Goal: Find specific page/section: Find specific page/section

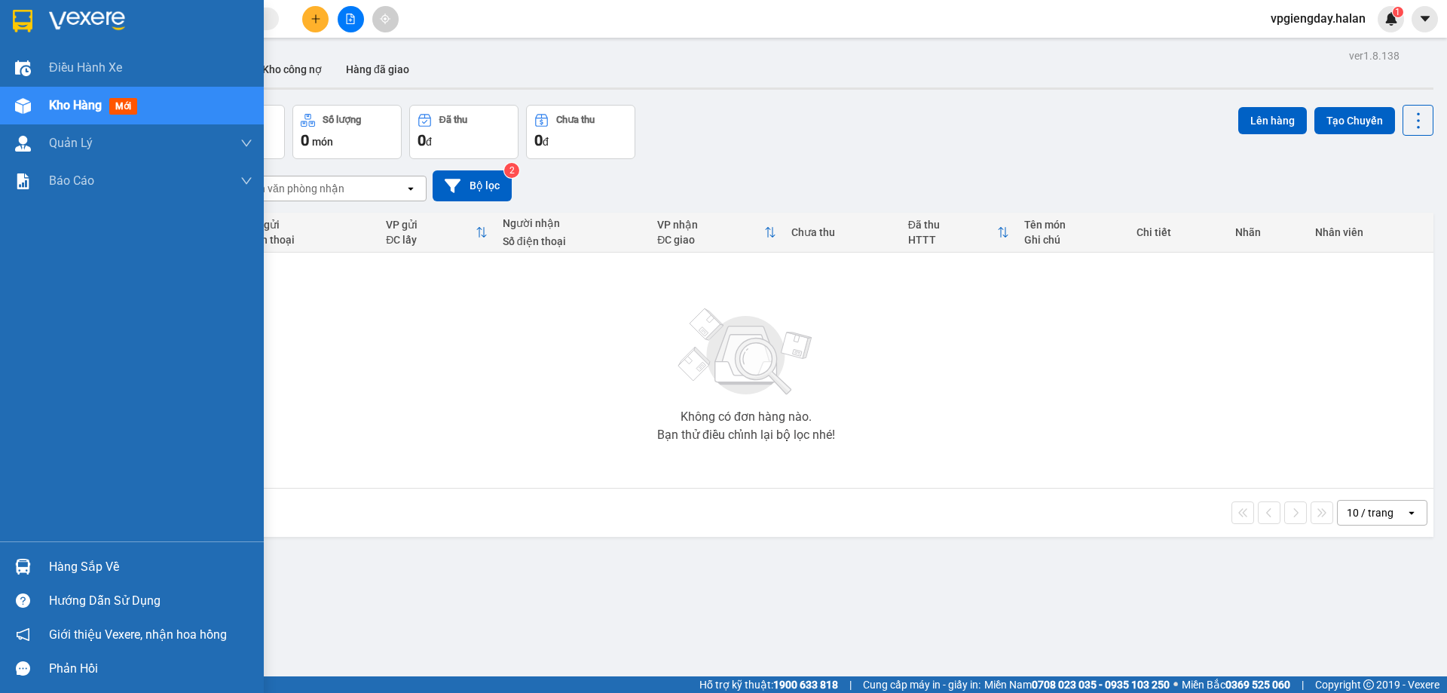
click at [125, 576] on div "Hàng sắp về" at bounding box center [151, 567] width 204 height 23
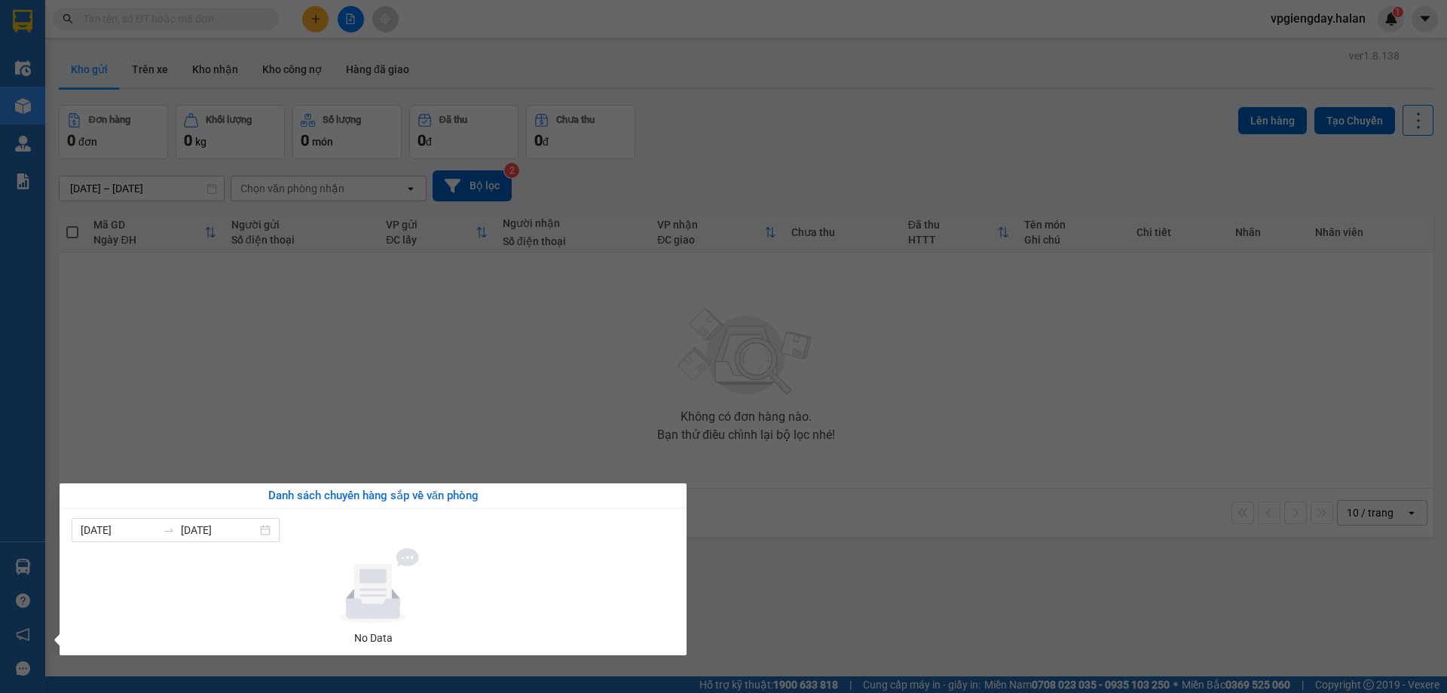
click at [351, 424] on section "Kết quả tìm kiếm ( 0 ) Bộ lọc No Data vpgiengday.halan 1 Điều hành xe Kho hàng …" at bounding box center [723, 346] width 1447 height 693
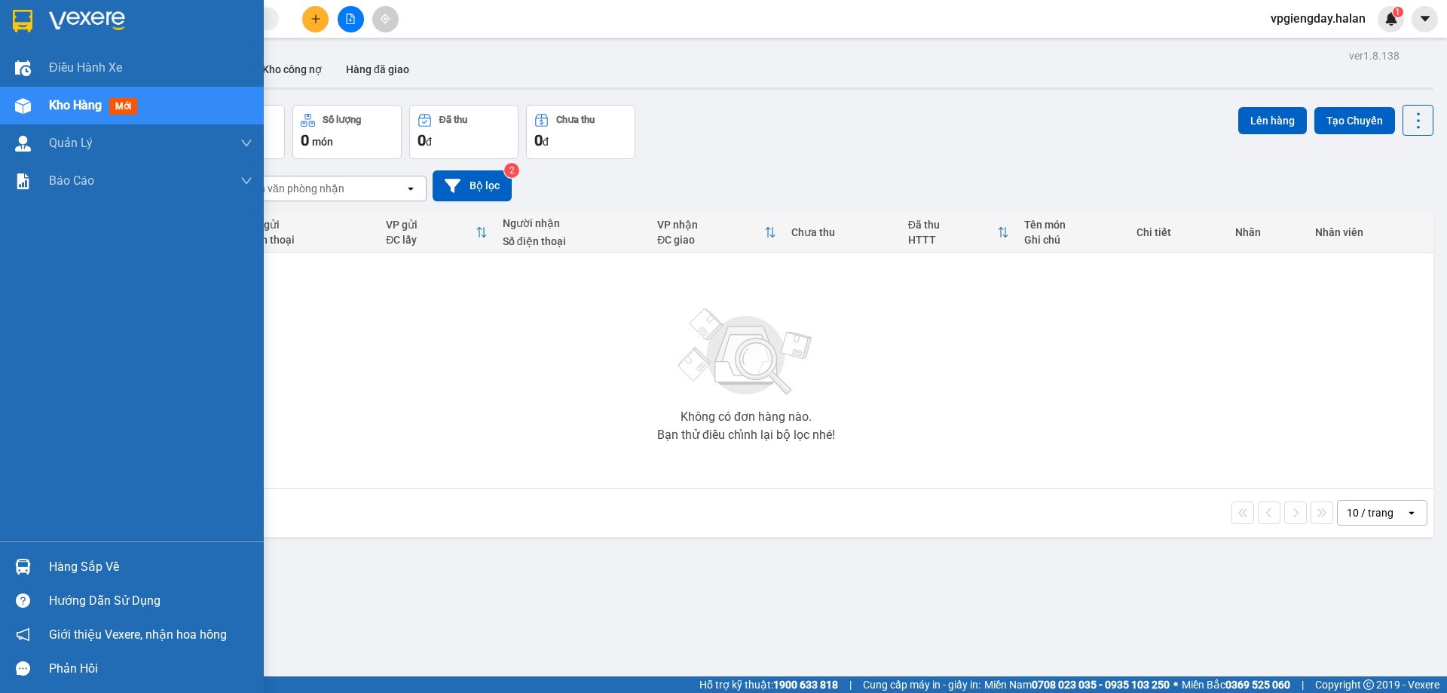
click at [51, 566] on div "Hàng sắp về" at bounding box center [151, 567] width 204 height 23
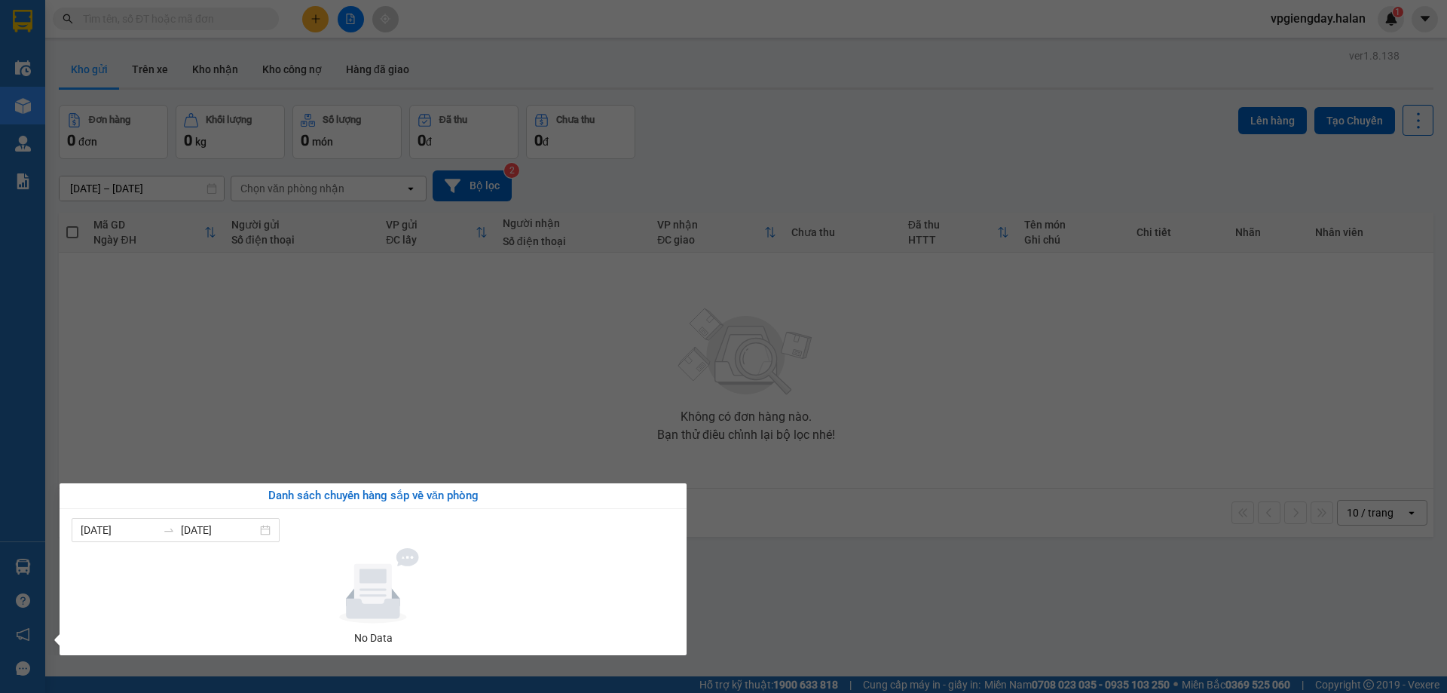
click at [427, 409] on section "Kết quả tìm kiếm ( 0 ) Bộ lọc No Data vpgiengday.halan 1 Điều hành xe Kho hàng …" at bounding box center [723, 346] width 1447 height 693
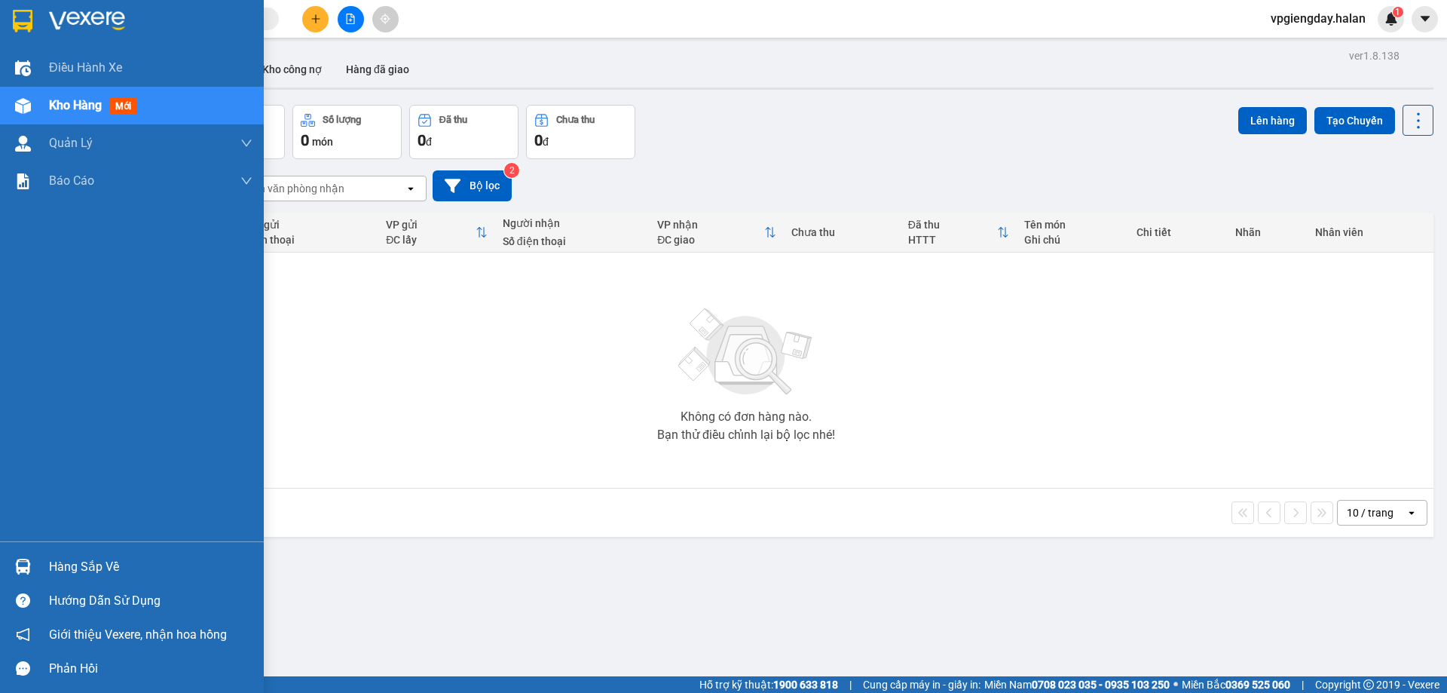
click at [82, 579] on div "Hàng sắp về" at bounding box center [132, 567] width 264 height 34
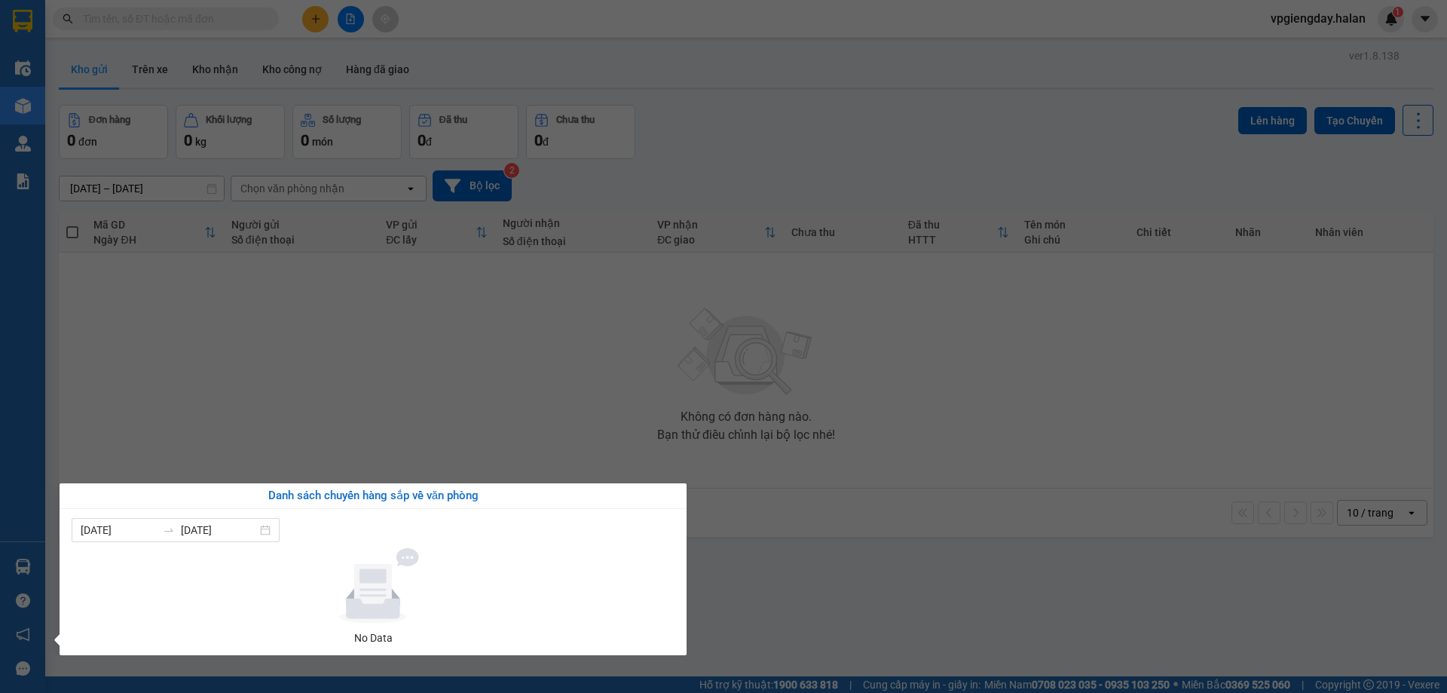
click at [328, 394] on section "Kết quả tìm kiếm ( 0 ) Bộ lọc No Data vpgiengday.halan 1 Điều hành xe Kho hàng …" at bounding box center [723, 346] width 1447 height 693
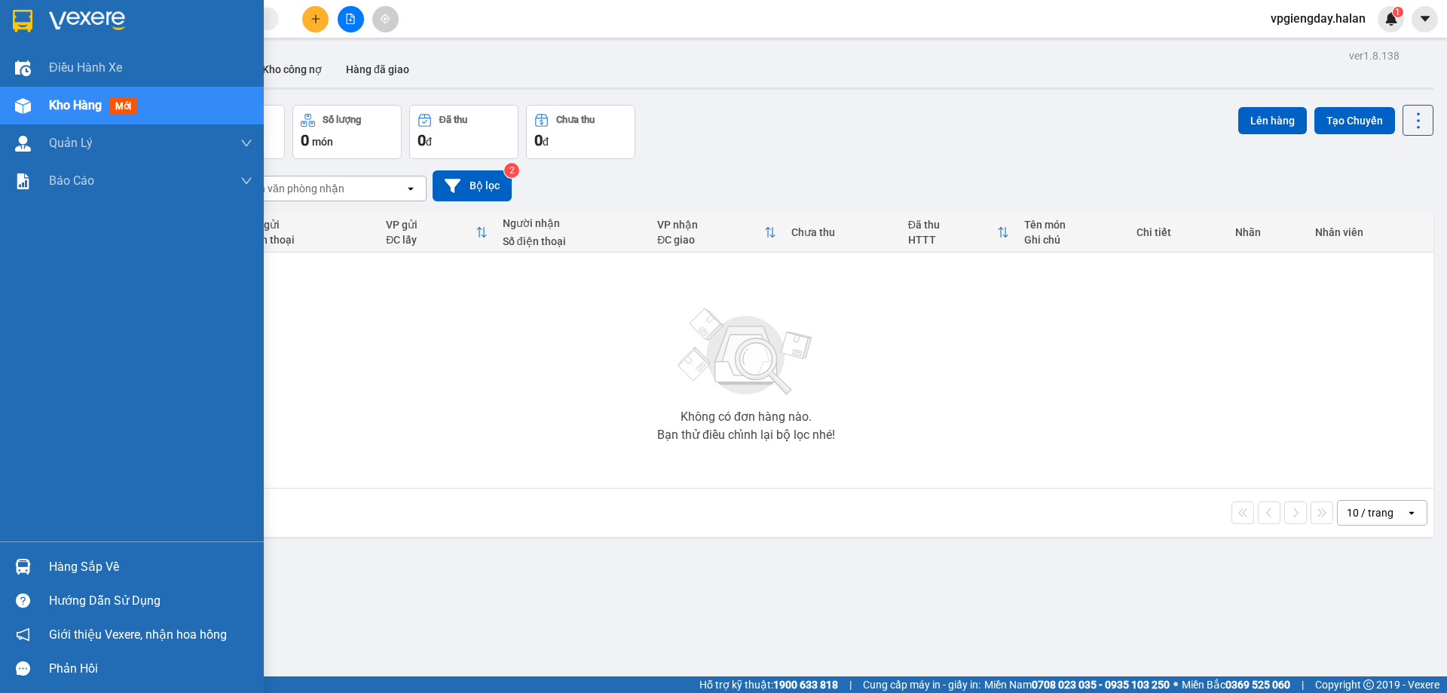
click at [103, 566] on div "Hàng sắp về" at bounding box center [151, 567] width 204 height 23
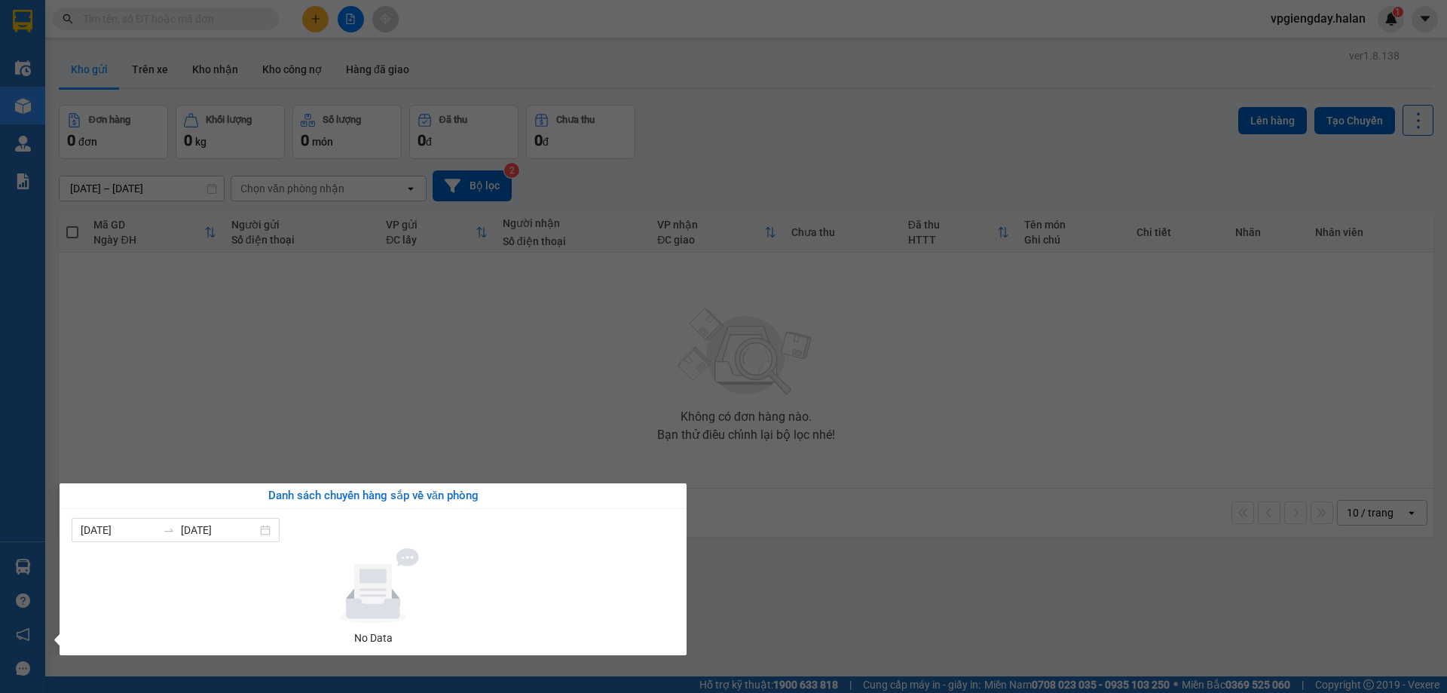
click at [375, 379] on section "Kết quả tìm kiếm ( 0 ) Bộ lọc No Data vpgiengday.halan 1 Điều hành xe Kho hàng …" at bounding box center [723, 346] width 1447 height 693
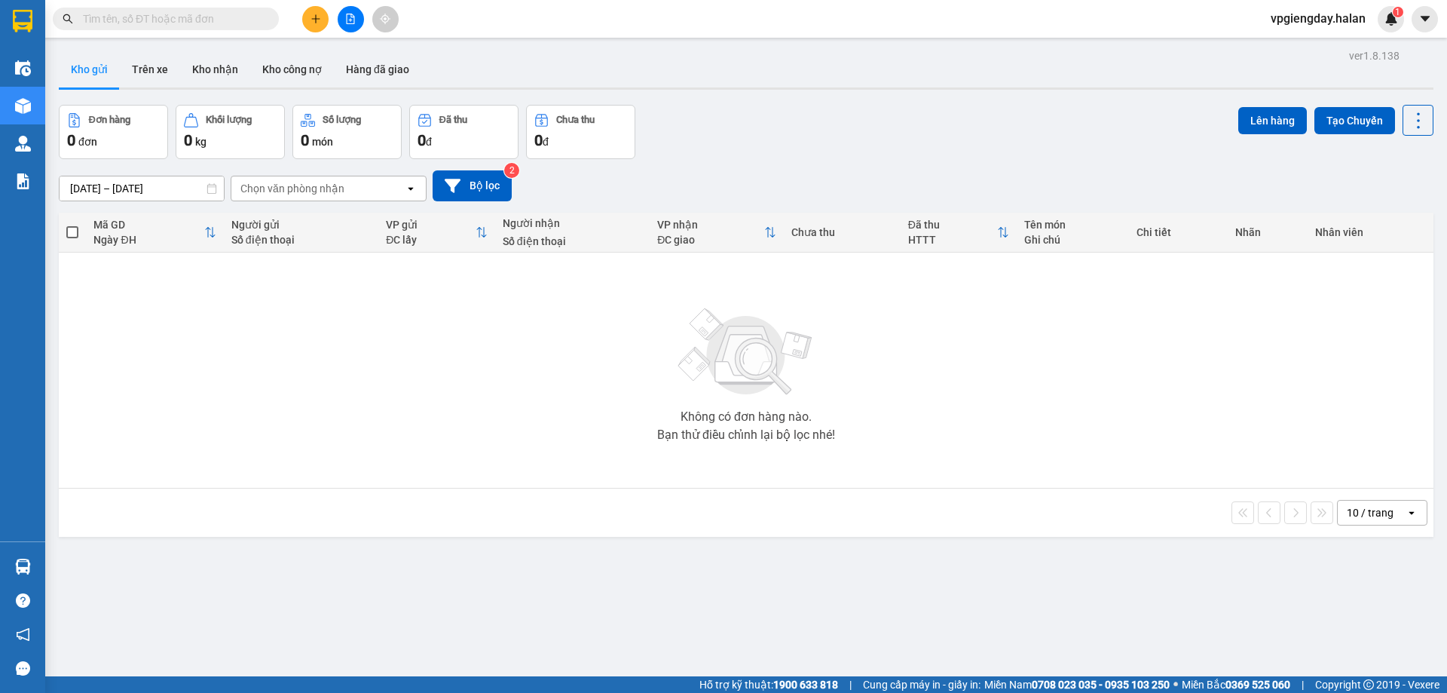
click at [286, 413] on div "Không có đơn hàng nào. Bạn thử điều chỉnh lại bộ lọc nhé!" at bounding box center [746, 370] width 1360 height 226
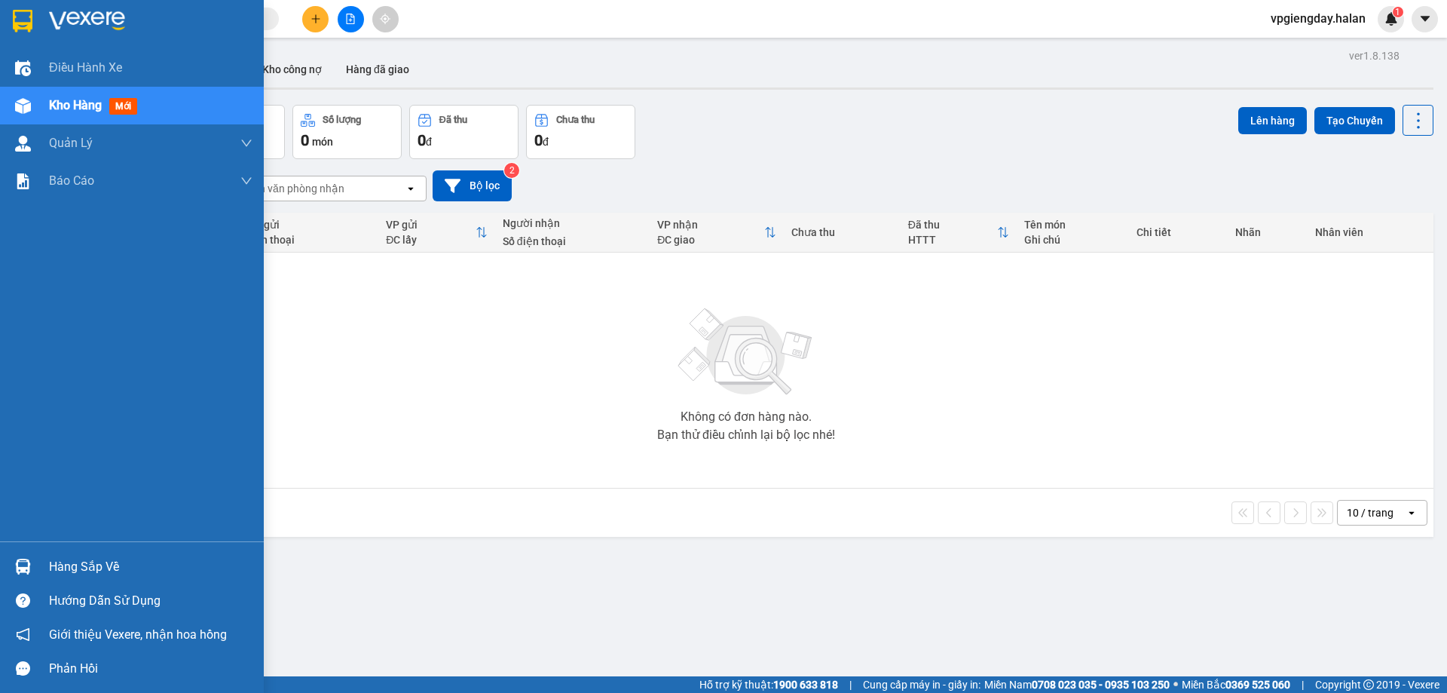
click at [71, 559] on div "Hàng sắp về" at bounding box center [151, 567] width 204 height 23
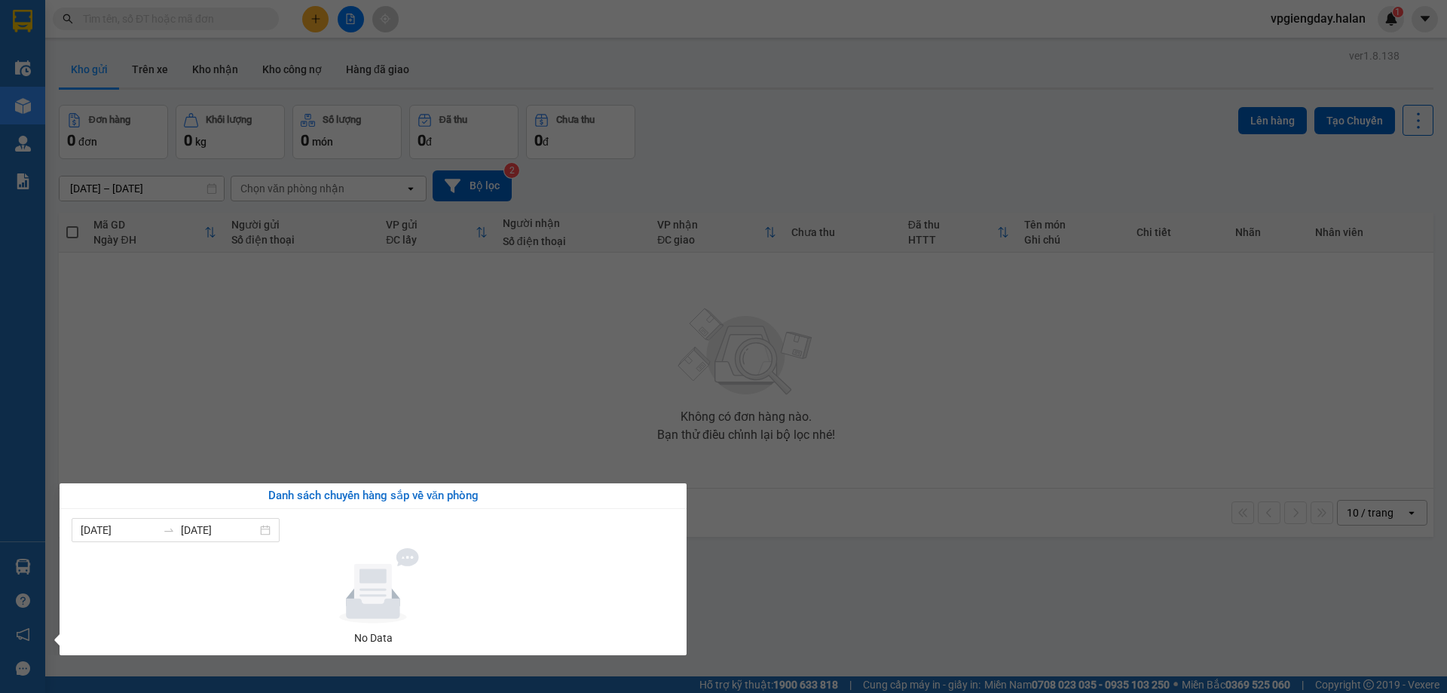
click at [347, 357] on section "Kết quả tìm kiếm ( 0 ) Bộ lọc No Data vpgiengday.halan 1 Điều hành xe Kho hàng …" at bounding box center [723, 346] width 1447 height 693
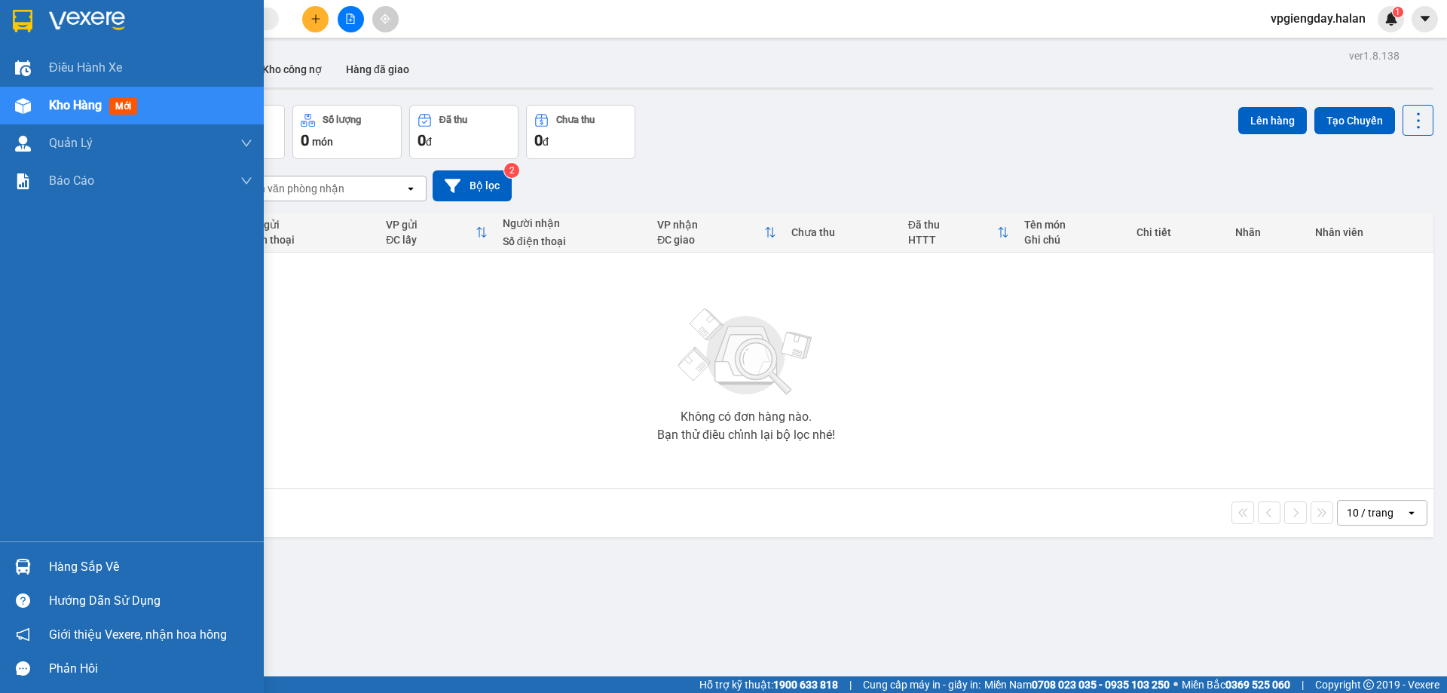
click at [125, 578] on div "Hàng sắp về" at bounding box center [132, 567] width 264 height 34
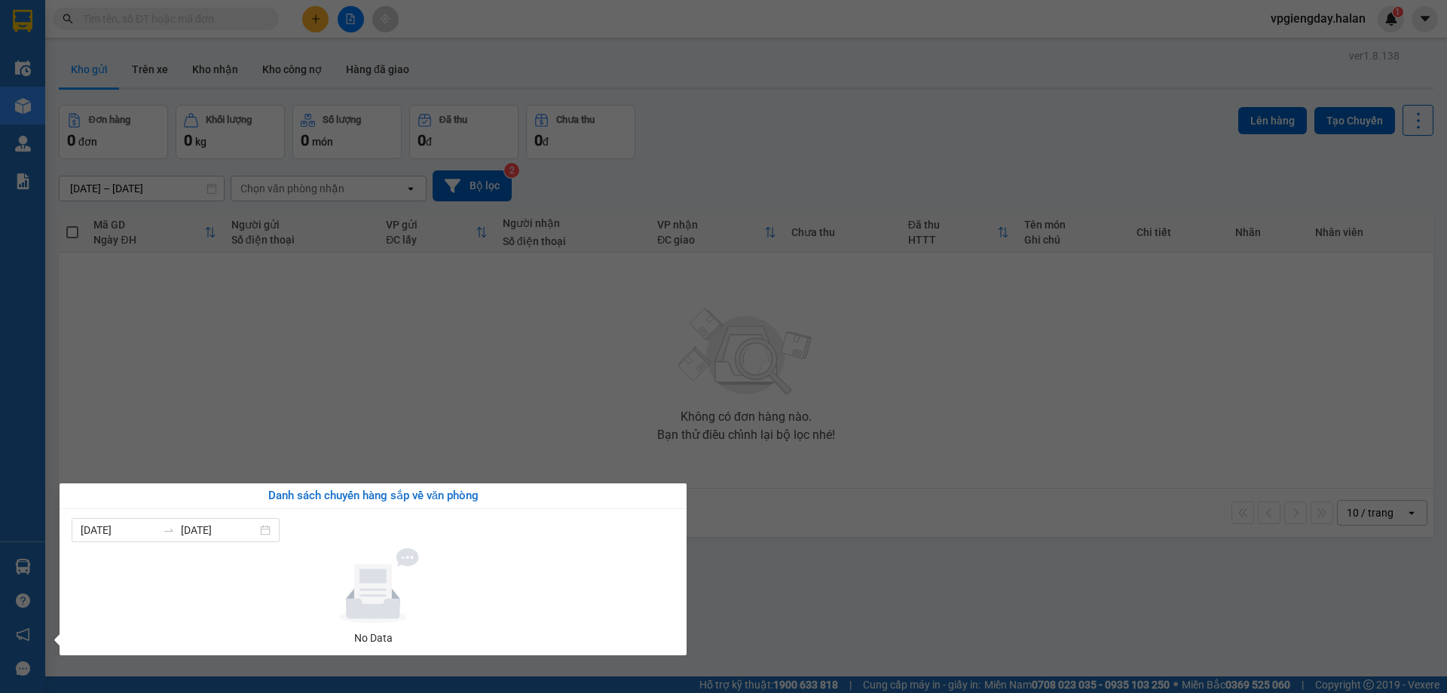
click at [277, 391] on section "Kết quả tìm kiếm ( 0 ) Bộ lọc No Data vpgiengday.halan 1 Điều hành xe Kho hàng …" at bounding box center [723, 346] width 1447 height 693
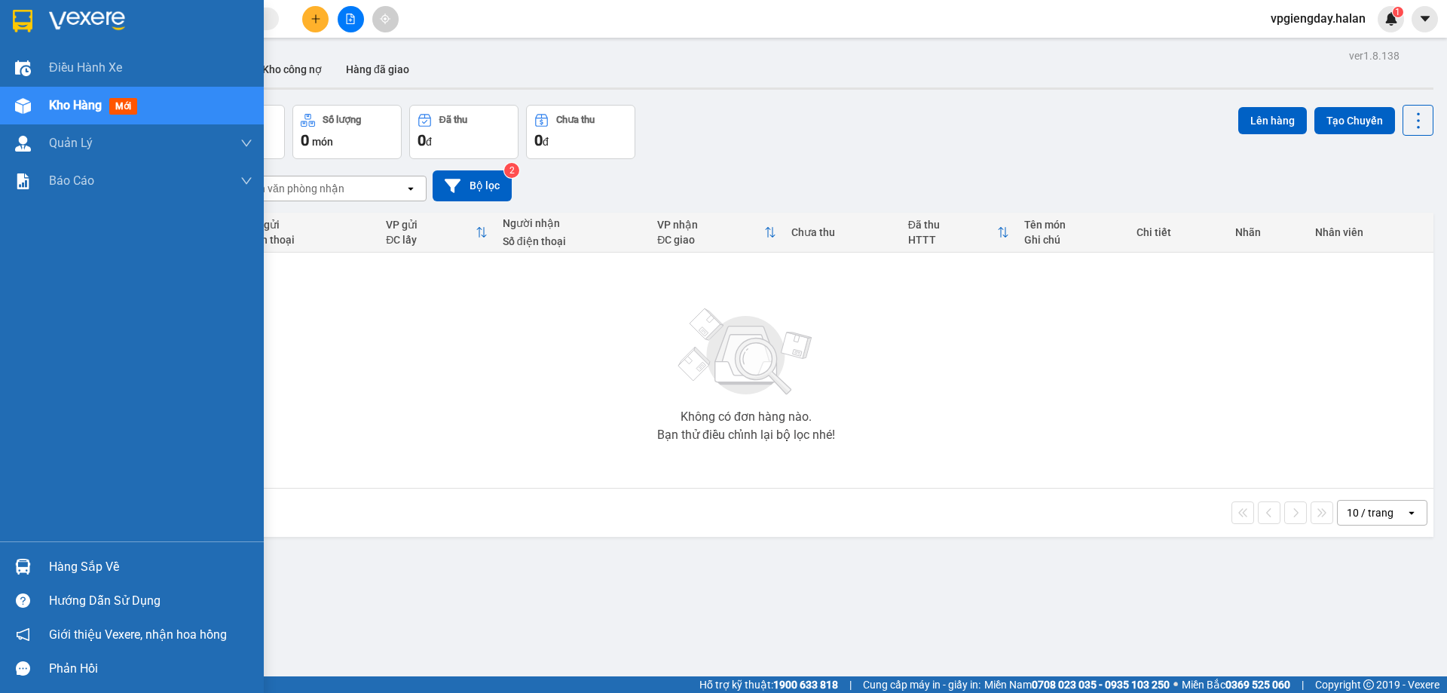
click at [155, 104] on div "Kho hàng mới" at bounding box center [151, 106] width 204 height 38
click at [66, 556] on div "Hàng sắp về" at bounding box center [151, 567] width 204 height 23
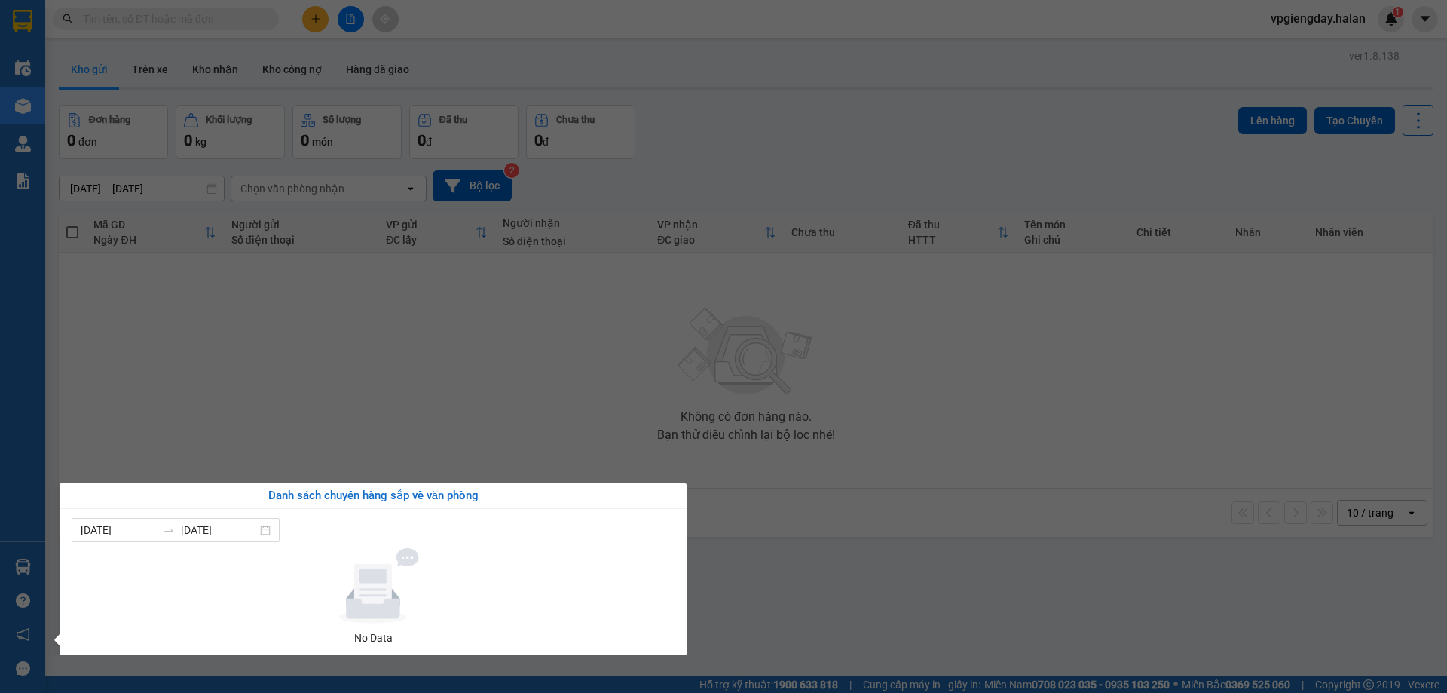
click at [397, 385] on section "Kết quả tìm kiếm ( 0 ) Bộ lọc No Data vpgiengday.halan 1 Điều hành xe Kho hàng …" at bounding box center [723, 346] width 1447 height 693
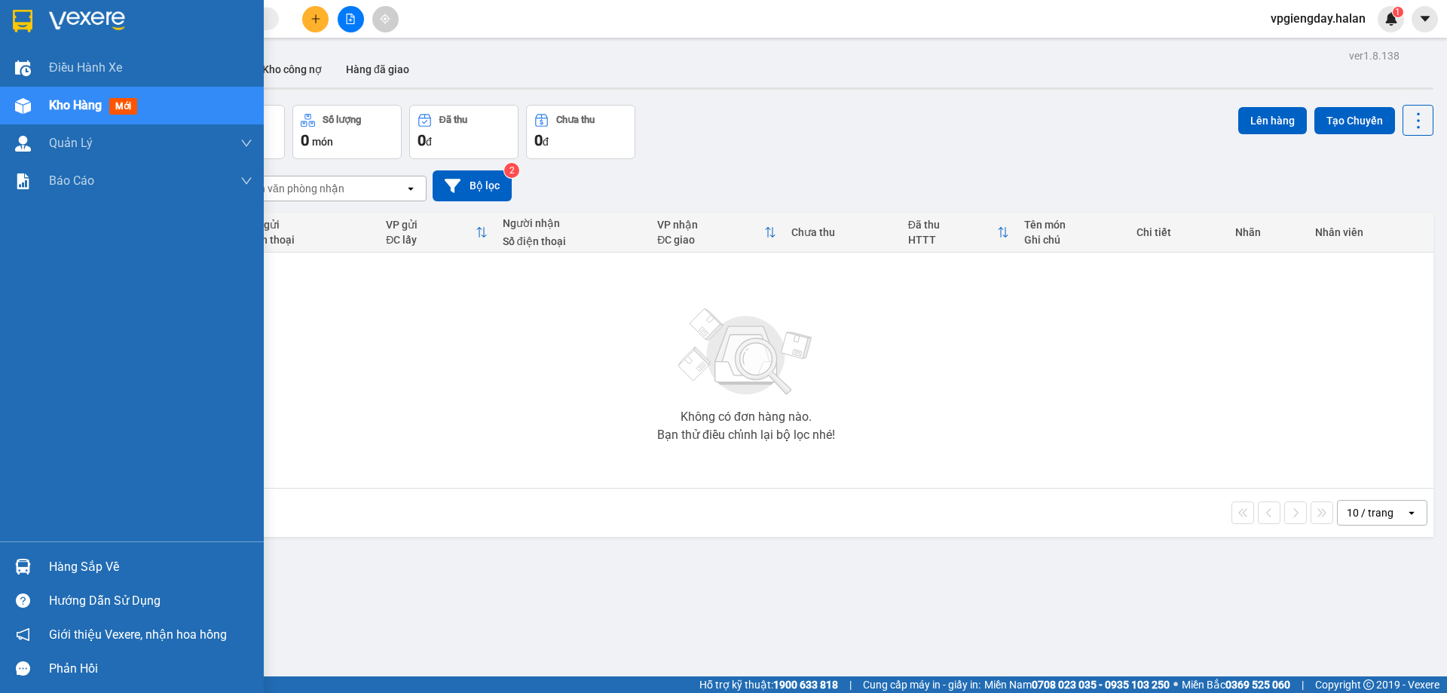
click at [112, 560] on div "Hàng sắp về" at bounding box center [151, 567] width 204 height 23
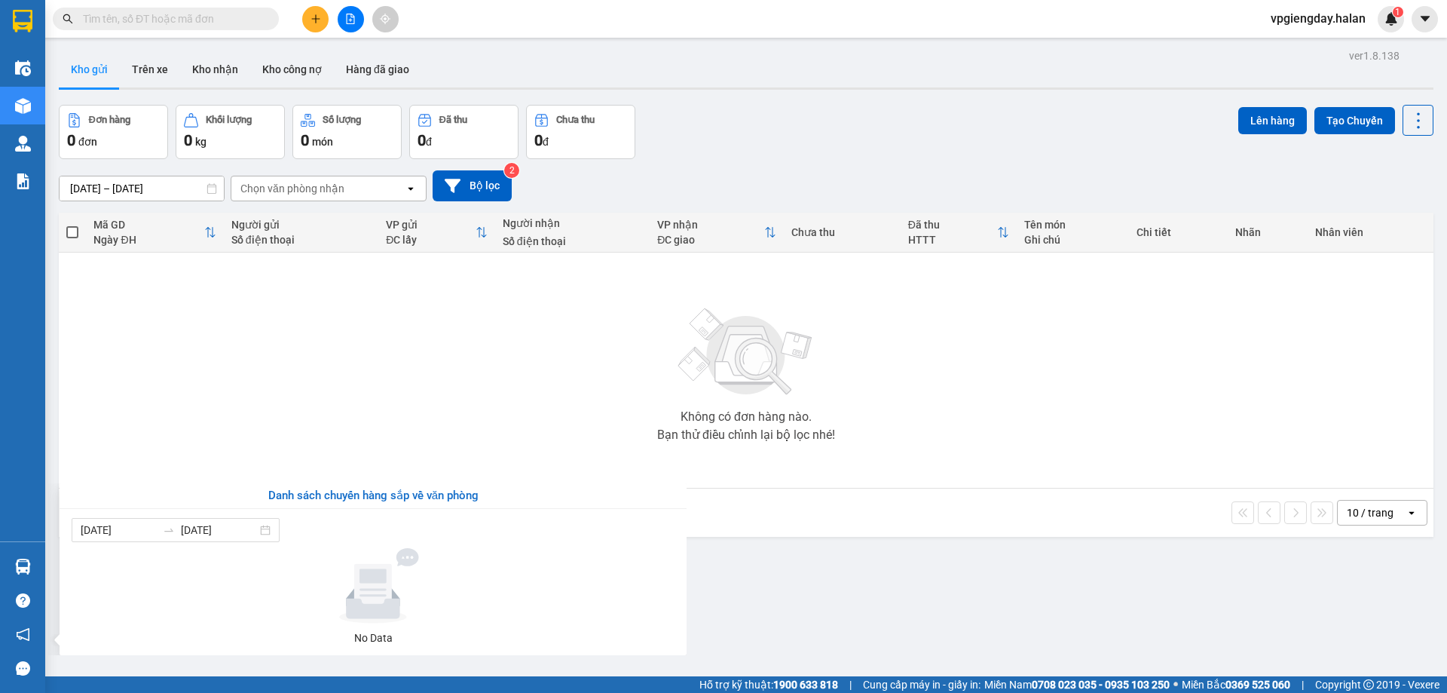
click at [361, 397] on section "Kết quả tìm kiếm ( 0 ) Bộ lọc No Data vpgiengday.halan 1 Điều hành xe Kho hàng …" at bounding box center [723, 346] width 1447 height 693
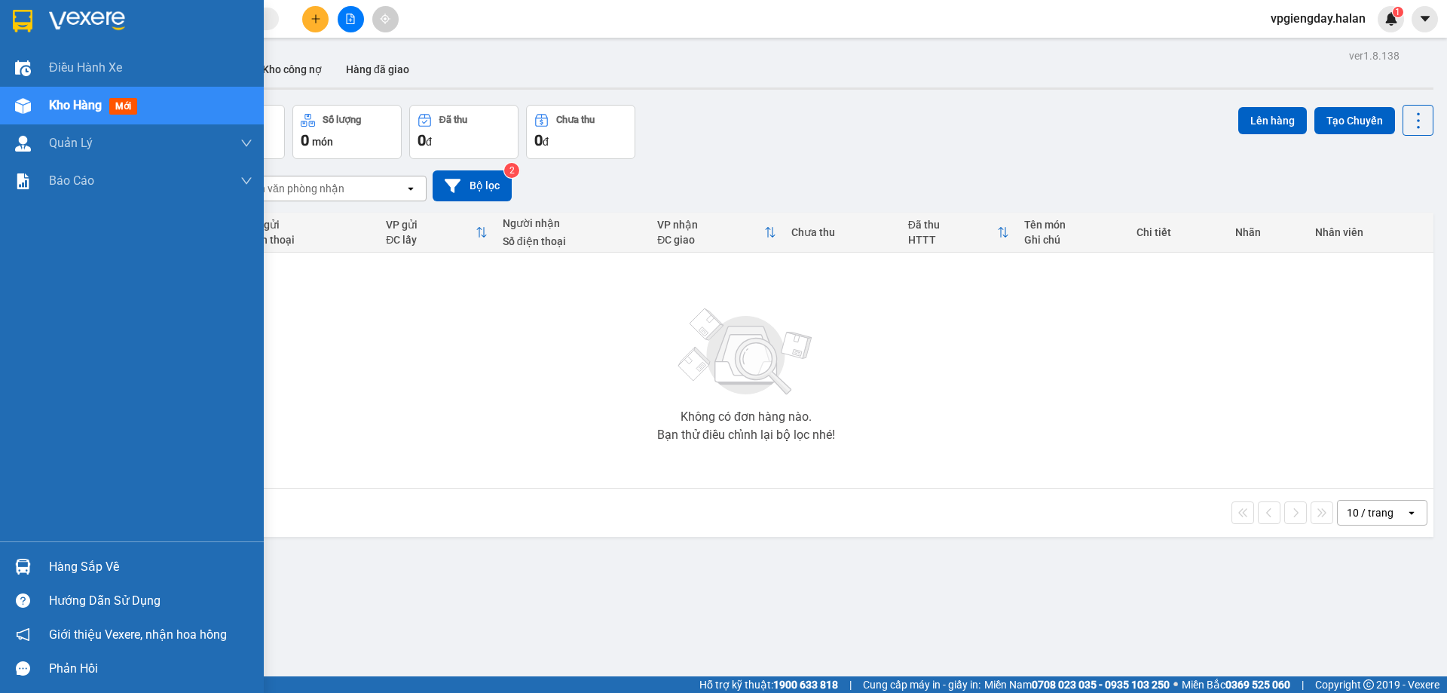
click at [104, 571] on div "Hàng sắp về" at bounding box center [151, 567] width 204 height 23
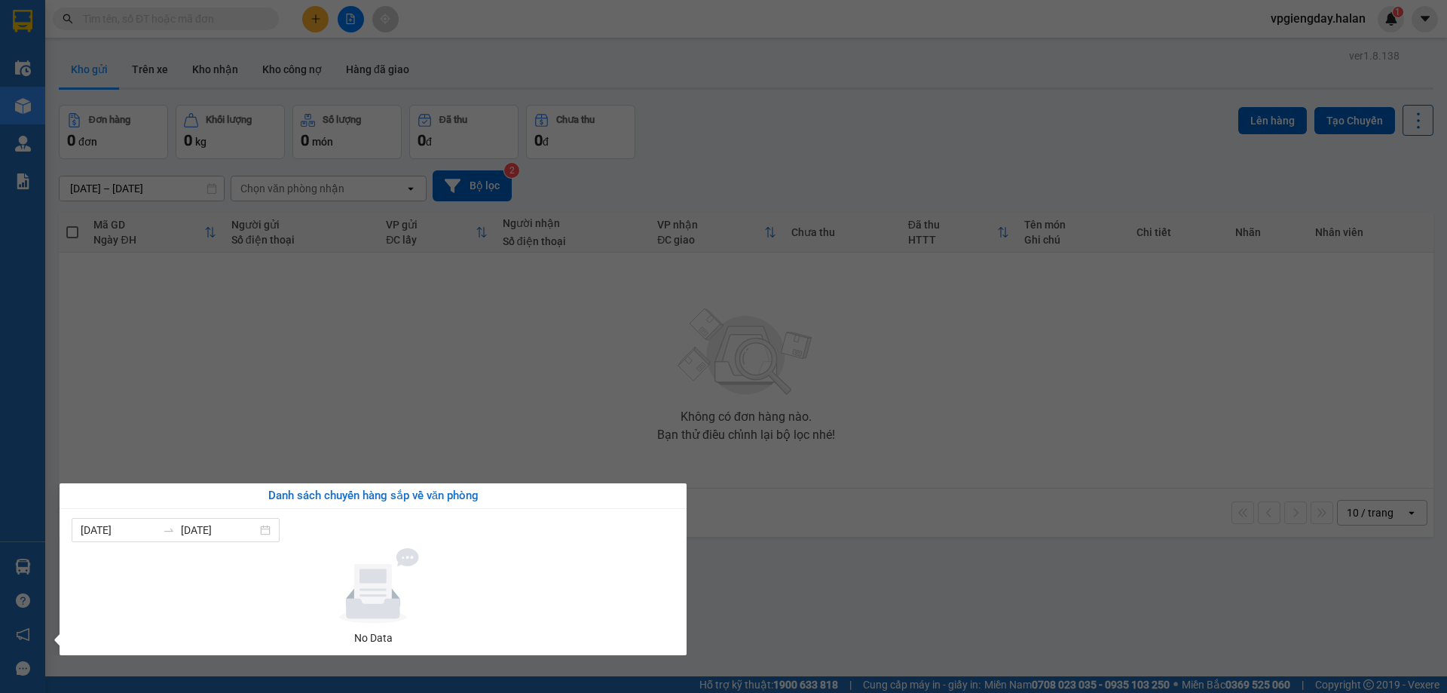
click at [358, 425] on section "Kết quả tìm kiếm ( 0 ) Bộ lọc No Data vpgiengday.halan 1 Điều hành xe Kho hàng …" at bounding box center [723, 346] width 1447 height 693
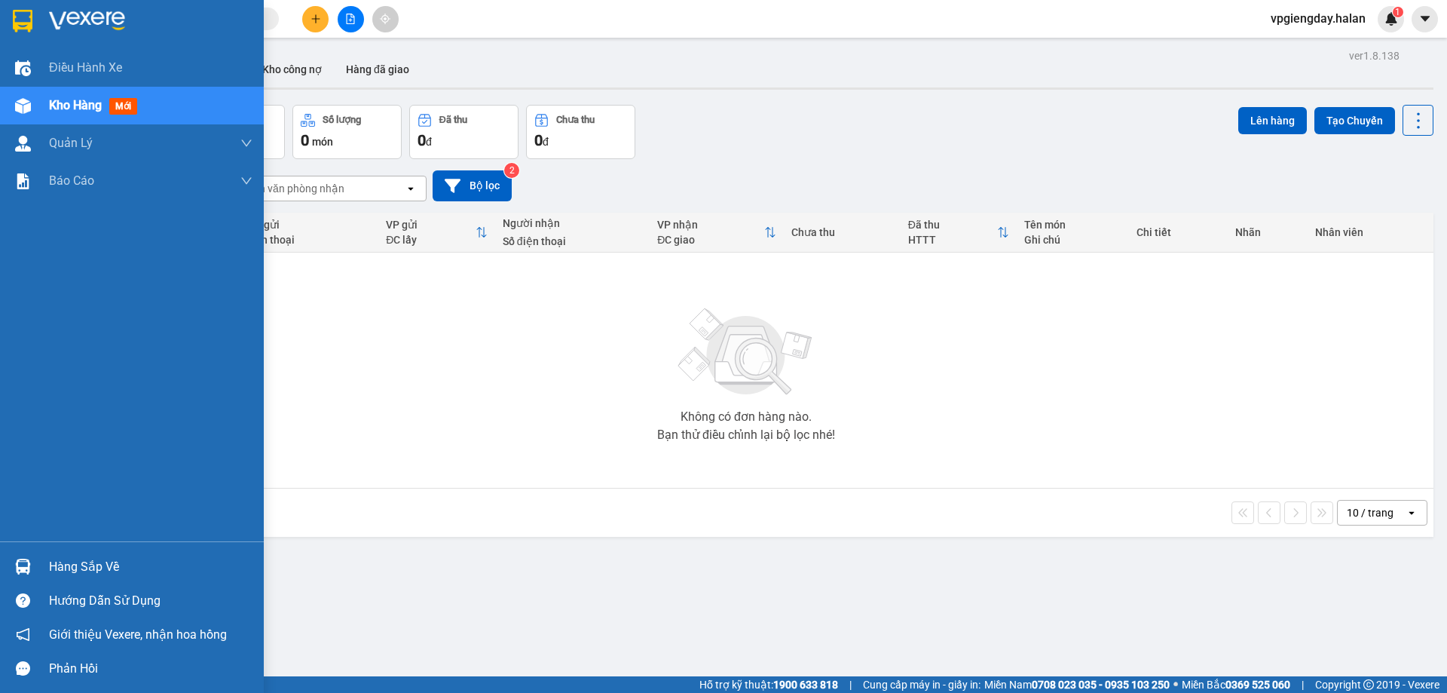
click at [37, 566] on div "Hàng sắp về" at bounding box center [132, 567] width 264 height 34
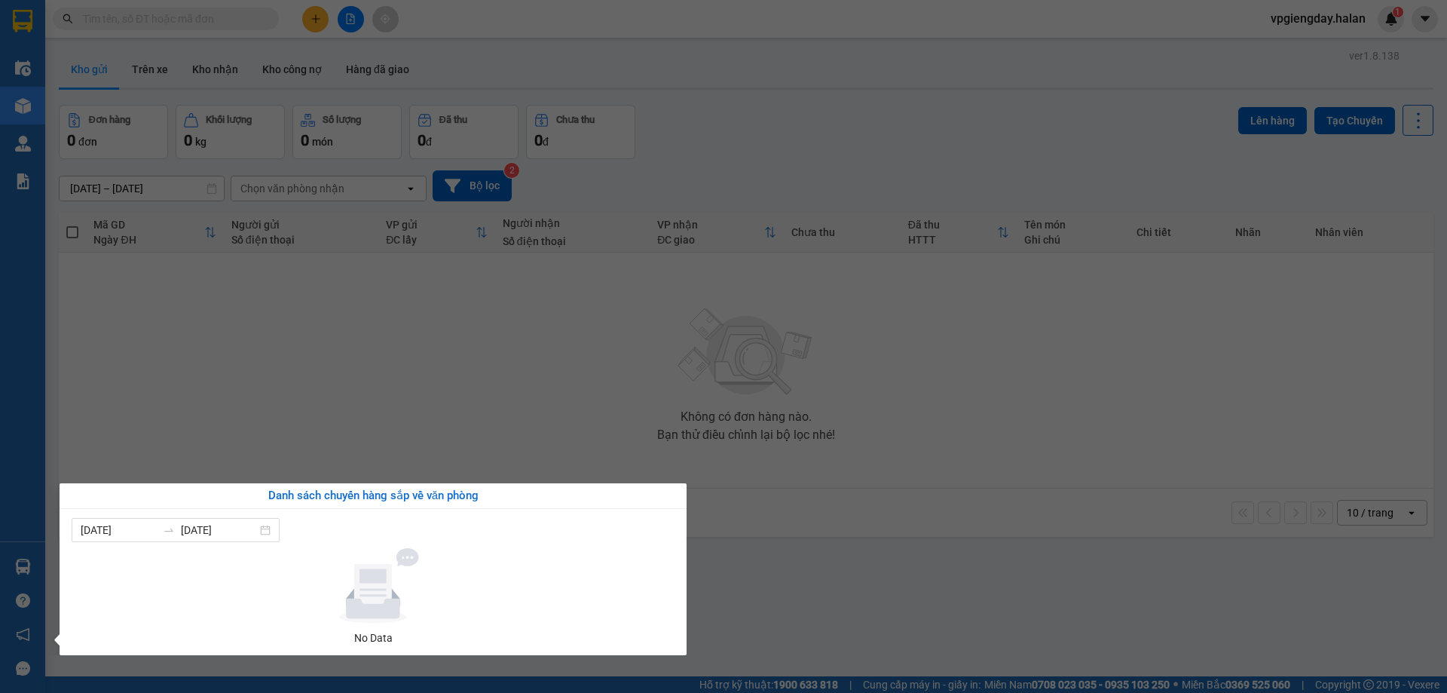
click at [393, 399] on section "Kết quả tìm kiếm ( 0 ) Bộ lọc No Data vpgiengday.halan 1 Điều hành xe Kho hàng …" at bounding box center [723, 346] width 1447 height 693
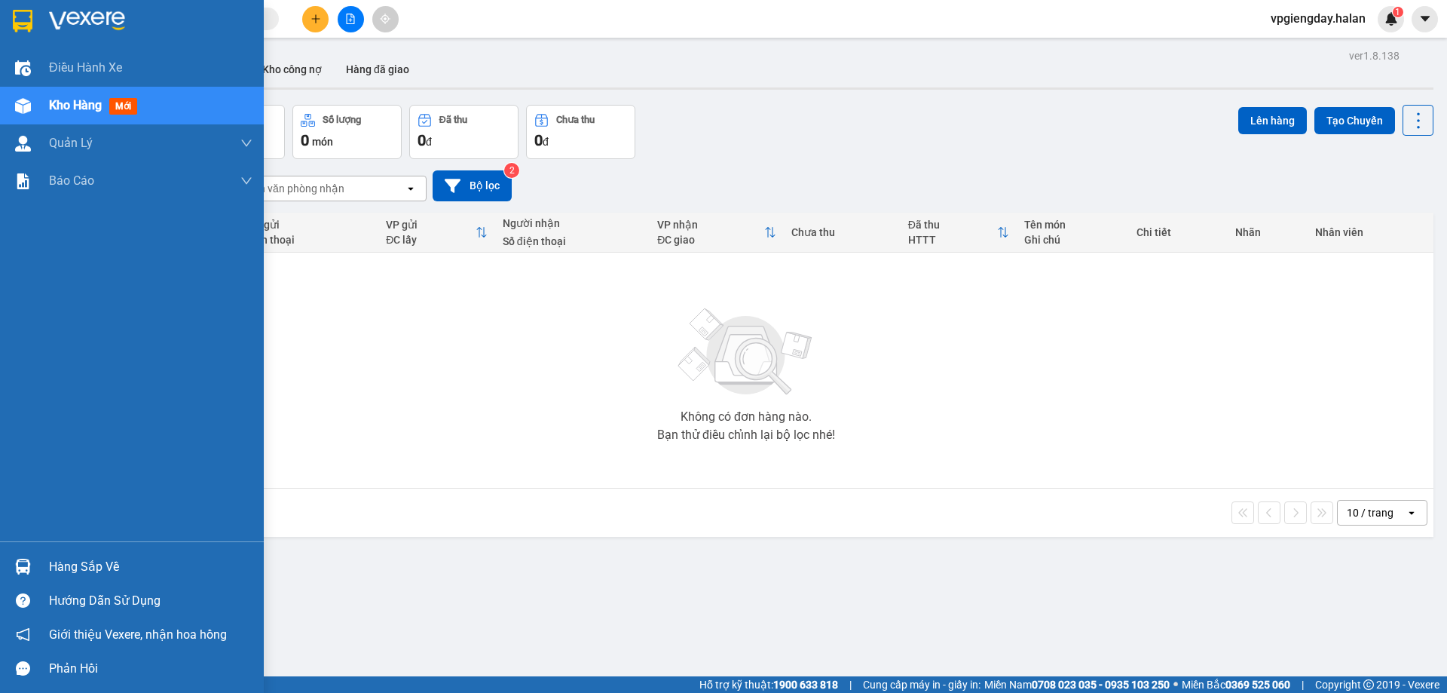
click at [39, 565] on div "Hàng sắp về" at bounding box center [132, 567] width 264 height 34
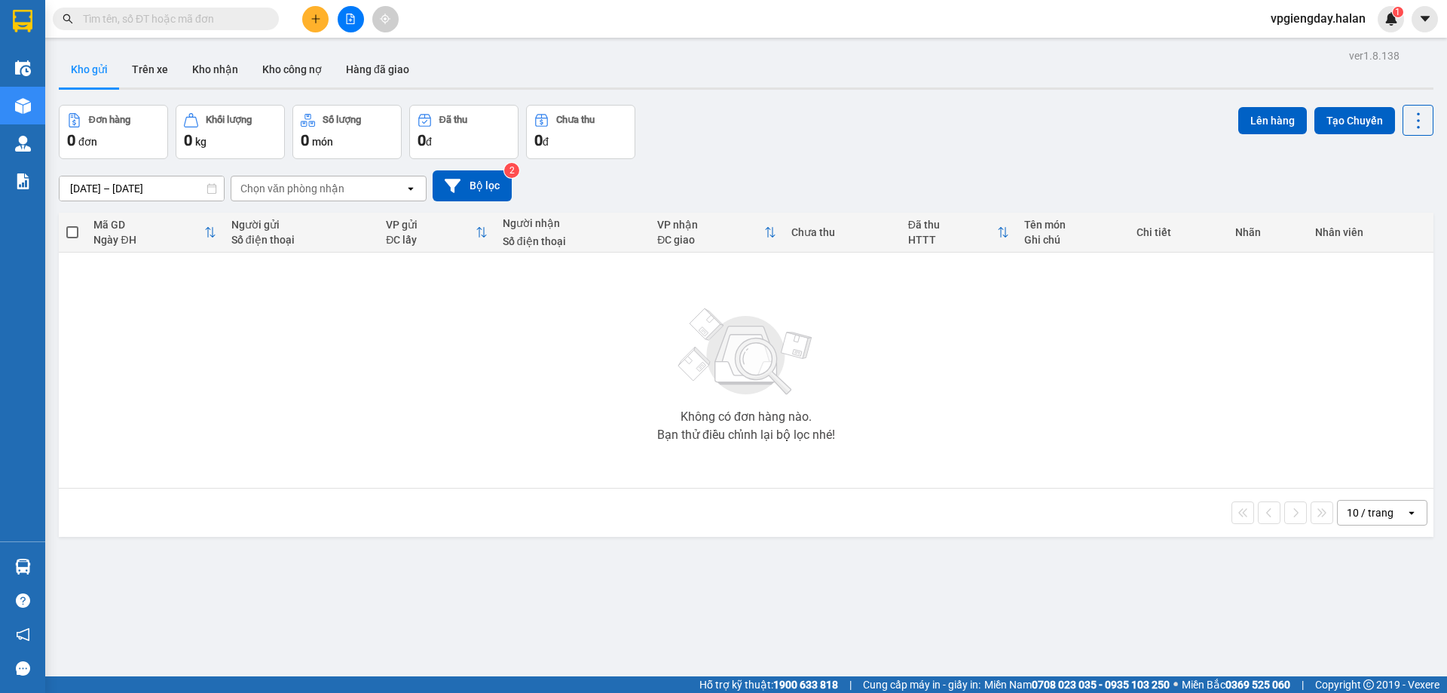
click at [366, 409] on section "Kết quả tìm kiếm ( 0 ) Bộ lọc No Data vpgiengday.halan 1 Điều hành xe Kho hàng …" at bounding box center [723, 346] width 1447 height 693
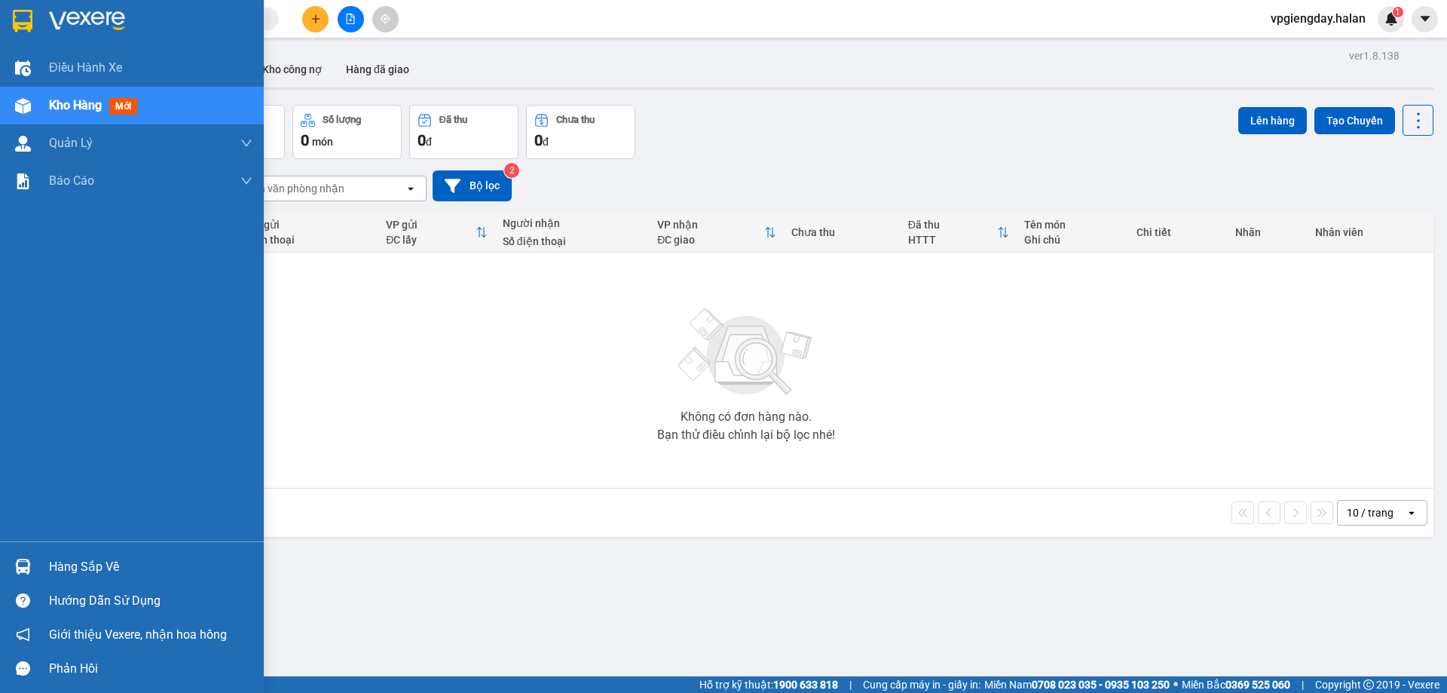
click at [118, 573] on div "Hàng sắp về" at bounding box center [151, 567] width 204 height 23
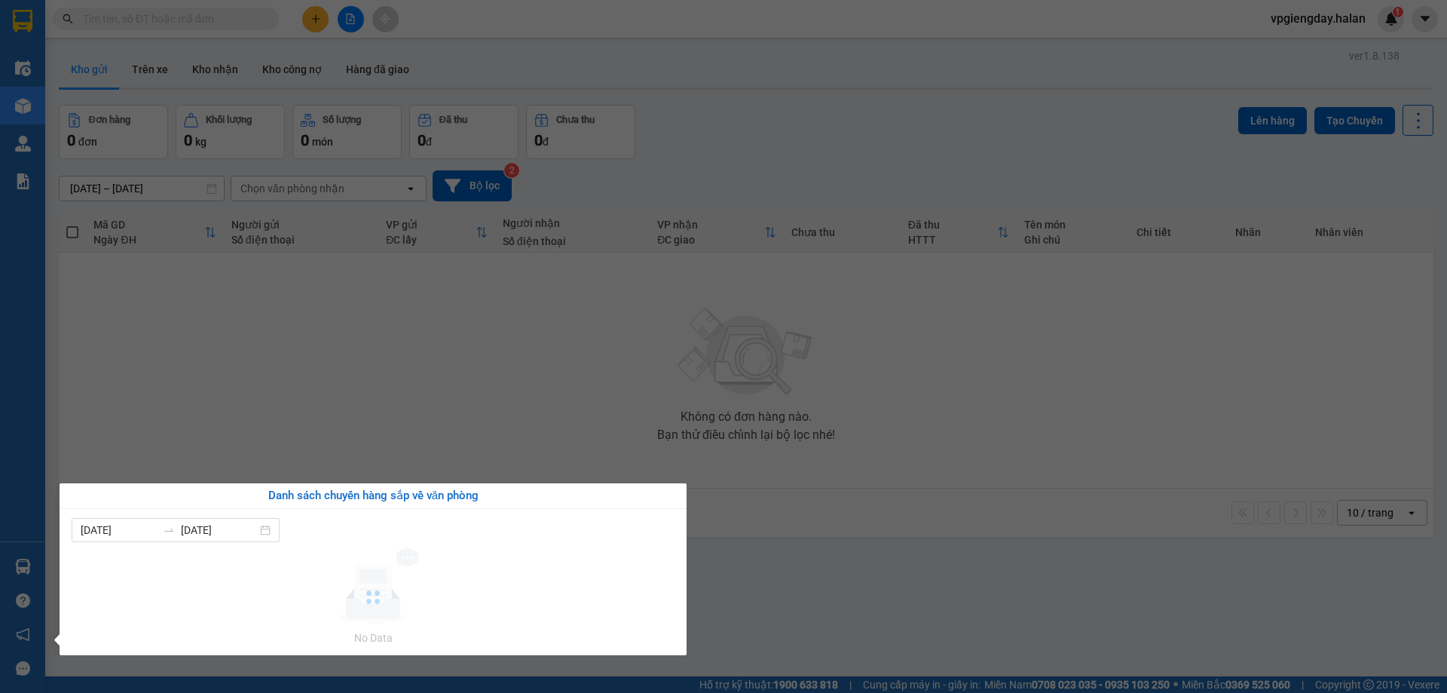
click at [352, 378] on section "Kết quả tìm kiếm ( 0 ) Bộ lọc No Data vpgiengday.halan 1 Điều hành xe Kho hàng …" at bounding box center [723, 346] width 1447 height 693
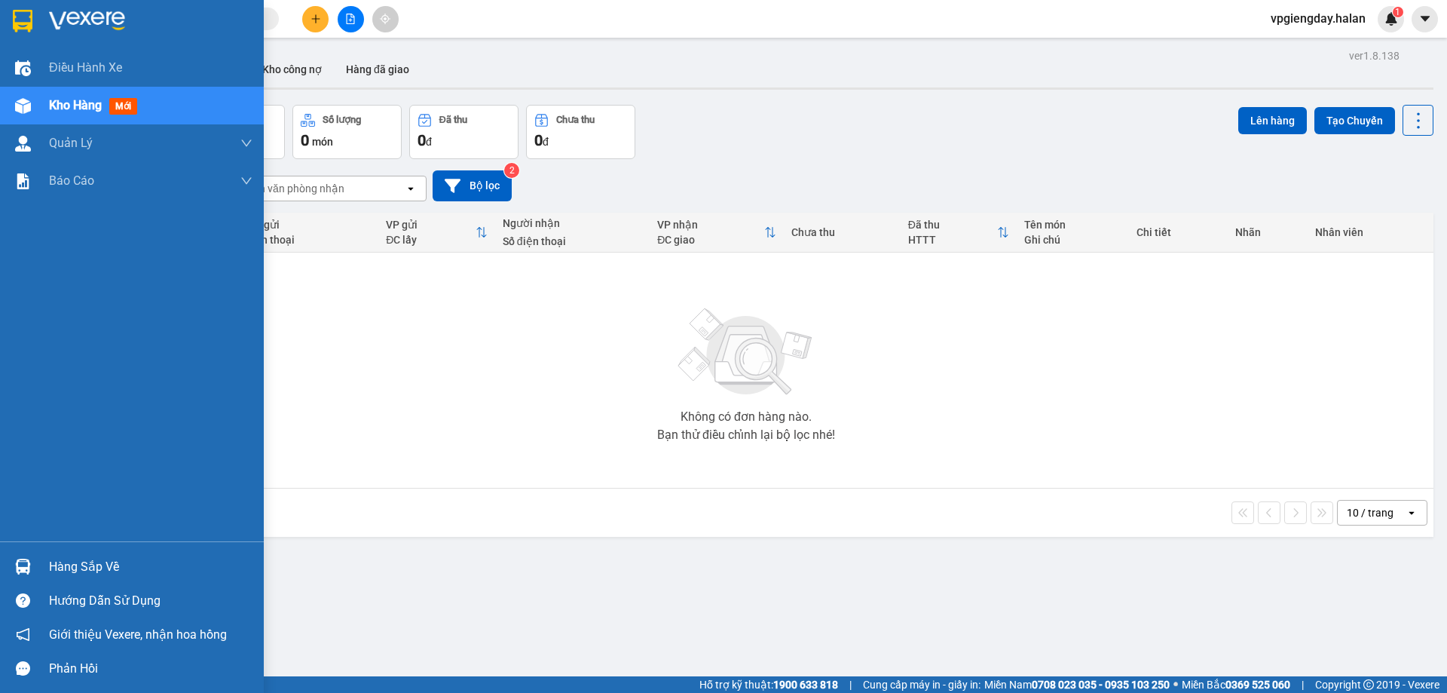
click at [87, 565] on div "Hàng sắp về" at bounding box center [151, 567] width 204 height 23
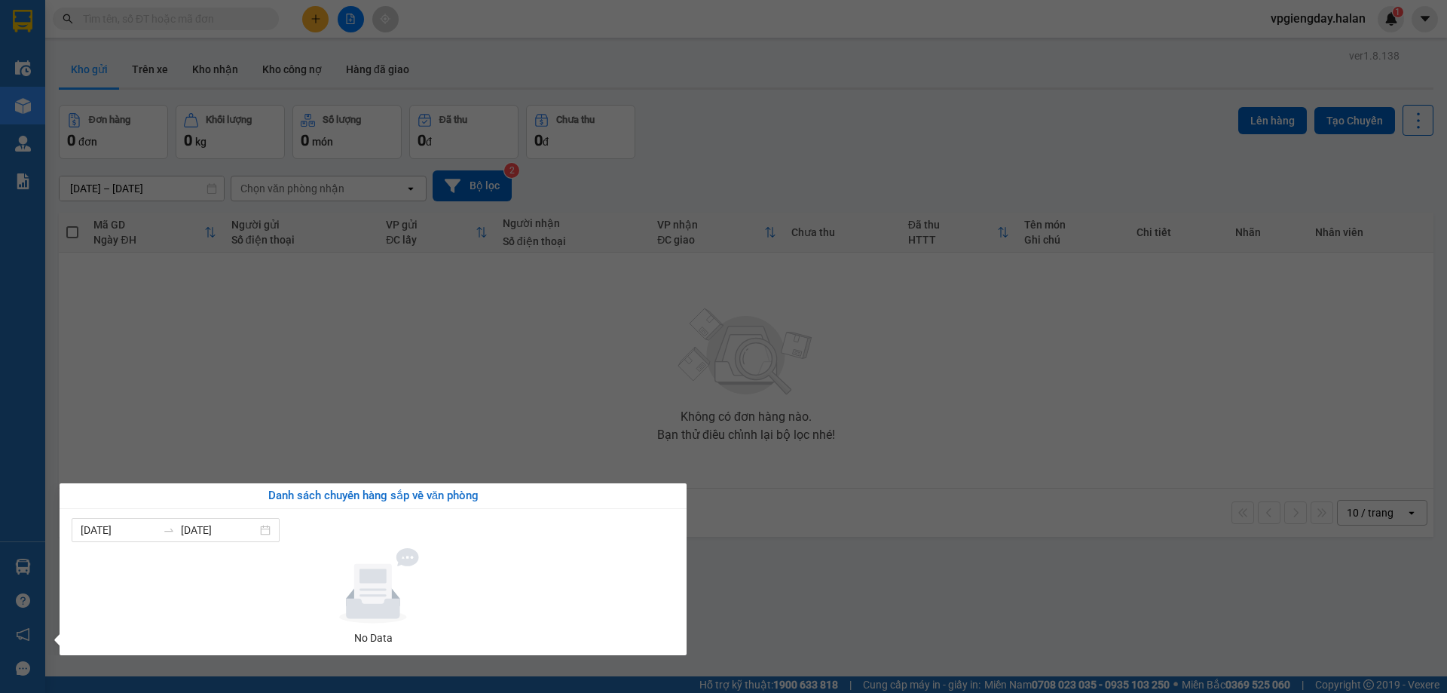
click at [308, 397] on section "Kết quả tìm kiếm ( 0 ) Bộ lọc No Data vpgiengday.halan 1 Điều hành xe Kho hàng …" at bounding box center [723, 346] width 1447 height 693
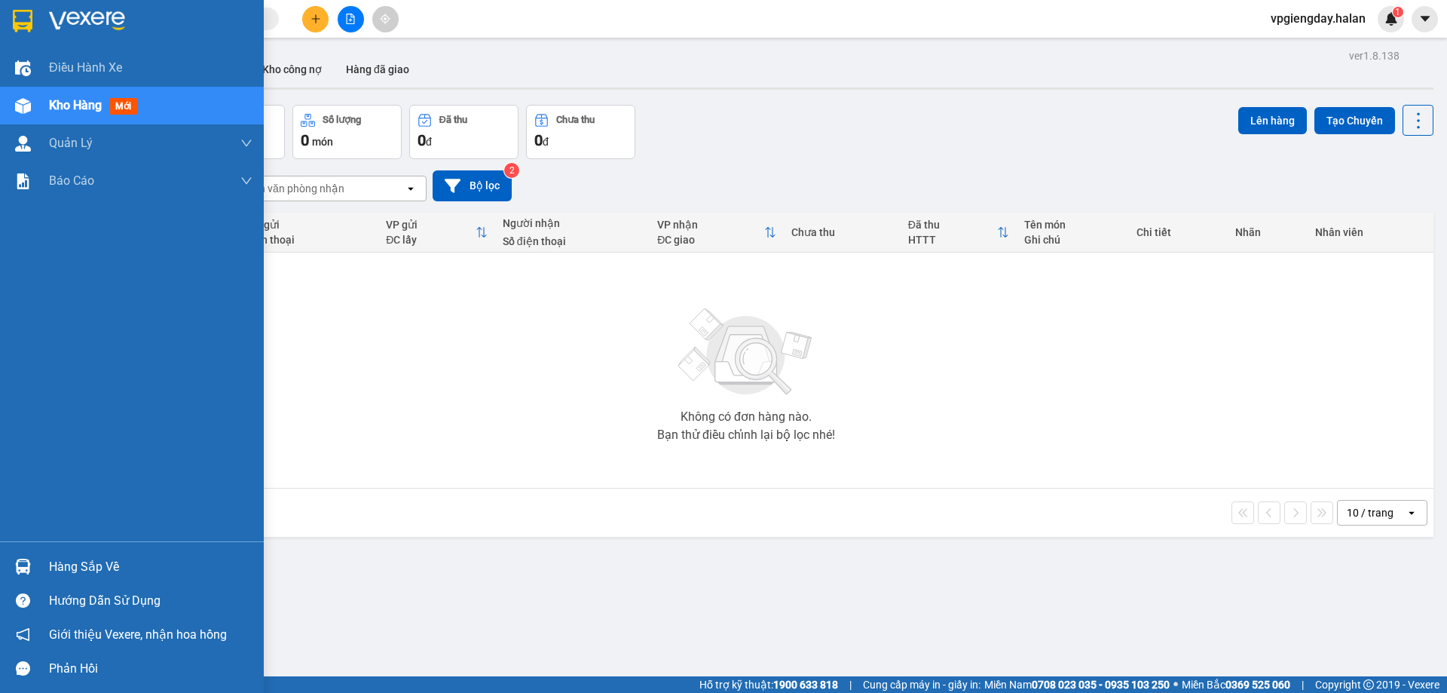
click at [54, 565] on div "Hàng sắp về" at bounding box center [151, 567] width 204 height 23
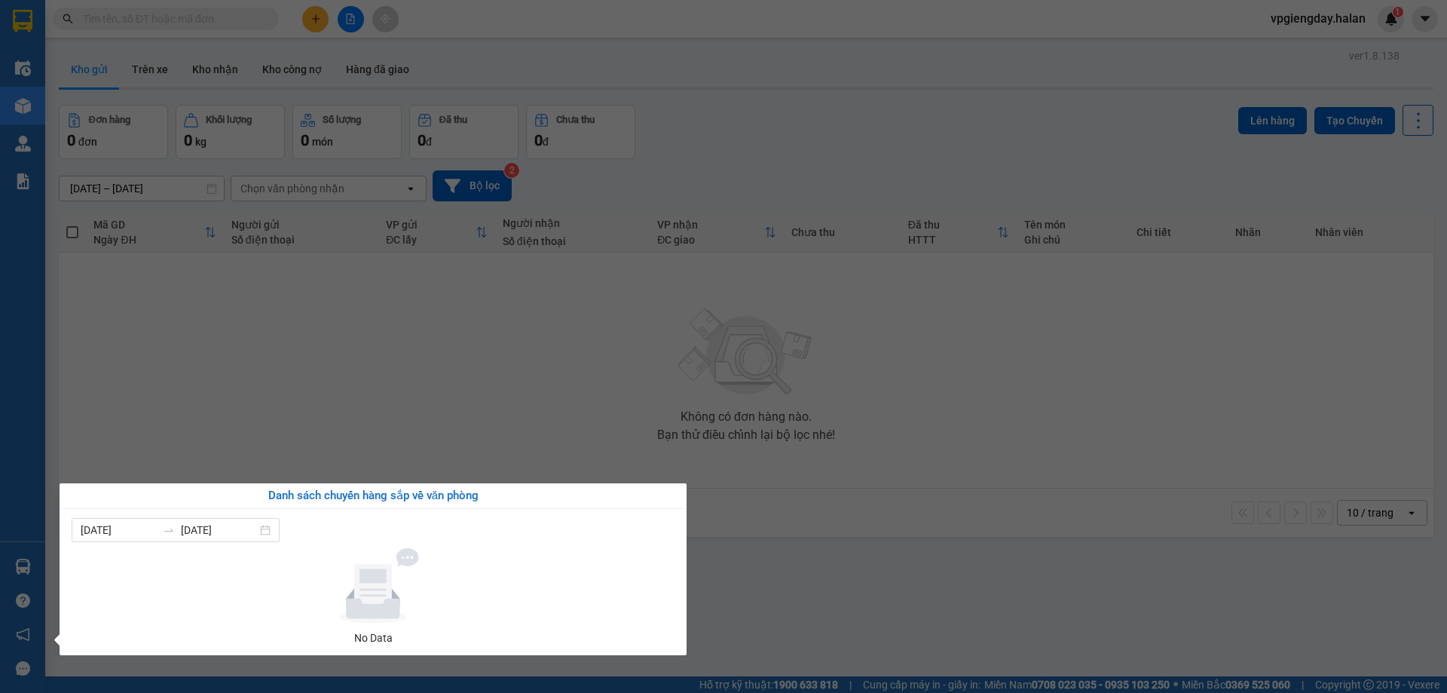
click at [424, 388] on section "Kết quả tìm kiếm ( 0 ) Bộ lọc No Data vpgiengday.halan 1 Điều hành xe Kho hàng …" at bounding box center [723, 346] width 1447 height 693
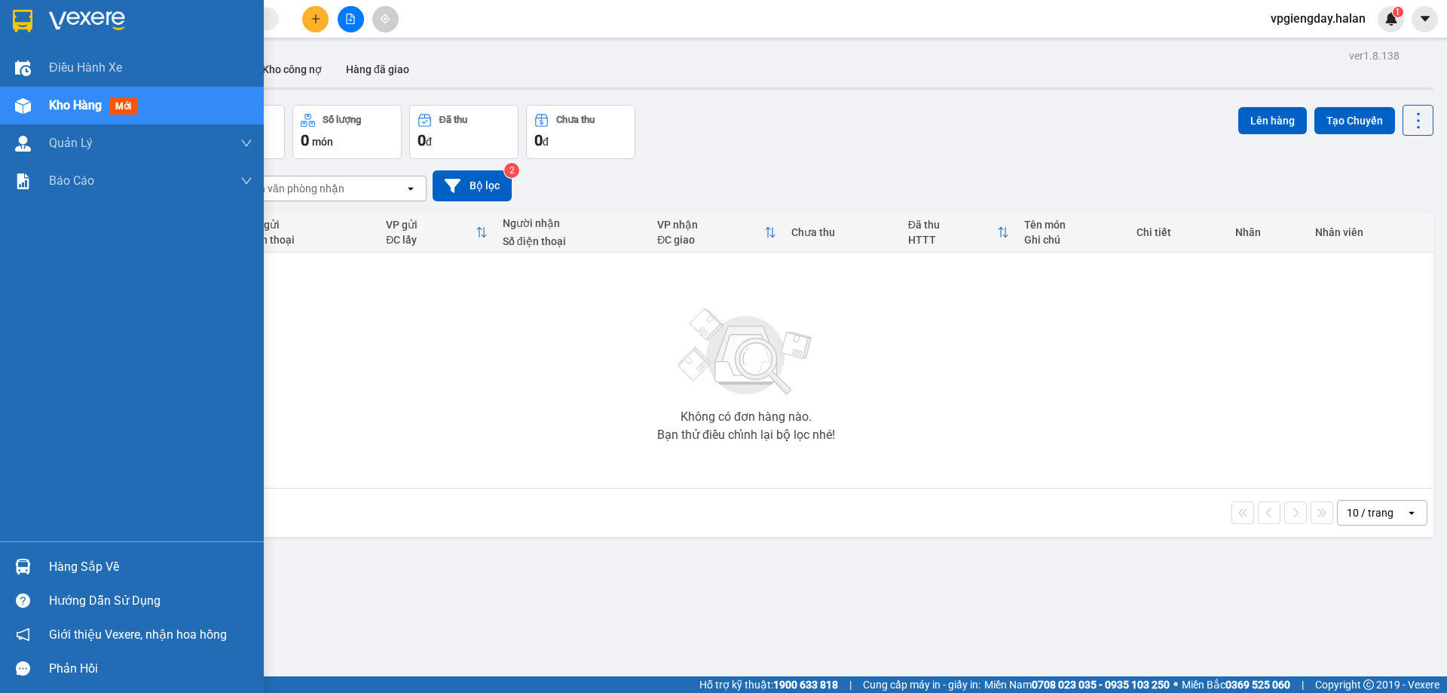
click at [57, 556] on div "Hàng sắp về" at bounding box center [151, 567] width 204 height 23
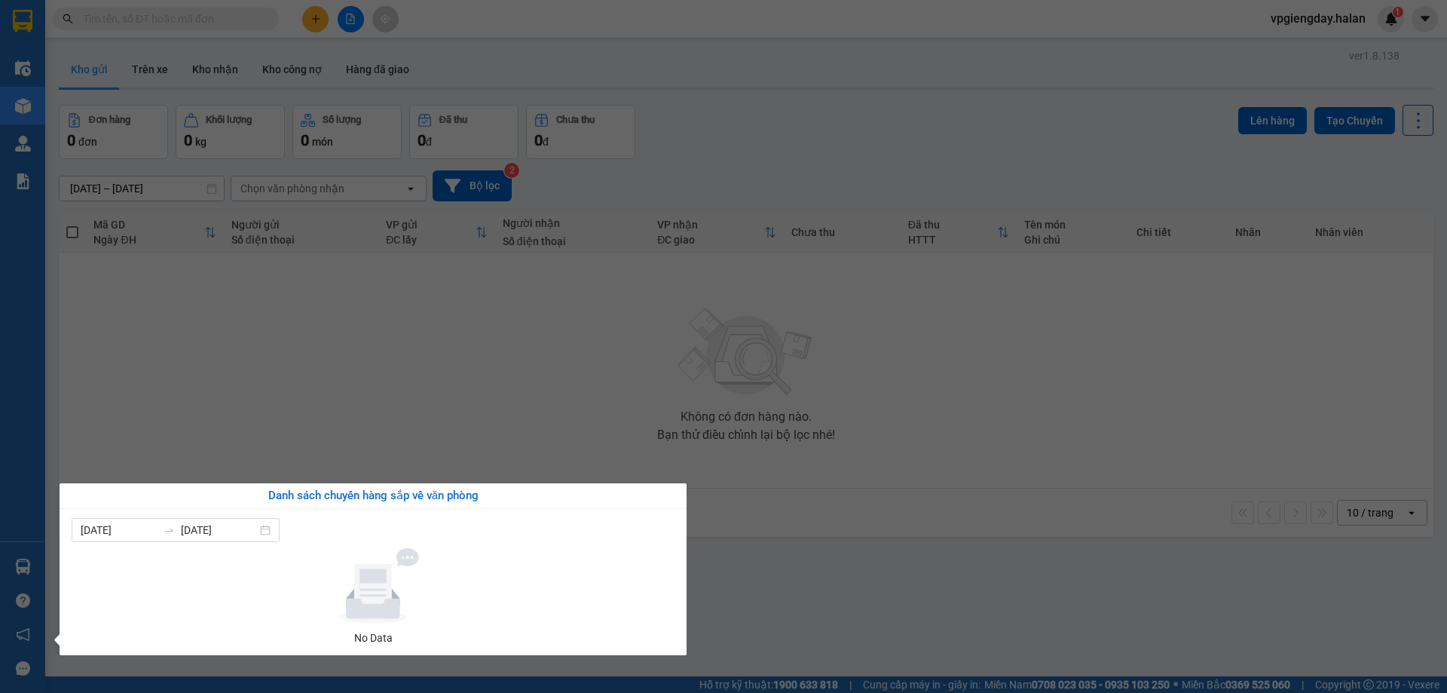
click at [348, 374] on section "Kết quả tìm kiếm ( 0 ) Bộ lọc No Data vpgiengday.halan 1 Điều hành xe Kho hàng …" at bounding box center [723, 346] width 1447 height 693
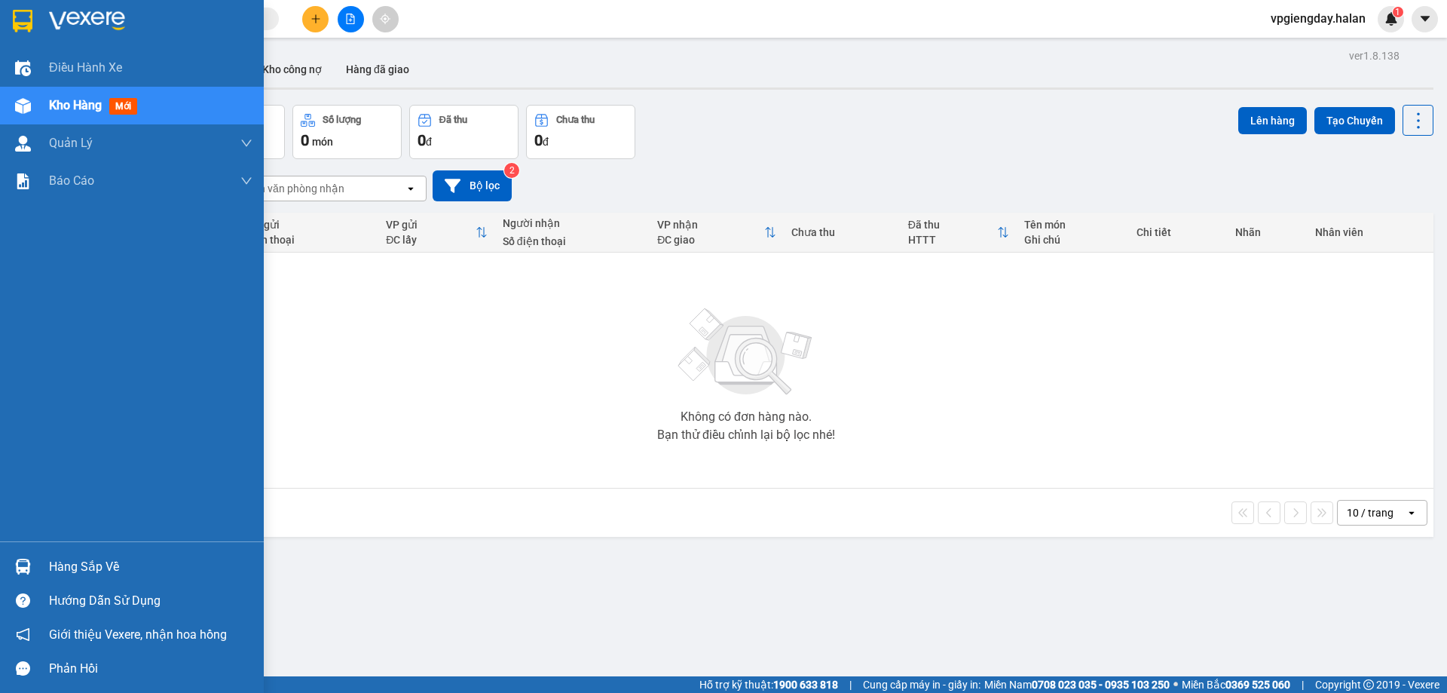
click at [35, 547] on div "Hàng sắp về Hướng dẫn sử dụng Giới thiệu Vexere, nhận hoa hồng Phản hồi" at bounding box center [132, 613] width 264 height 144
click at [102, 561] on div "Hàng sắp về" at bounding box center [151, 567] width 204 height 23
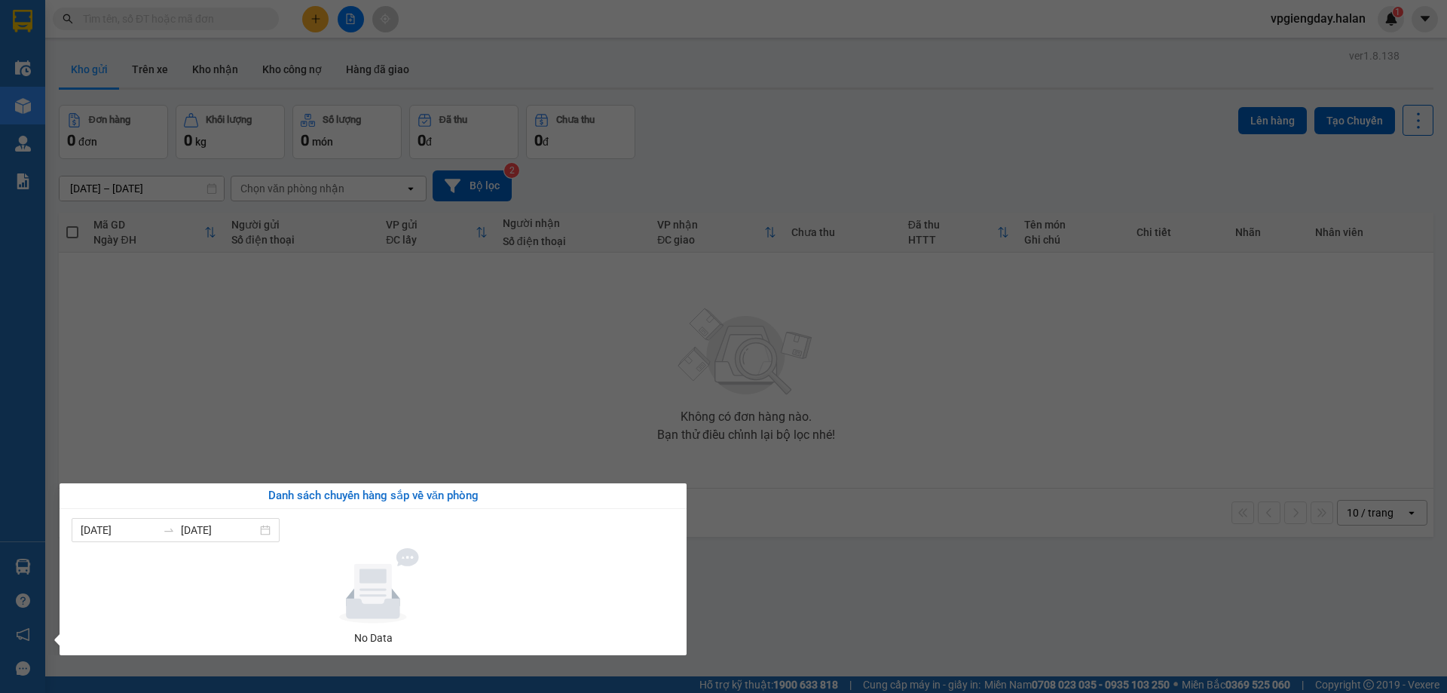
click at [275, 395] on section "Kết quả tìm kiếm ( 0 ) Bộ lọc No Data vpgiengday.halan 1 Điều hành xe Kho hàng …" at bounding box center [723, 346] width 1447 height 693
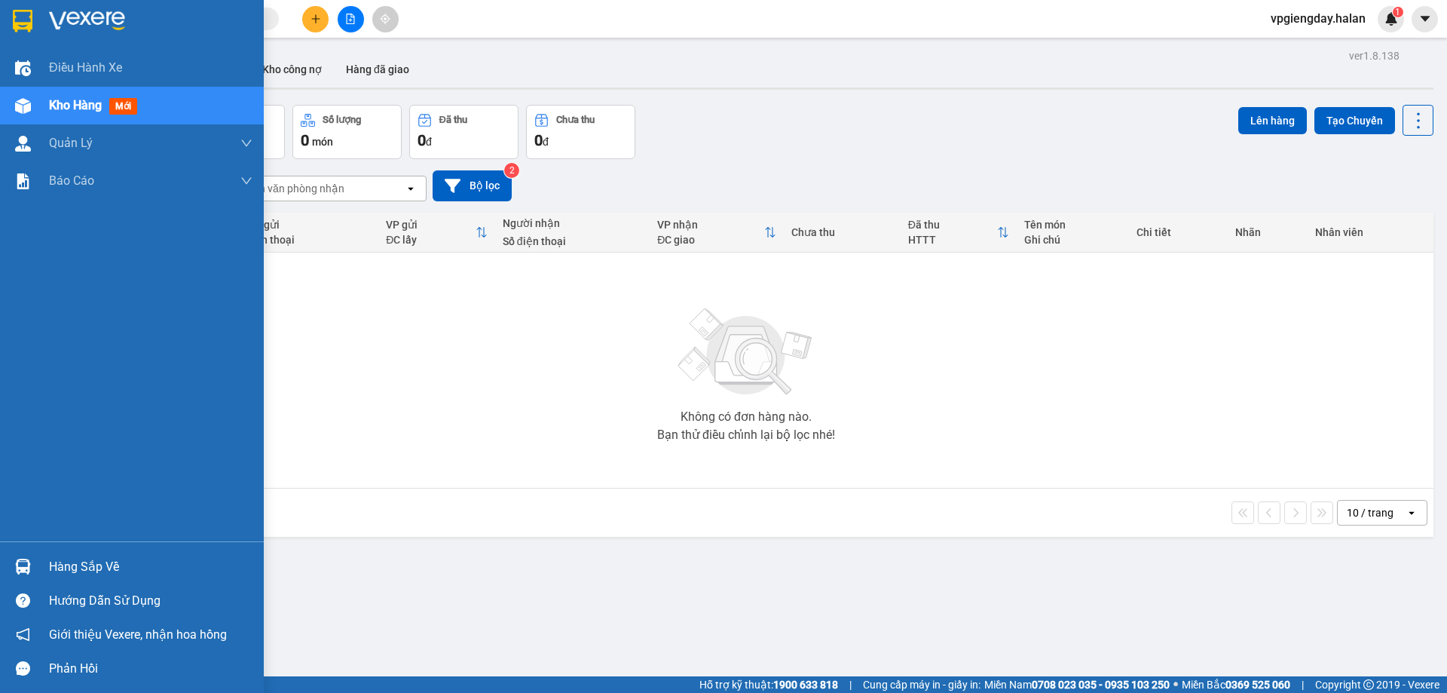
click at [75, 562] on div "Hàng sắp về" at bounding box center [151, 567] width 204 height 23
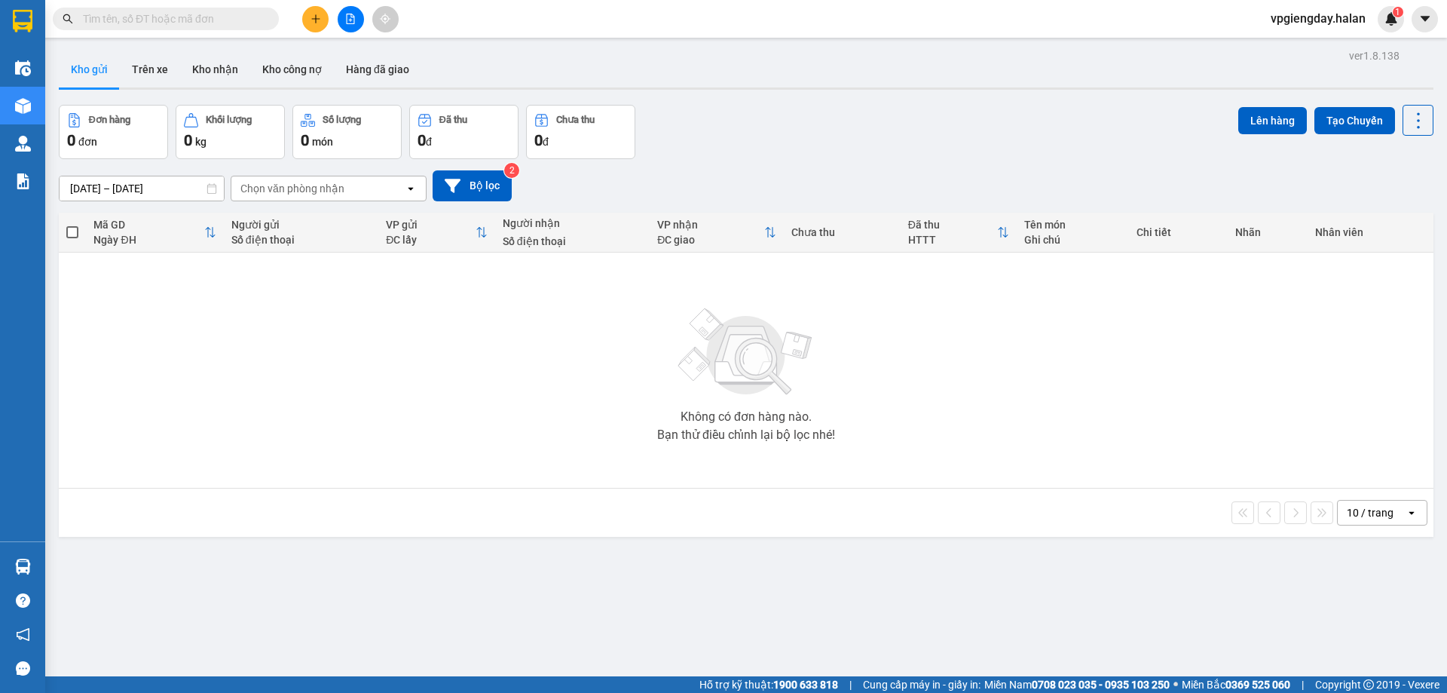
click at [191, 433] on section "Kết quả tìm kiếm ( 0 ) Bộ lọc No Data vpgiengday.halan 1 Điều hành xe Kho hàng …" at bounding box center [723, 346] width 1447 height 693
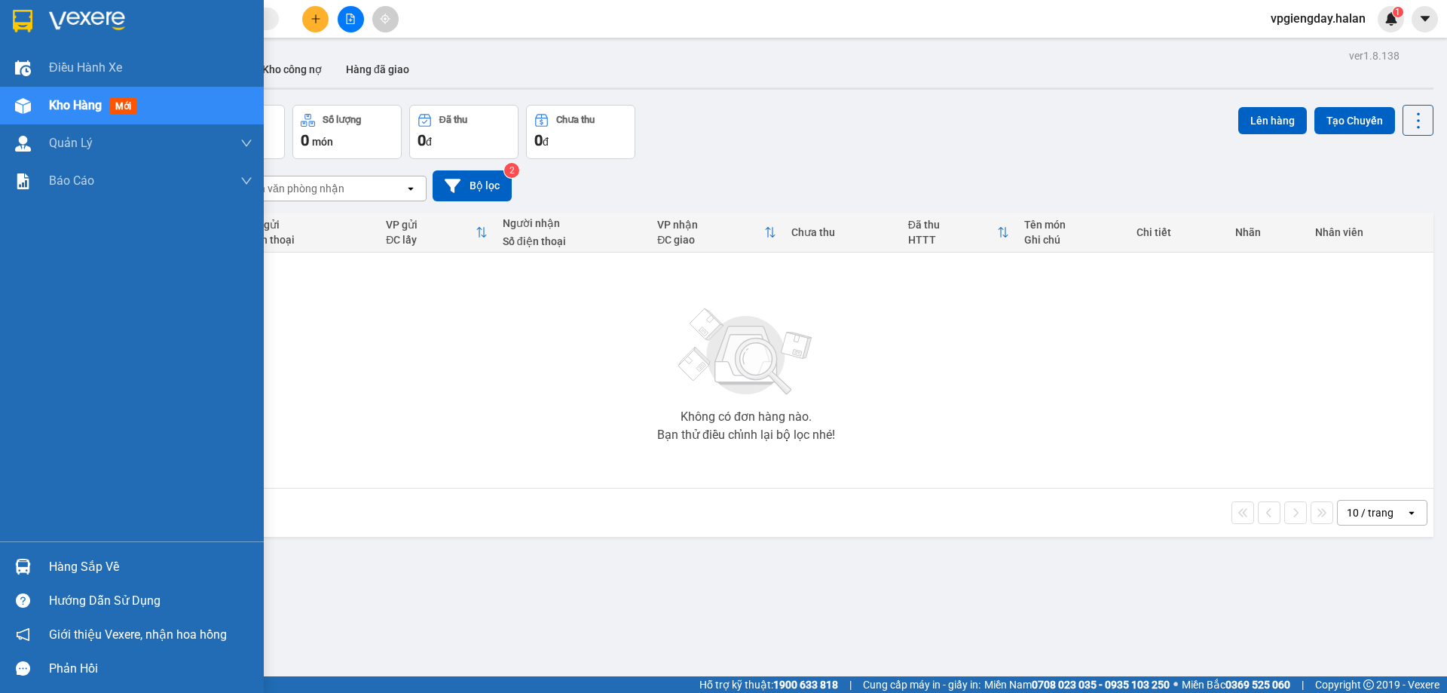
click at [33, 567] on div at bounding box center [23, 566] width 26 height 26
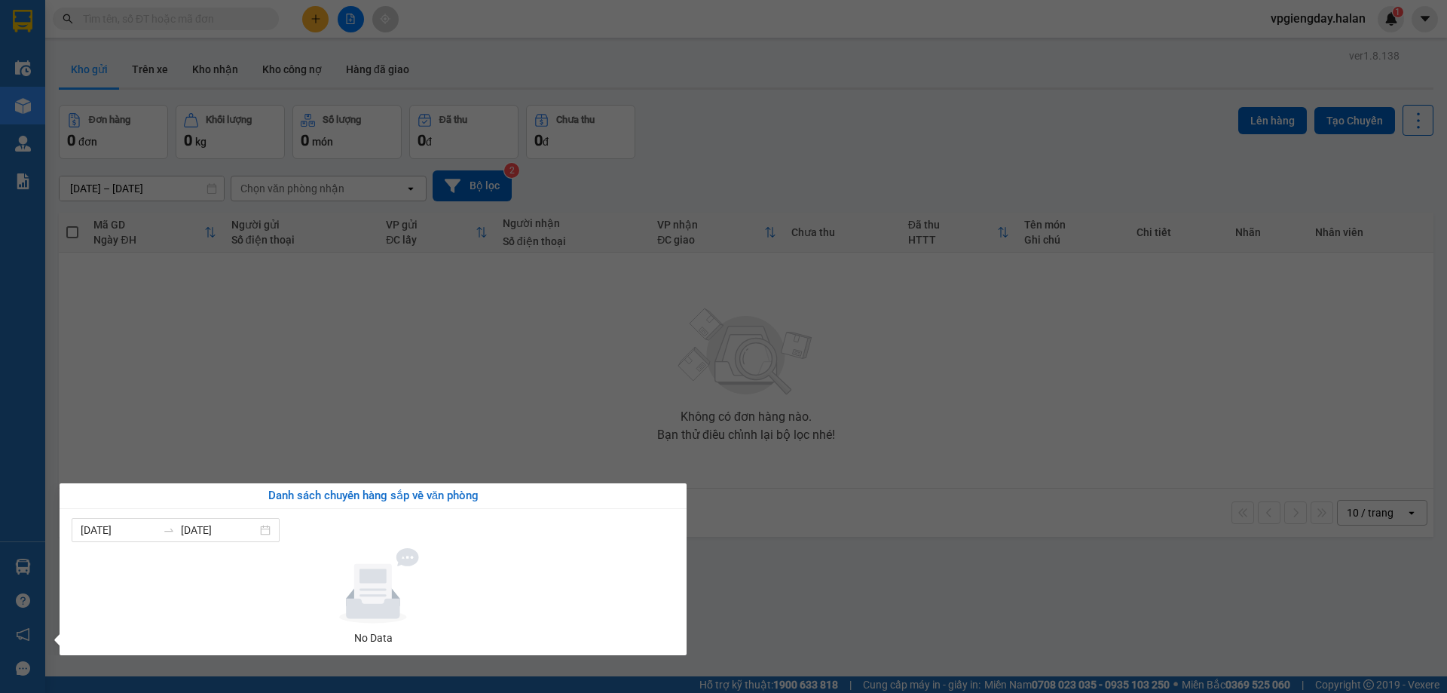
click at [333, 389] on section "Kết quả tìm kiếm ( 0 ) Bộ lọc No Data vpgiengday.halan 1 Điều hành xe Kho hàng …" at bounding box center [723, 346] width 1447 height 693
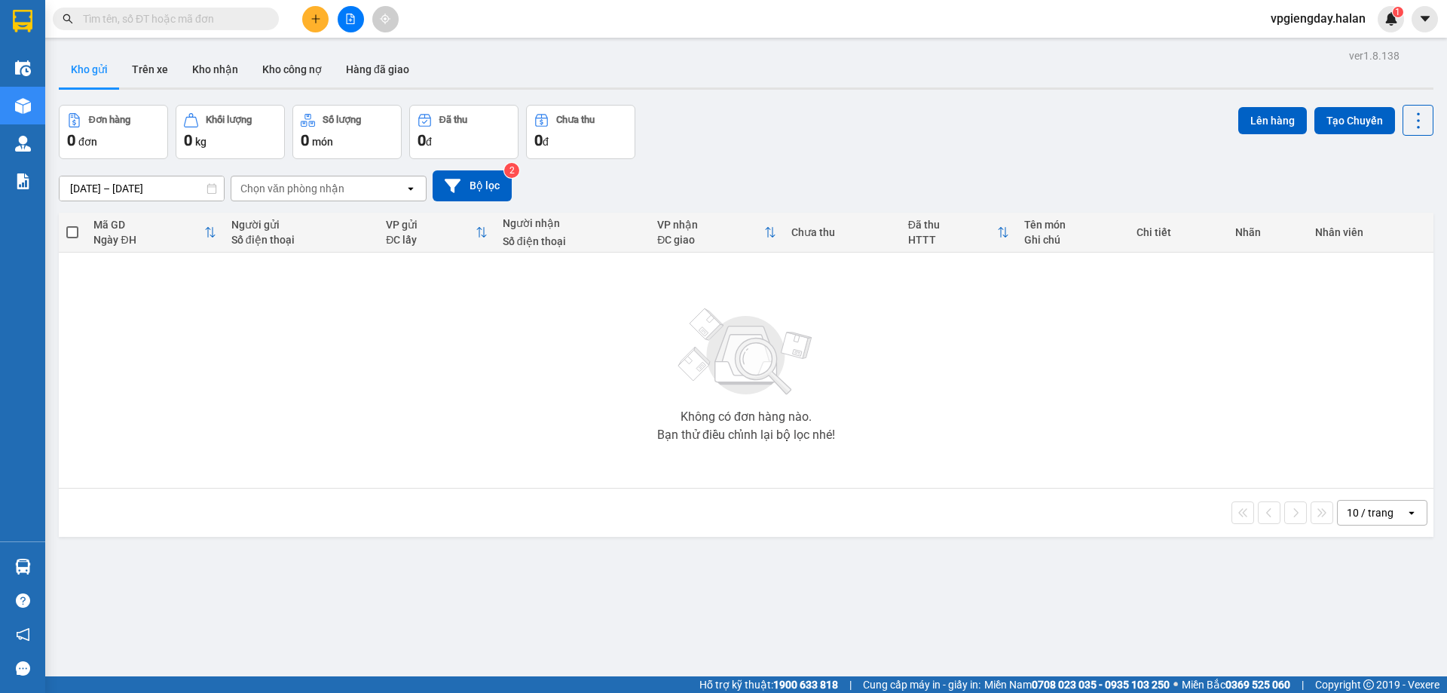
click at [234, 21] on input "text" at bounding box center [172, 19] width 178 height 17
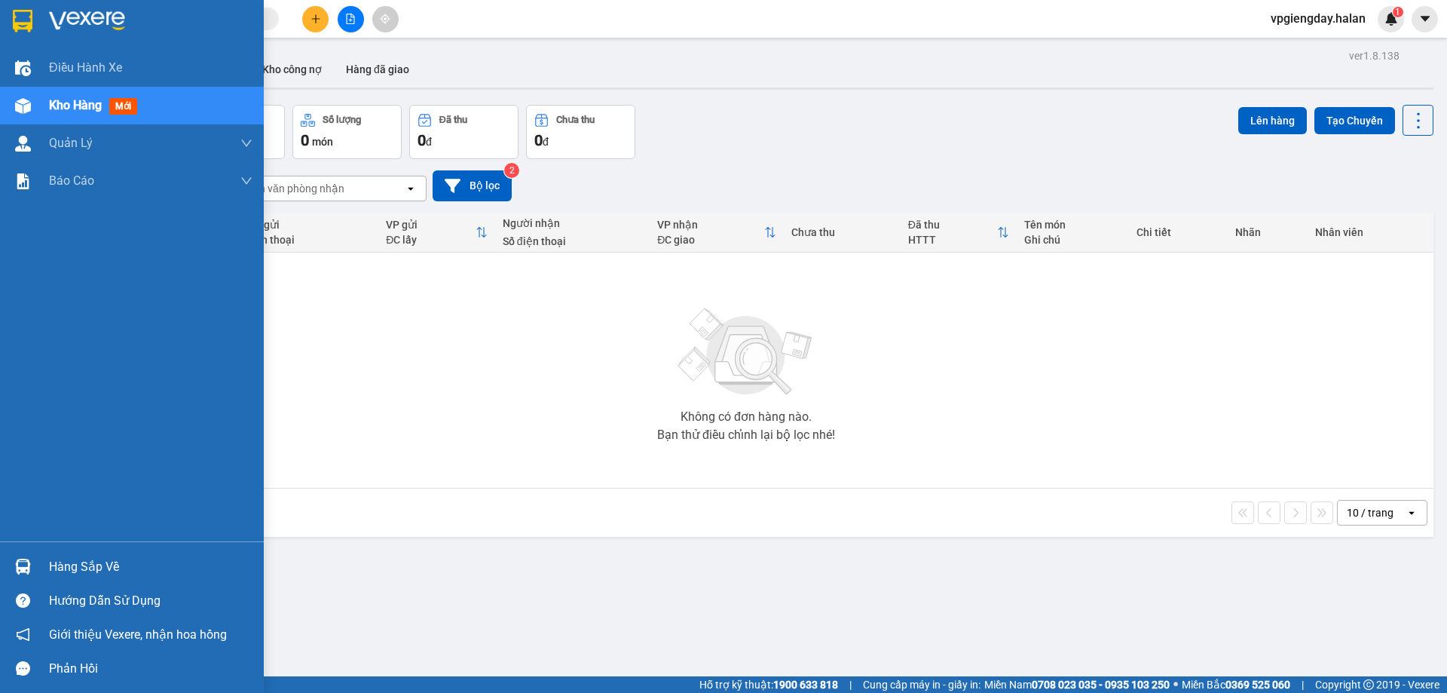
click at [69, 568] on div "Hàng sắp về" at bounding box center [151, 567] width 204 height 23
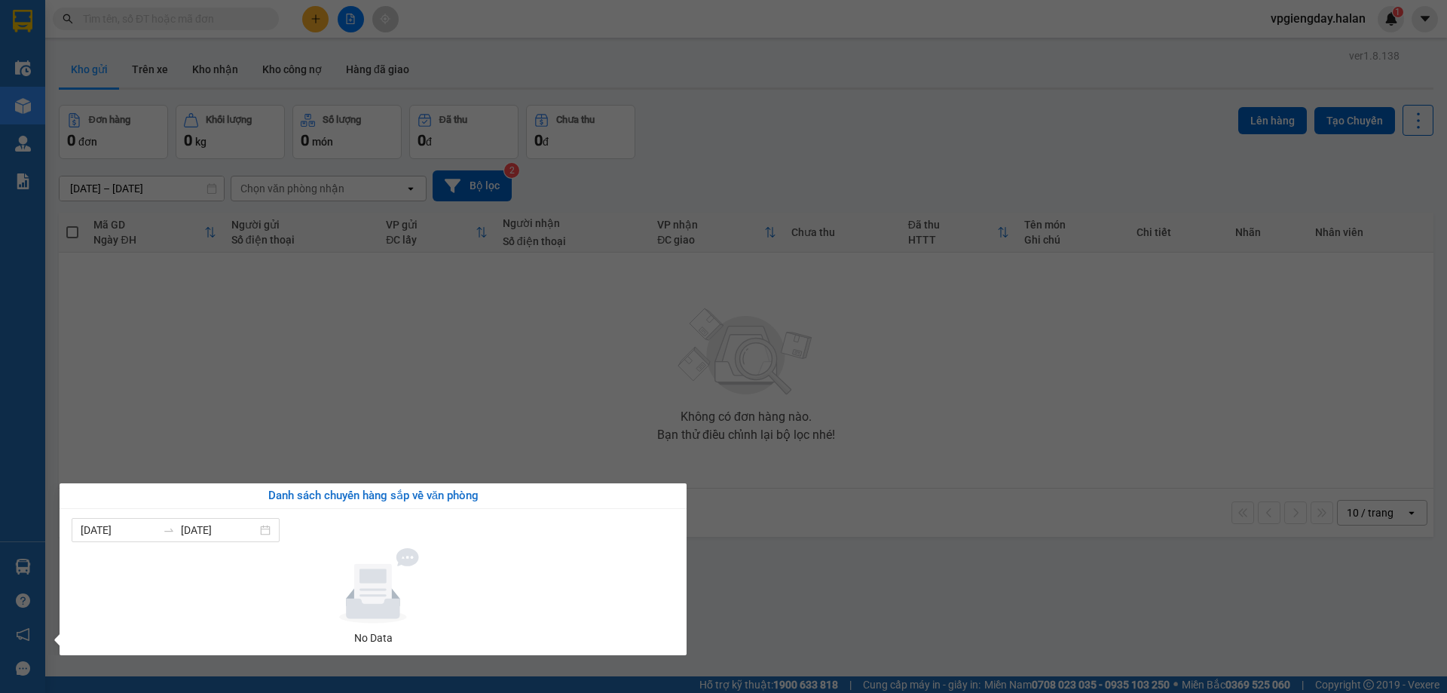
click at [367, 330] on section "Kết quả tìm kiếm ( 0 ) Bộ lọc No Data vpgiengday.halan 1 Điều hành xe Kho hàng …" at bounding box center [723, 346] width 1447 height 693
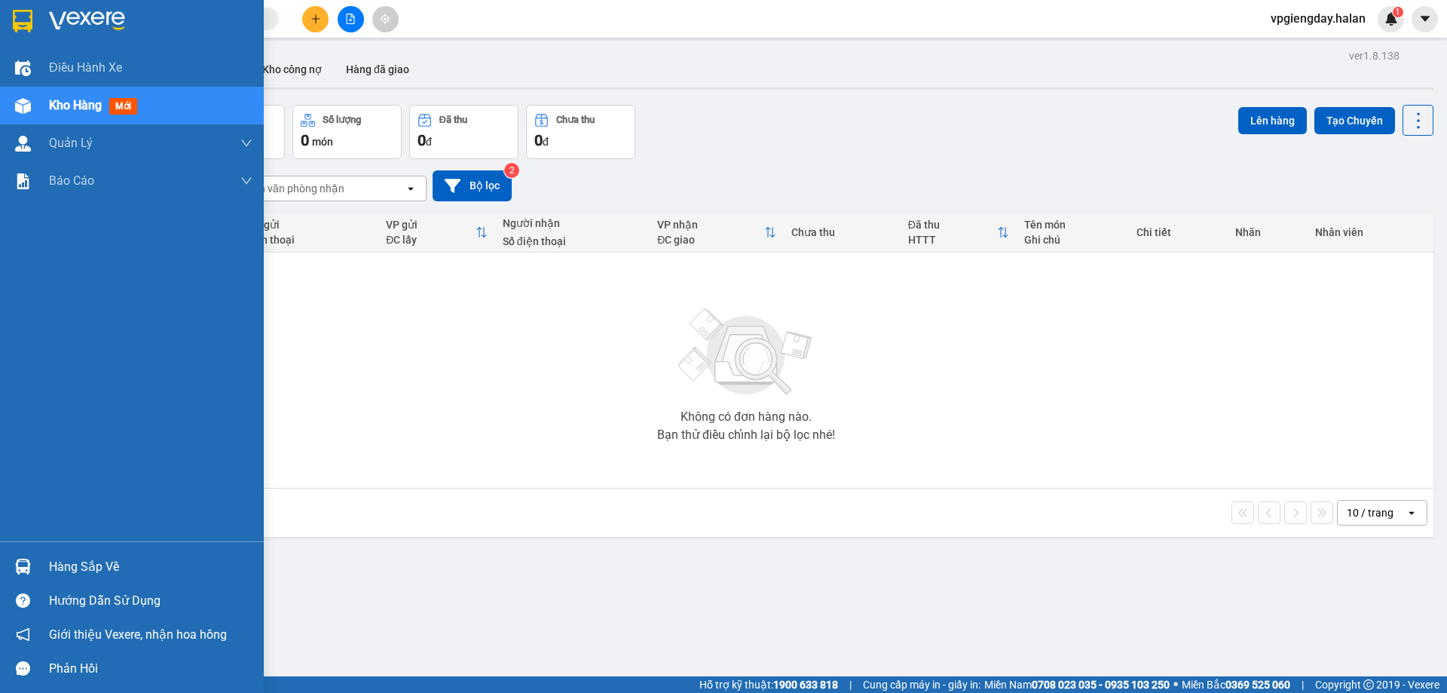
click at [94, 557] on div "Hàng sắp về" at bounding box center [151, 567] width 204 height 23
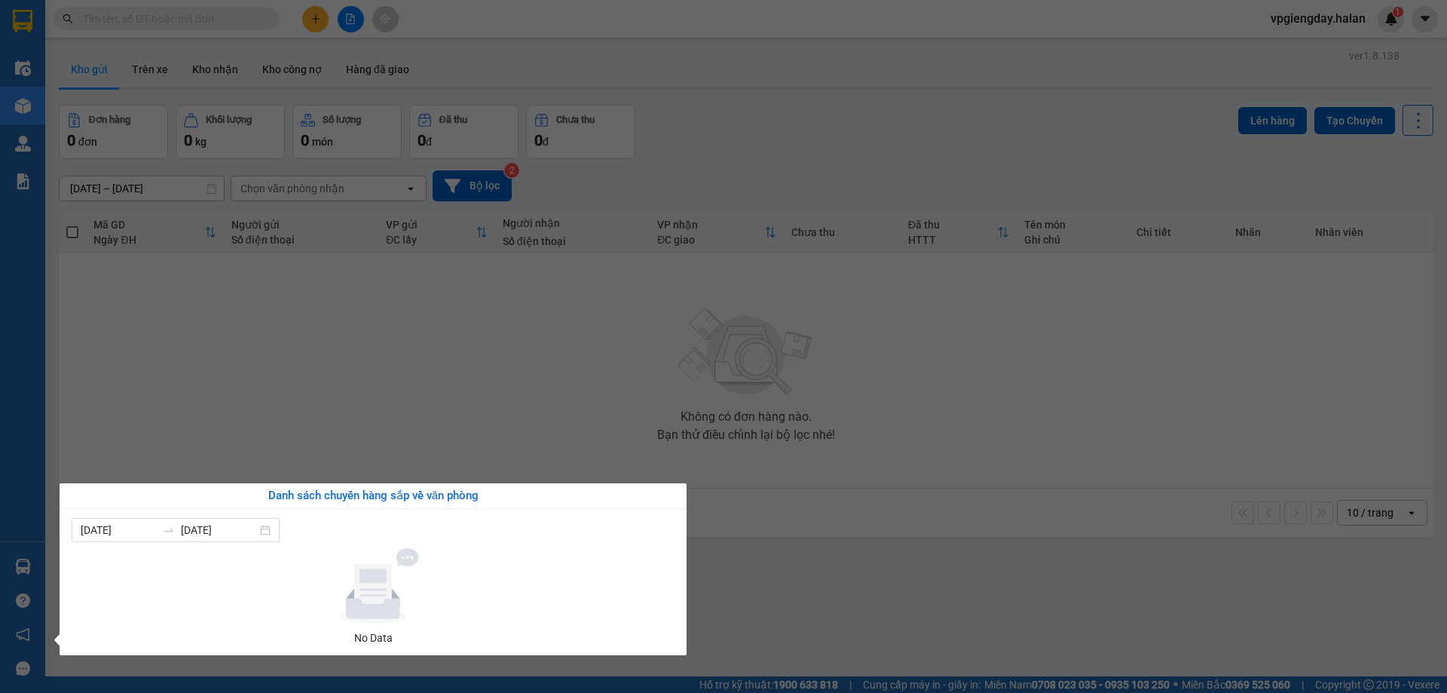
click at [375, 334] on section "Kết quả tìm kiếm ( 0 ) Bộ lọc No Data vpgiengday.halan 1 Điều hành xe Kho hàng …" at bounding box center [723, 346] width 1447 height 693
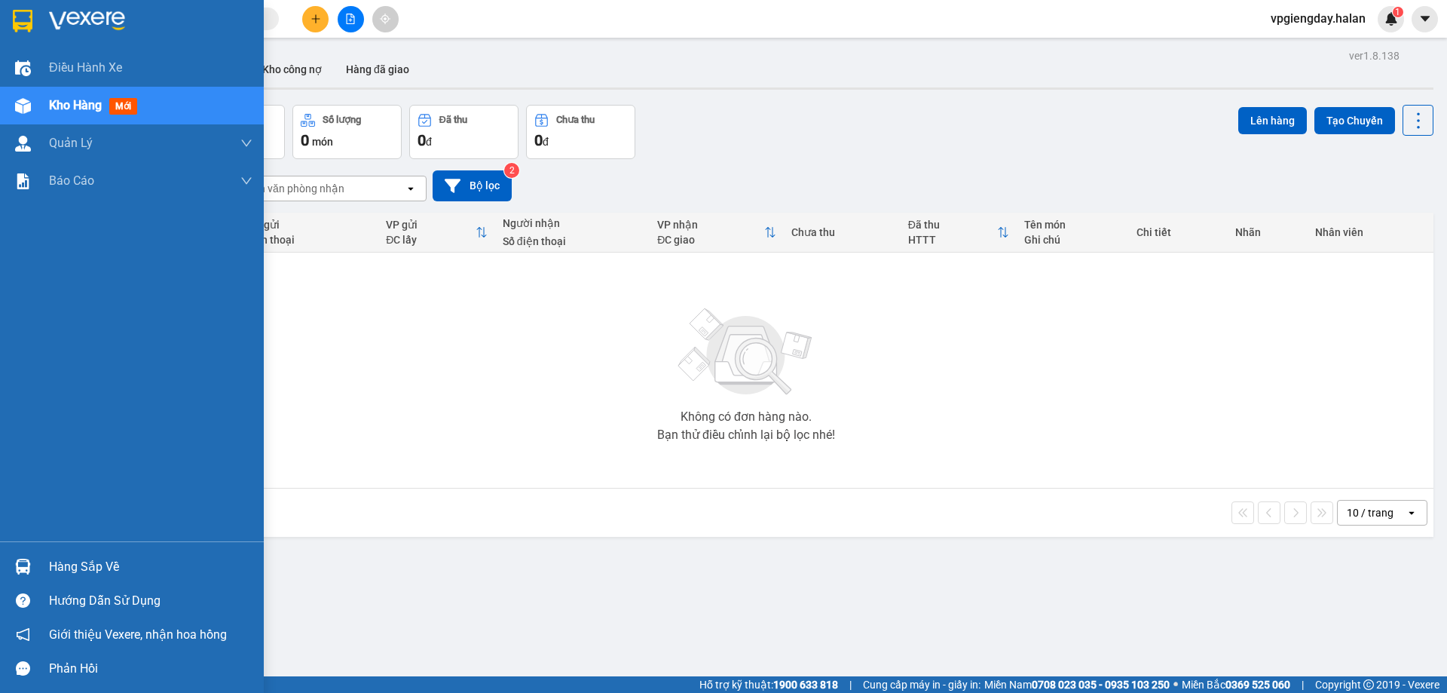
click at [27, 571] on img at bounding box center [23, 567] width 16 height 16
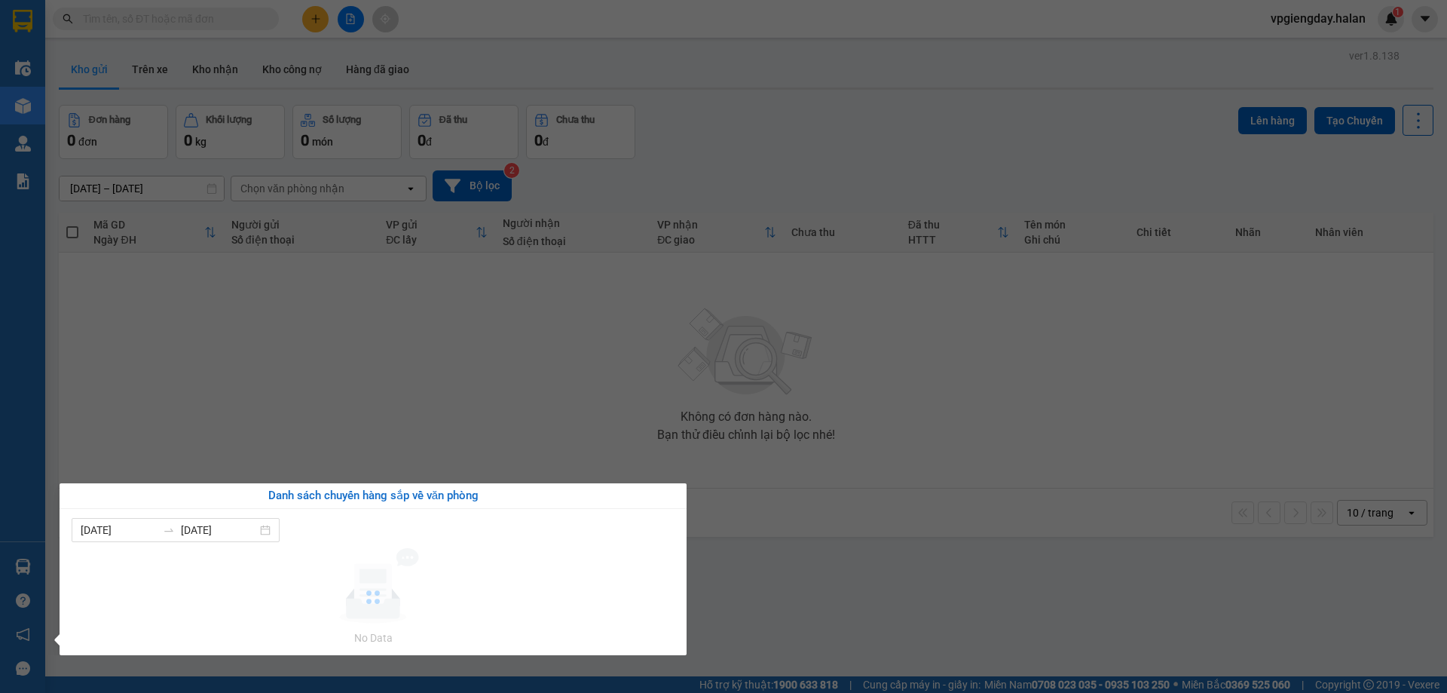
click at [340, 371] on section "Kết quả tìm kiếm ( 0 ) Bộ lọc No Data vpgiengday.halan 1 Điều hành xe Kho hàng …" at bounding box center [723, 346] width 1447 height 693
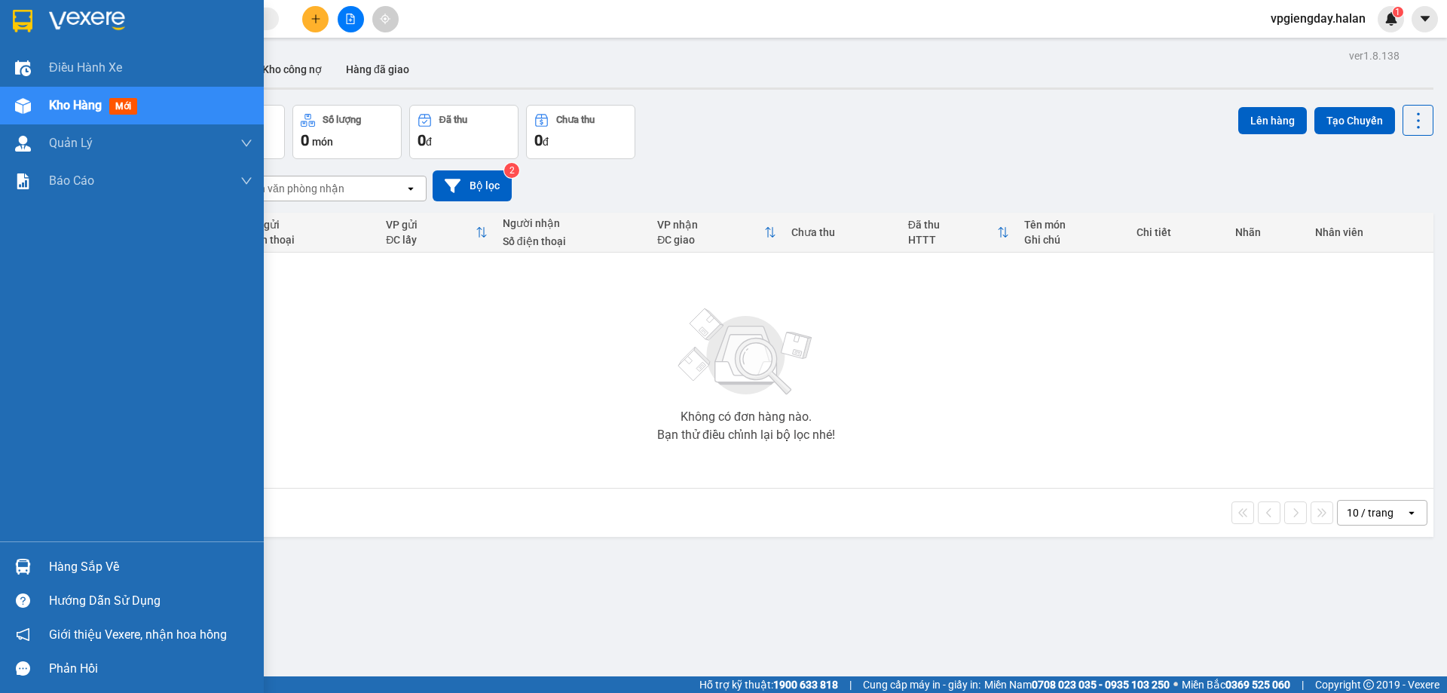
click at [23, 567] on img at bounding box center [23, 567] width 16 height 16
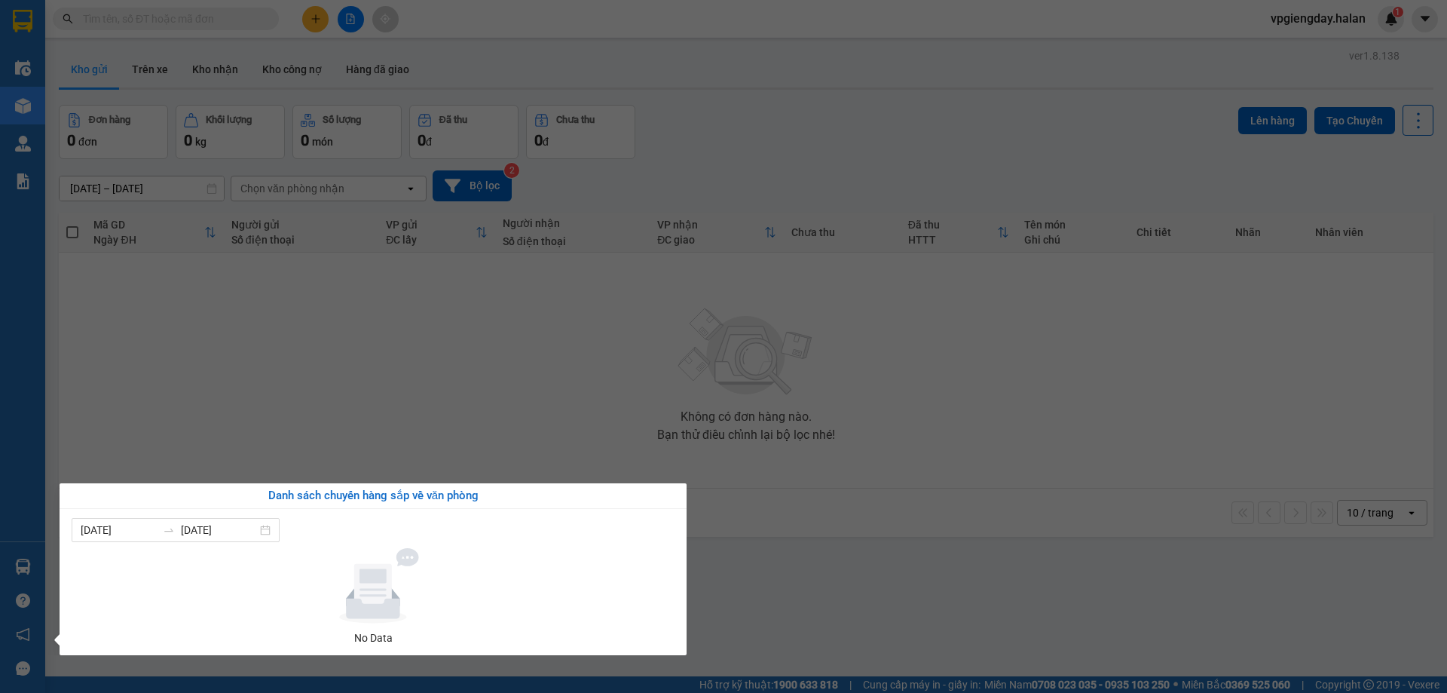
click at [259, 443] on section "Kết quả tìm kiếm ( 0 ) Bộ lọc No Data vpgiengday.halan 1 Điều hành xe Kho hàng …" at bounding box center [723, 346] width 1447 height 693
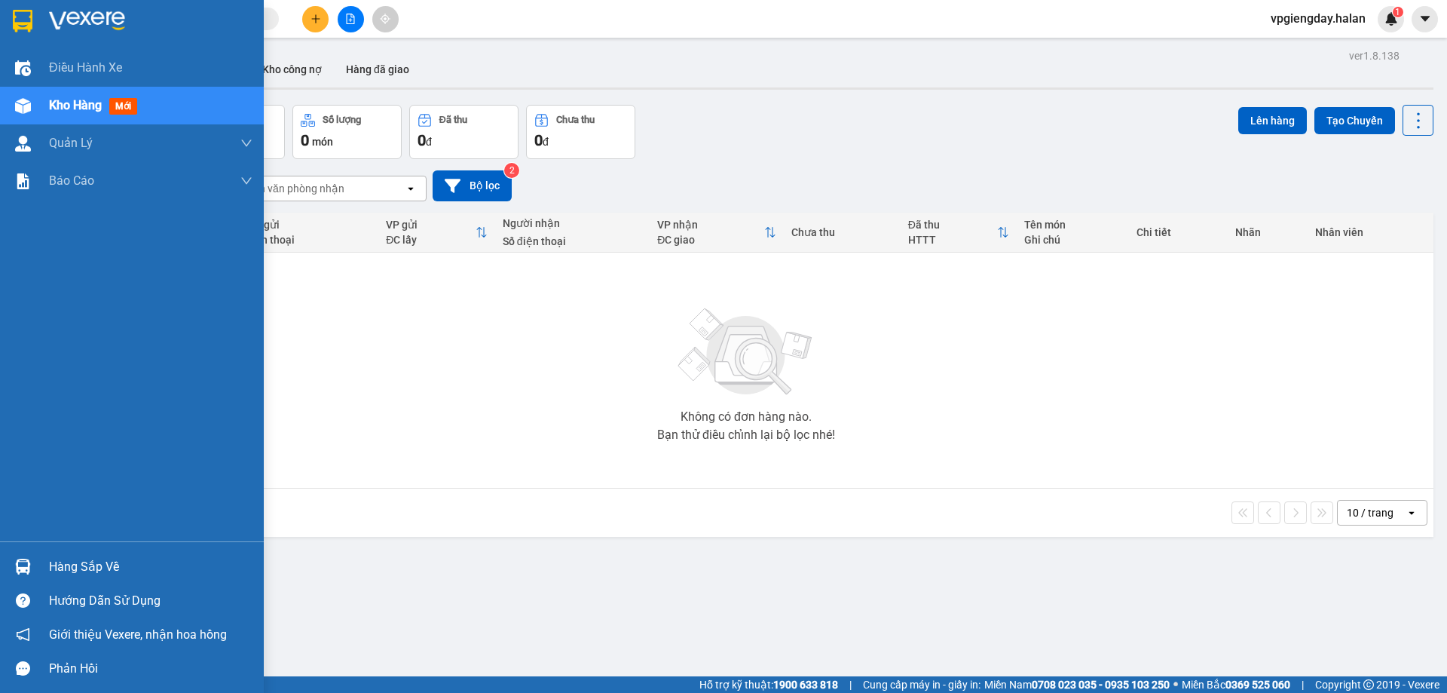
click at [23, 568] on img at bounding box center [23, 567] width 16 height 16
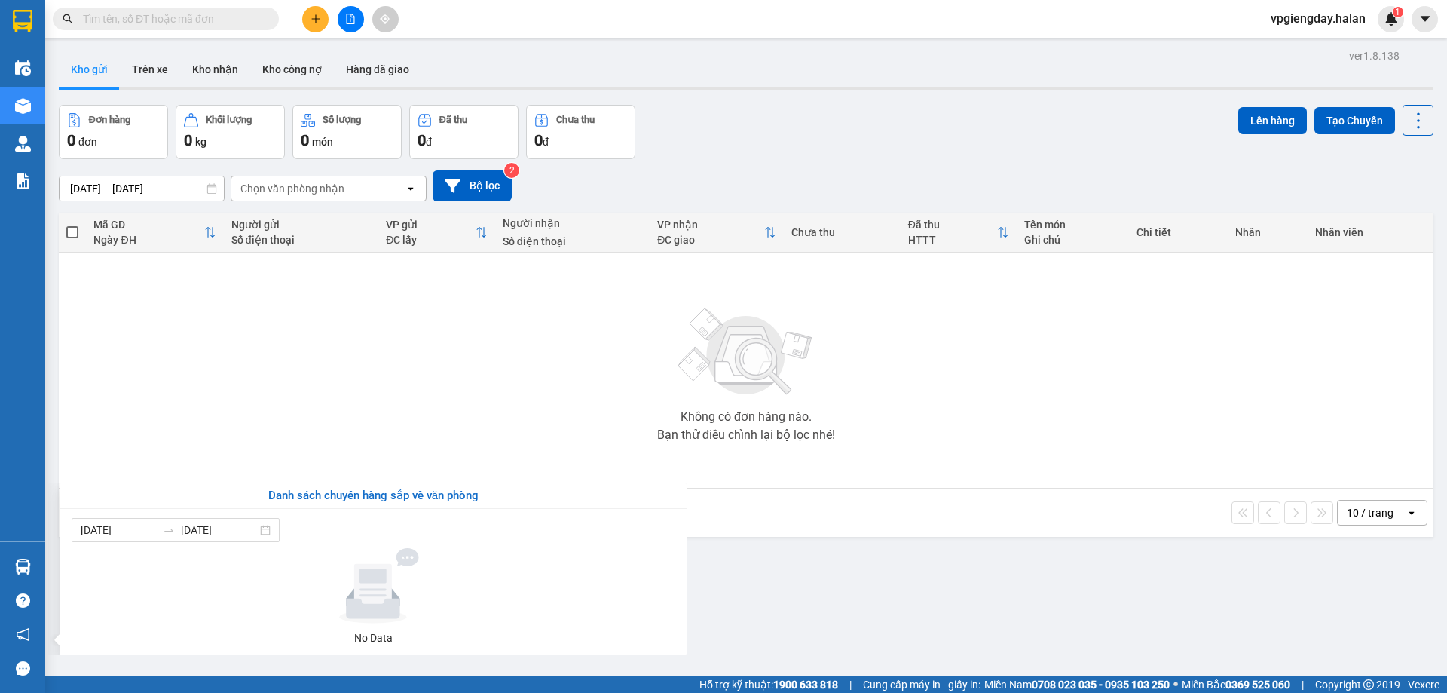
click at [241, 433] on section "Kết quả tìm kiếm ( 0 ) Bộ lọc No Data vpgiengday.halan 1 Điều hành xe Kho hàng …" at bounding box center [723, 346] width 1447 height 693
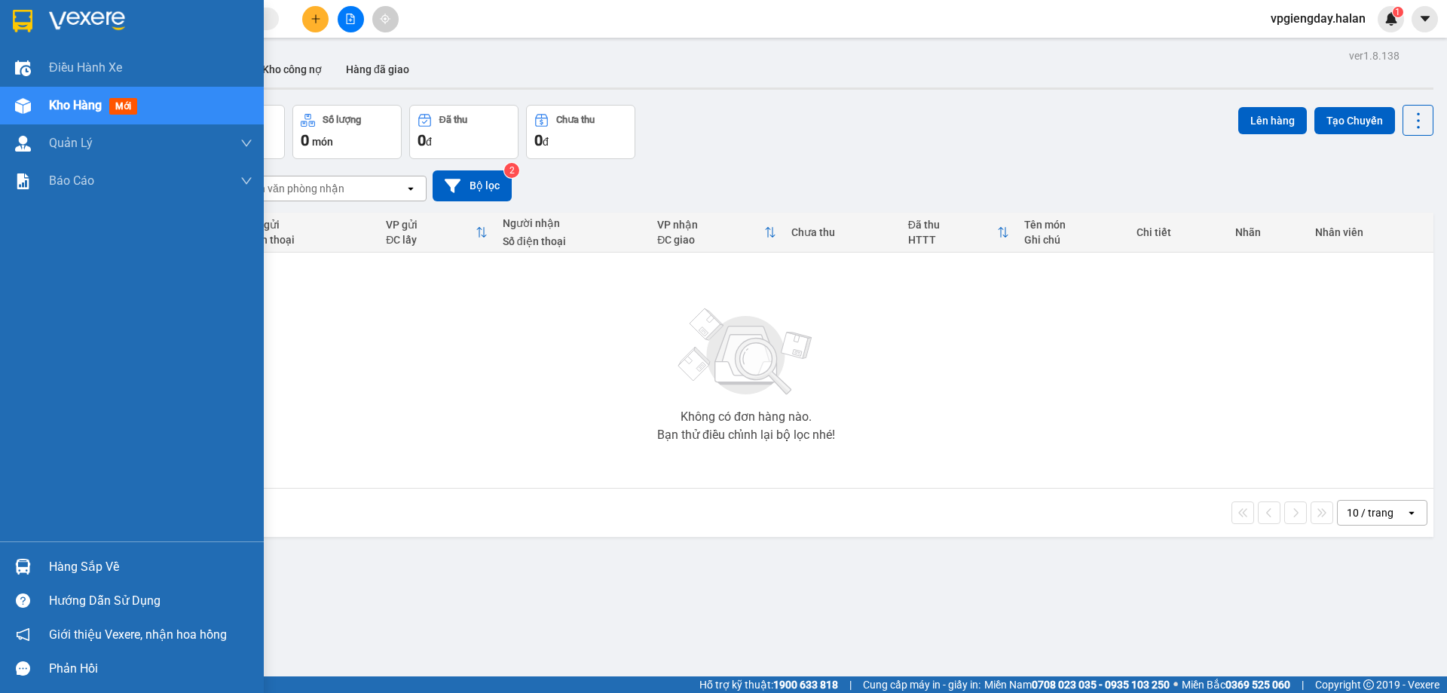
click at [52, 568] on div "Hàng sắp về" at bounding box center [151, 567] width 204 height 23
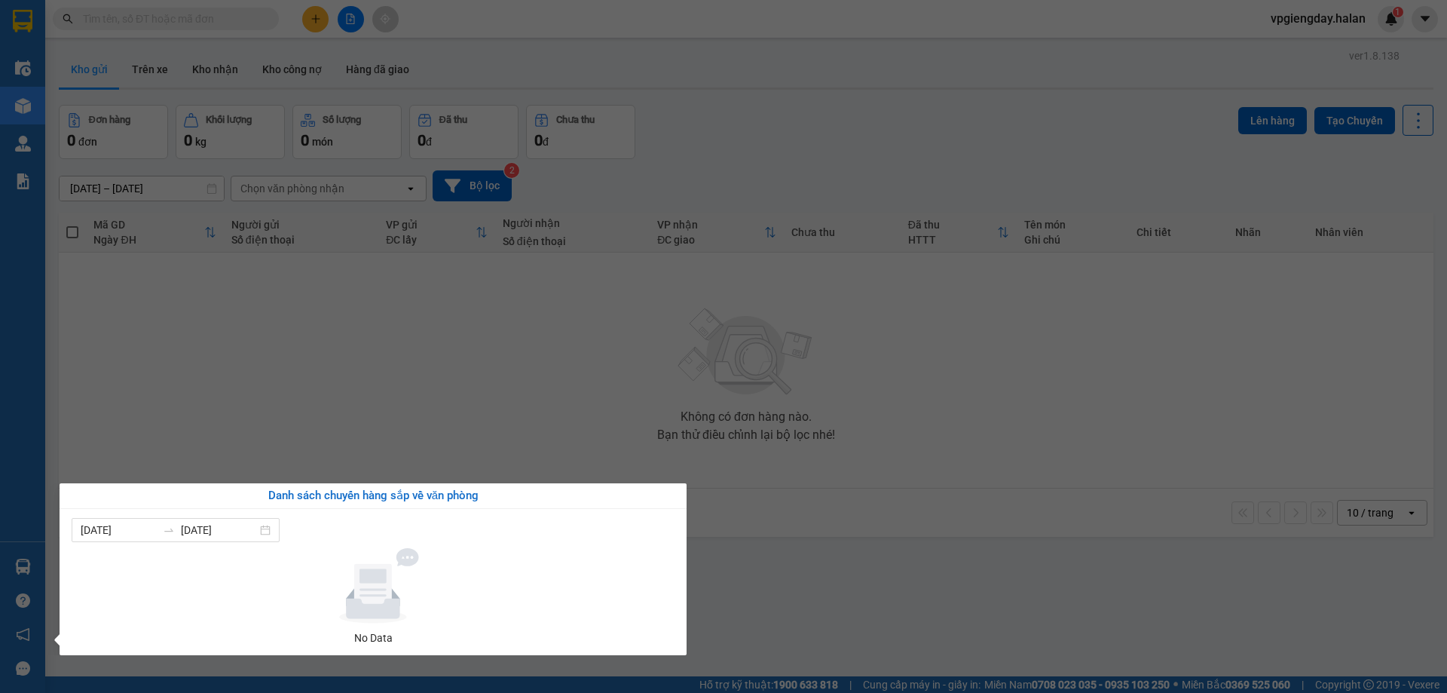
click at [299, 427] on section "Kết quả tìm kiếm ( 0 ) Bộ lọc No Data vpgiengday.halan 1 Điều hành xe Kho hàng …" at bounding box center [723, 346] width 1447 height 693
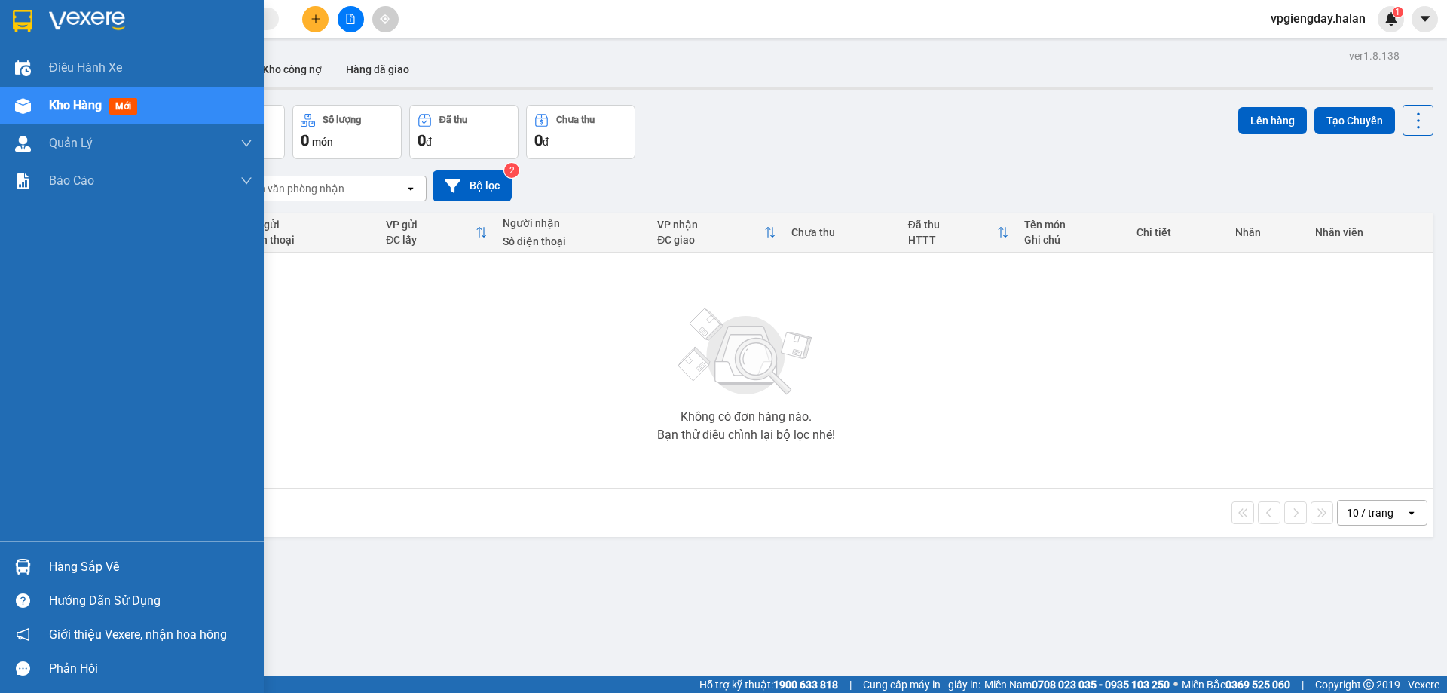
drag, startPoint x: 53, startPoint y: 571, endPoint x: 69, endPoint y: 560, distance: 19.0
click at [54, 571] on div "Hàng sắp về" at bounding box center [151, 567] width 204 height 23
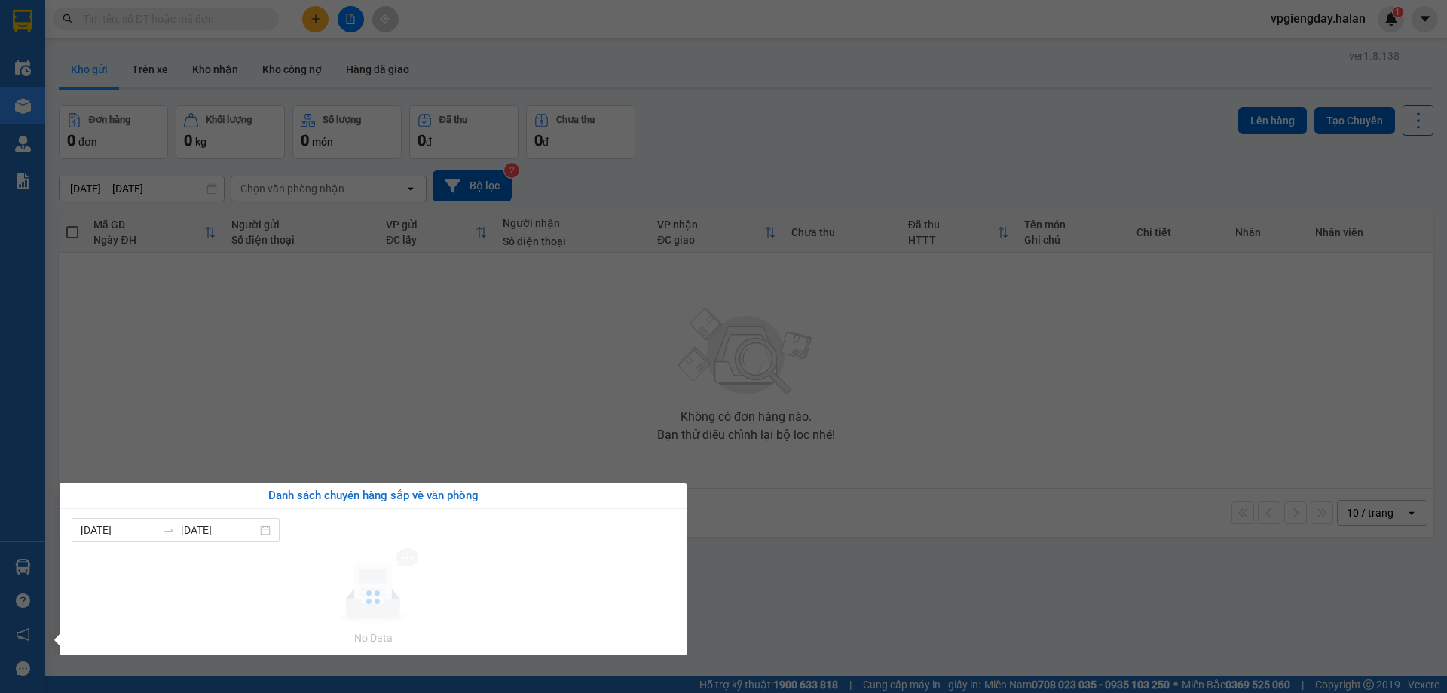
click at [381, 383] on section "Kết quả tìm kiếm ( 0 ) Bộ lọc No Data vpgiengday.halan 1 Điều hành xe Kho hàng …" at bounding box center [723, 346] width 1447 height 693
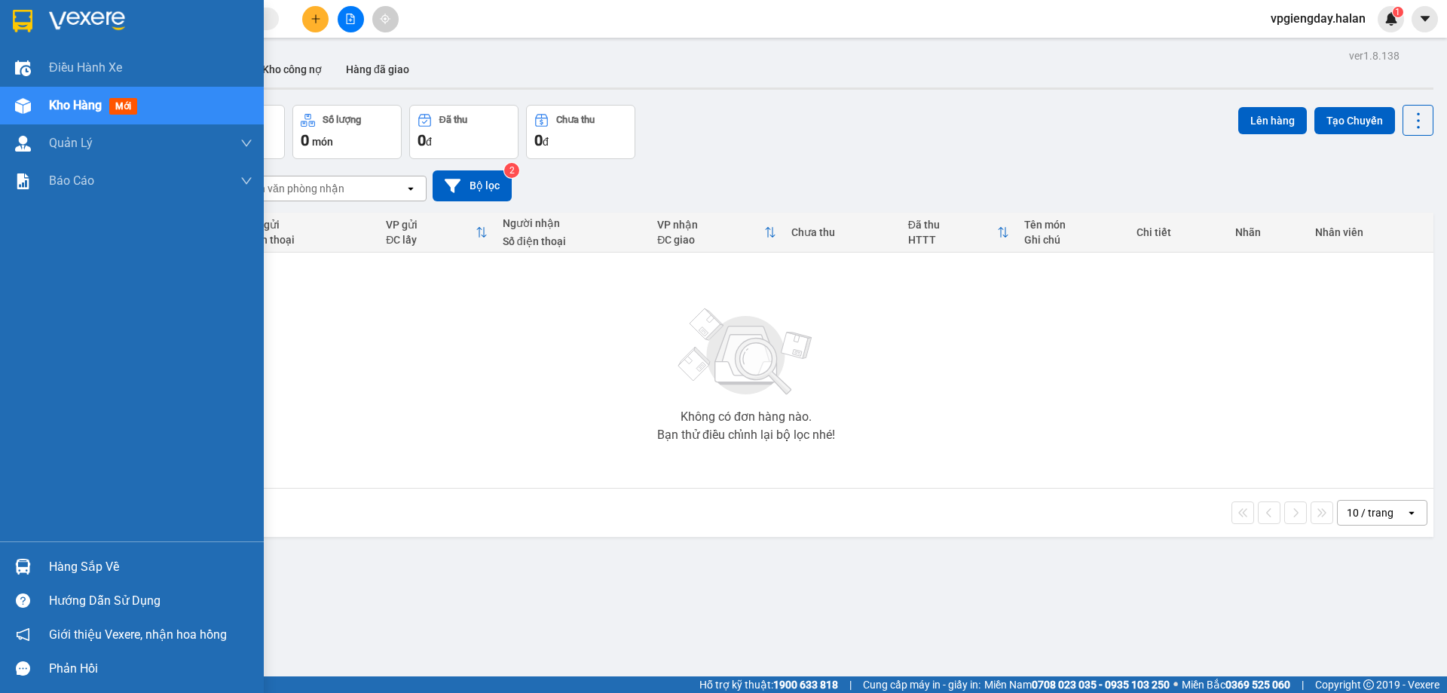
click at [41, 561] on div "Hàng sắp về" at bounding box center [132, 567] width 264 height 34
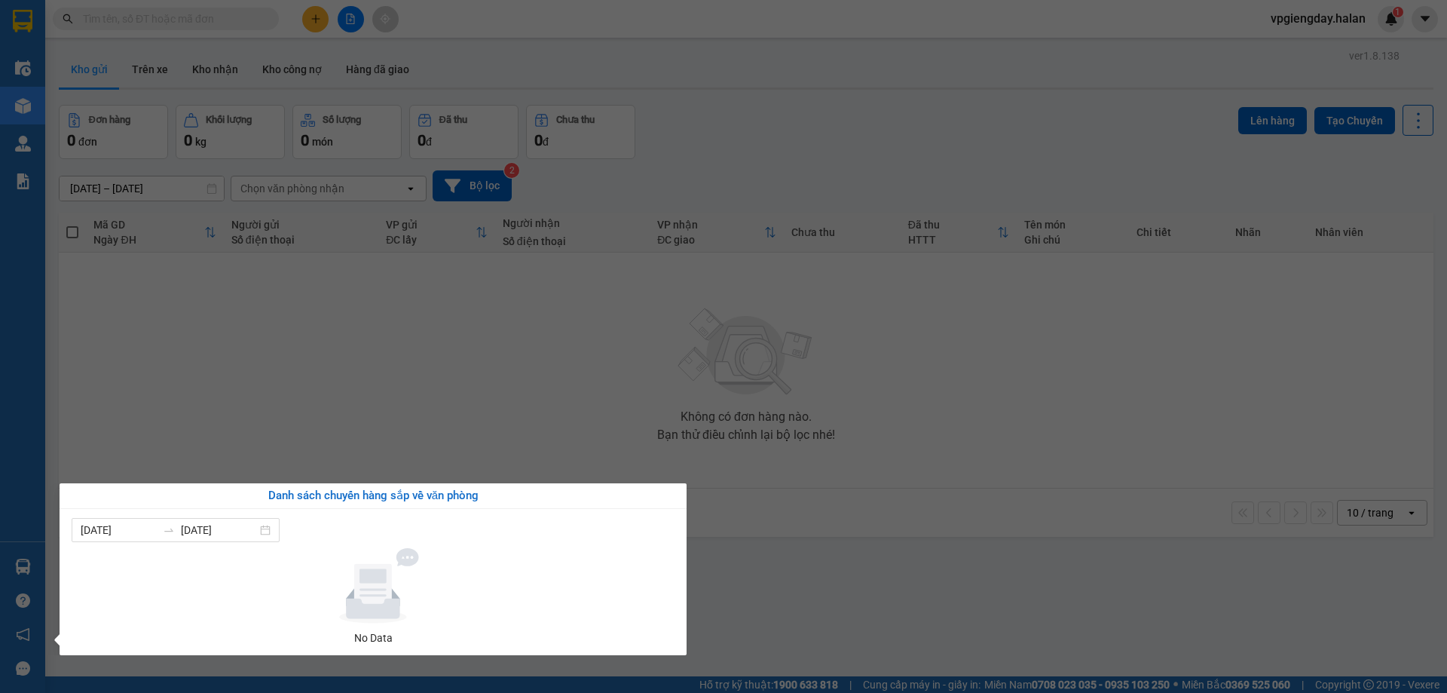
click at [389, 388] on section "Kết quả tìm kiếm ( 0 ) Bộ lọc No Data vpgiengday.halan 1 Điều hành xe Kho hàng …" at bounding box center [723, 346] width 1447 height 693
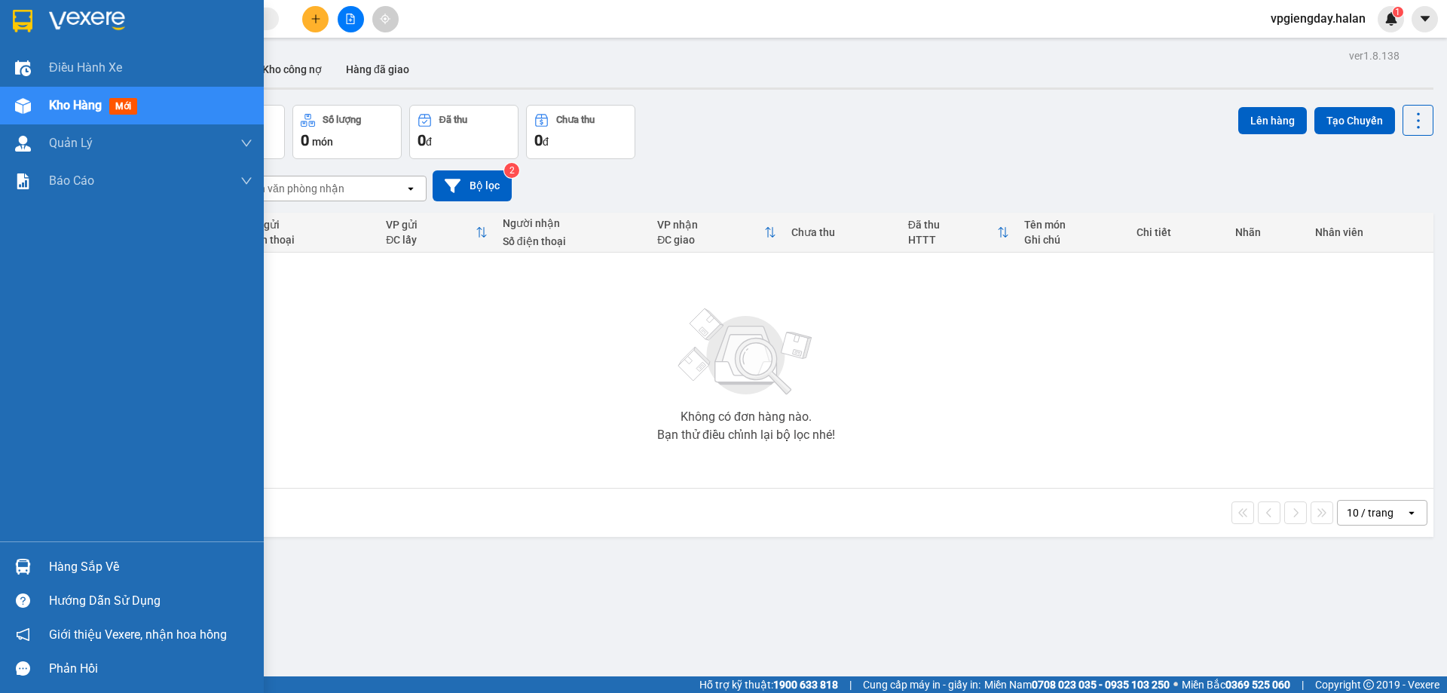
click at [161, 559] on div "Hàng sắp về" at bounding box center [151, 567] width 204 height 23
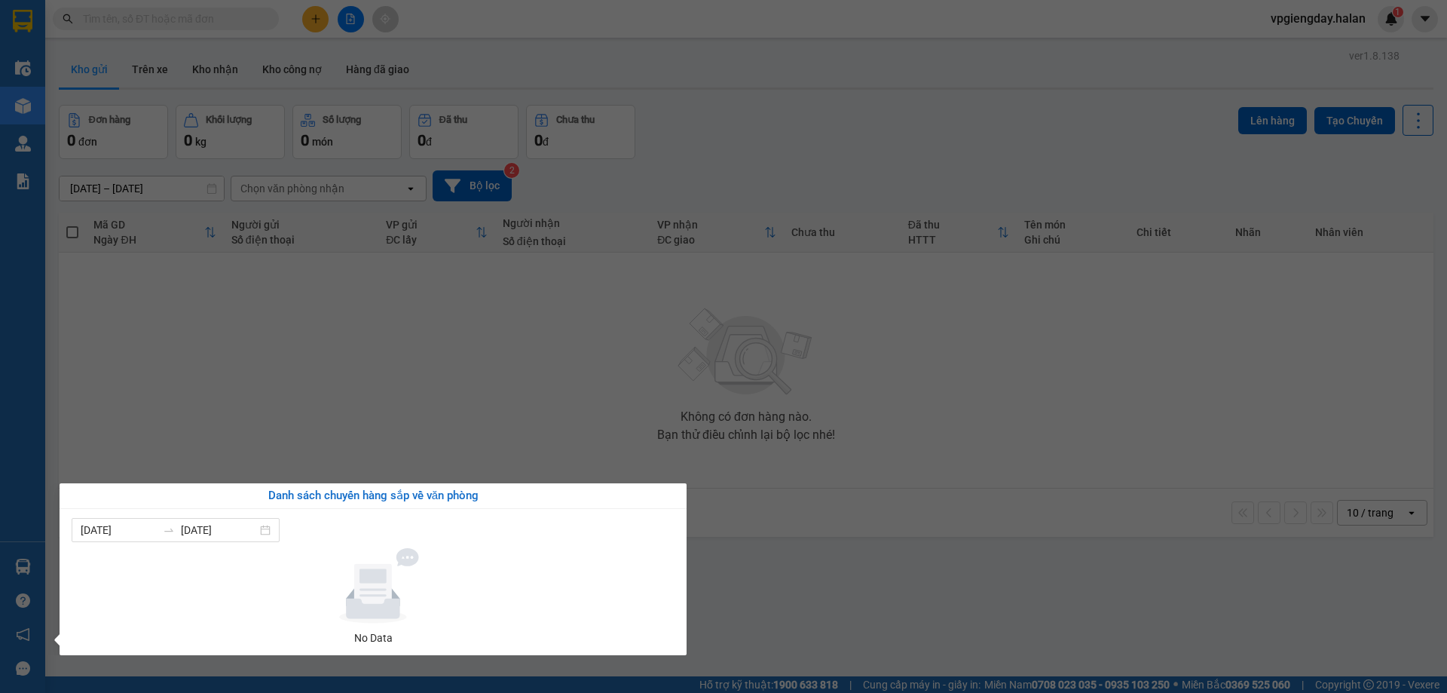
click at [297, 415] on section "Kết quả tìm kiếm ( 0 ) Bộ lọc No Data vpgiengday.halan 1 Điều hành xe Kho hàng …" at bounding box center [723, 346] width 1447 height 693
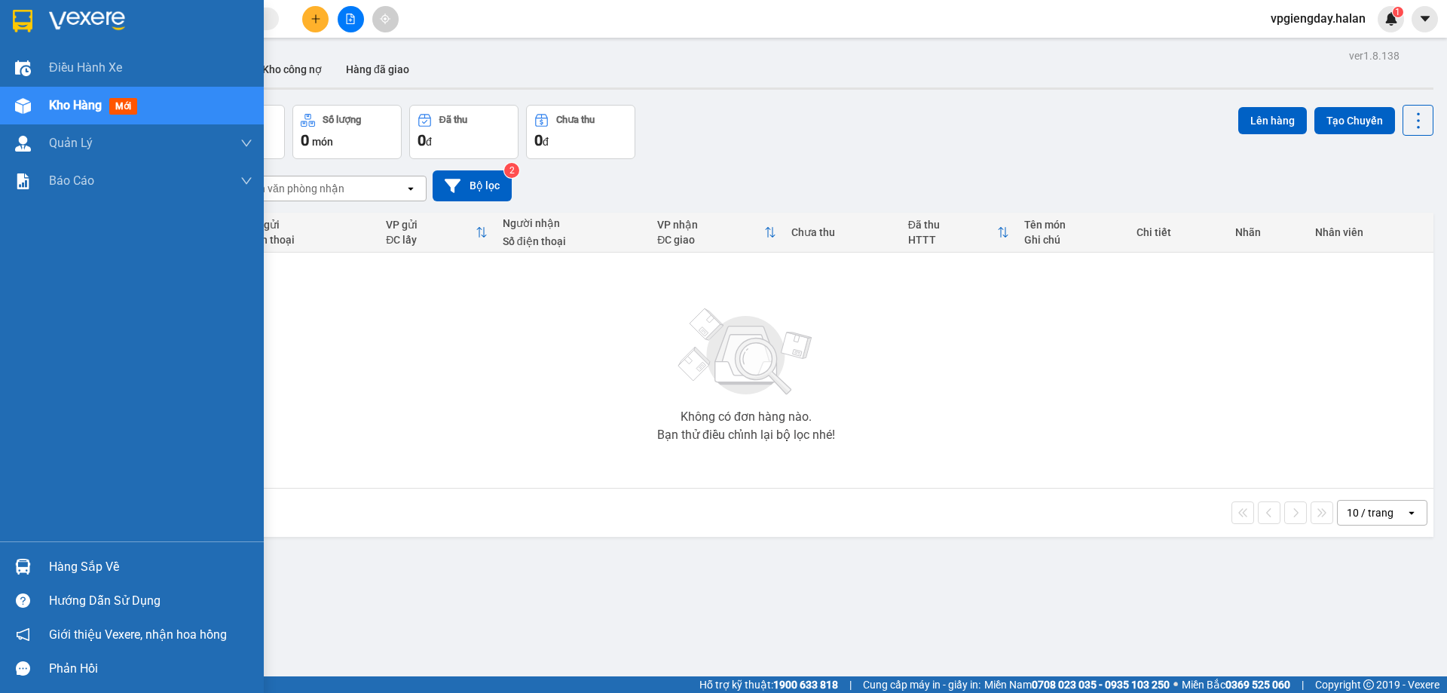
click at [168, 577] on div "Hàng sắp về" at bounding box center [151, 567] width 204 height 23
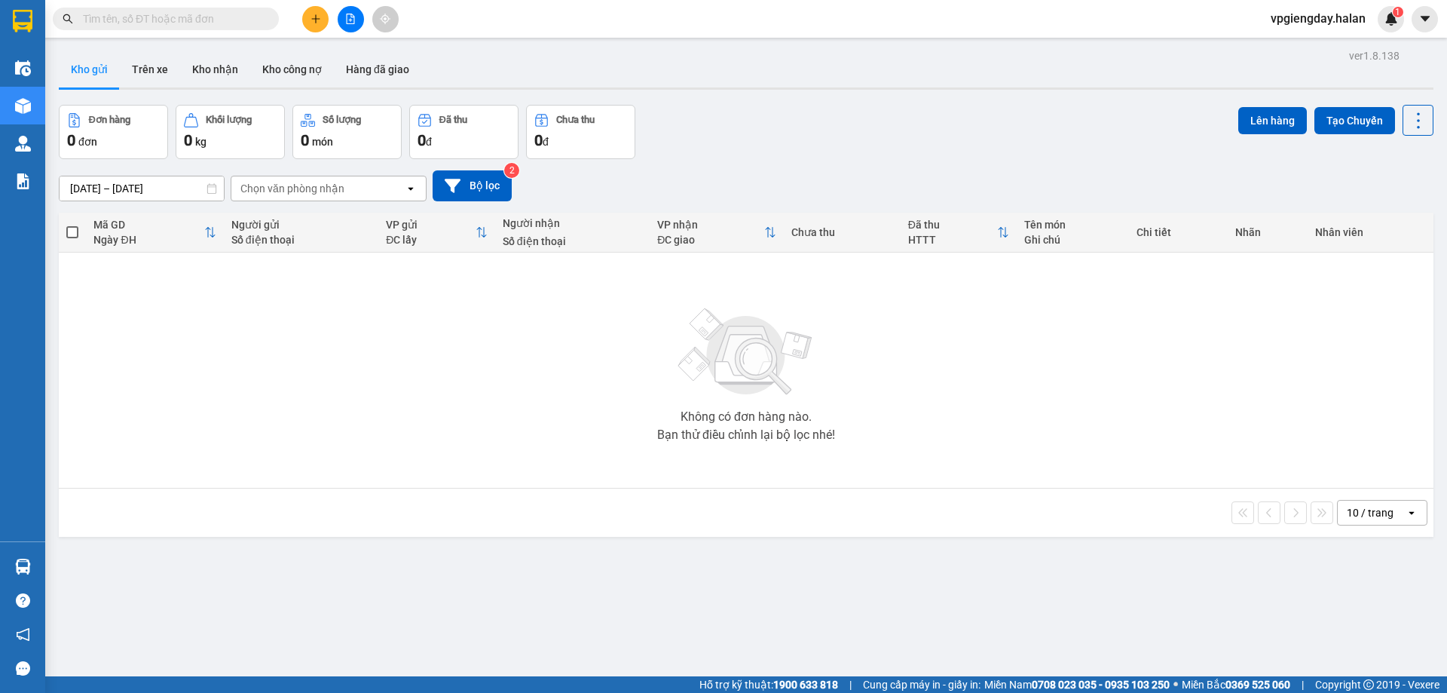
click at [379, 429] on section "Kết quả tìm kiếm ( 0 ) Bộ lọc No Data vpgiengday.halan 1 Điều hành xe Kho hàng …" at bounding box center [723, 346] width 1447 height 693
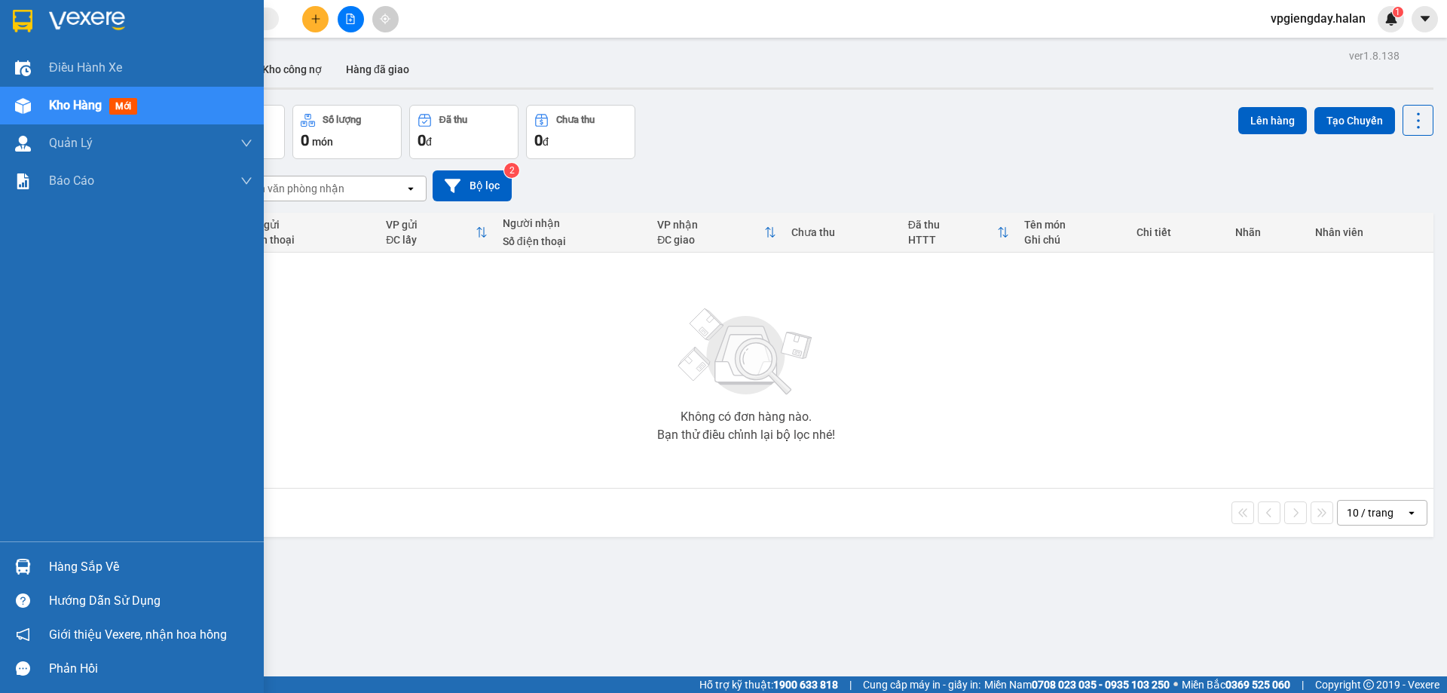
click at [56, 556] on div "Hàng sắp về" at bounding box center [151, 567] width 204 height 23
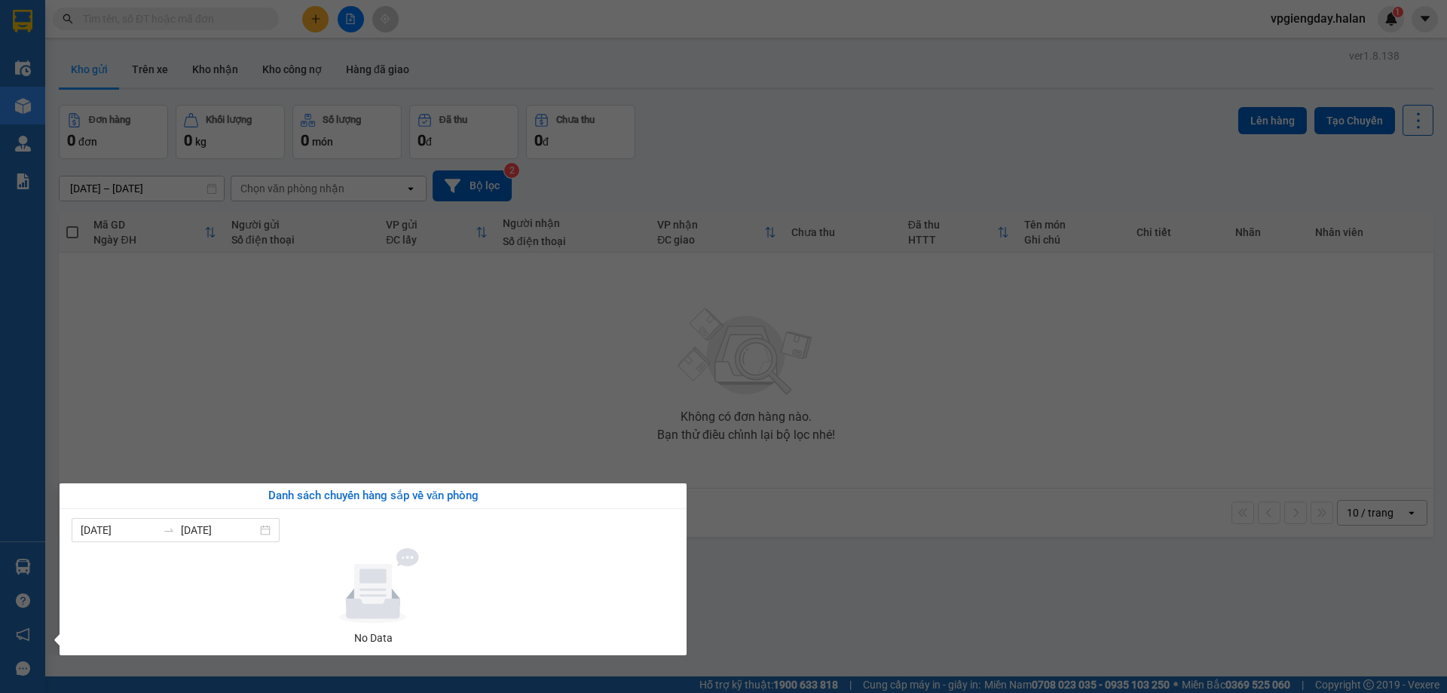
click at [368, 433] on section "Kết quả tìm kiếm ( 0 ) Bộ lọc No Data vpgiengday.halan 1 Điều hành xe Kho hàng …" at bounding box center [723, 346] width 1447 height 693
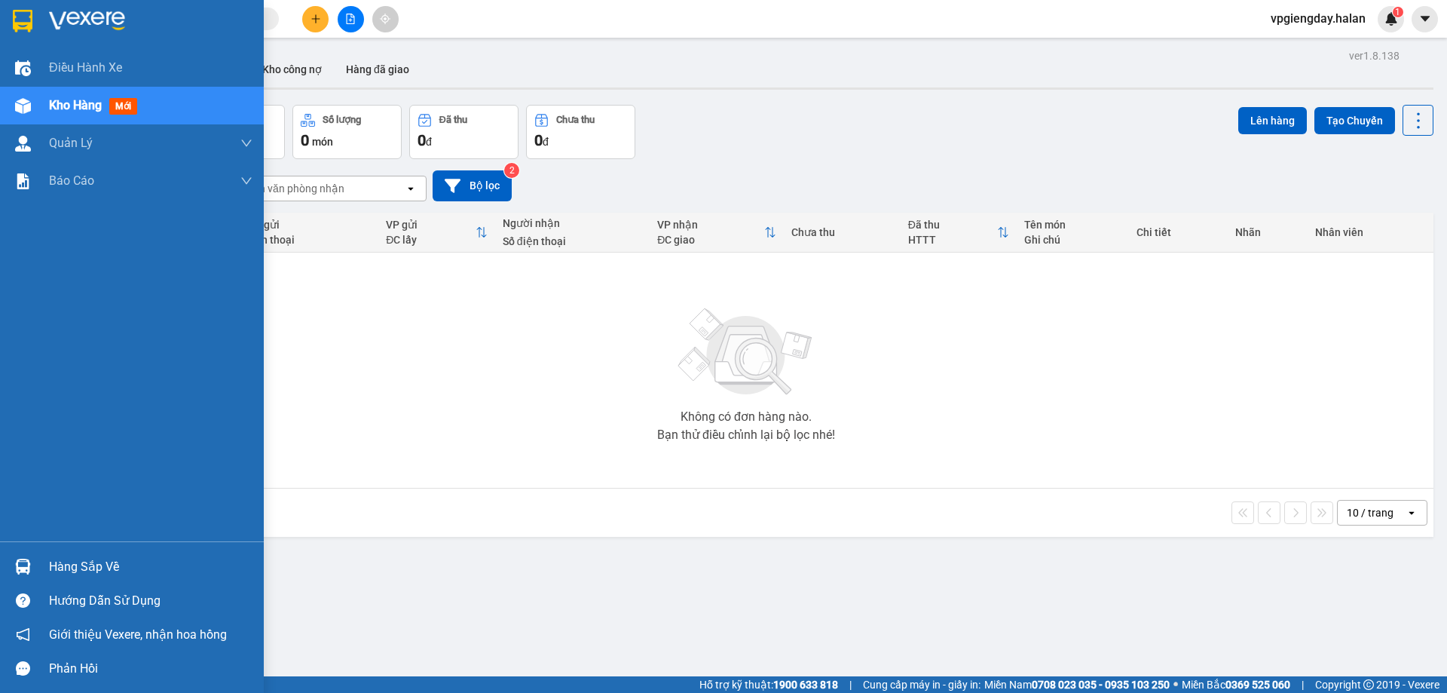
click at [79, 568] on div "Hàng sắp về" at bounding box center [151, 567] width 204 height 23
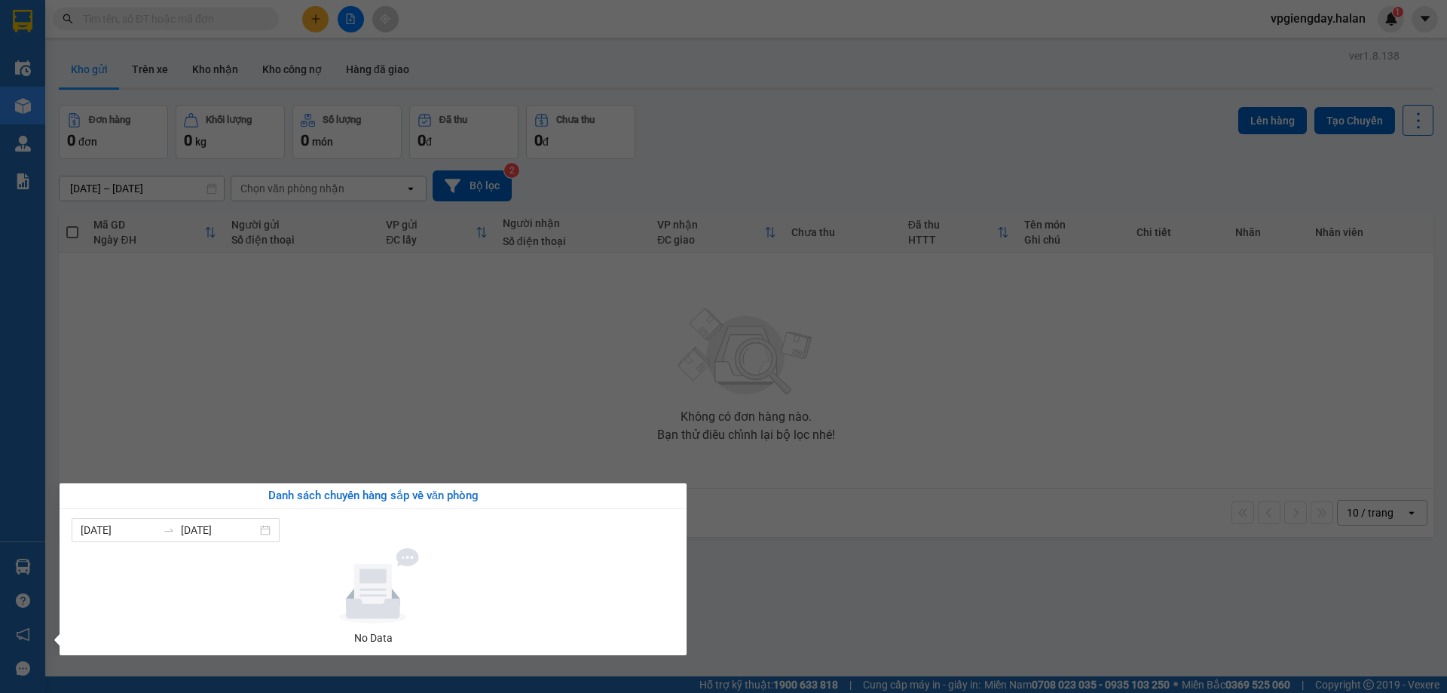
click at [332, 405] on section "Kết quả tìm kiếm ( 0 ) Bộ lọc No Data vpgiengday.halan 1 Điều hành xe Kho hàng …" at bounding box center [723, 346] width 1447 height 693
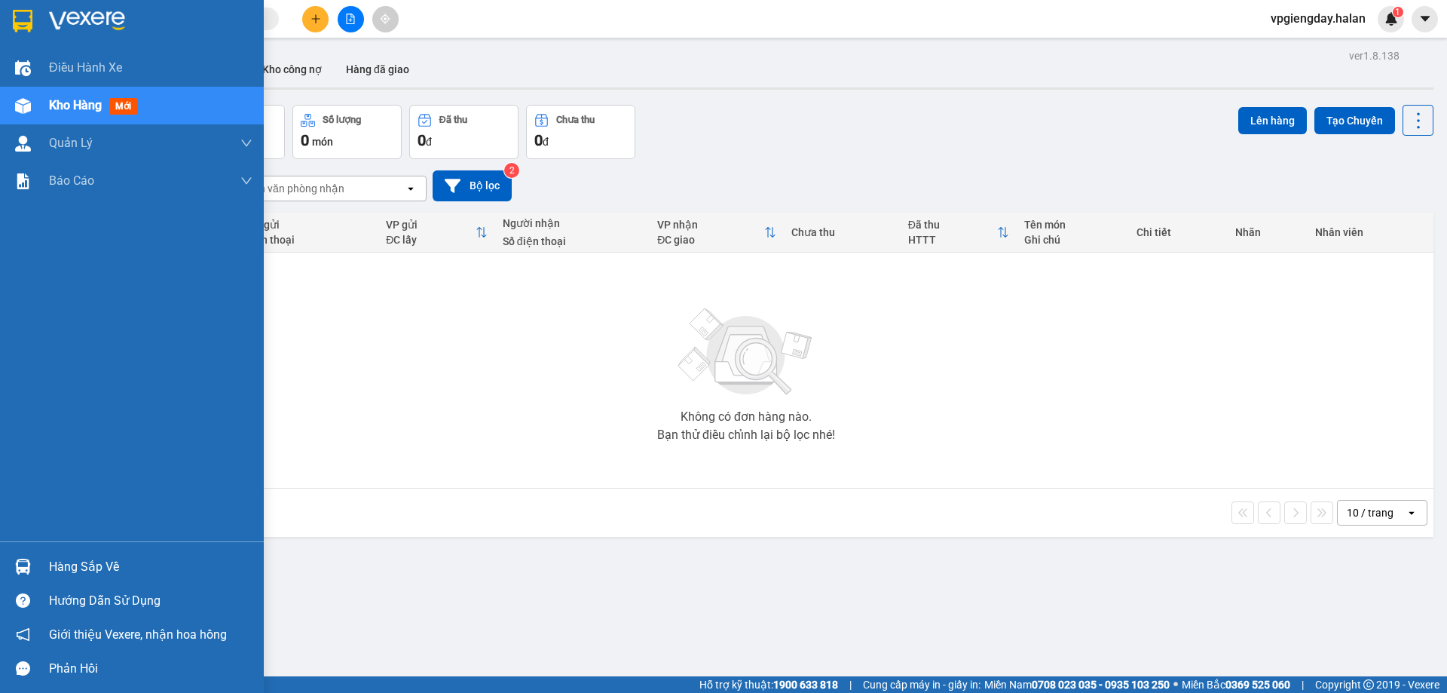
click at [78, 567] on div "Hàng sắp về" at bounding box center [151, 567] width 204 height 23
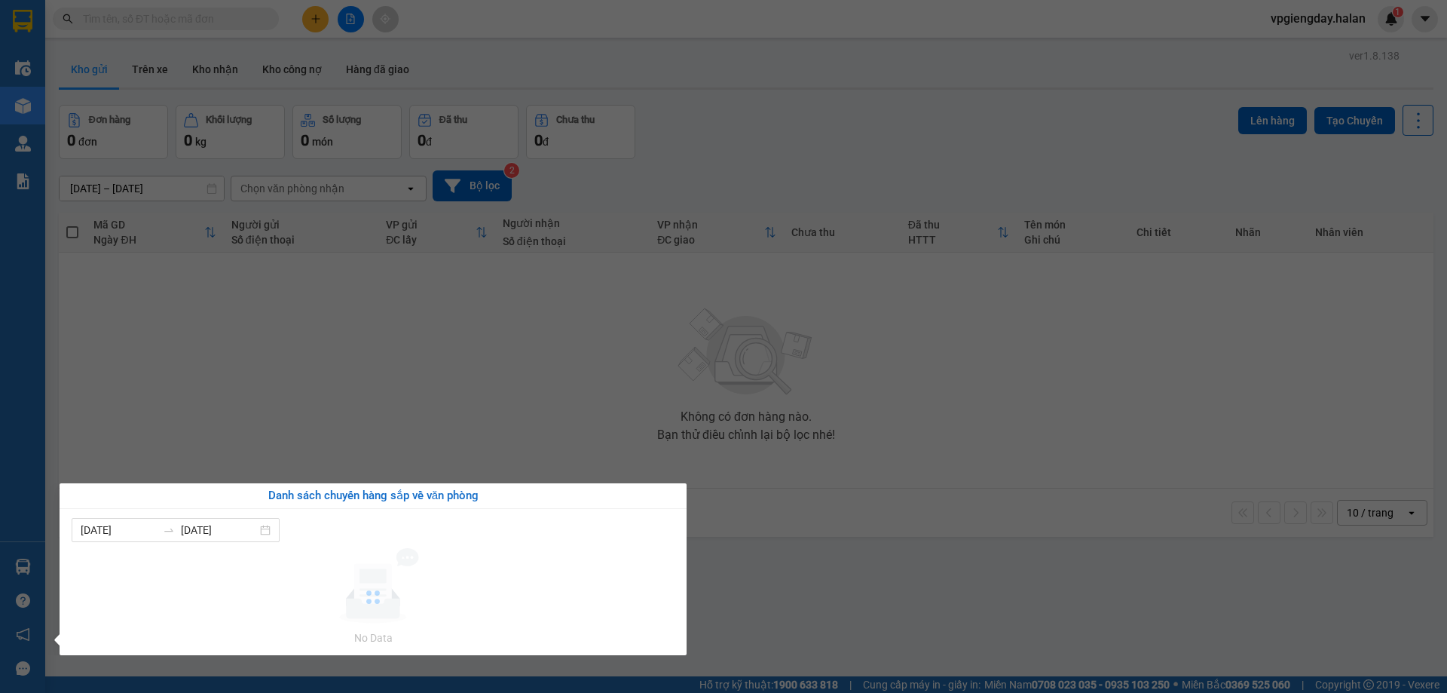
click at [330, 406] on section "Kết quả tìm kiếm ( 0 ) Bộ lọc No Data vpgiengday.halan 1 Điều hành xe Kho hàng …" at bounding box center [723, 346] width 1447 height 693
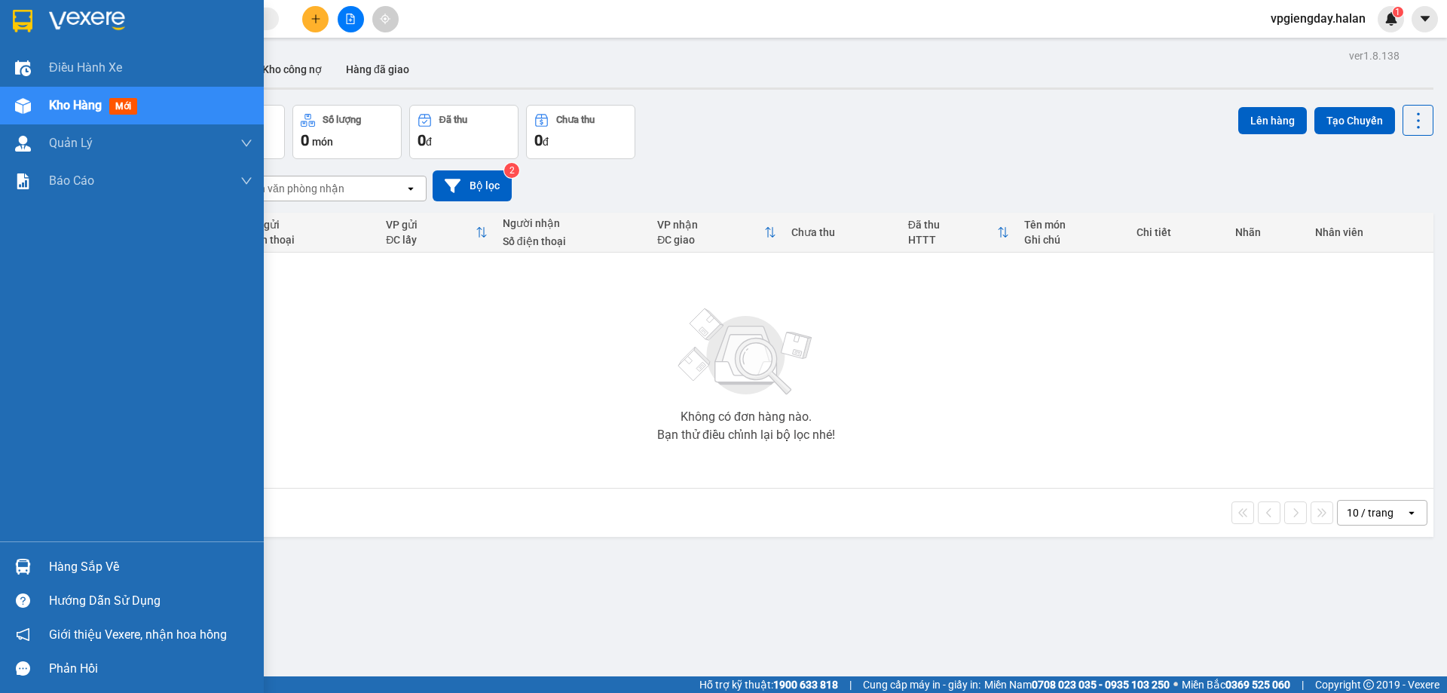
click at [48, 569] on div "Hàng sắp về" at bounding box center [132, 567] width 264 height 34
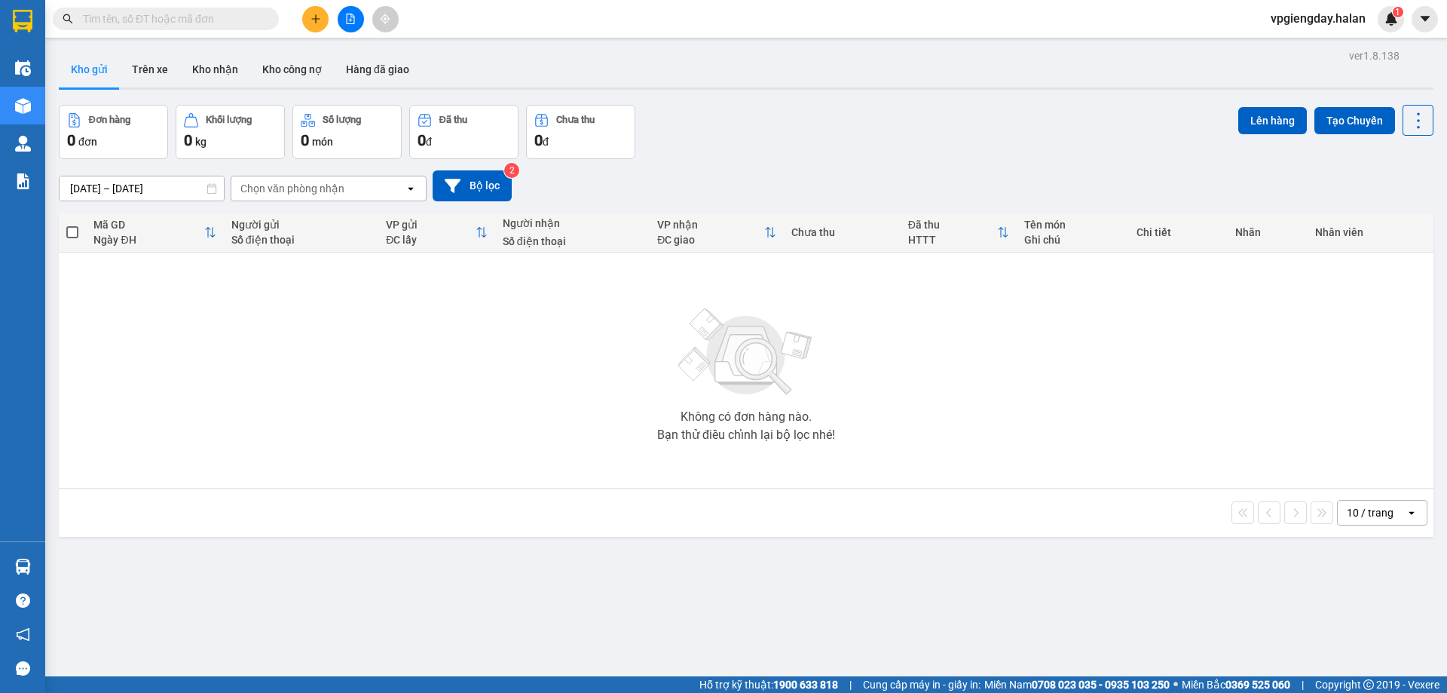
click at [319, 440] on section "Kết quả tìm kiếm ( 0 ) Bộ lọc No Data vpgiengday.halan 1 Điều hành xe Kho hàng …" at bounding box center [723, 346] width 1447 height 693
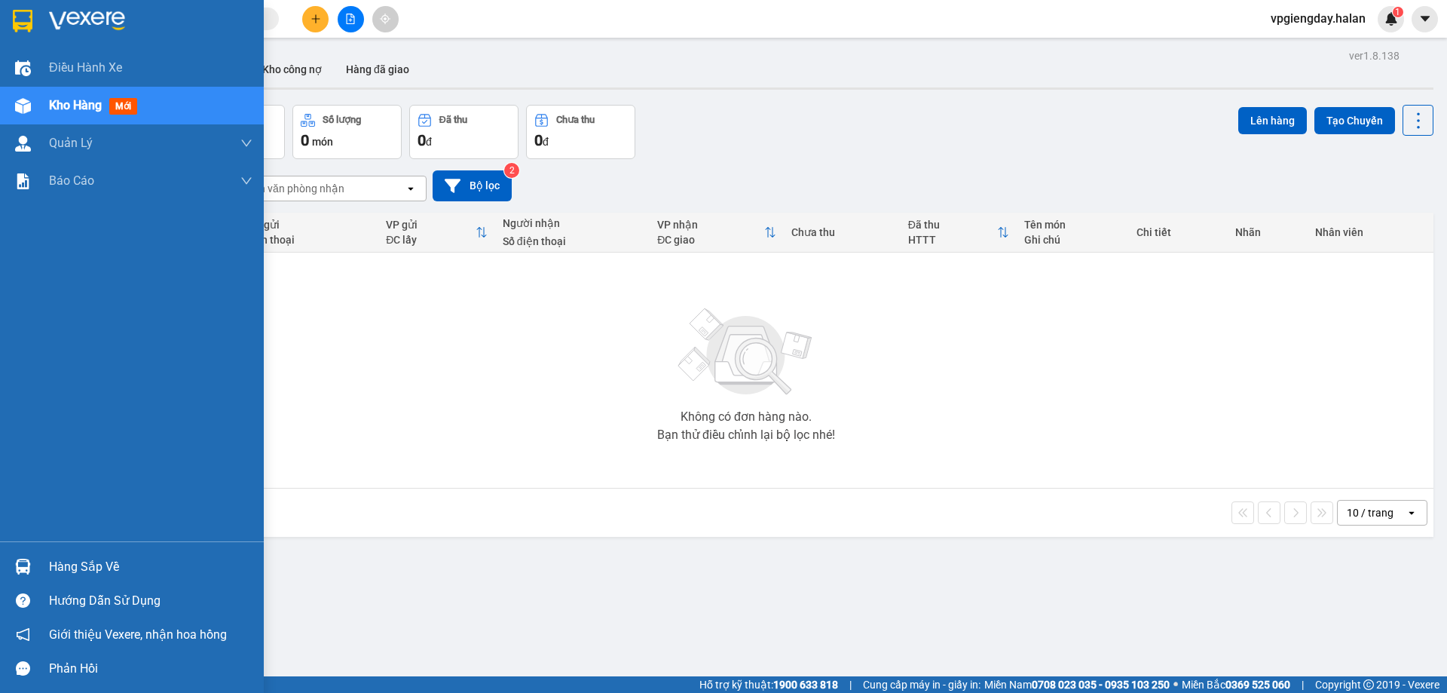
click at [76, 573] on div "Hàng sắp về" at bounding box center [151, 567] width 204 height 23
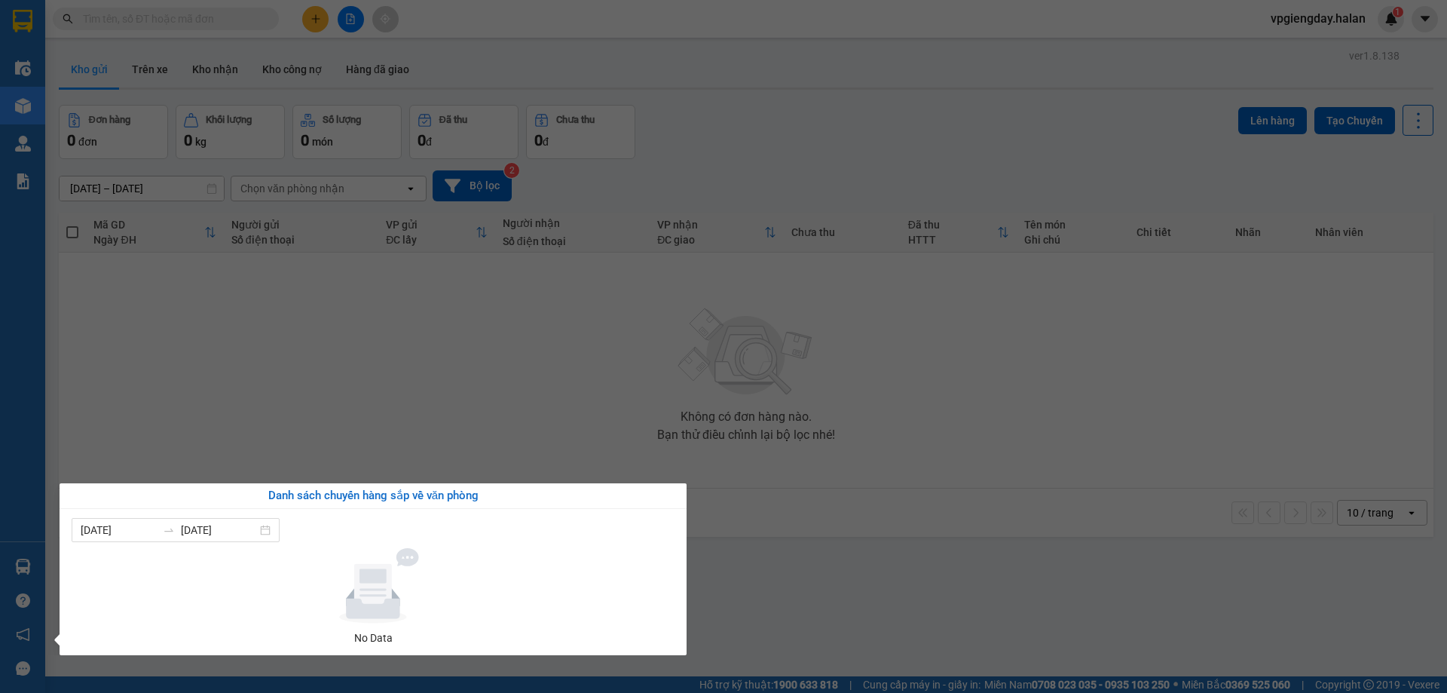
click at [406, 391] on section "Kết quả tìm kiếm ( 0 ) Bộ lọc No Data vpgiengday.halan 1 Điều hành xe Kho hàng …" at bounding box center [723, 346] width 1447 height 693
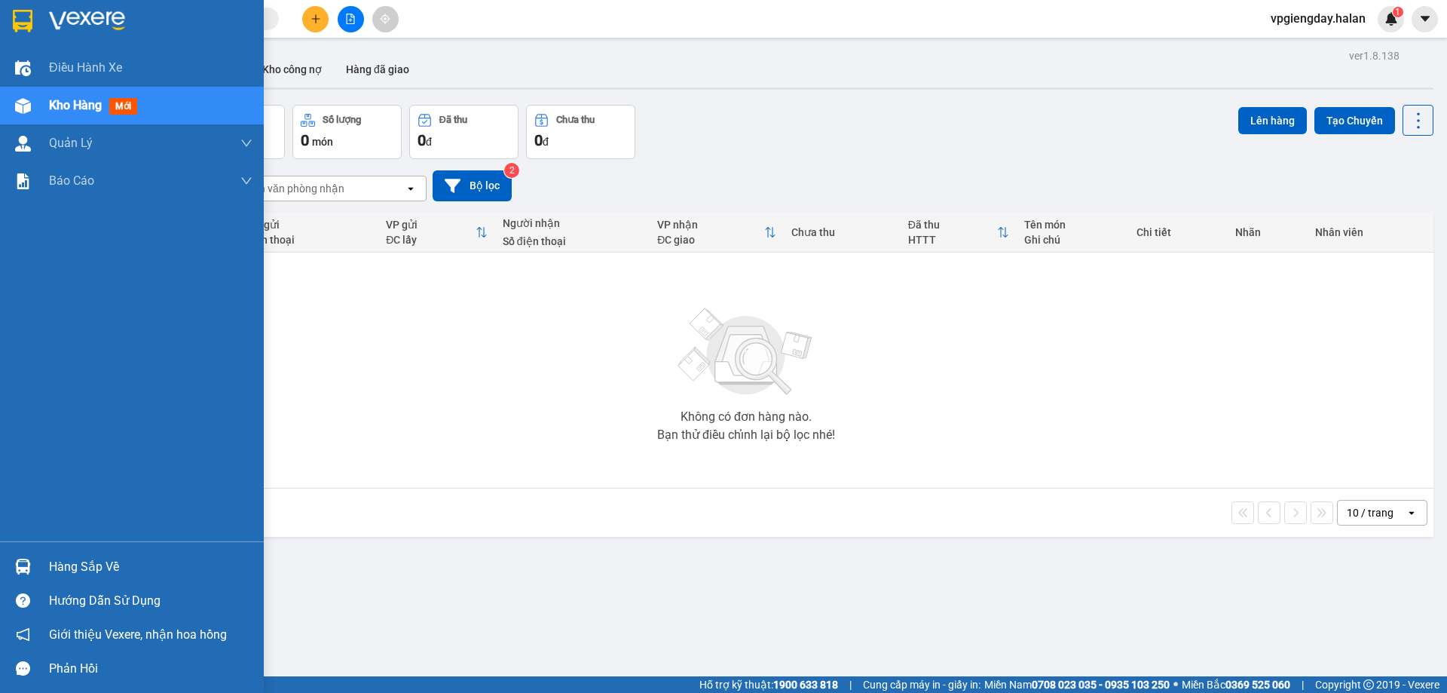
click at [81, 568] on div "Hàng sắp về" at bounding box center [151, 567] width 204 height 23
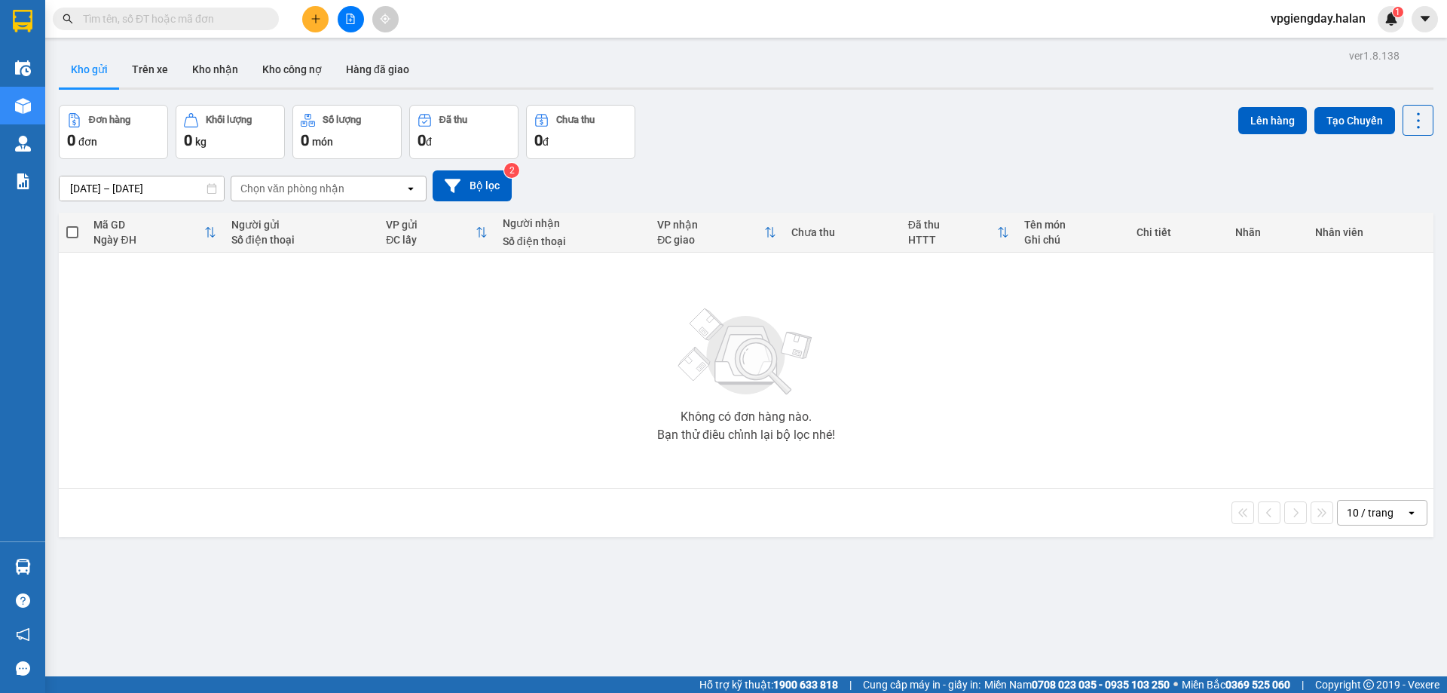
click at [391, 391] on section "Kết quả tìm kiếm ( 0 ) Bộ lọc No Data vpgiengday.halan 1 Điều hành xe Kho hàng …" at bounding box center [723, 346] width 1447 height 693
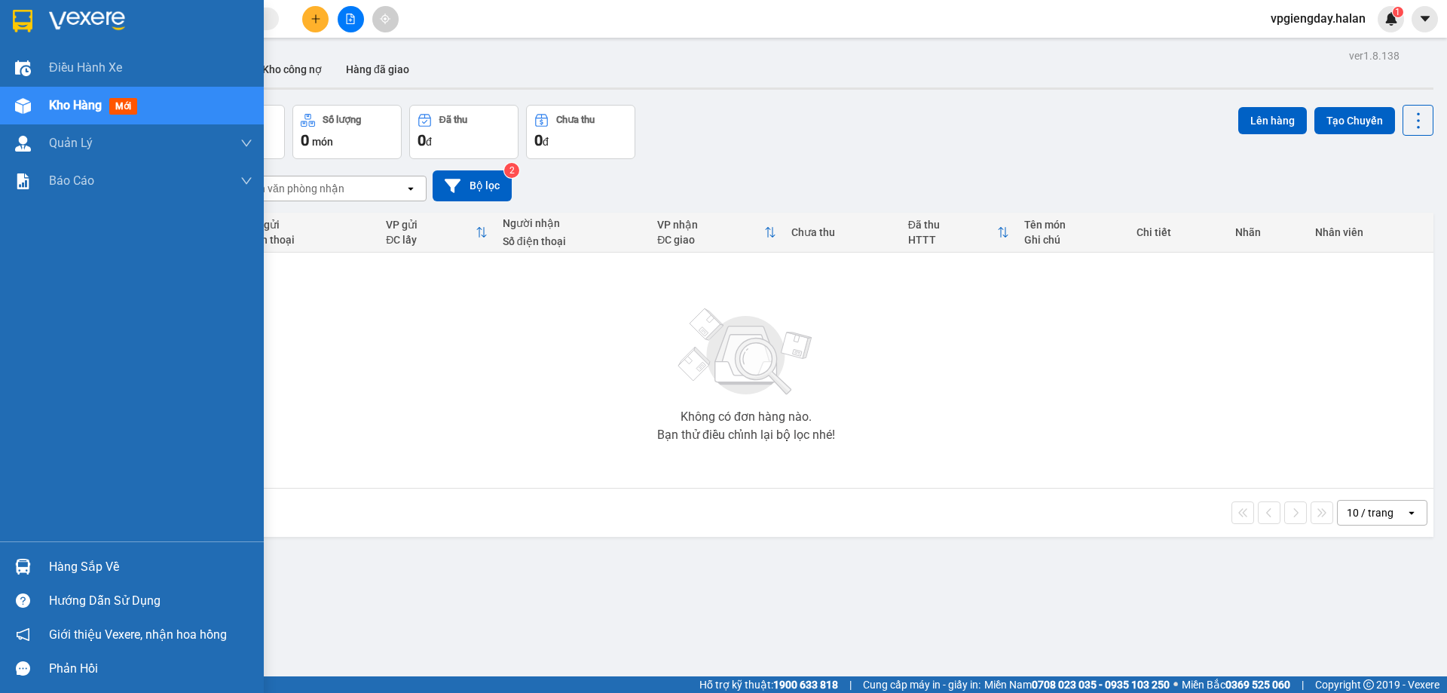
click at [71, 554] on div "Hàng sắp về" at bounding box center [132, 567] width 264 height 34
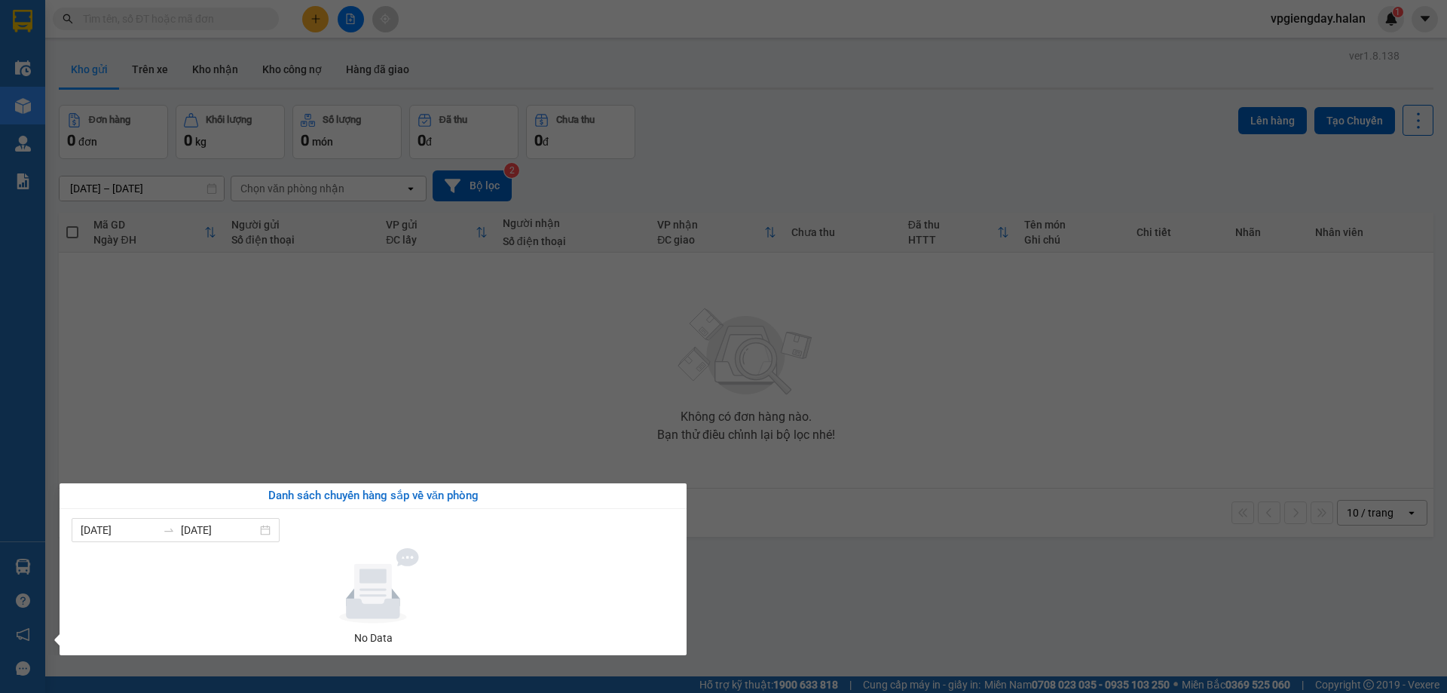
click at [310, 427] on section "Kết quả tìm kiếm ( 0 ) Bộ lọc No Data vpgiengday.halan 1 Điều hành xe Kho hàng …" at bounding box center [723, 346] width 1447 height 693
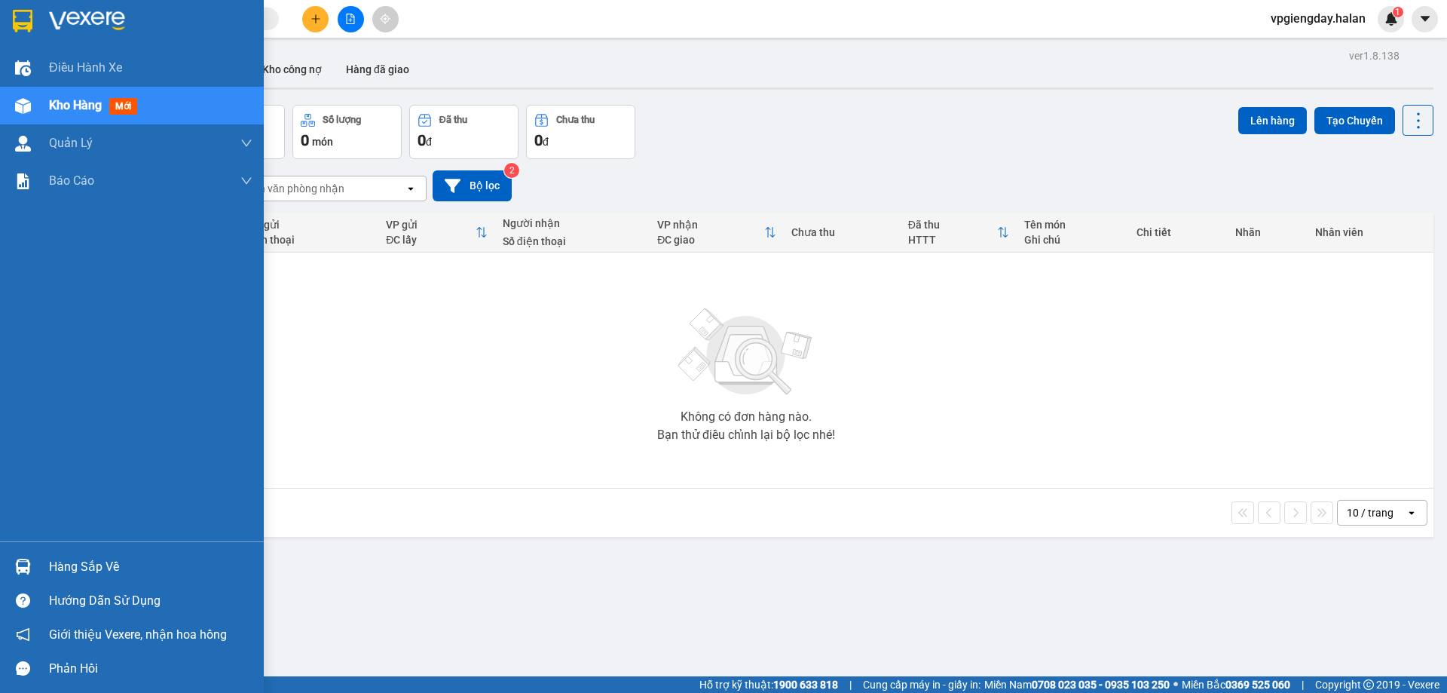
click at [88, 566] on div "Hàng sắp về" at bounding box center [151, 567] width 204 height 23
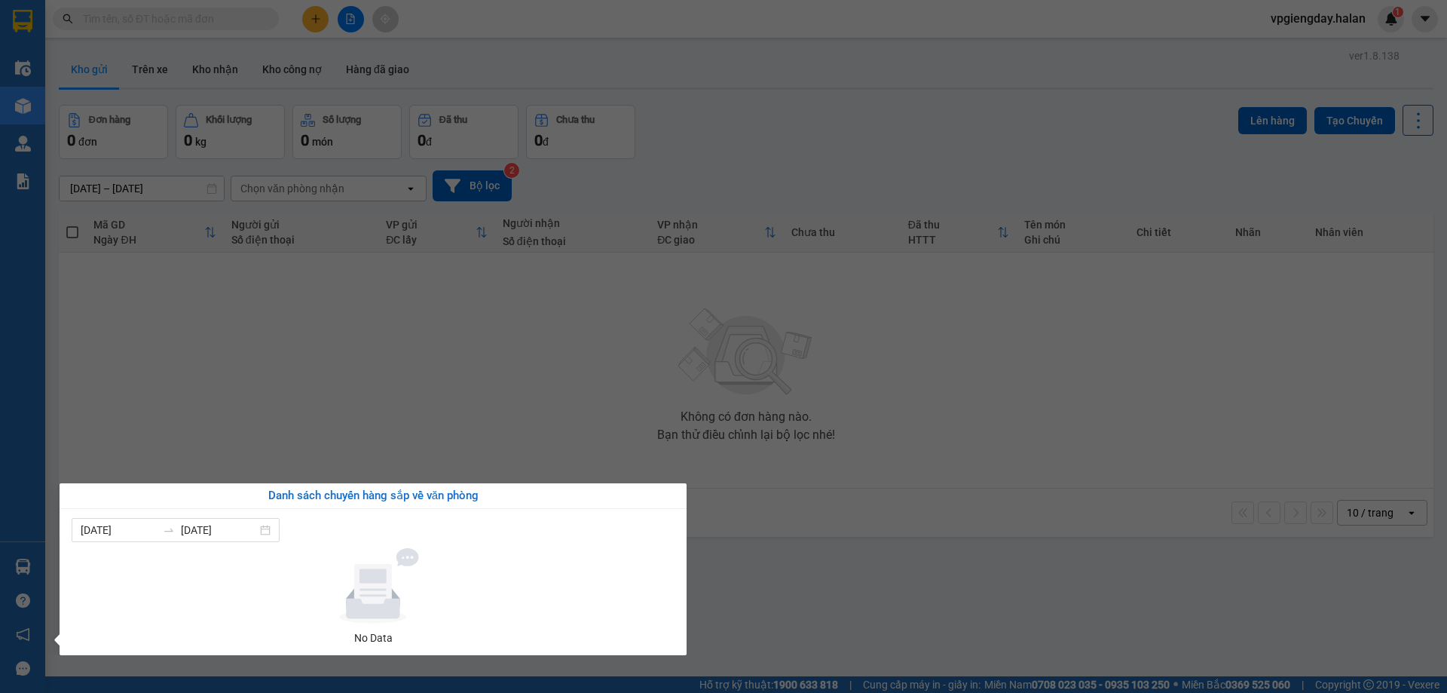
click at [476, 344] on section "Kết quả tìm kiếm ( 0 ) Bộ lọc No Data vpgiengday.halan 1 Điều hành xe Kho hàng …" at bounding box center [723, 346] width 1447 height 693
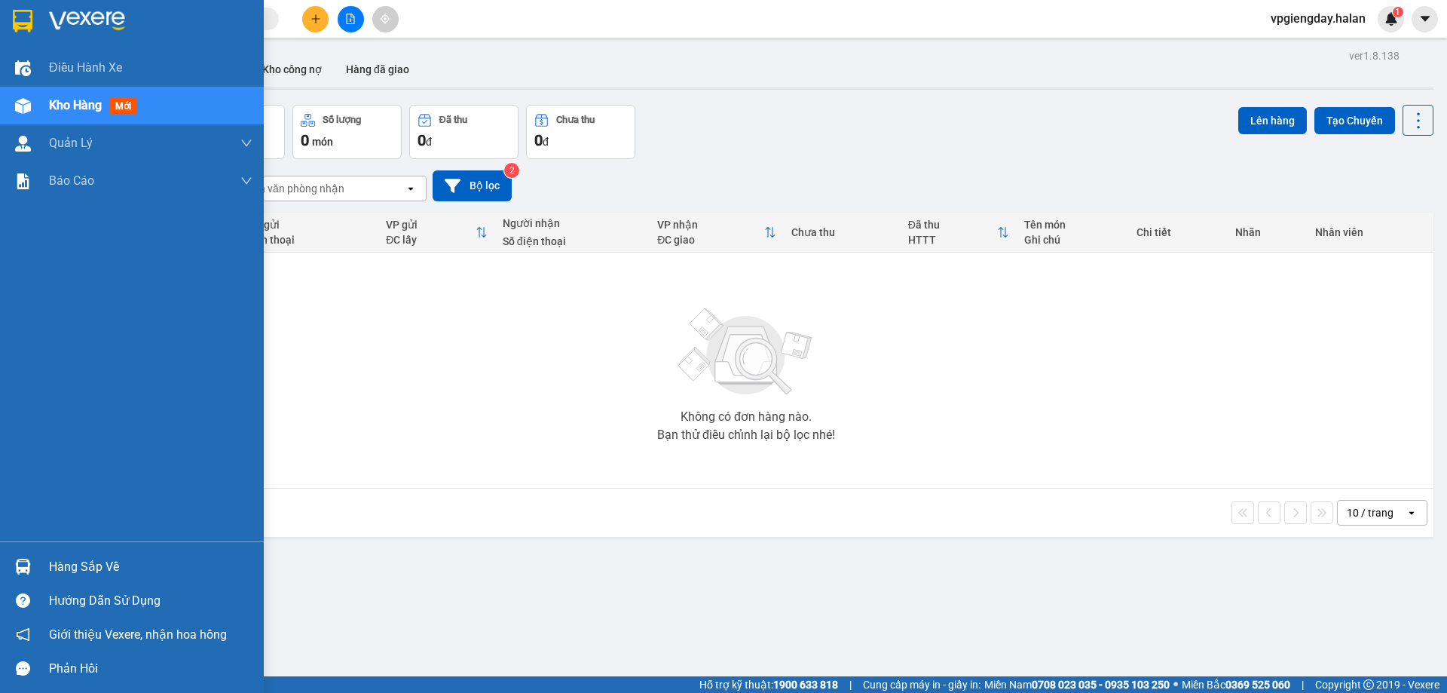
click at [61, 562] on div "Hàng sắp về" at bounding box center [151, 567] width 204 height 23
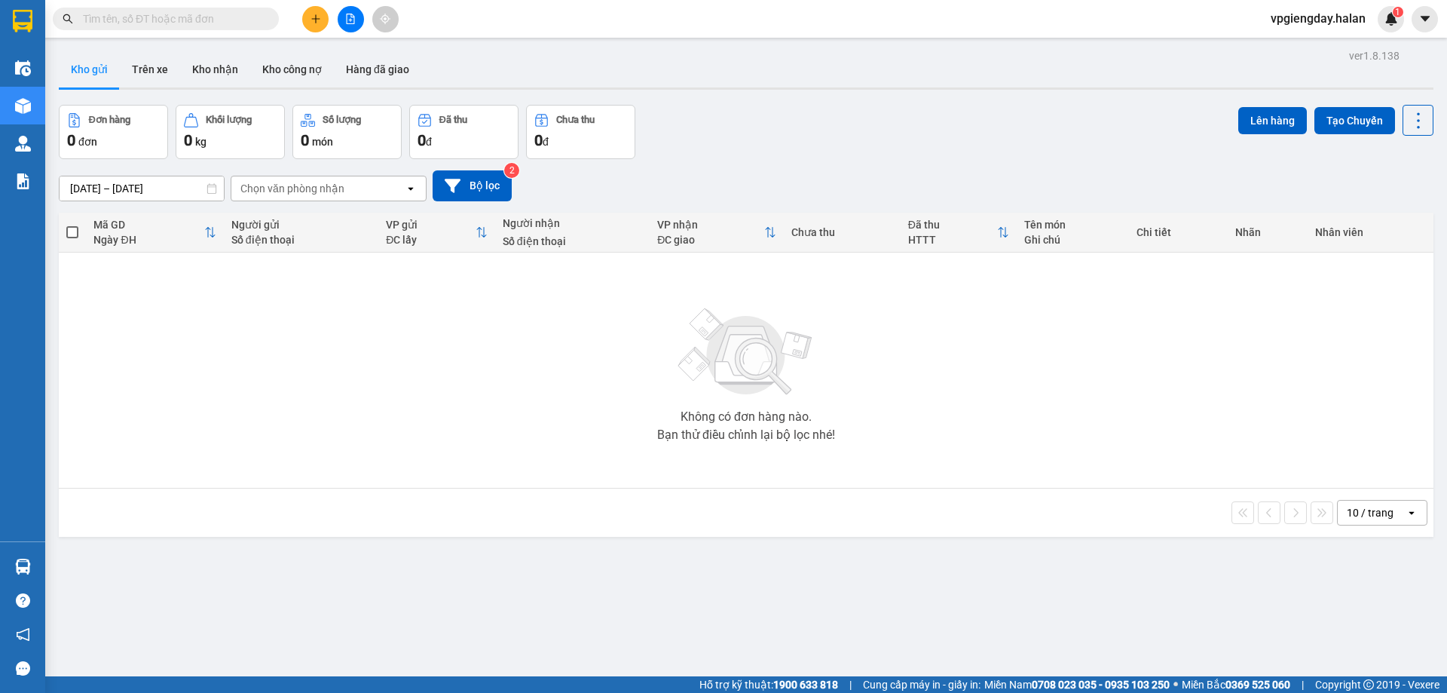
click at [310, 387] on section "Kết quả tìm kiếm ( 0 ) Bộ lọc No Data vpgiengday.halan 1 Điều hành xe Kho hàng …" at bounding box center [723, 346] width 1447 height 693
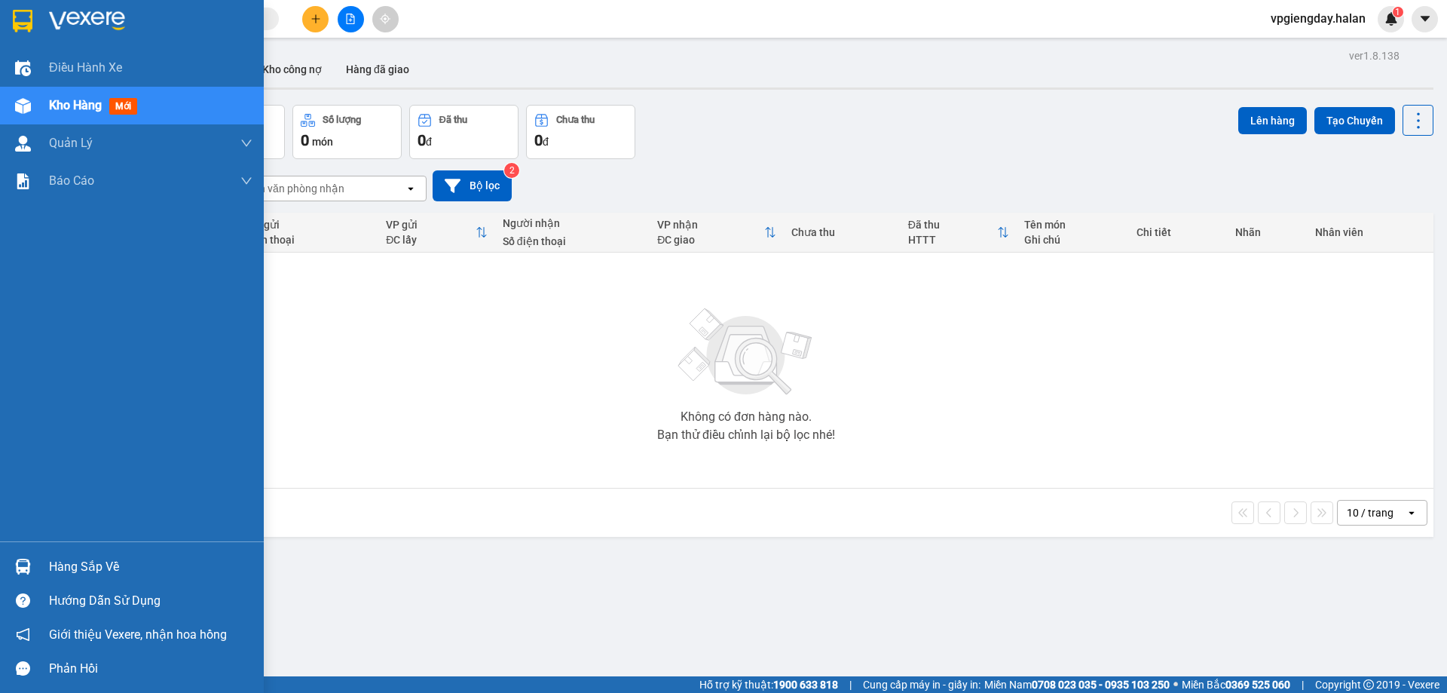
click at [87, 576] on div "Hàng sắp về" at bounding box center [151, 567] width 204 height 23
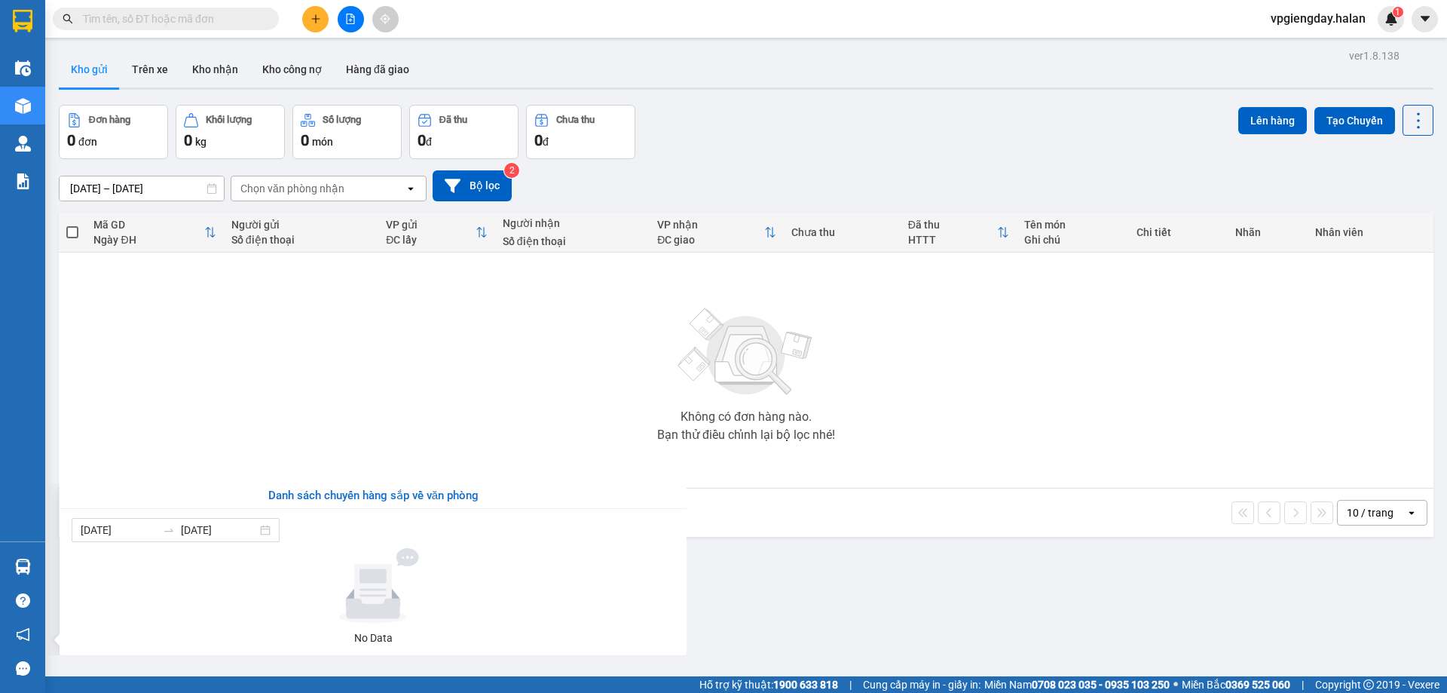
click at [260, 413] on section "Kết quả tìm kiếm ( 0 ) Bộ lọc No Data vpgiengday.halan 1 Điều hành xe Kho hàng …" at bounding box center [723, 346] width 1447 height 693
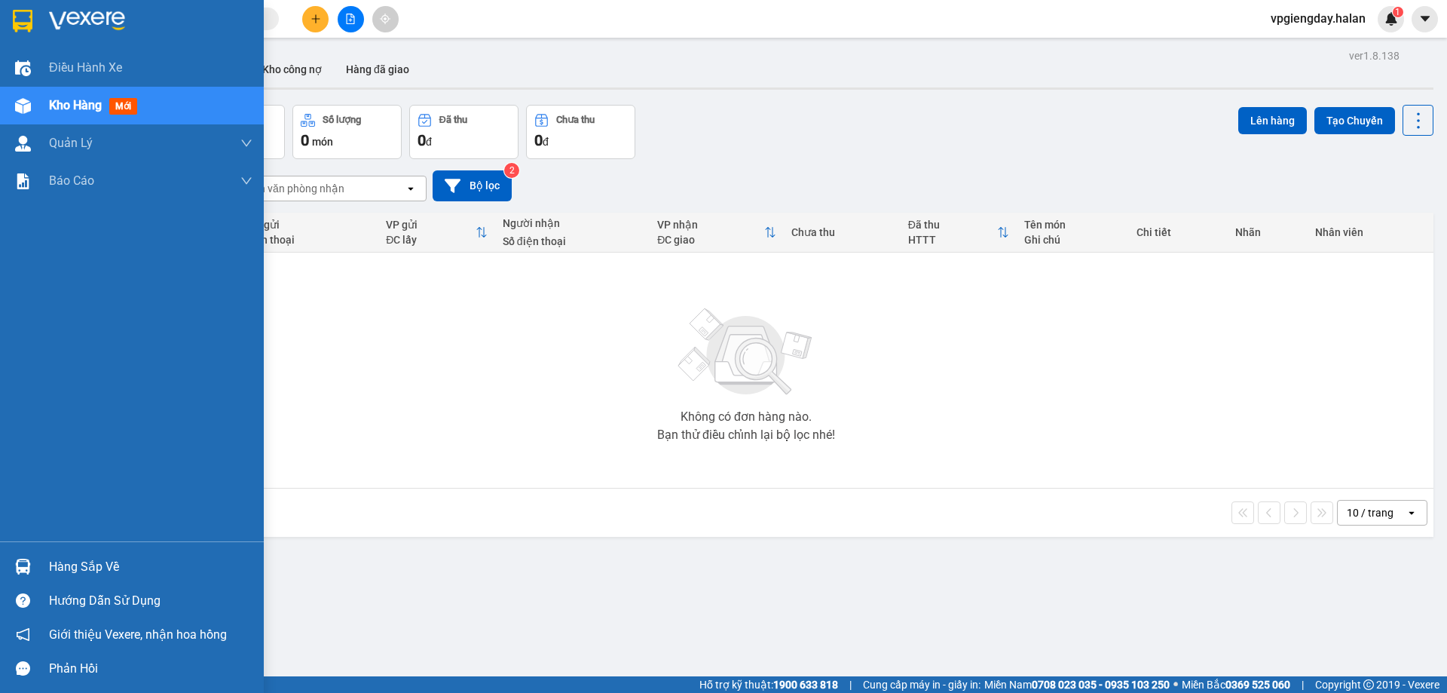
click at [89, 551] on div "Hàng sắp về" at bounding box center [132, 567] width 264 height 34
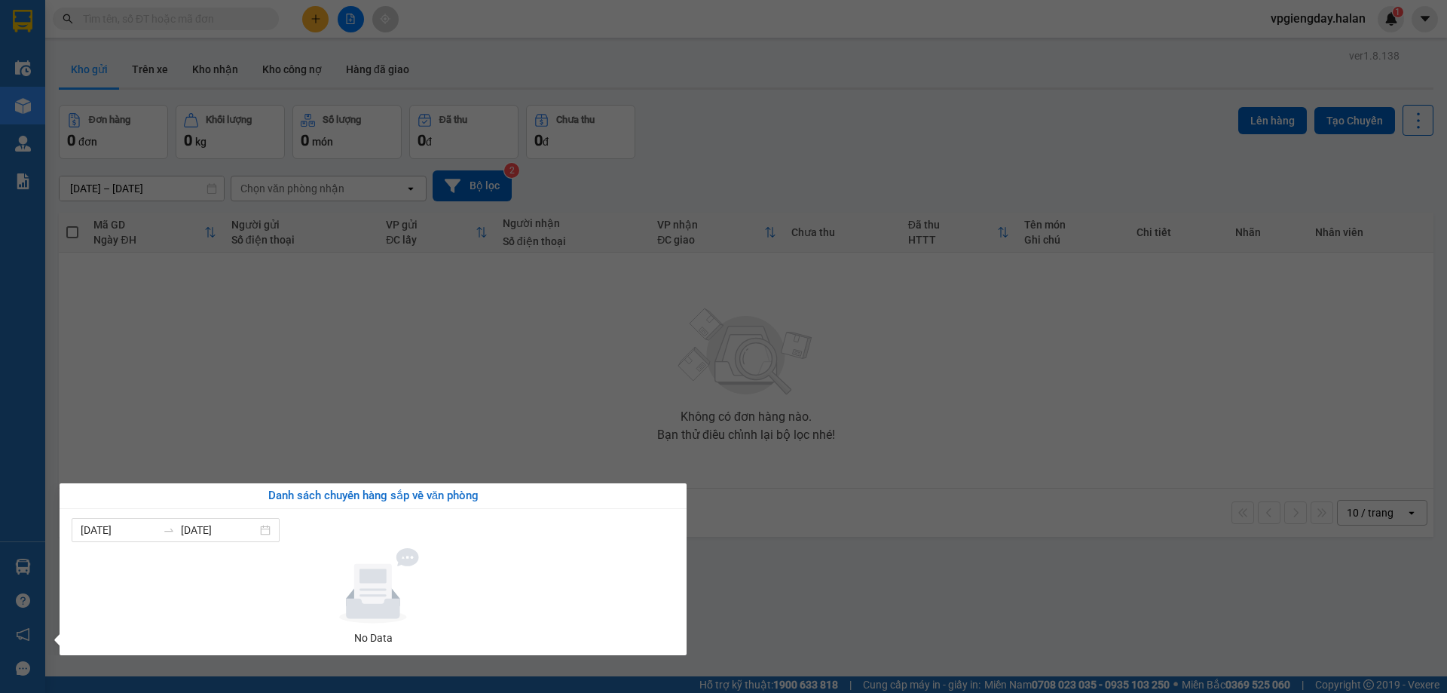
click at [391, 354] on section "Kết quả tìm kiếm ( 0 ) Bộ lọc No Data vpgiengday.halan 1 Điều hành xe Kho hàng …" at bounding box center [723, 346] width 1447 height 693
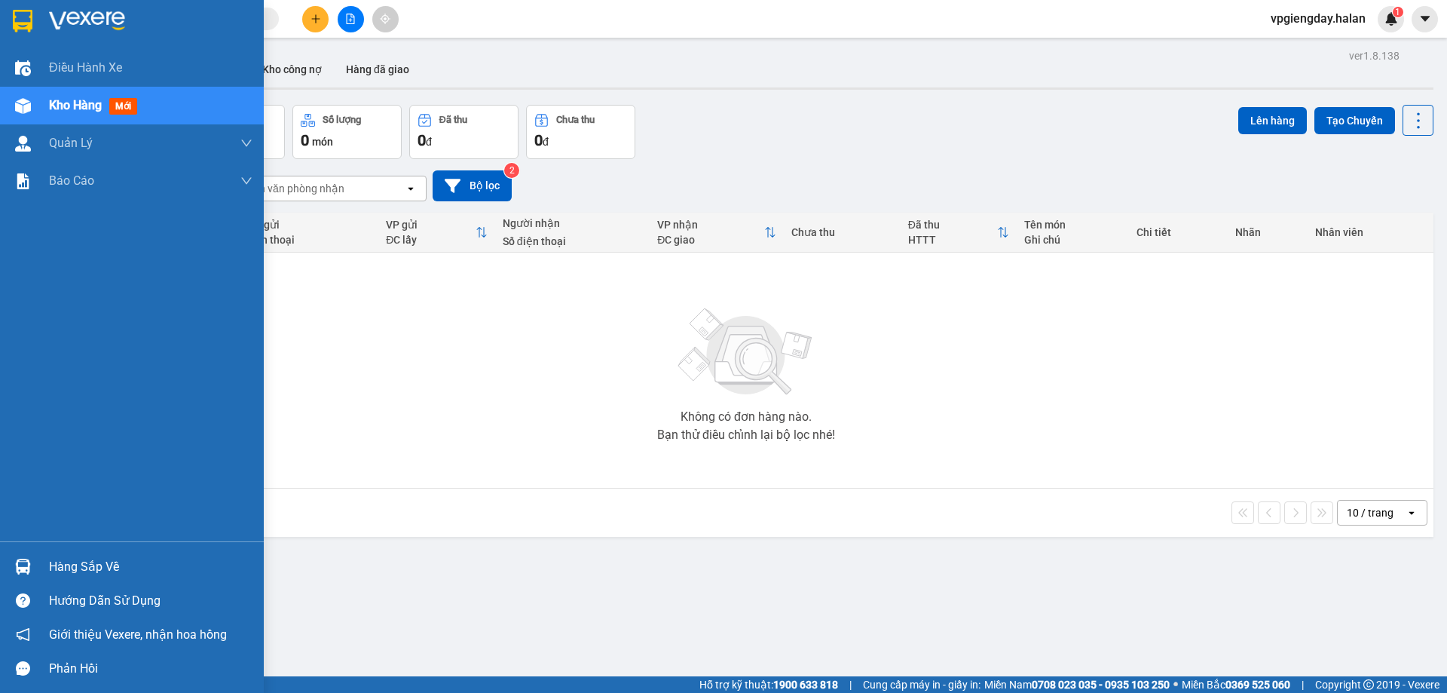
click at [38, 563] on div "Hàng sắp về" at bounding box center [132, 567] width 264 height 34
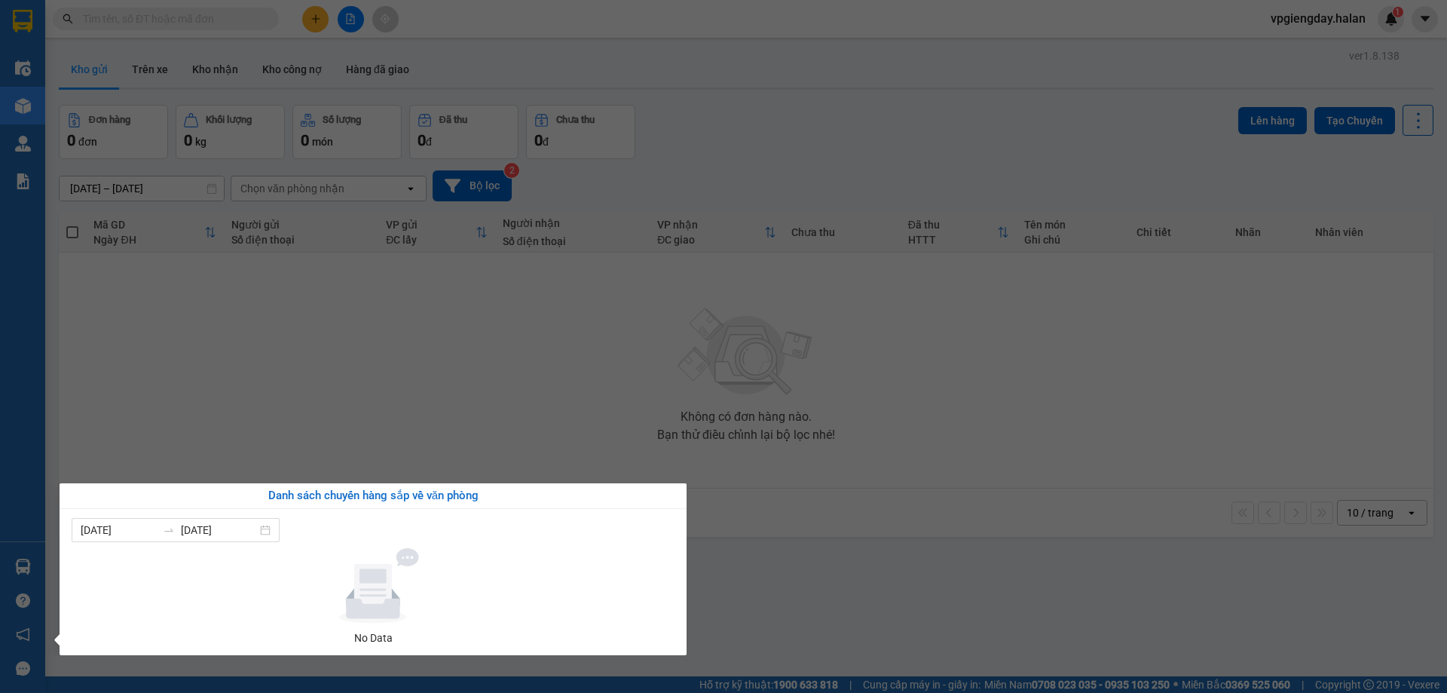
click at [380, 359] on section "Kết quả tìm kiếm ( 0 ) Bộ lọc No Data vpgiengday.halan 1 Điều hành xe Kho hàng …" at bounding box center [723, 346] width 1447 height 693
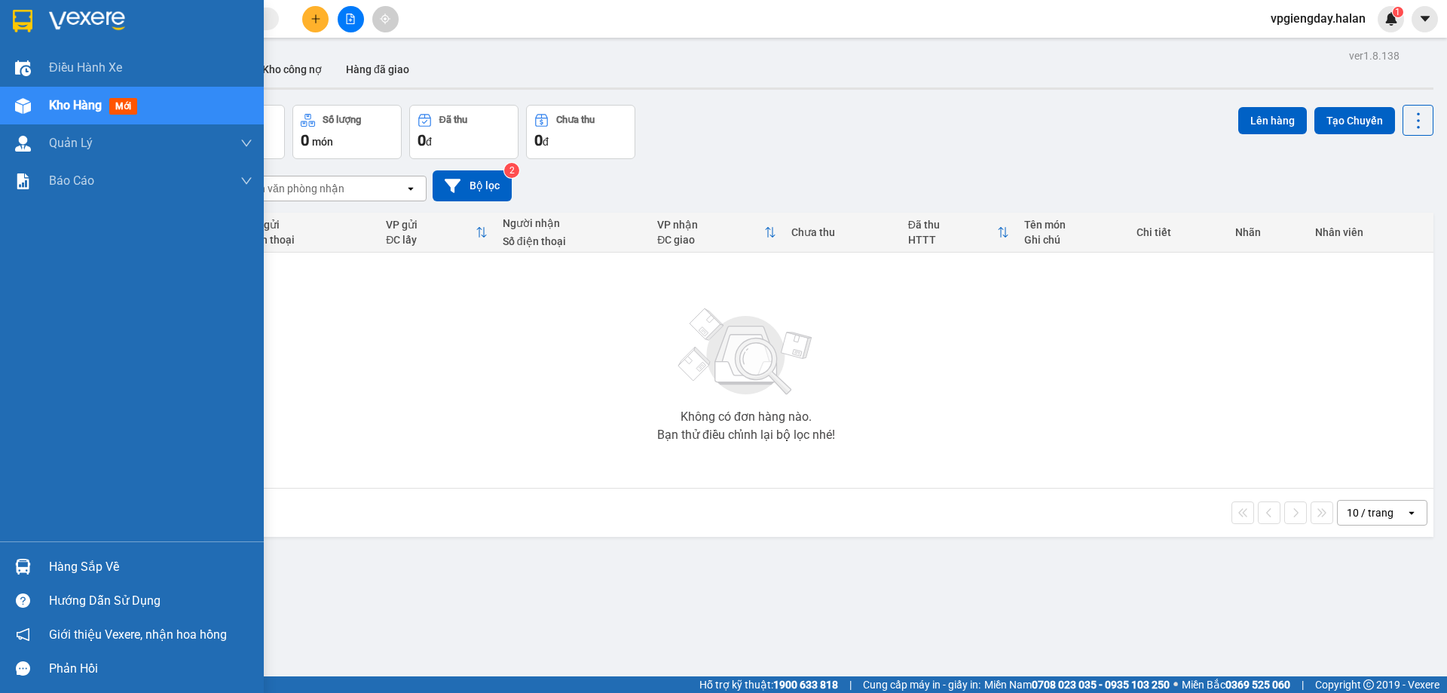
click at [28, 568] on img at bounding box center [23, 567] width 16 height 16
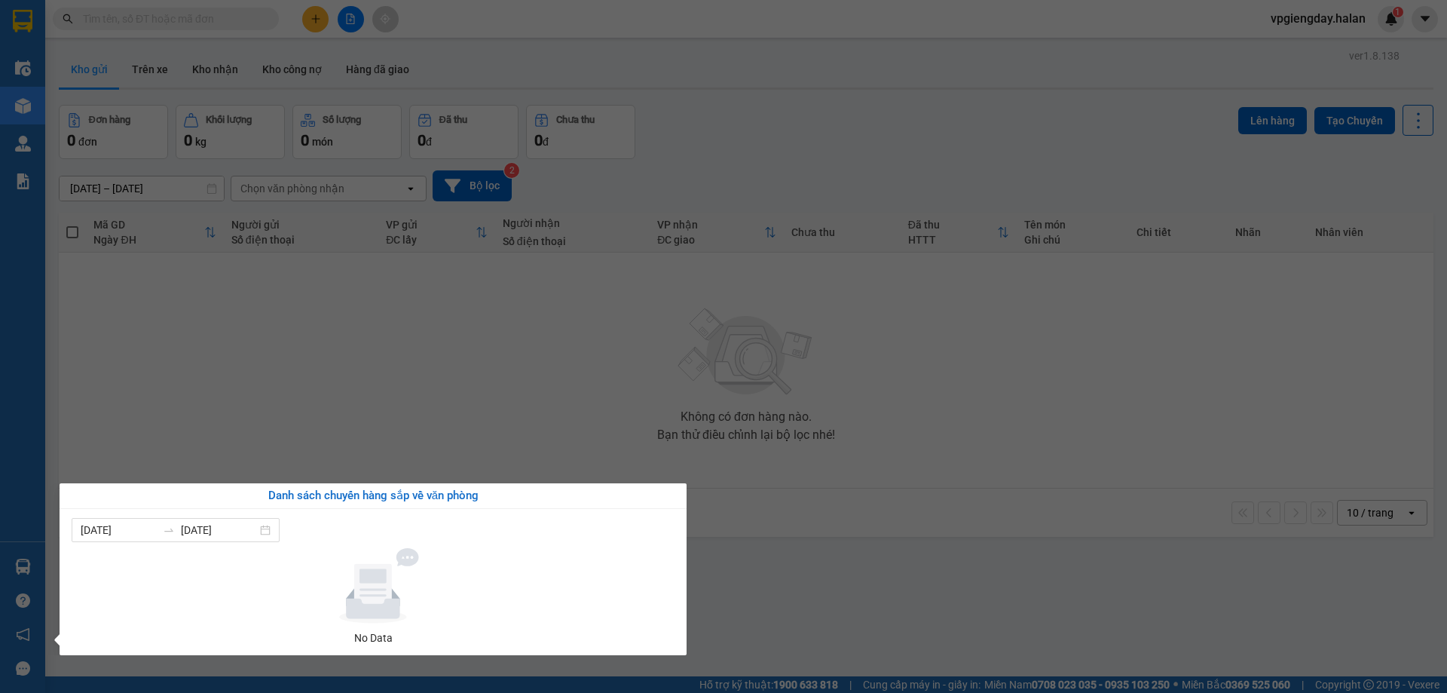
click at [611, 348] on section "Kết quả tìm kiếm ( 0 ) Bộ lọc No Data vpgiengday.halan 1 Điều hành xe Kho hàng …" at bounding box center [723, 346] width 1447 height 693
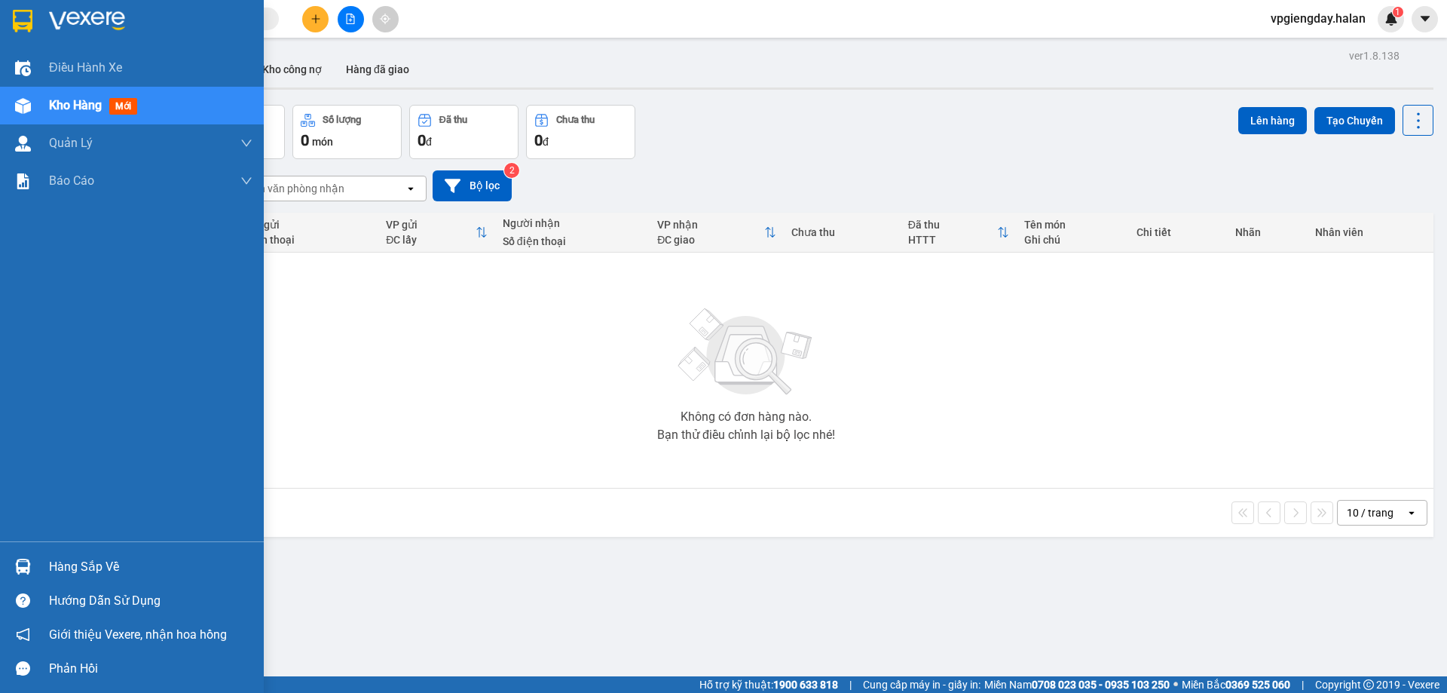
click at [70, 565] on div "Hàng sắp về" at bounding box center [151, 567] width 204 height 23
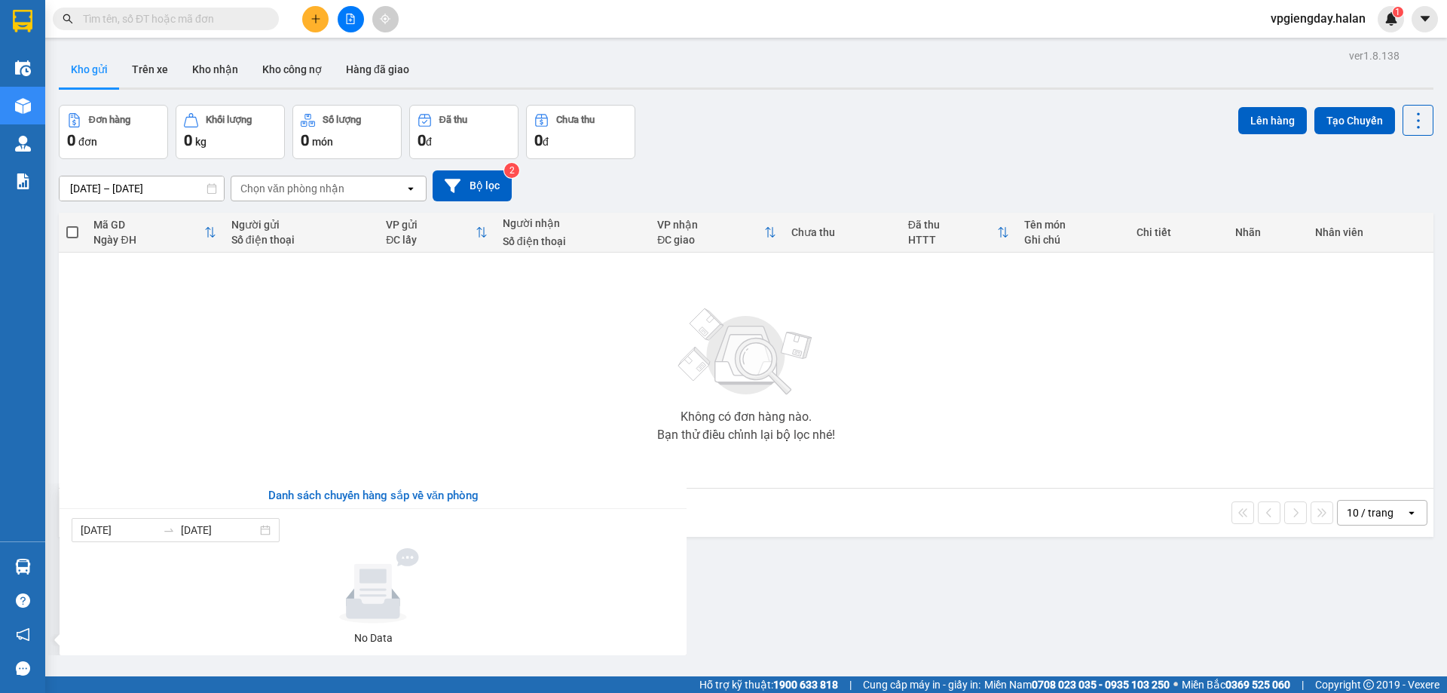
click at [298, 425] on section "Kết quả tìm kiếm ( 0 ) Bộ lọc No Data vpgiengday.halan 1 Điều hành xe Kho hàng …" at bounding box center [723, 346] width 1447 height 693
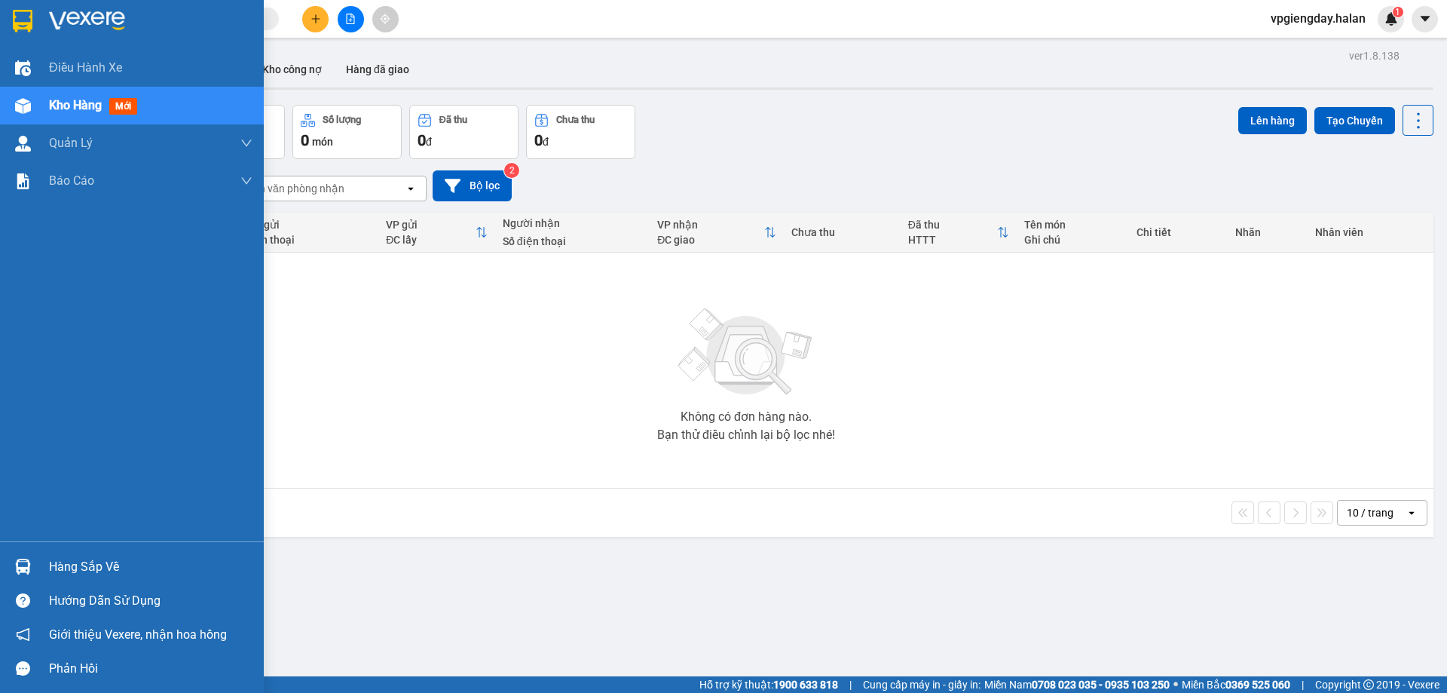
click at [58, 568] on div "Hàng sắp về" at bounding box center [151, 567] width 204 height 23
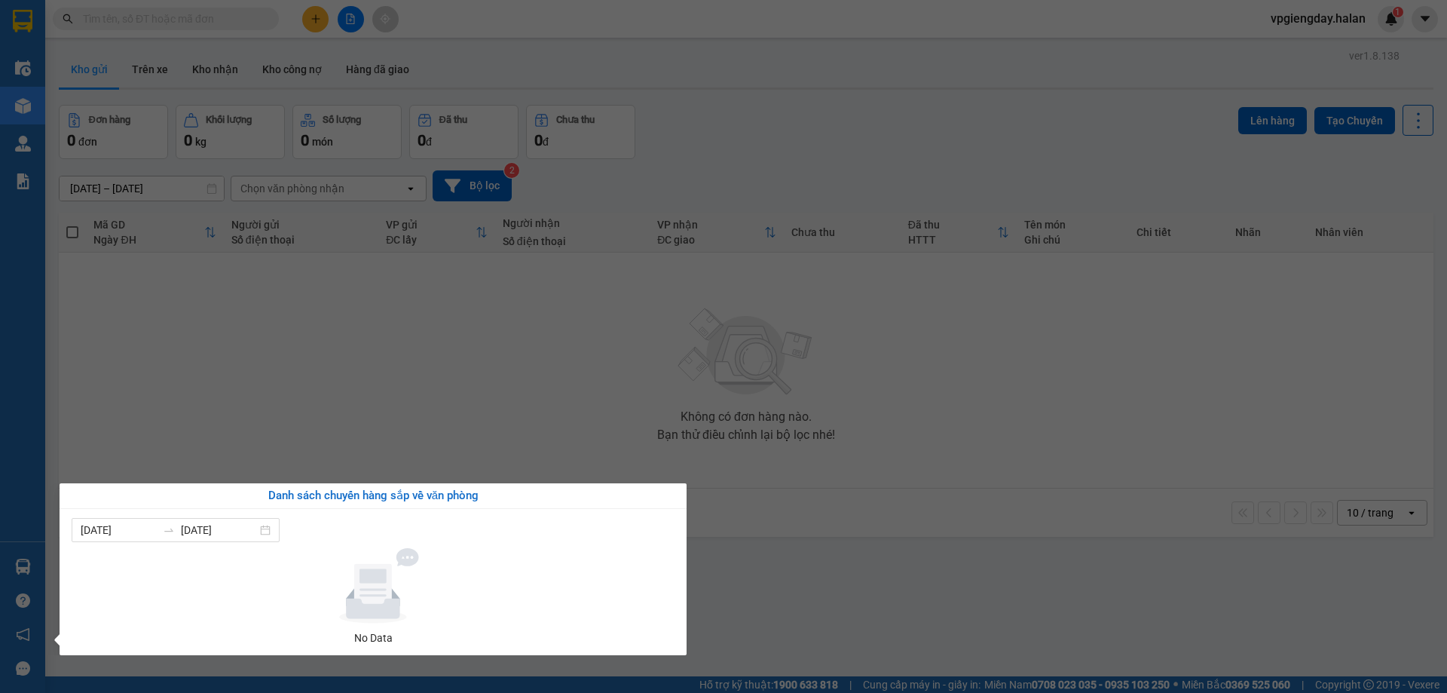
click at [334, 418] on section "Kết quả tìm kiếm ( 0 ) Bộ lọc No Data vpgiengday.halan 1 Điều hành xe Kho hàng …" at bounding box center [723, 346] width 1447 height 693
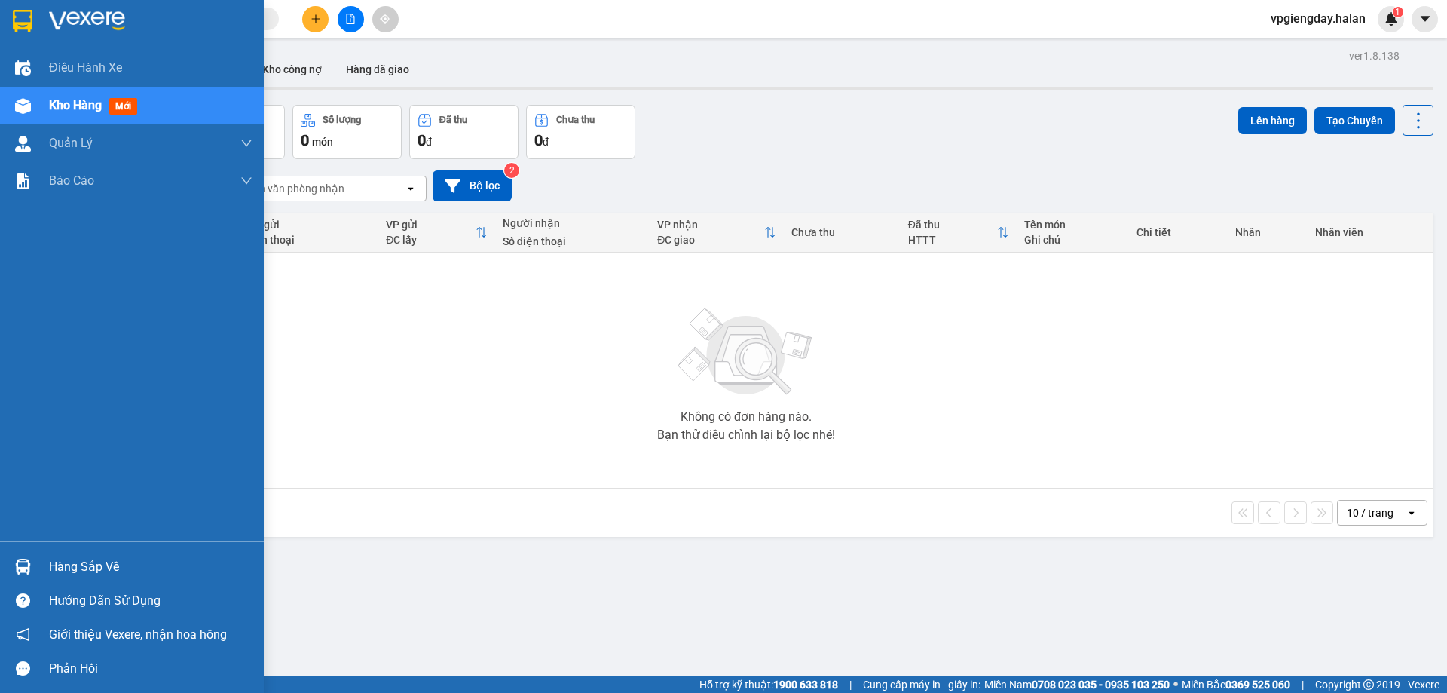
click at [71, 568] on div "Hàng sắp về" at bounding box center [151, 567] width 204 height 23
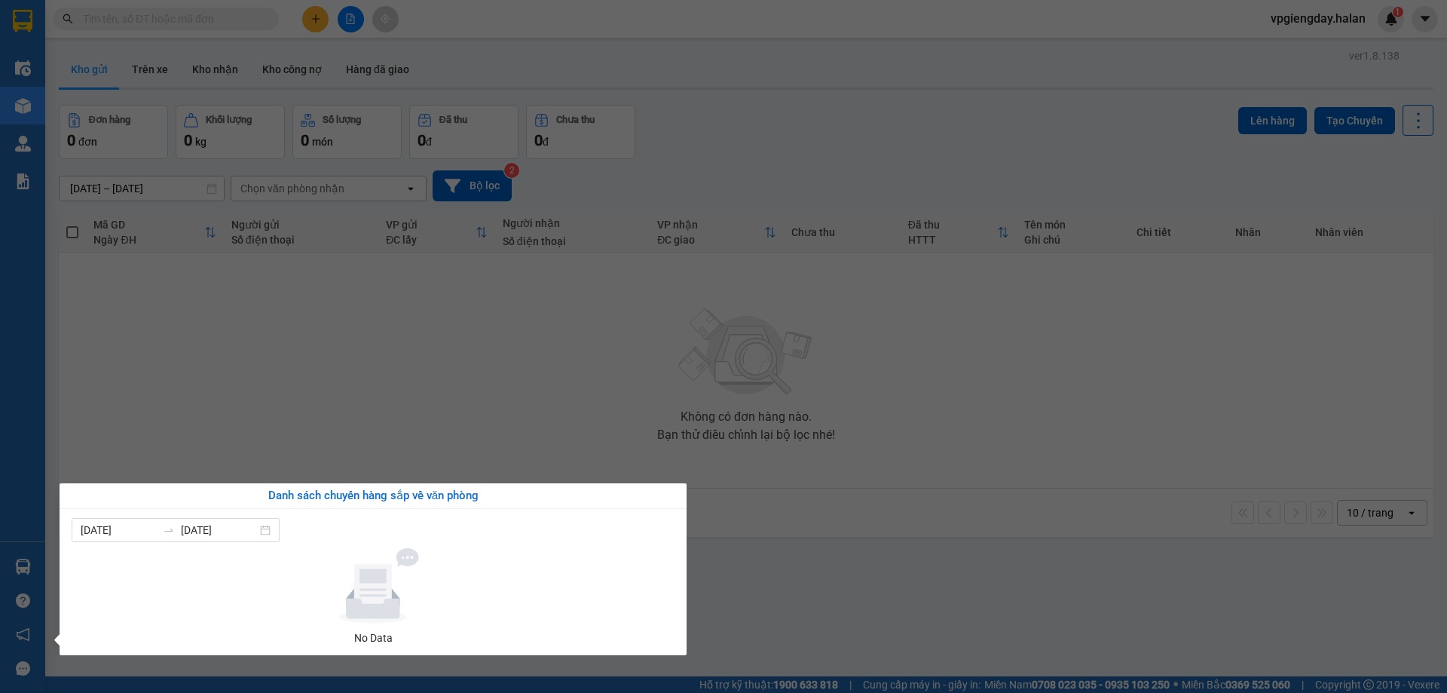
click at [315, 435] on section "Kết quả tìm kiếm ( 0 ) Bộ lọc No Data vpgiengday.halan 1 Điều hành xe Kho hàng …" at bounding box center [723, 346] width 1447 height 693
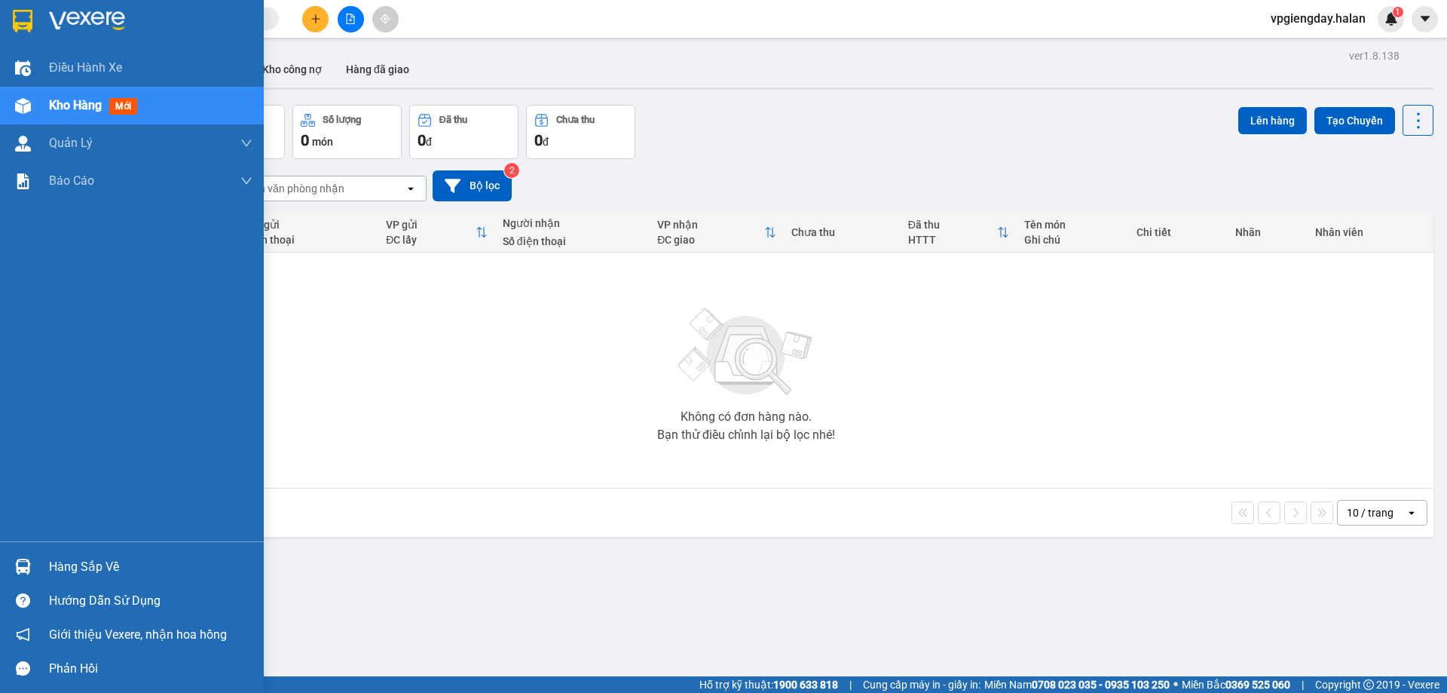
click at [67, 572] on div "Hàng sắp về" at bounding box center [151, 567] width 204 height 23
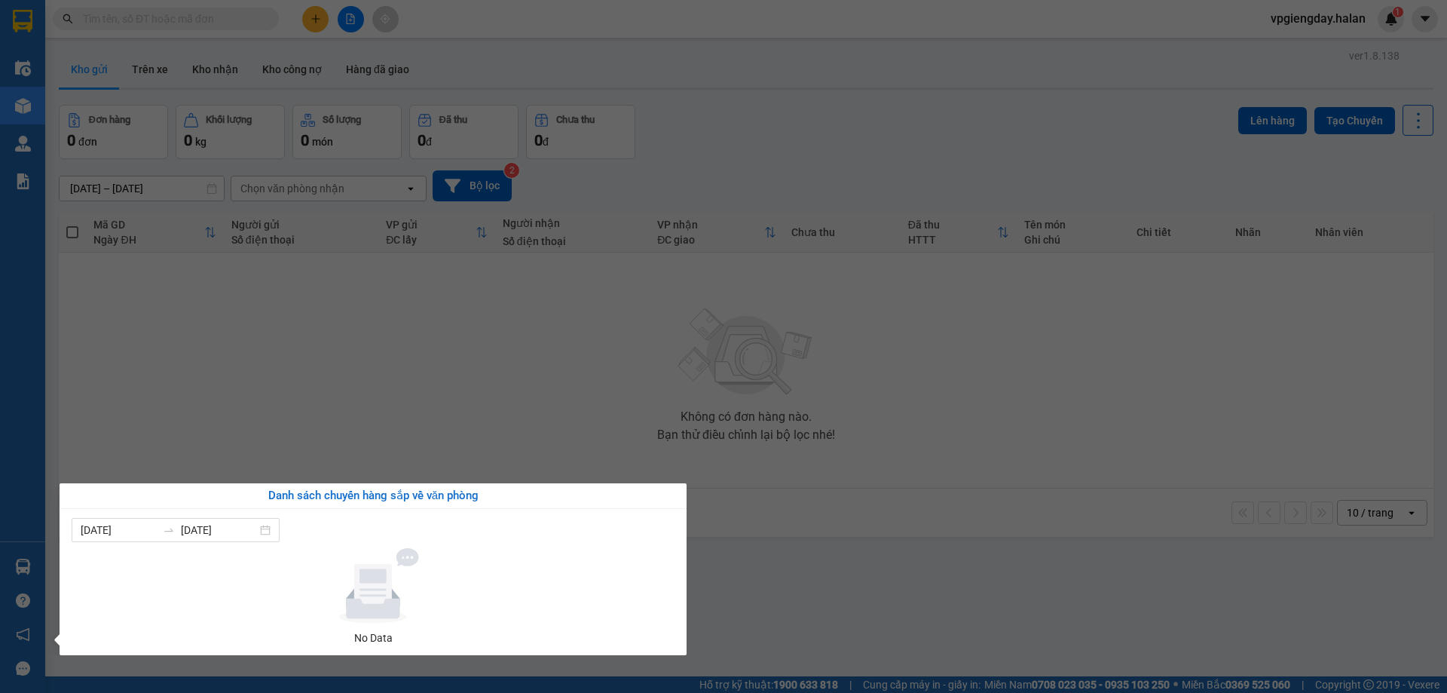
click at [484, 401] on section "Kết quả tìm kiếm ( 0 ) Bộ lọc No Data vpgiengday.halan 1 Điều hành xe Kho hàng …" at bounding box center [723, 346] width 1447 height 693
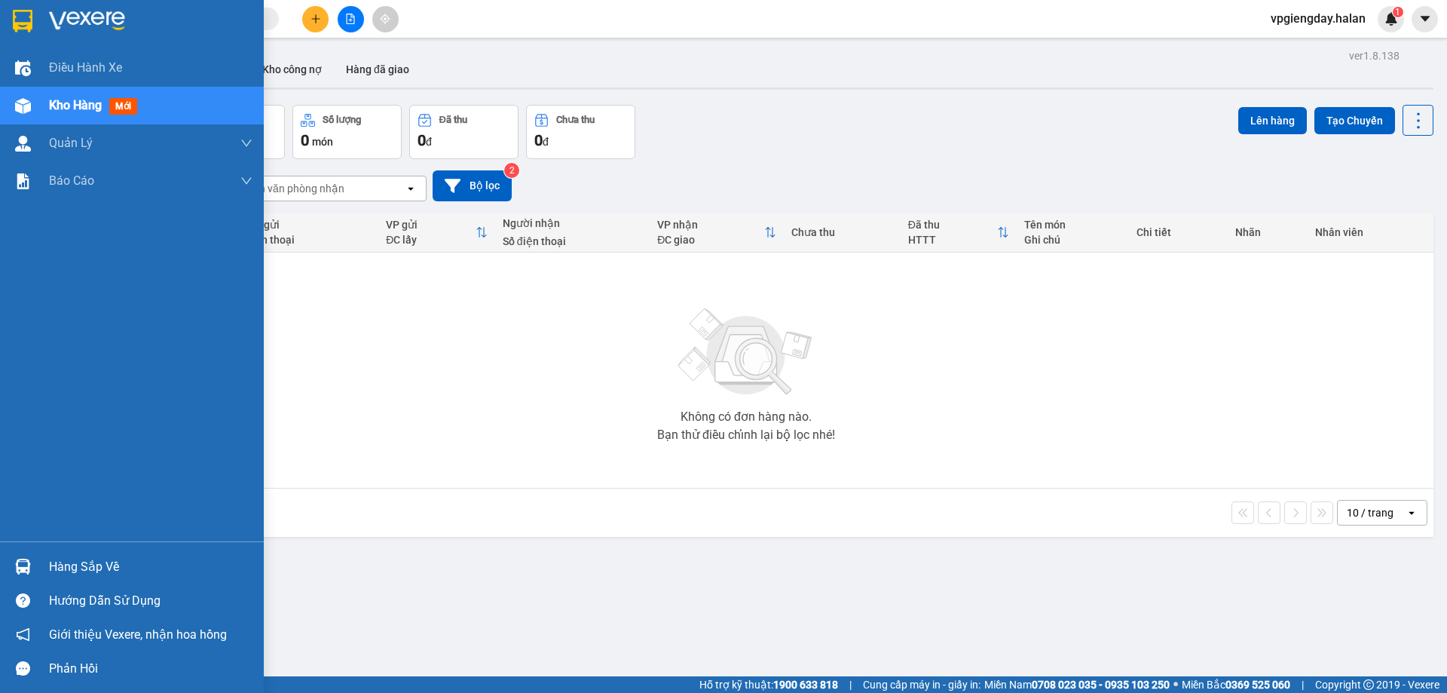
click at [118, 580] on div "Hàng sắp về" at bounding box center [132, 567] width 264 height 34
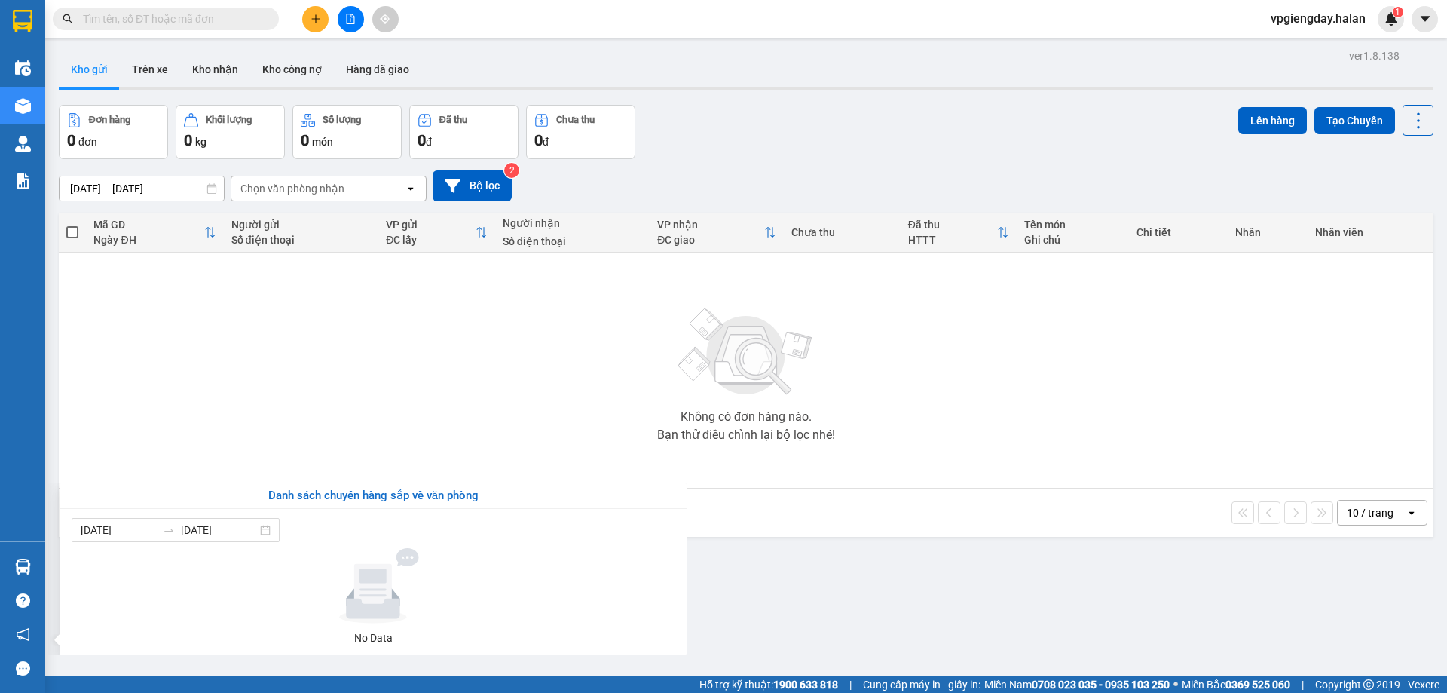
click at [290, 397] on section "Kết quả tìm kiếm ( 0 ) Bộ lọc No Data vpgiengday.halan 1 Điều hành xe Kho hàng …" at bounding box center [723, 346] width 1447 height 693
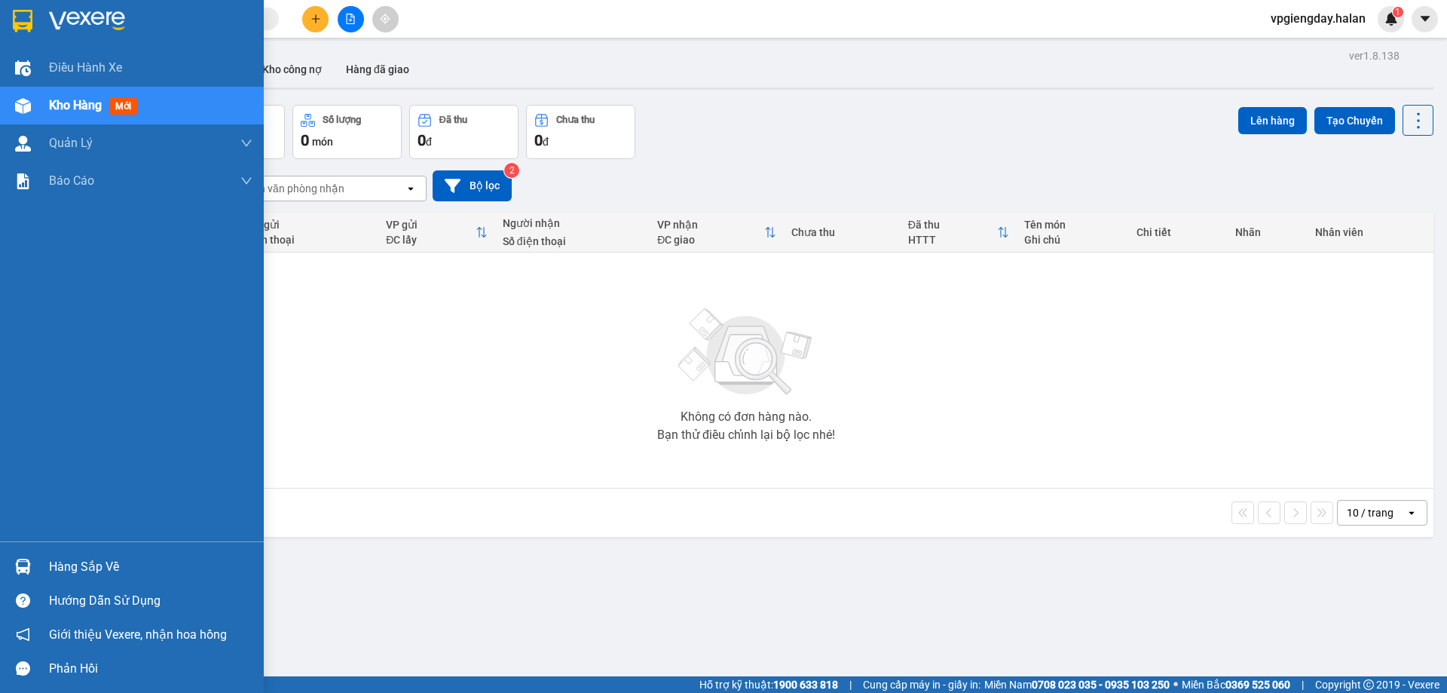
click at [47, 565] on div "Hàng sắp về" at bounding box center [132, 567] width 264 height 34
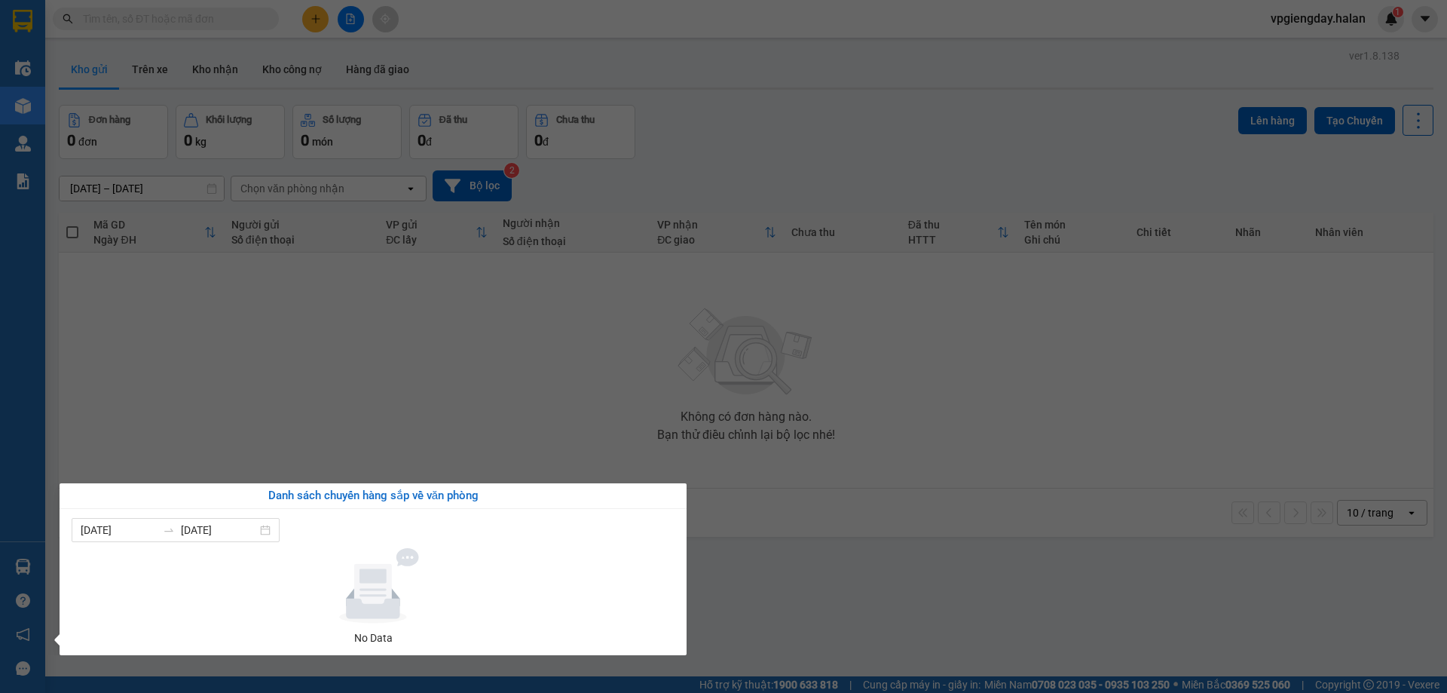
click at [473, 379] on section "Kết quả tìm kiếm ( 0 ) Bộ lọc No Data vpgiengday.halan 1 Điều hành xe Kho hàng …" at bounding box center [723, 346] width 1447 height 693
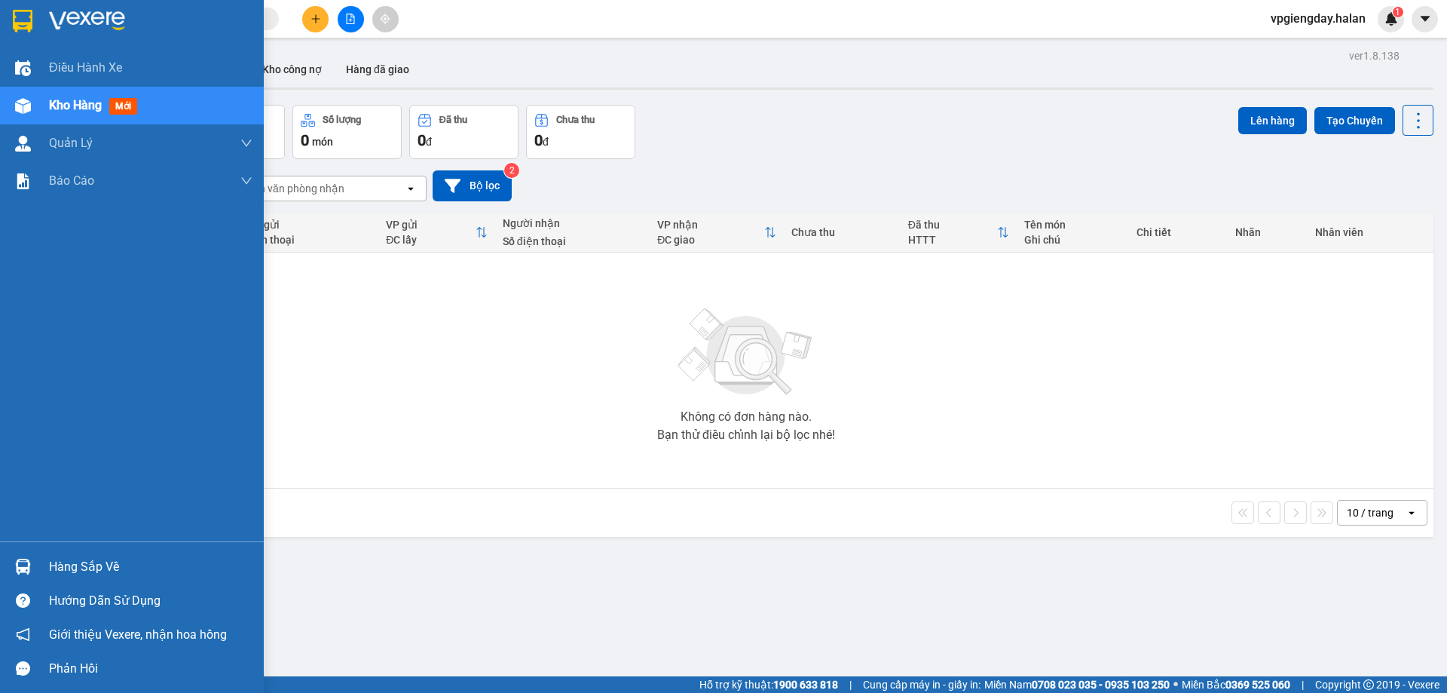
click at [58, 557] on div "Hàng sắp về" at bounding box center [151, 567] width 204 height 23
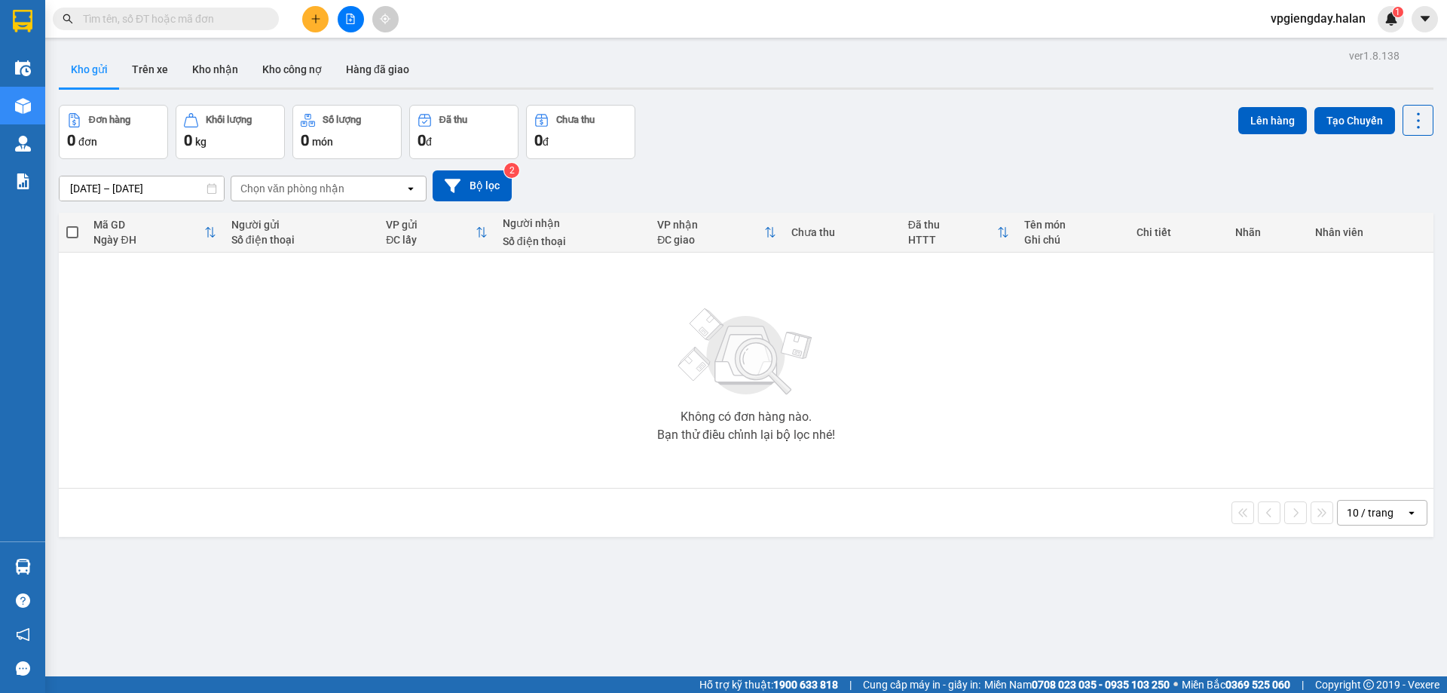
click at [231, 352] on section "Kết quả tìm kiếm ( 0 ) Bộ lọc No Data vpgiengday.halan 1 Điều hành xe Kho hàng …" at bounding box center [723, 346] width 1447 height 693
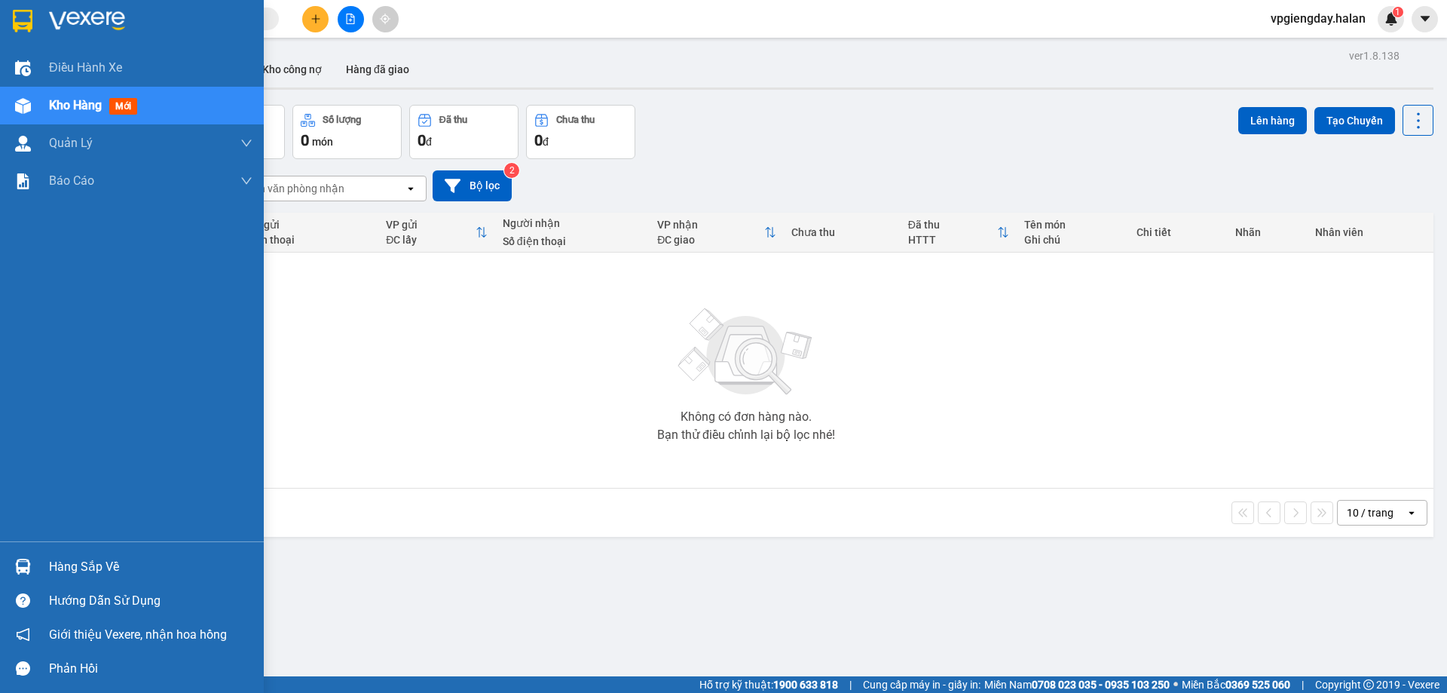
click at [35, 568] on div at bounding box center [23, 566] width 26 height 26
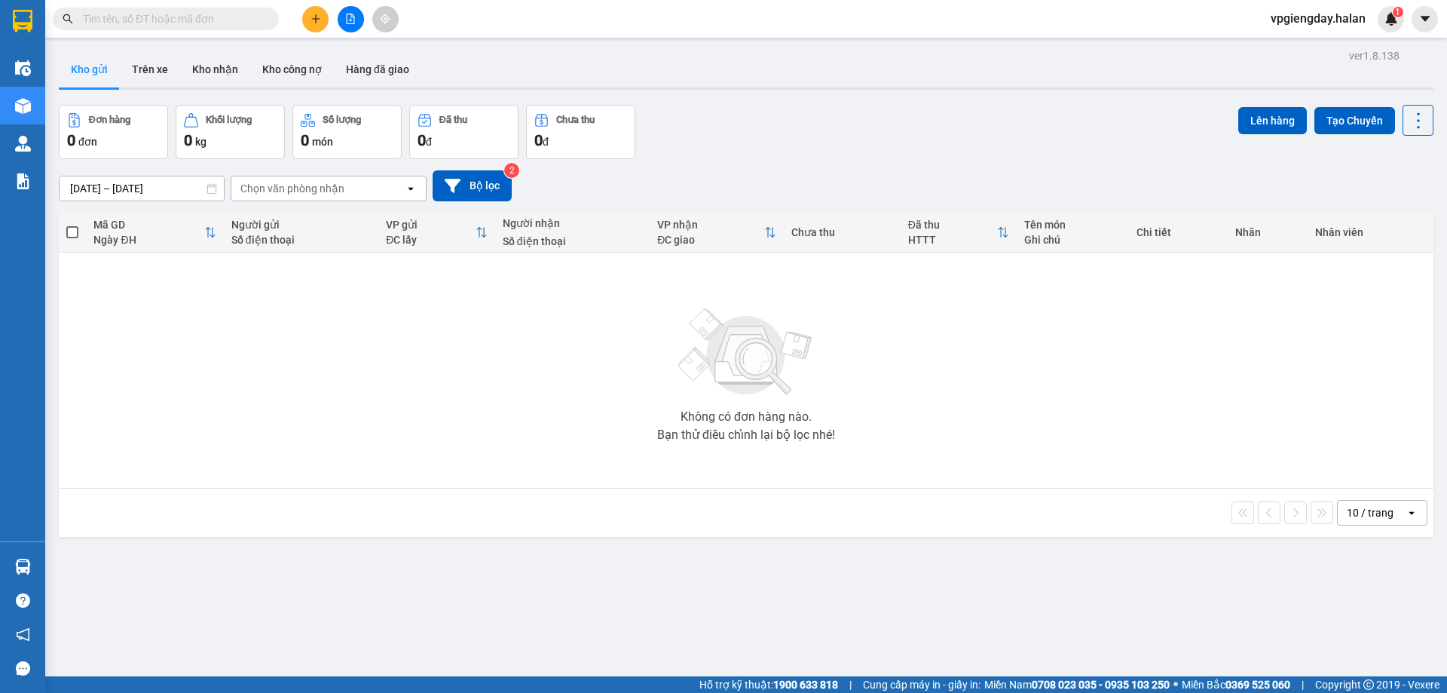
click at [349, 396] on section "Kết quả tìm kiếm ( 0 ) Bộ lọc No Data vpgiengday.halan 1 Điều hành xe Kho hàng …" at bounding box center [723, 346] width 1447 height 693
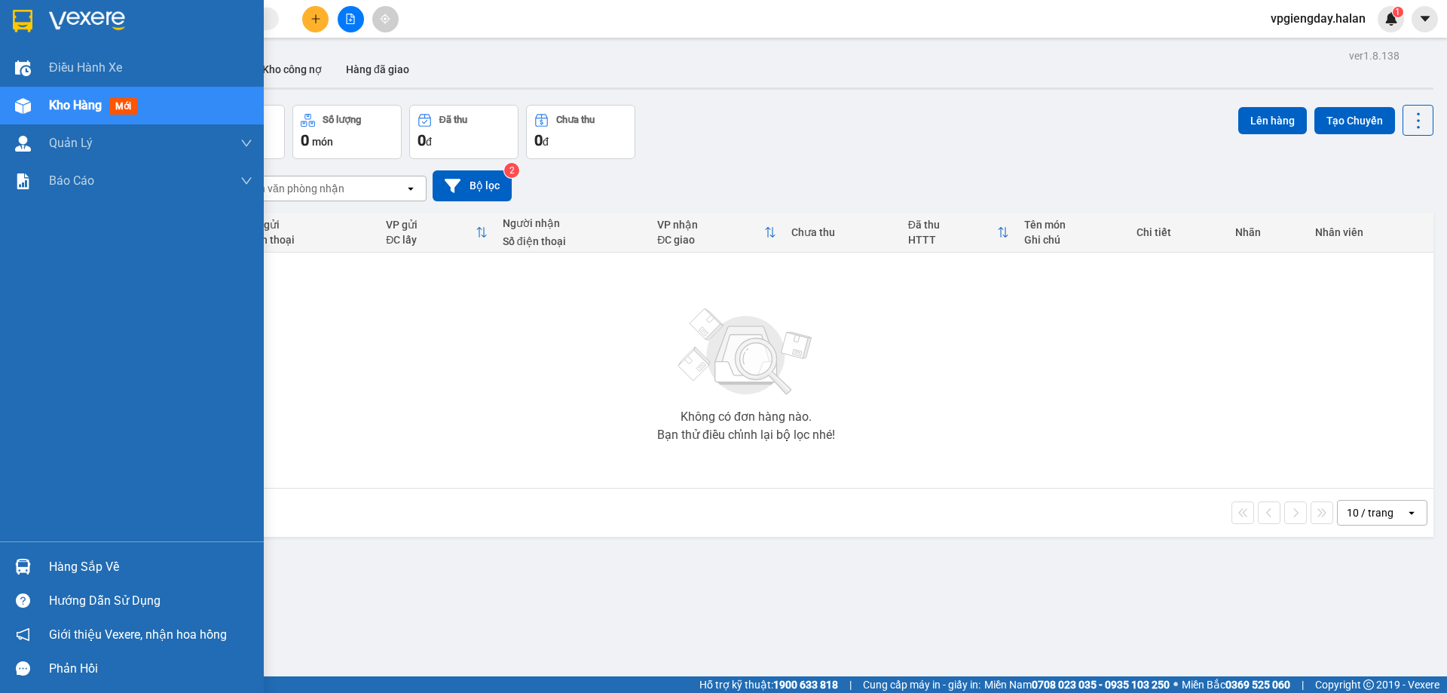
click at [63, 566] on div "Hàng sắp về" at bounding box center [151, 567] width 204 height 23
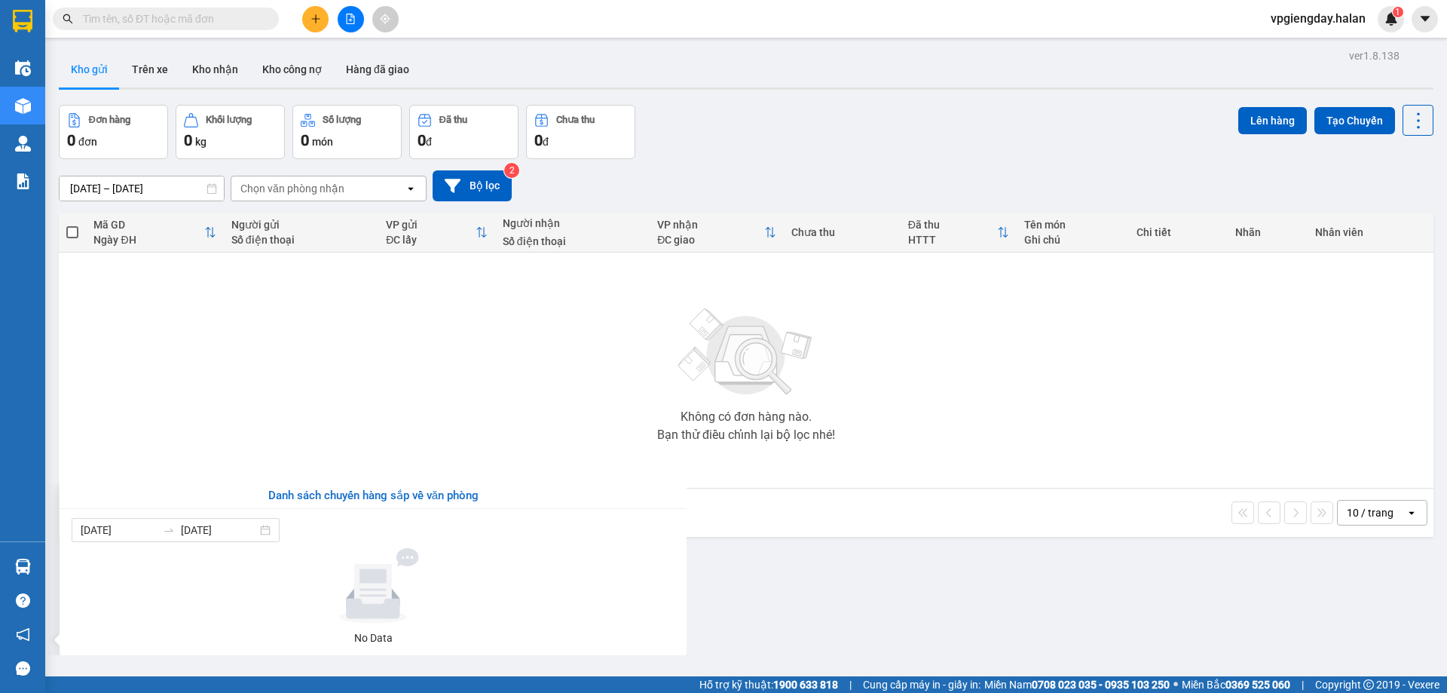
click at [264, 406] on section "Kết quả tìm kiếm ( 0 ) Bộ lọc No Data vpgiengday.halan 1 Điều hành xe Kho hàng …" at bounding box center [723, 346] width 1447 height 693
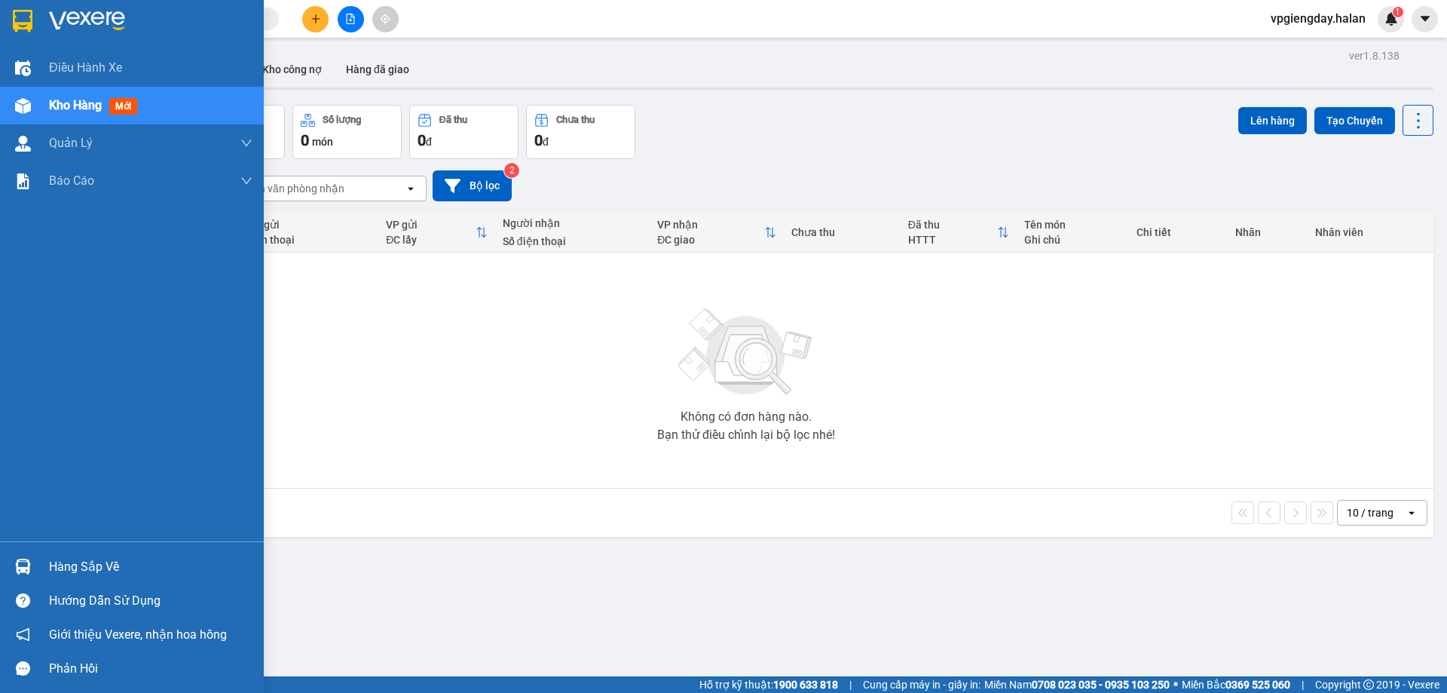
click at [84, 559] on div "Hàng sắp về" at bounding box center [151, 567] width 204 height 23
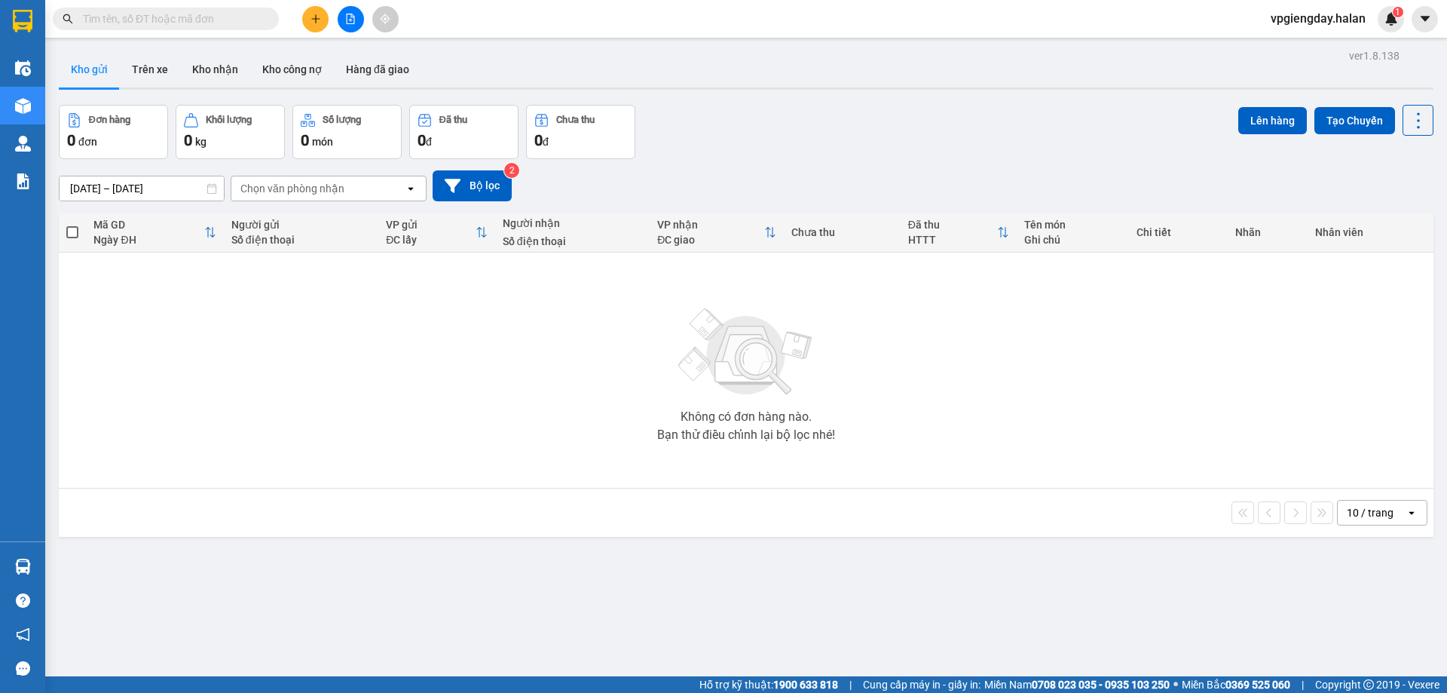
click at [302, 391] on section "Kết quả tìm kiếm ( 0 ) Bộ lọc No Data vpgiengday.halan 1 Điều hành xe Kho hàng …" at bounding box center [723, 346] width 1447 height 693
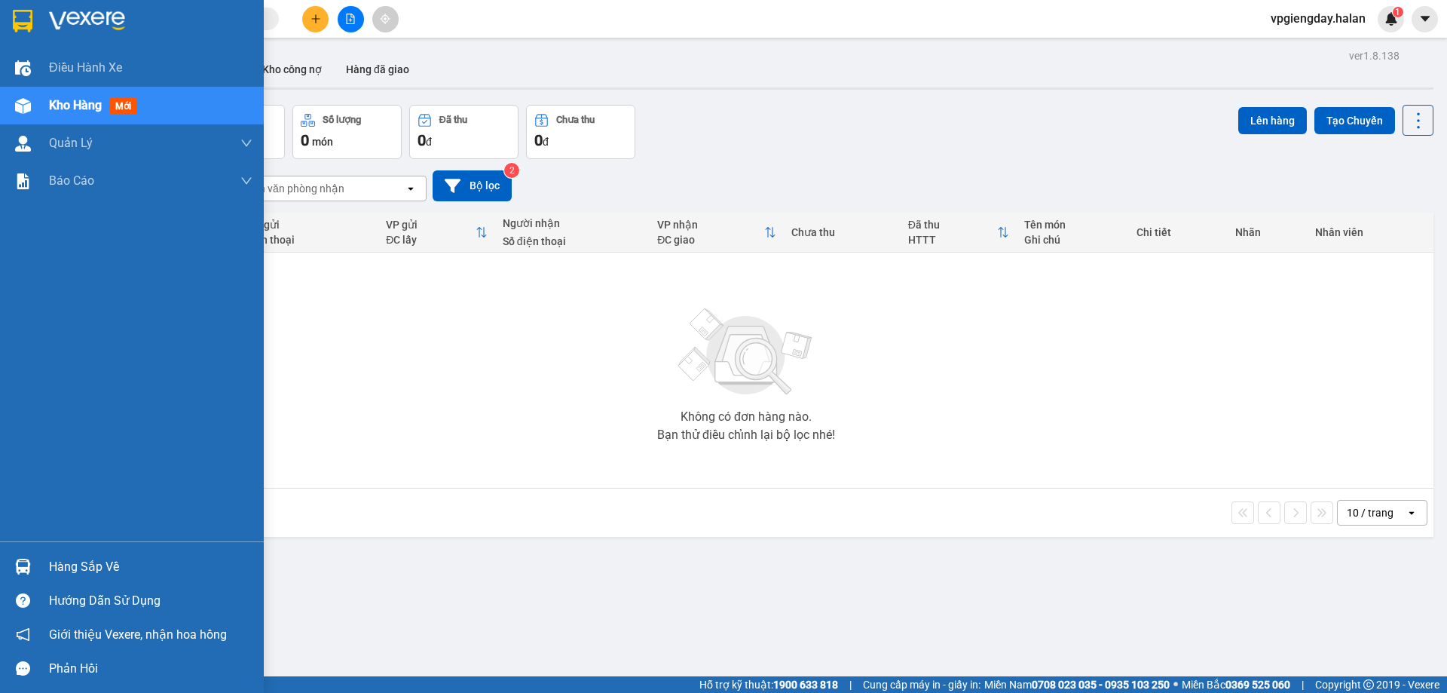
click at [44, 569] on div "Hàng sắp về" at bounding box center [132, 567] width 264 height 34
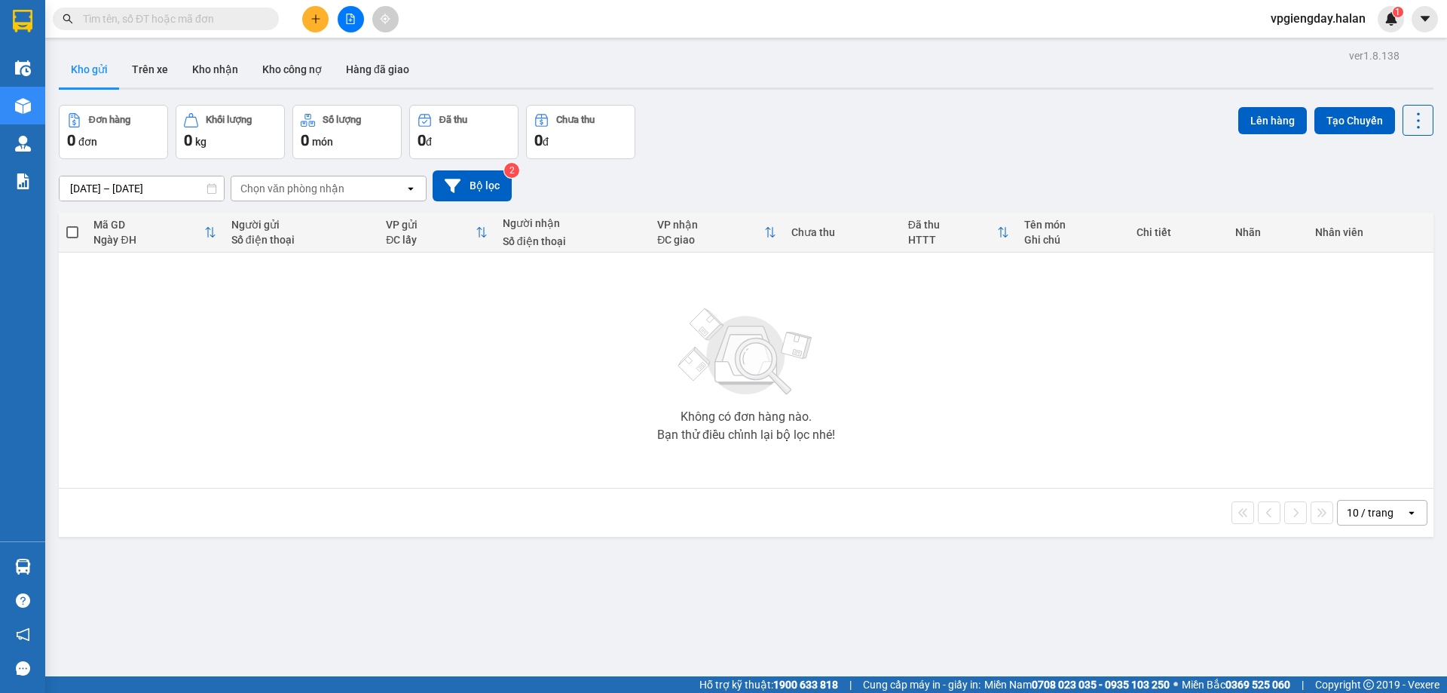
click at [420, 370] on section "Kết quả tìm kiếm ( 0 ) Bộ lọc No Data vpgiengday.halan 1 Điều hành xe Kho hàng …" at bounding box center [723, 346] width 1447 height 693
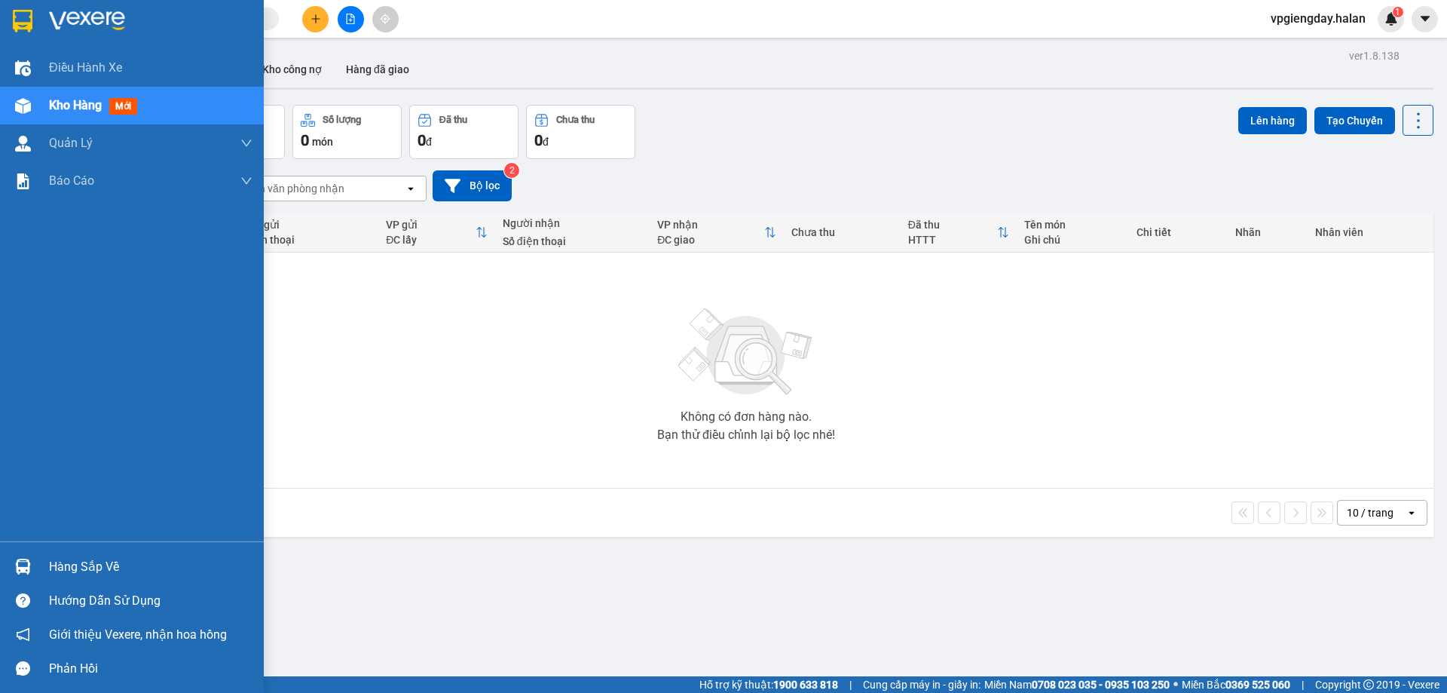
click at [110, 563] on div "Hàng sắp về" at bounding box center [151, 567] width 204 height 23
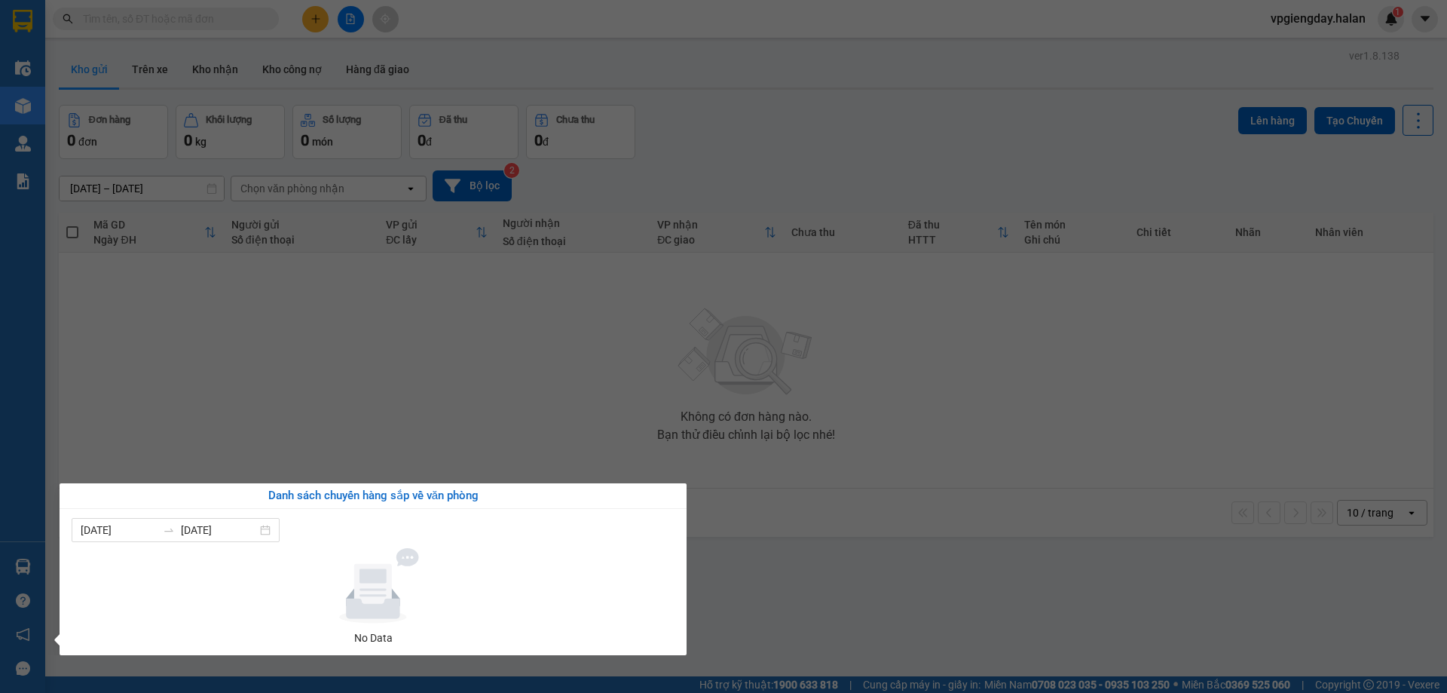
click at [449, 357] on section "Kết quả tìm kiếm ( 0 ) Bộ lọc No Data vpgiengday.halan 1 Điều hành xe Kho hàng …" at bounding box center [723, 346] width 1447 height 693
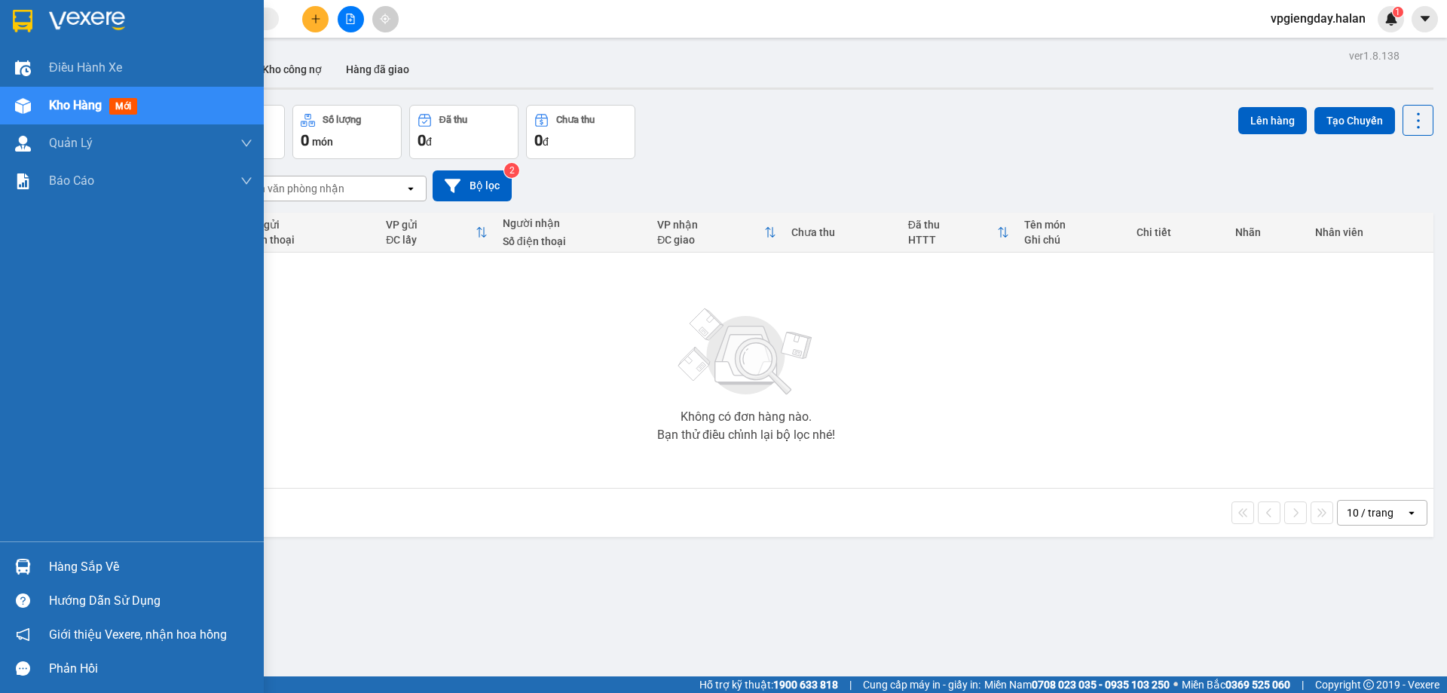
click at [87, 565] on div "Hàng sắp về" at bounding box center [151, 567] width 204 height 23
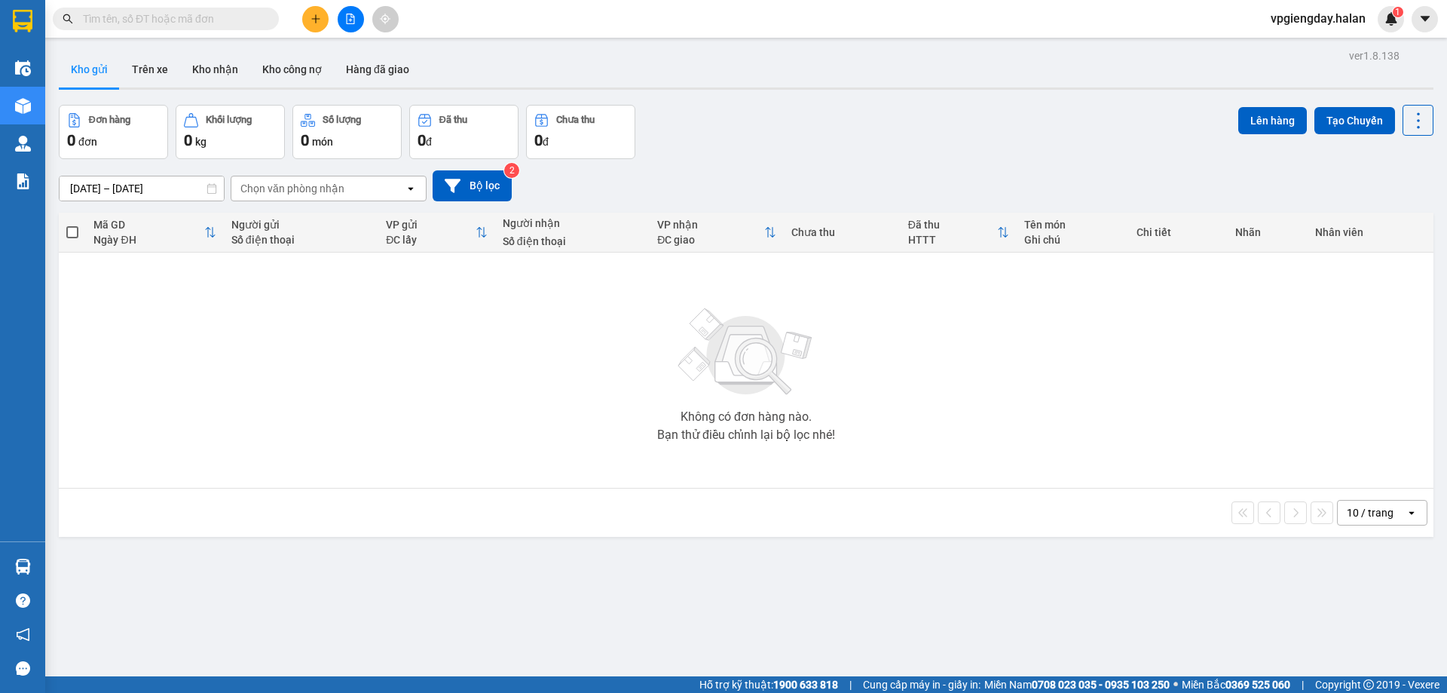
click at [356, 403] on section "Kết quả tìm kiếm ( 0 ) Bộ lọc No Data vpgiengday.halan 1 Điều hành xe Kho hàng …" at bounding box center [723, 346] width 1447 height 693
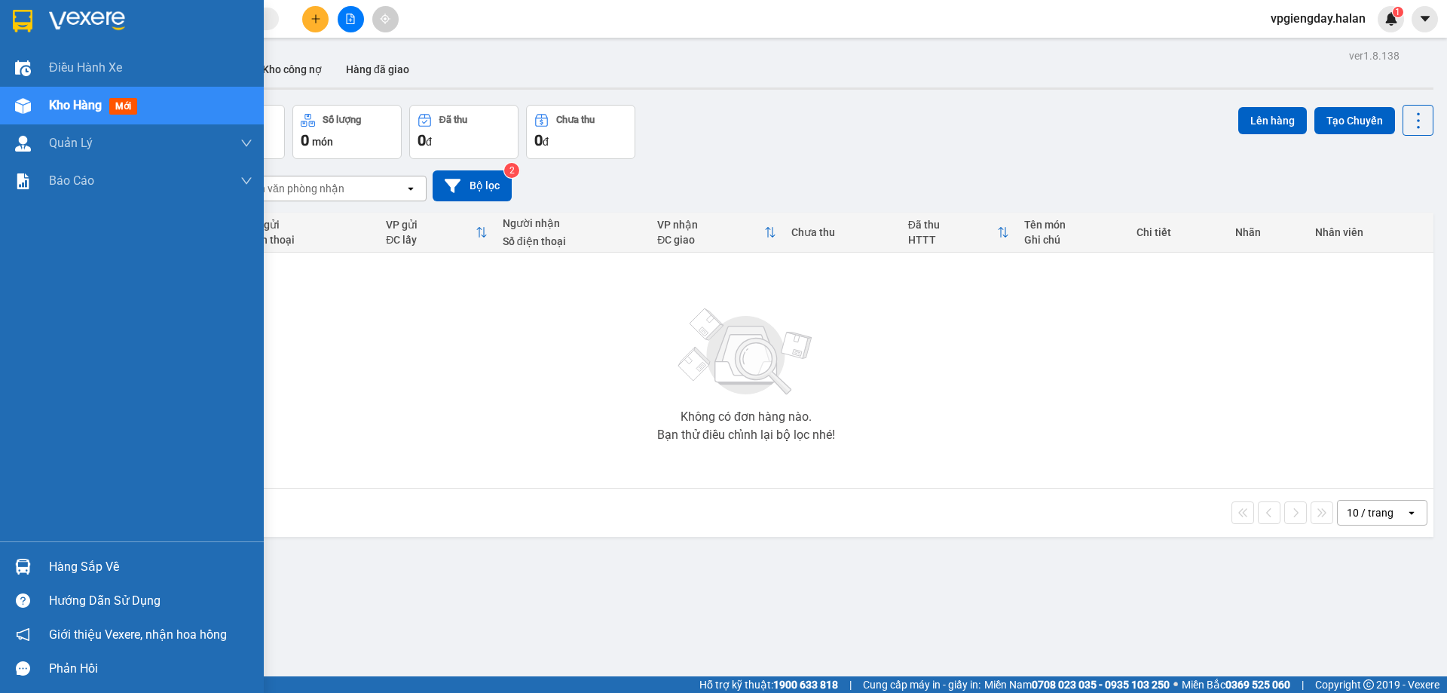
click at [161, 106] on div "Kho hàng mới" at bounding box center [151, 106] width 204 height 38
click at [100, 565] on div "Hàng sắp về" at bounding box center [151, 567] width 204 height 23
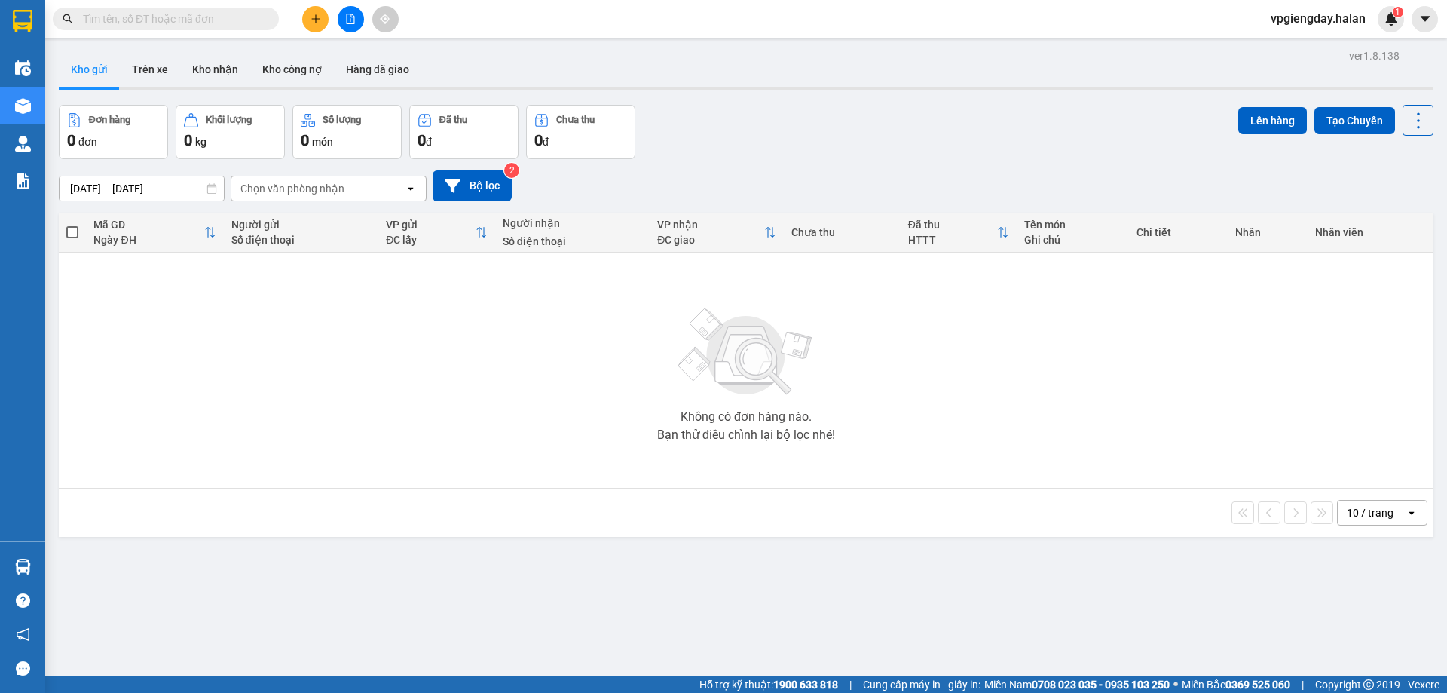
click at [348, 408] on section "Kết quả tìm kiếm ( 0 ) Bộ lọc No Data vpgiengday.halan 1 Điều hành xe Kho hàng …" at bounding box center [723, 346] width 1447 height 693
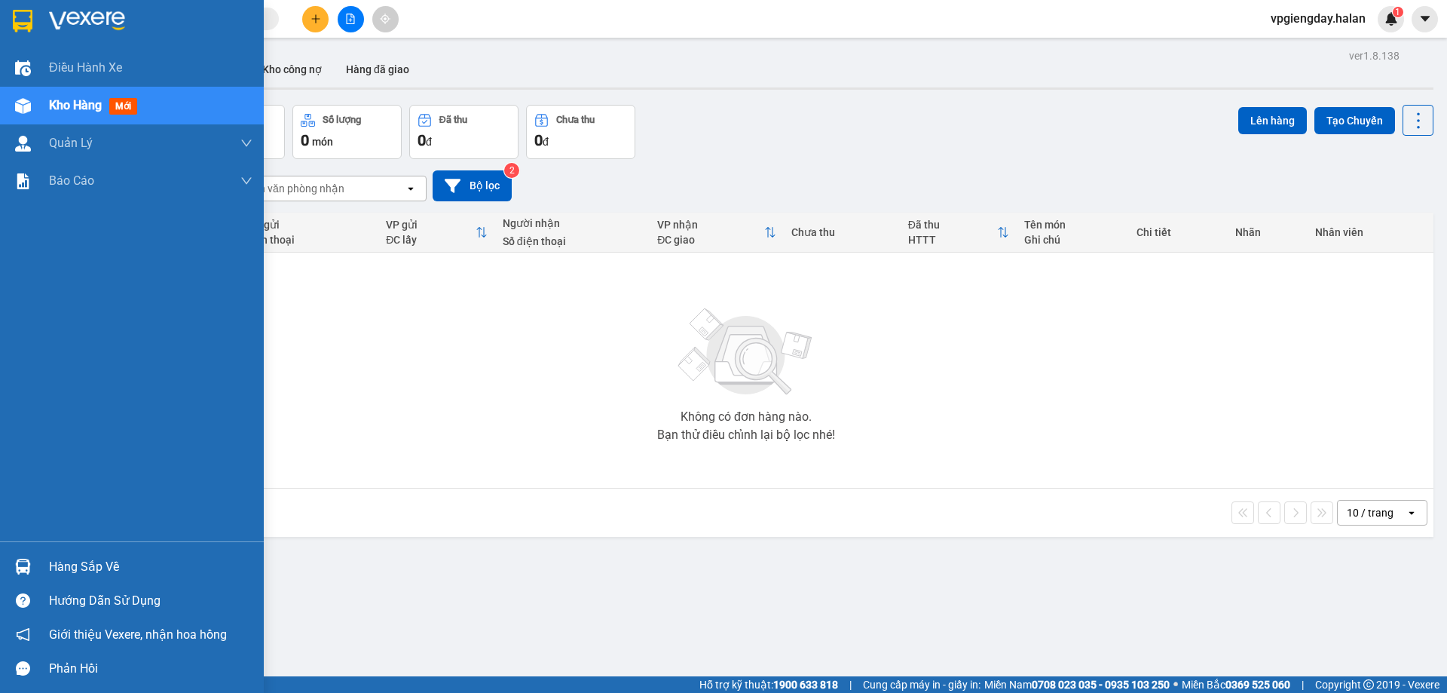
click at [115, 568] on div "Hàng sắp về" at bounding box center [151, 567] width 204 height 23
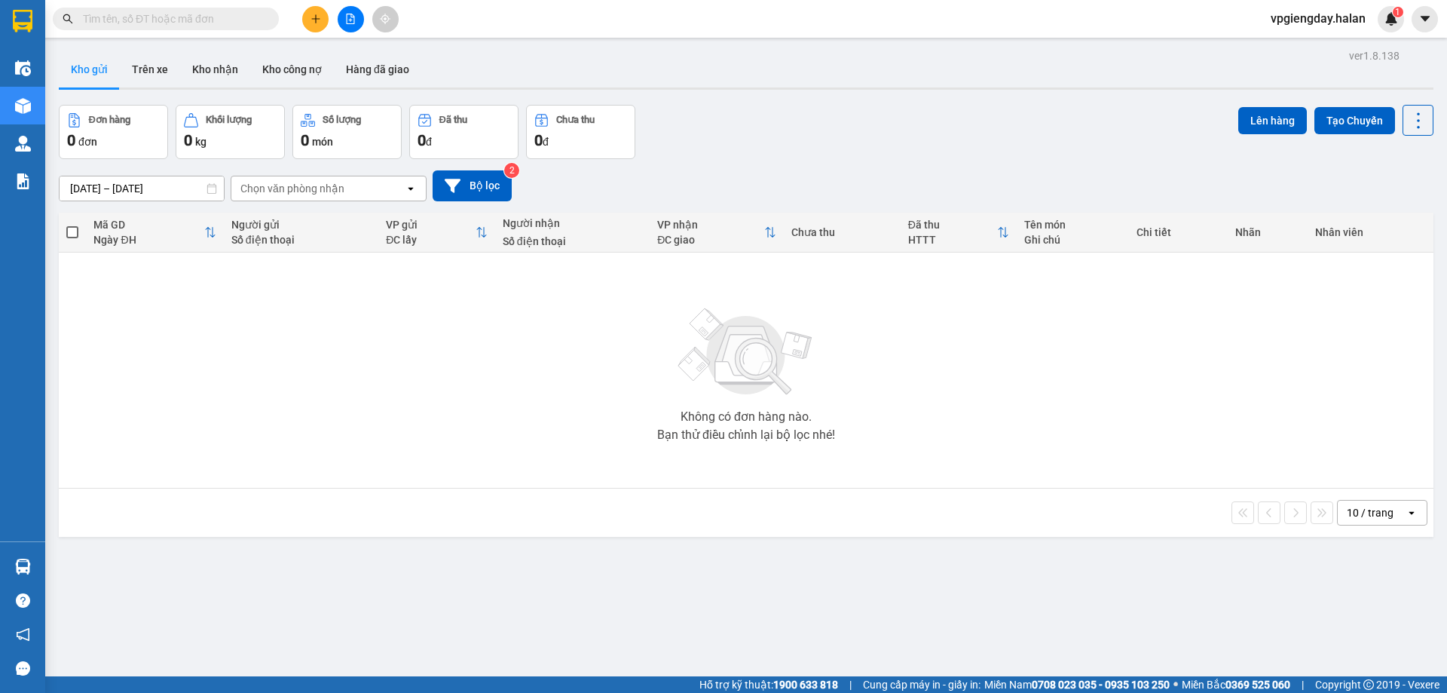
click at [507, 418] on section "Kết quả tìm kiếm ( 0 ) Bộ lọc No Data vpgiengday.halan 1 Điều hành xe Kho hàng …" at bounding box center [723, 346] width 1447 height 693
drag, startPoint x: 222, startPoint y: 708, endPoint x: 215, endPoint y: 712, distance: 8.4
drag, startPoint x: 215, startPoint y: 712, endPoint x: 180, endPoint y: 460, distance: 254.2
click at [180, 460] on div "Không có đơn hàng nào. Bạn thử điều chỉnh lại bộ lọc nhé!" at bounding box center [746, 370] width 1360 height 226
click at [110, 379] on div "Không có đơn hàng nào. Bạn thử điều chỉnh lại bộ lọc nhé!" at bounding box center [746, 370] width 1360 height 226
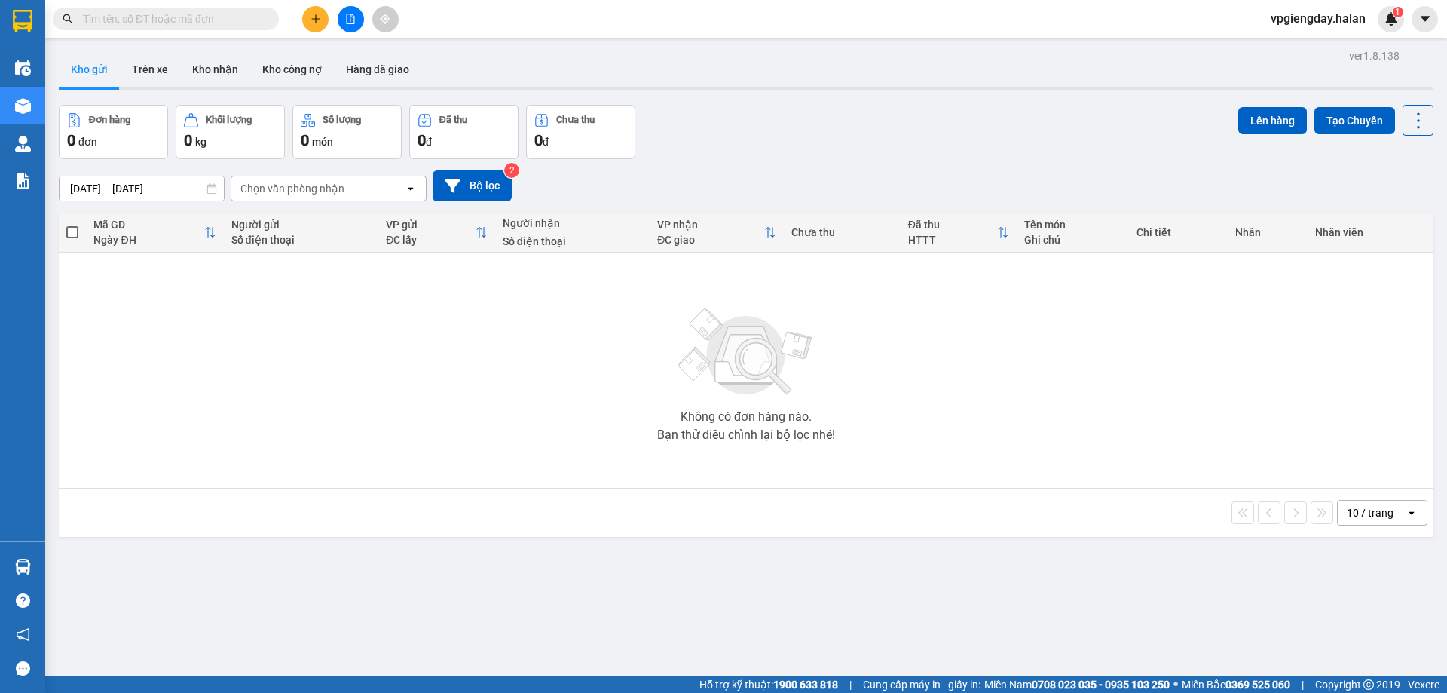
click at [370, 374] on div "Không có đơn hàng nào. Bạn thử điều chỉnh lại bộ lọc nhé!" at bounding box center [746, 370] width 1360 height 226
click at [547, 373] on div "Không có đơn hàng nào. Bạn thử điều chỉnh lại bộ lọc nhé!" at bounding box center [746, 370] width 1360 height 226
click at [896, 417] on div "Không có đơn hàng nào. Bạn thử điều chỉnh lại bộ lọc nhé!" at bounding box center [746, 370] width 1360 height 226
click at [1066, 406] on div "Không có đơn hàng nào. Bạn thử điều chỉnh lại bộ lọc nhé!" at bounding box center [746, 370] width 1360 height 226
click at [1285, 429] on div "Không có đơn hàng nào. Bạn thử điều chỉnh lại bộ lọc nhé!" at bounding box center [746, 370] width 1360 height 226
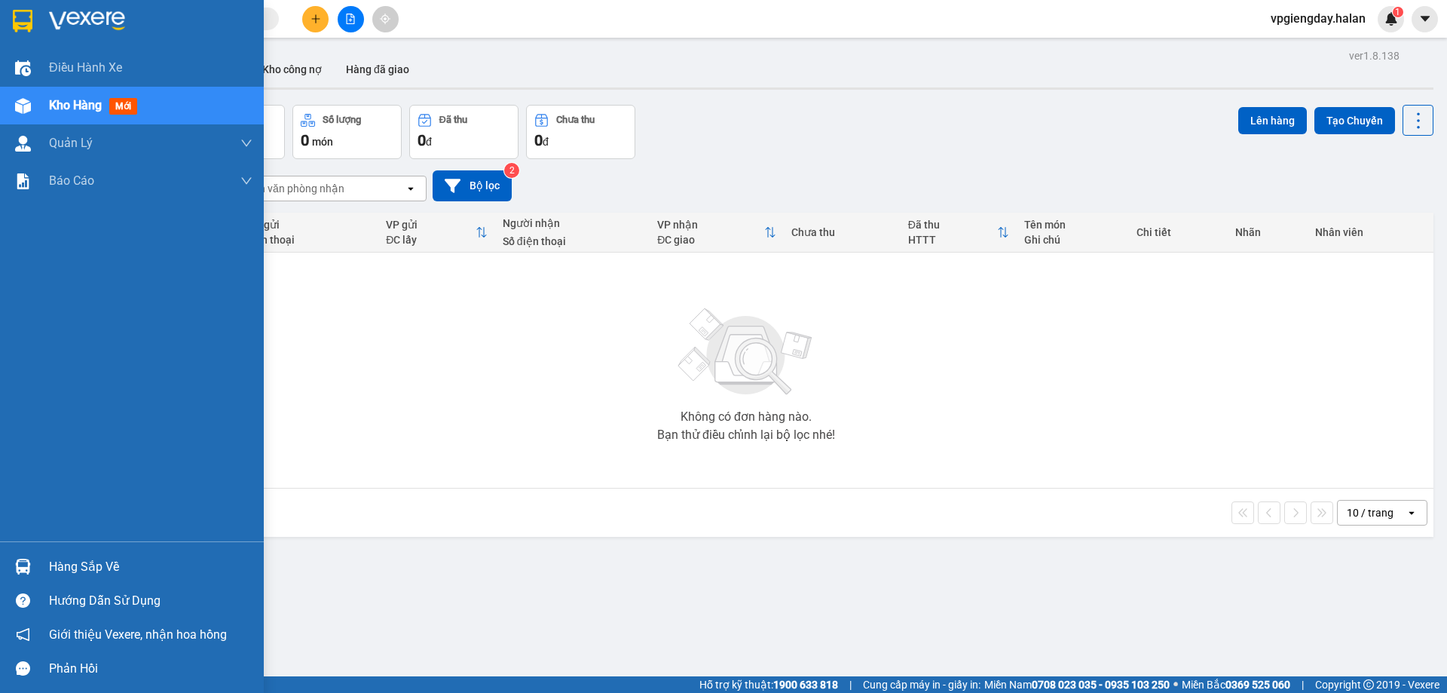
click at [71, 574] on div "Hàng sắp về" at bounding box center [151, 567] width 204 height 23
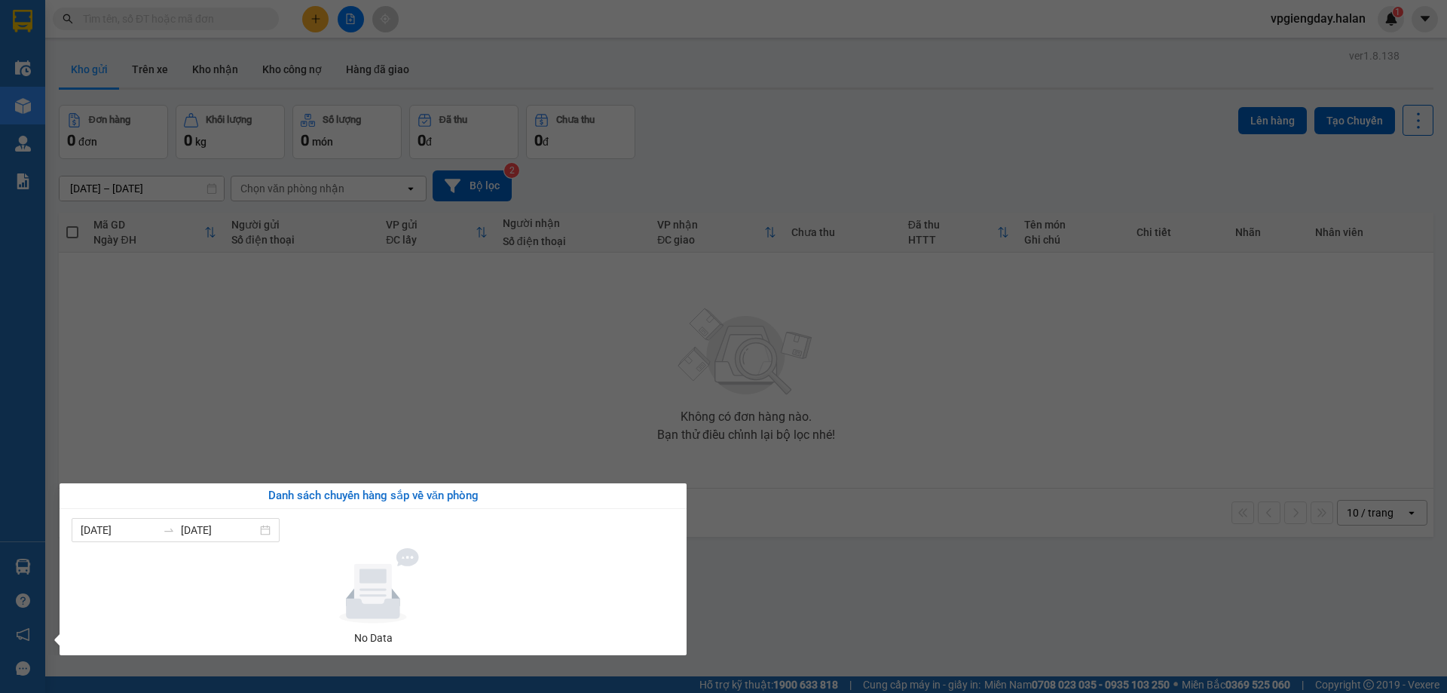
click at [396, 402] on section "Kết quả tìm kiếm ( 0 ) Bộ lọc No Data vpgiengday.halan 1 Điều hành xe Kho hàng …" at bounding box center [723, 346] width 1447 height 693
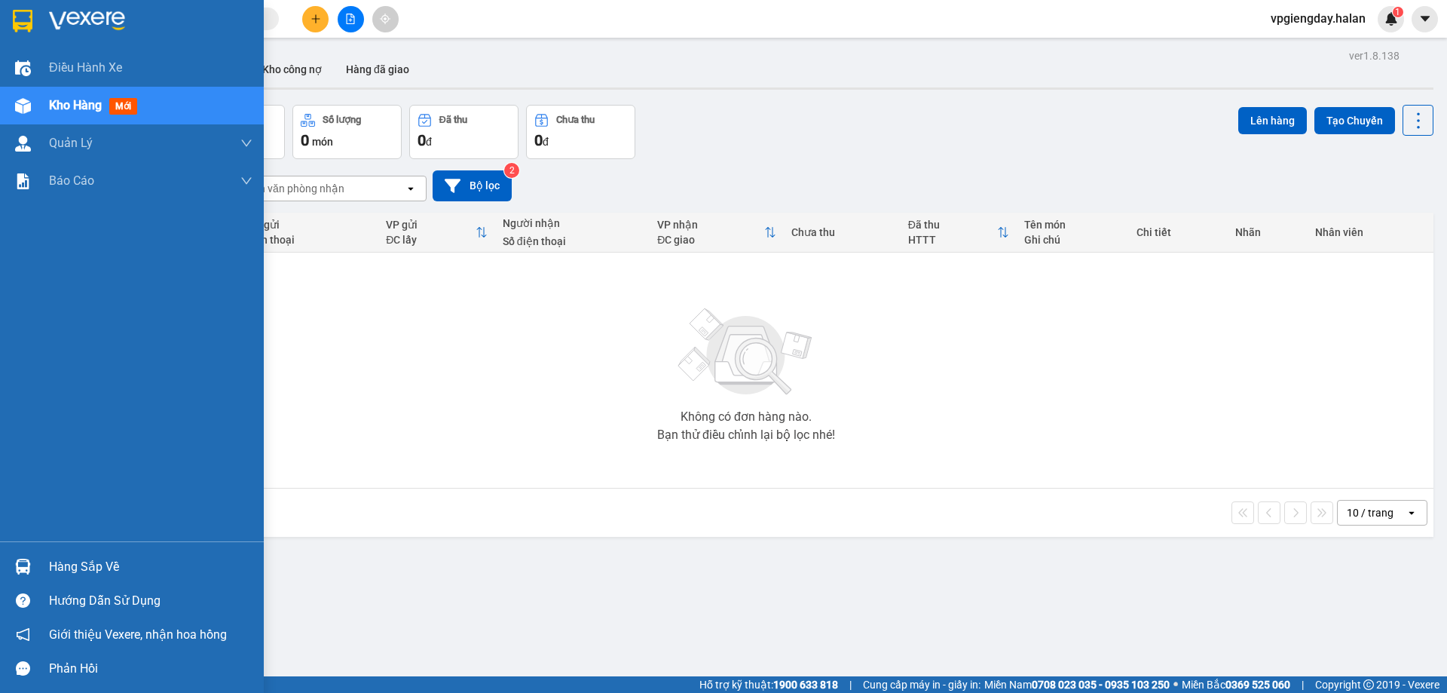
click at [182, 556] on div "Hàng sắp về" at bounding box center [151, 567] width 204 height 23
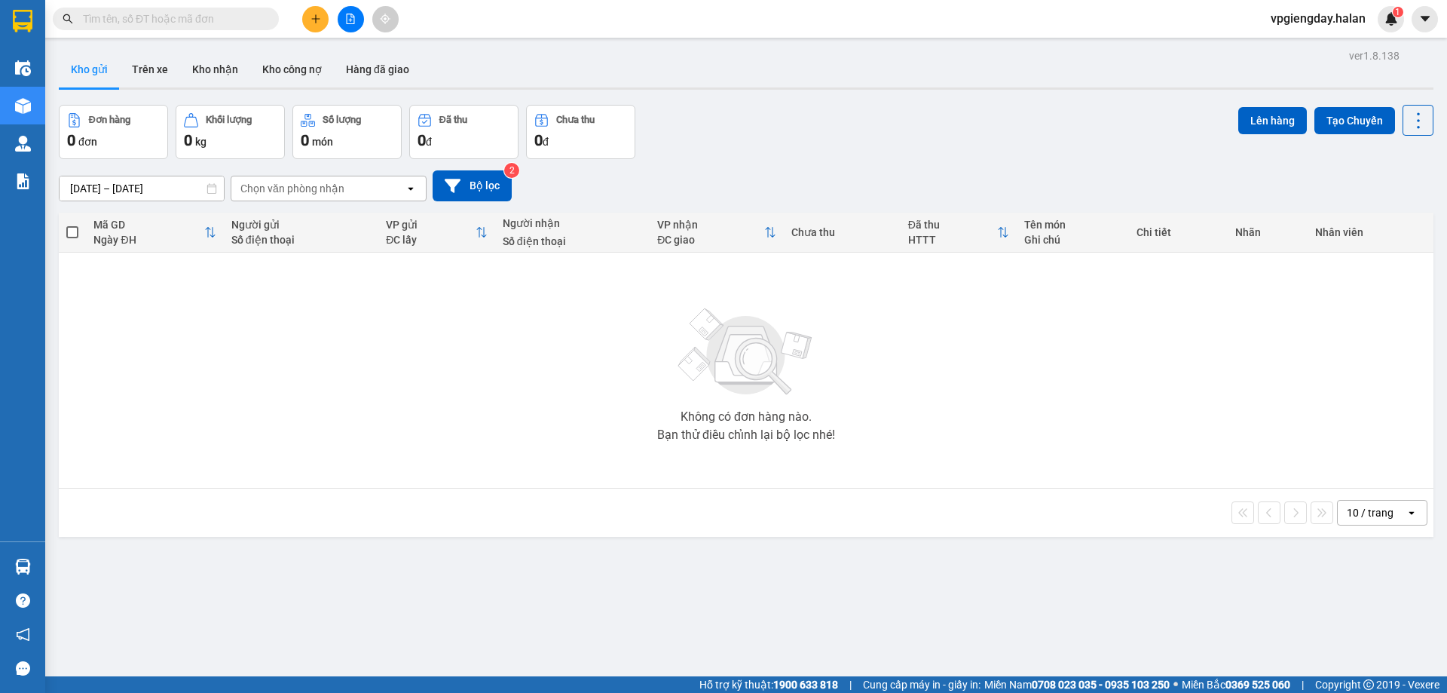
click at [444, 392] on section "Kết quả tìm kiếm ( 0 ) Bộ lọc No Data vpgiengday.halan 1 Điều hành xe Kho hàng …" at bounding box center [723, 346] width 1447 height 693
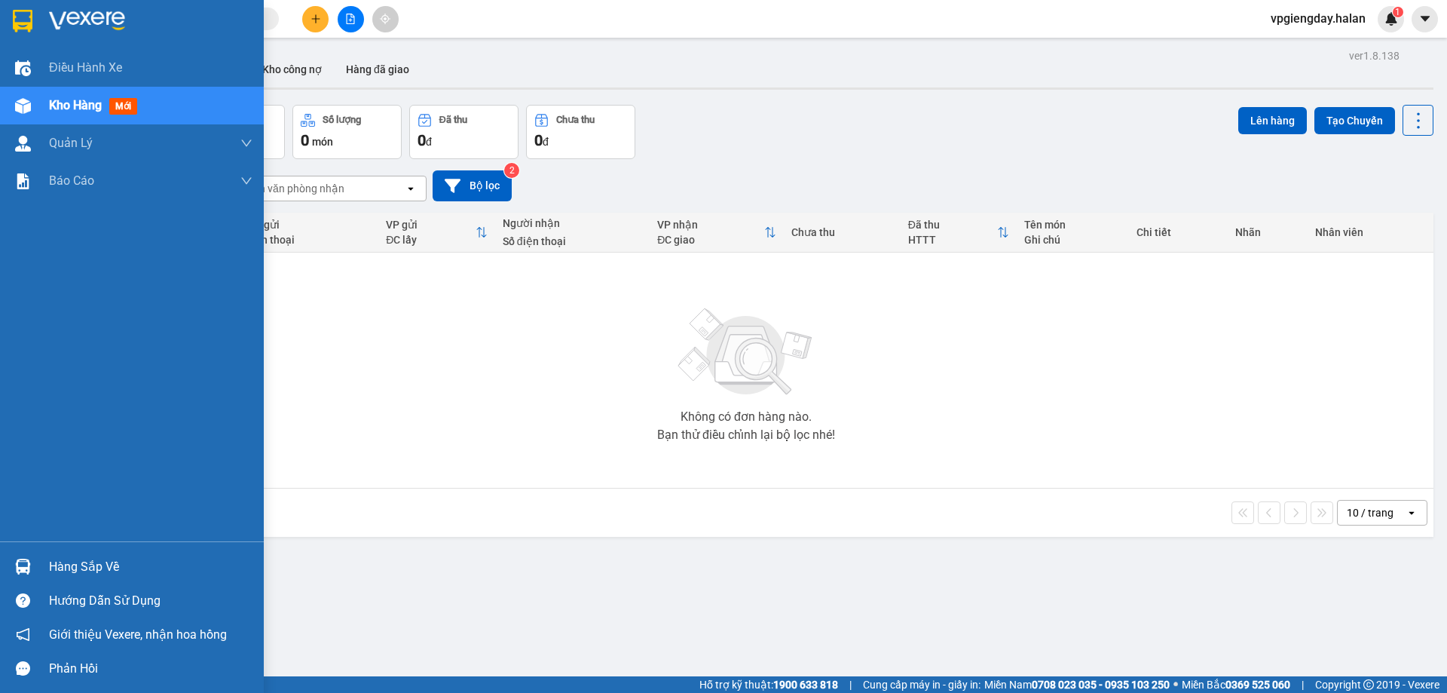
click at [106, 554] on div "Hàng sắp về" at bounding box center [132, 567] width 264 height 34
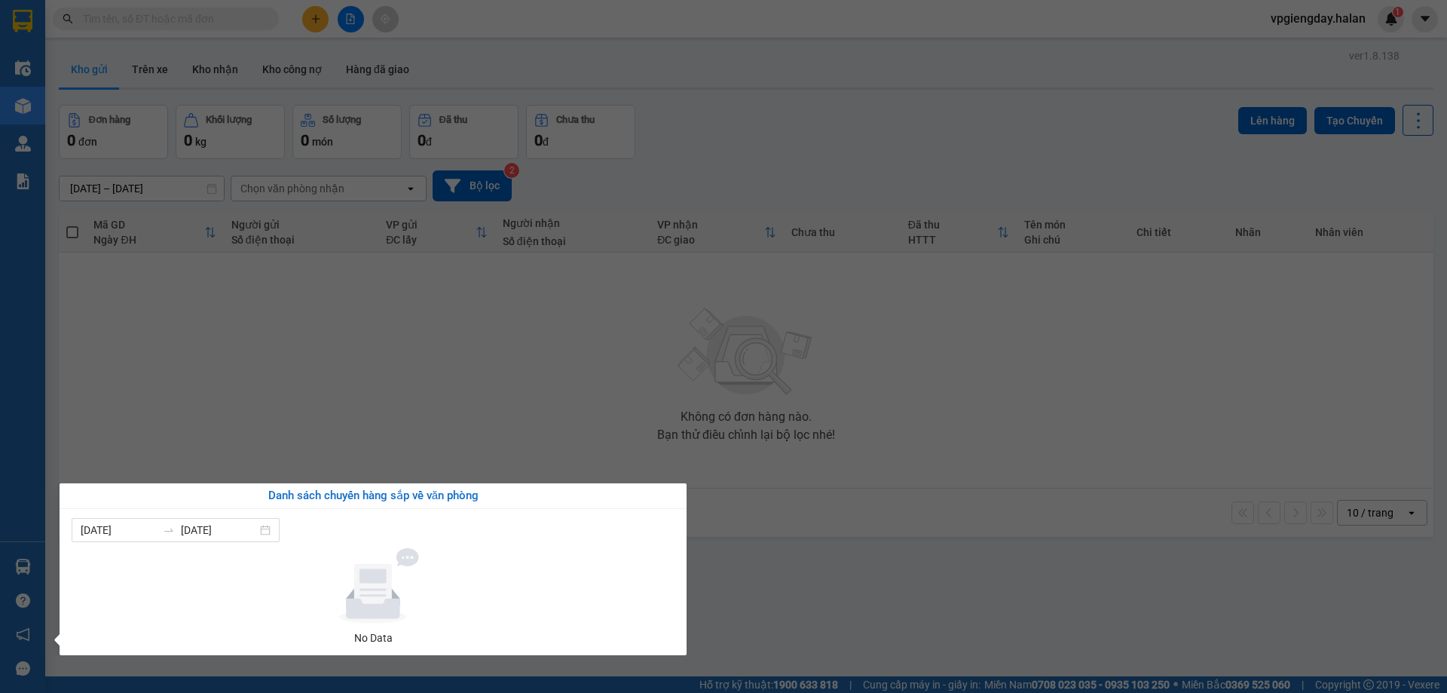
click at [342, 430] on section "Kết quả tìm kiếm ( 0 ) Bộ lọc No Data vpgiengday.halan 1 Điều hành xe Kho hàng …" at bounding box center [723, 346] width 1447 height 693
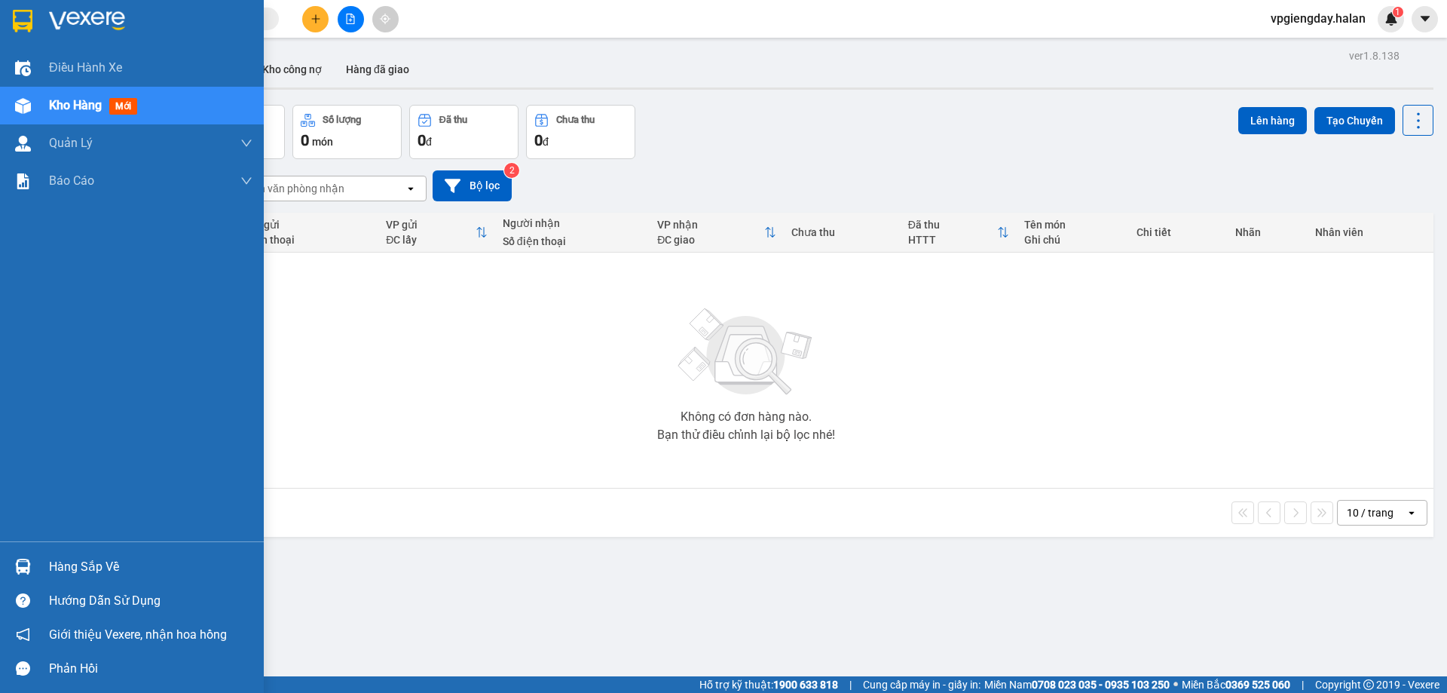
click at [72, 560] on div "Hàng sắp về" at bounding box center [151, 567] width 204 height 23
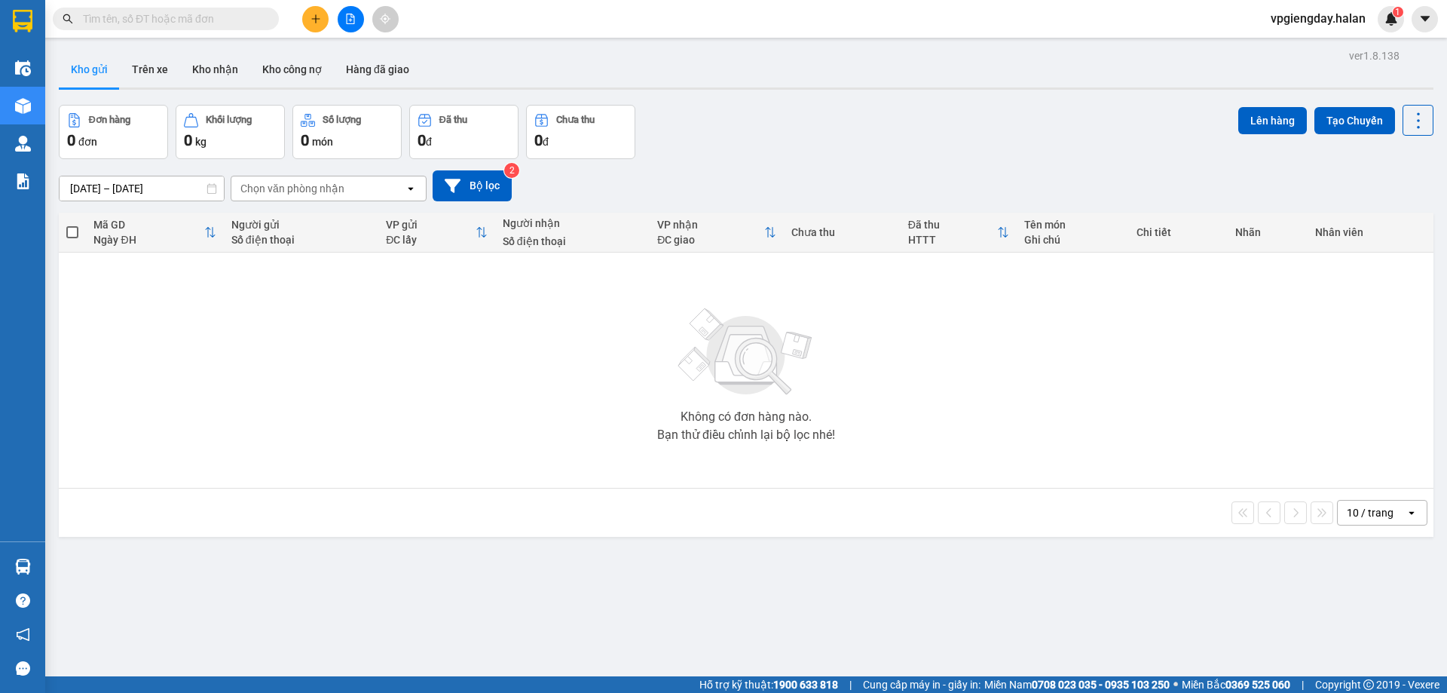
click at [412, 364] on section "Kết quả tìm kiếm ( 0 ) Bộ lọc No Data vpgiengday.halan 1 Điều hành xe Kho hàng …" at bounding box center [723, 346] width 1447 height 693
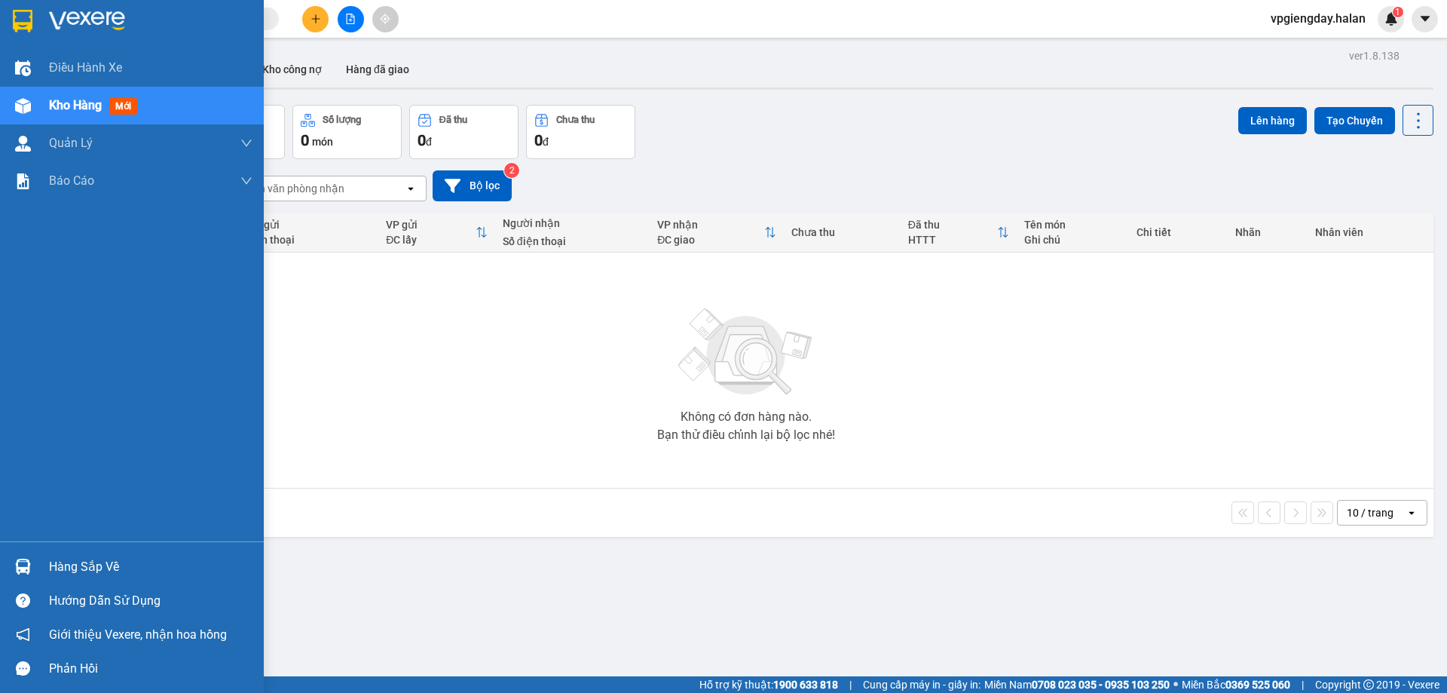
click at [74, 571] on div "Hàng sắp về" at bounding box center [151, 567] width 204 height 23
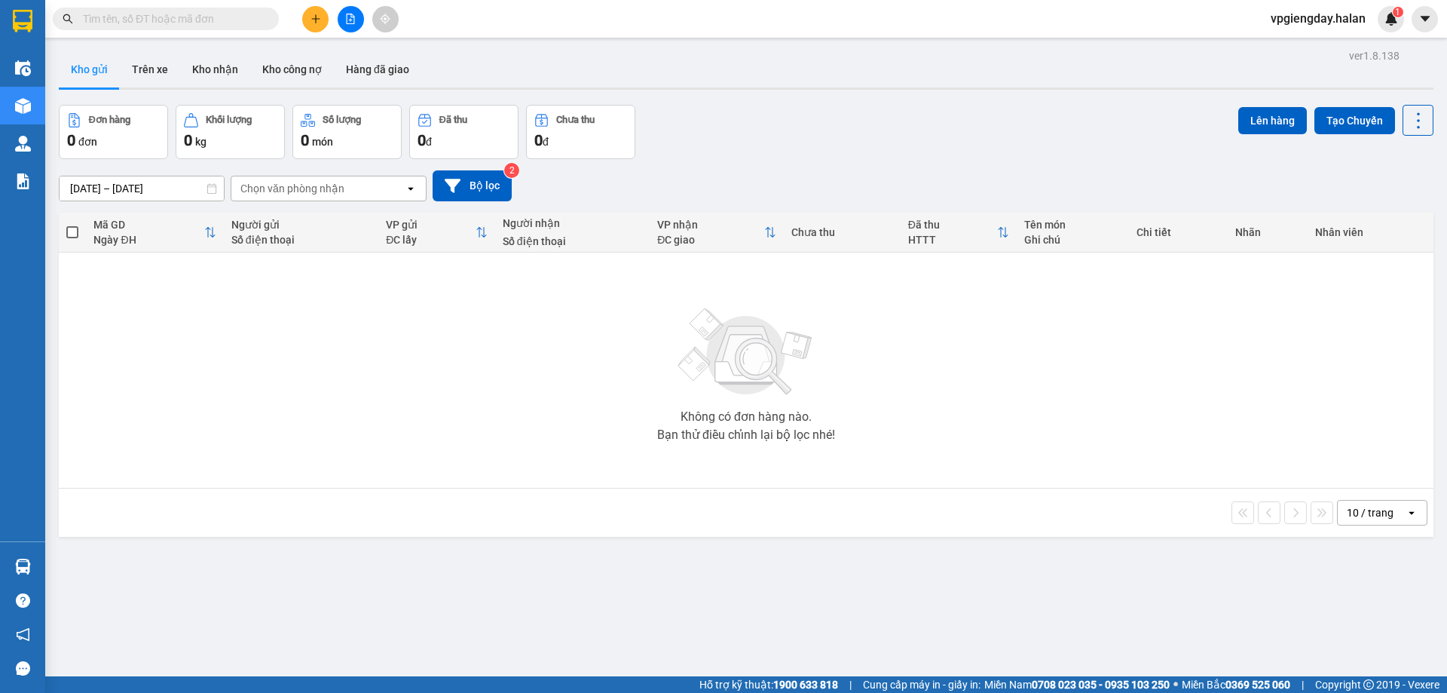
click at [371, 452] on section "Kết quả tìm kiếm ( 0 ) Bộ lọc No Data vpgiengday.halan 1 Điều hành xe Kho hàng …" at bounding box center [723, 346] width 1447 height 693
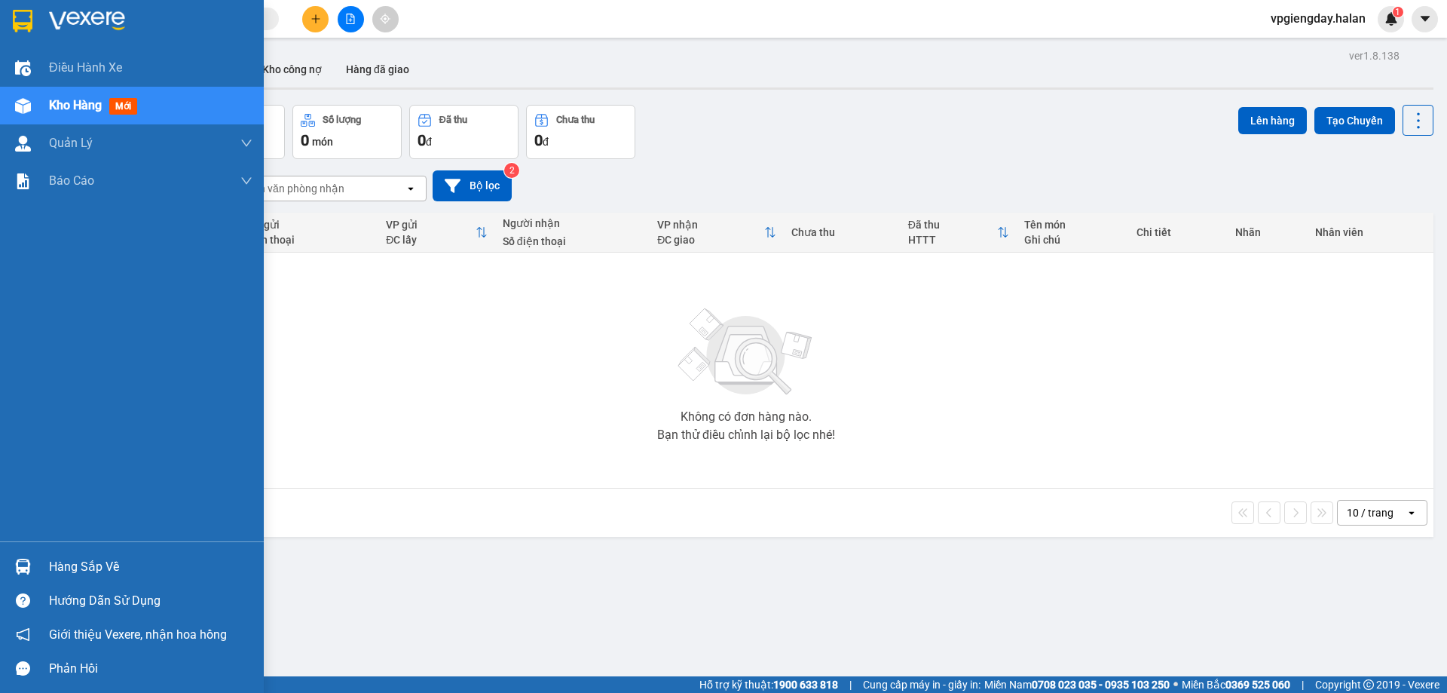
click at [80, 560] on div "Hàng sắp về" at bounding box center [151, 567] width 204 height 23
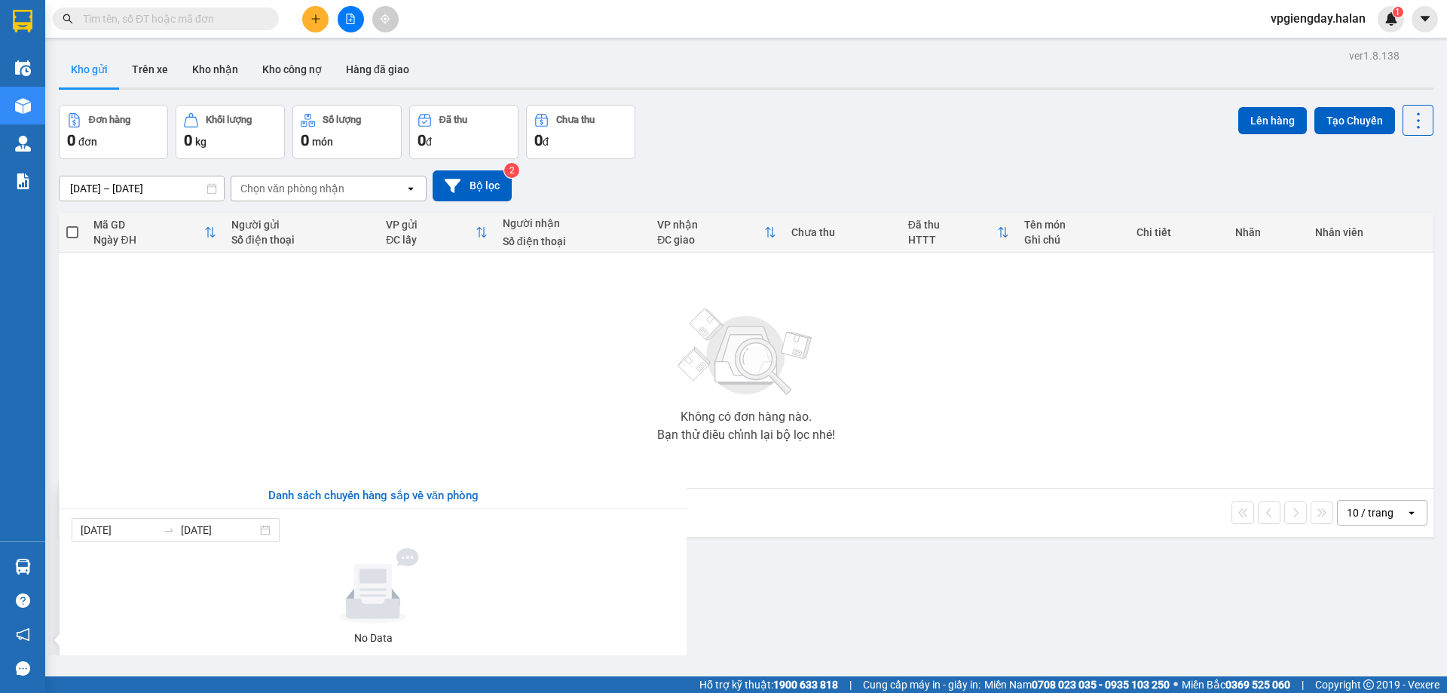
click at [329, 316] on section "Kết quả tìm kiếm ( 0 ) Bộ lọc No Data vpgiengday.halan 1 Điều hành xe Kho hàng …" at bounding box center [723, 346] width 1447 height 693
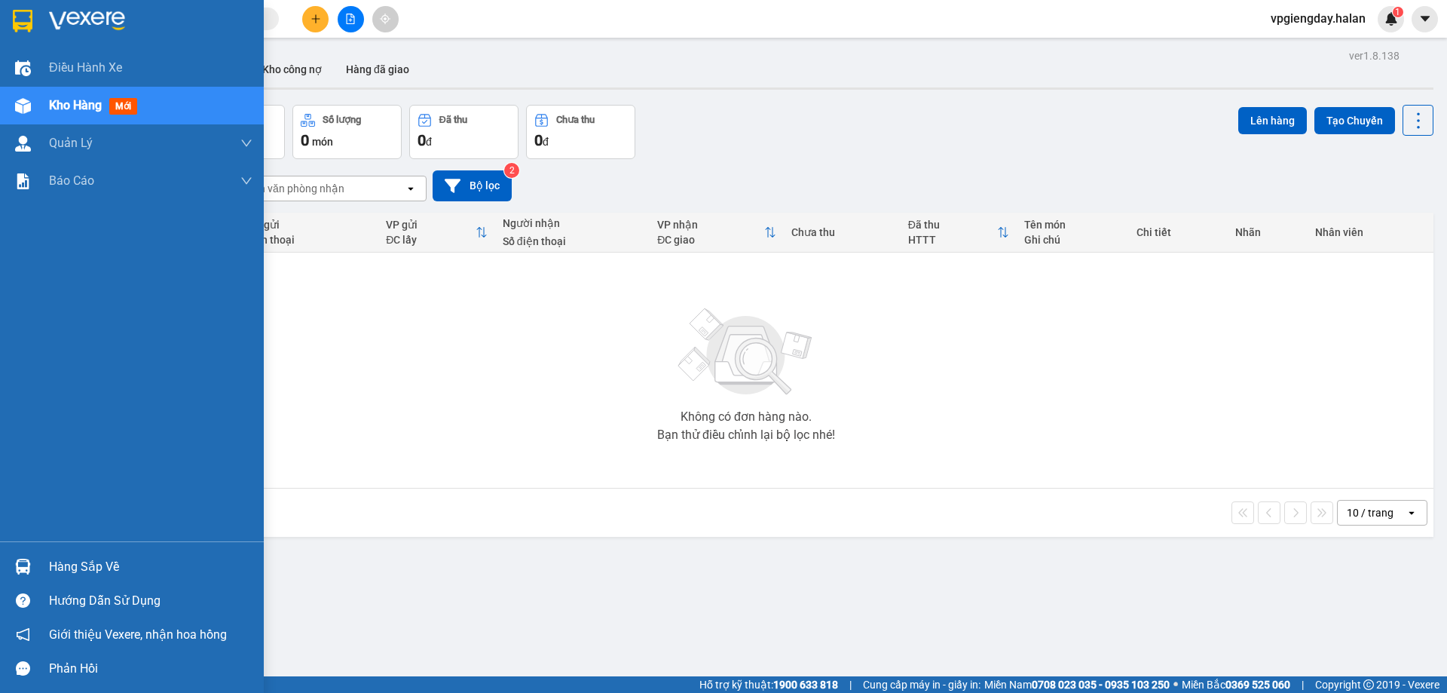
click at [69, 580] on div "Hàng sắp về" at bounding box center [132, 567] width 264 height 34
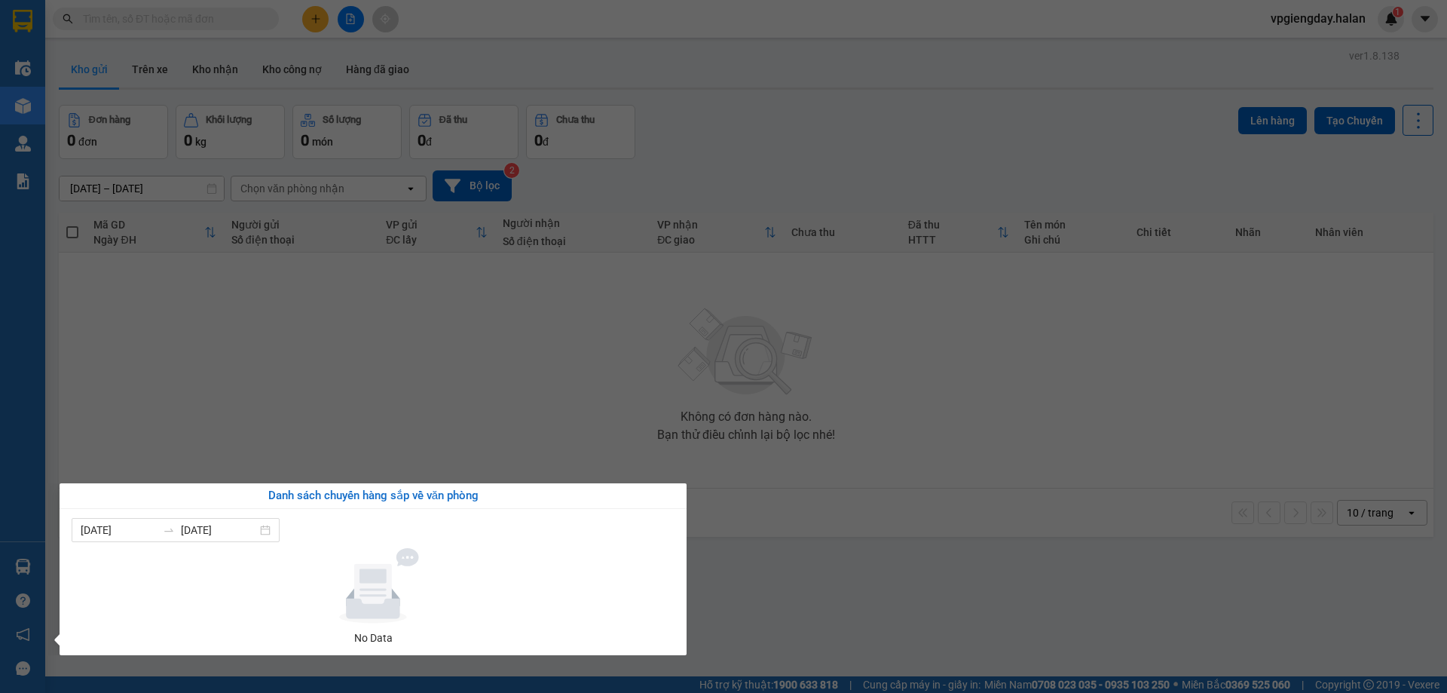
click at [260, 446] on section "Kết quả tìm kiếm ( 0 ) Bộ lọc No Data vpgiengday.halan 1 Điều hành xe Kho hàng …" at bounding box center [723, 346] width 1447 height 693
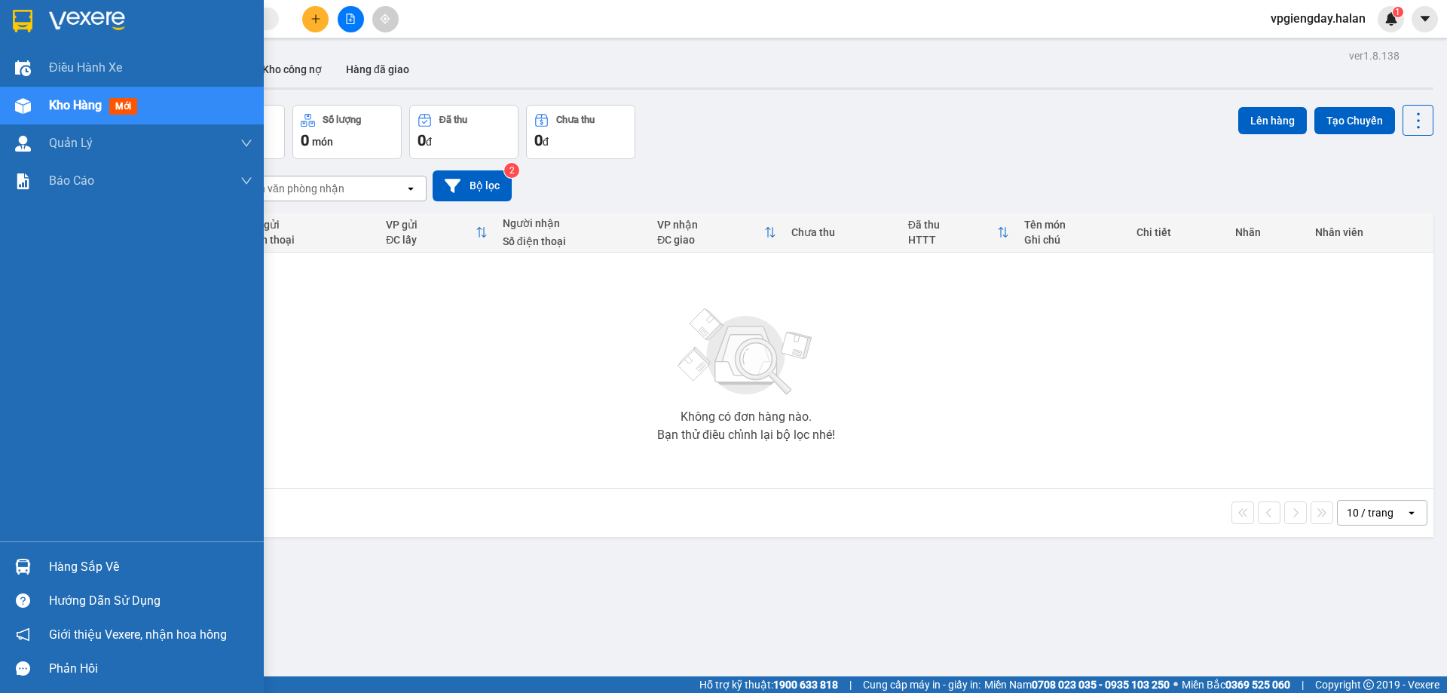
click at [46, 566] on div "Hàng sắp về" at bounding box center [132, 567] width 264 height 34
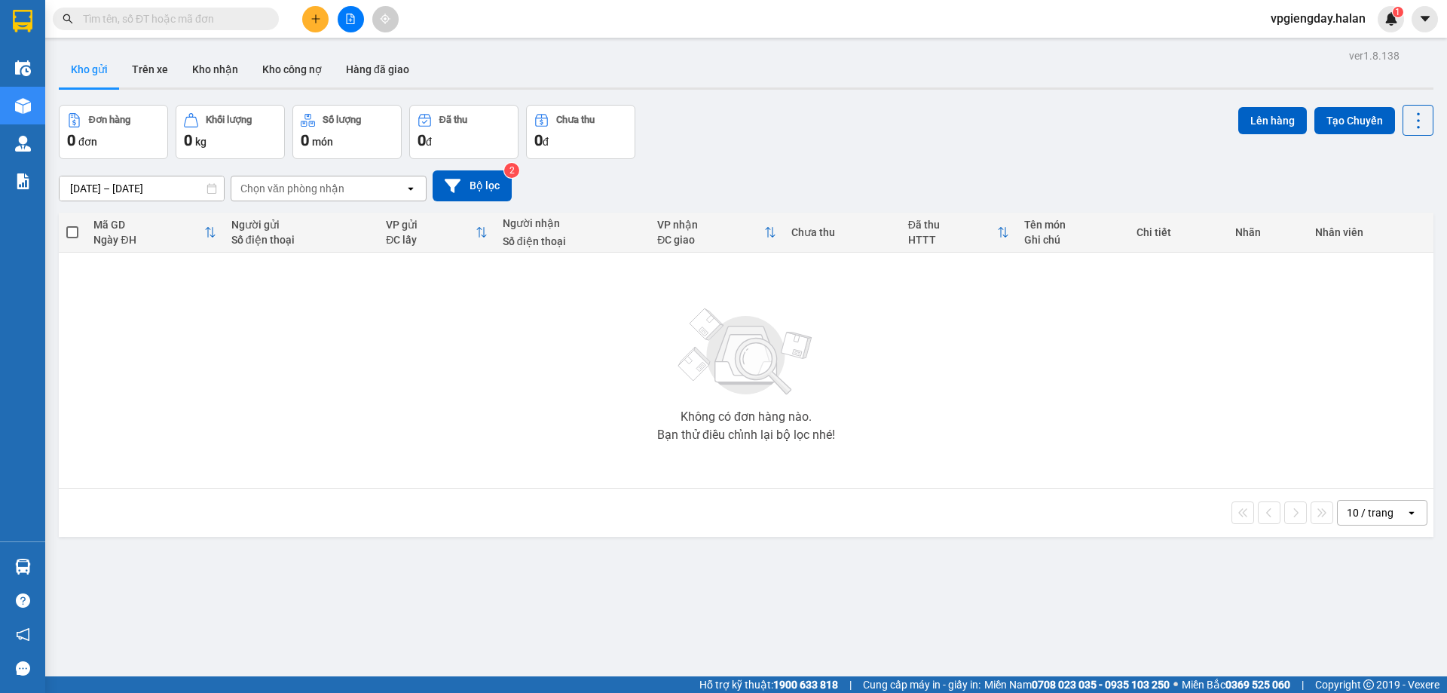
click at [323, 386] on section "Kết quả tìm kiếm ( 0 ) Bộ lọc No Data vpgiengday.halan 1 Điều hành xe Kho hàng …" at bounding box center [723, 346] width 1447 height 693
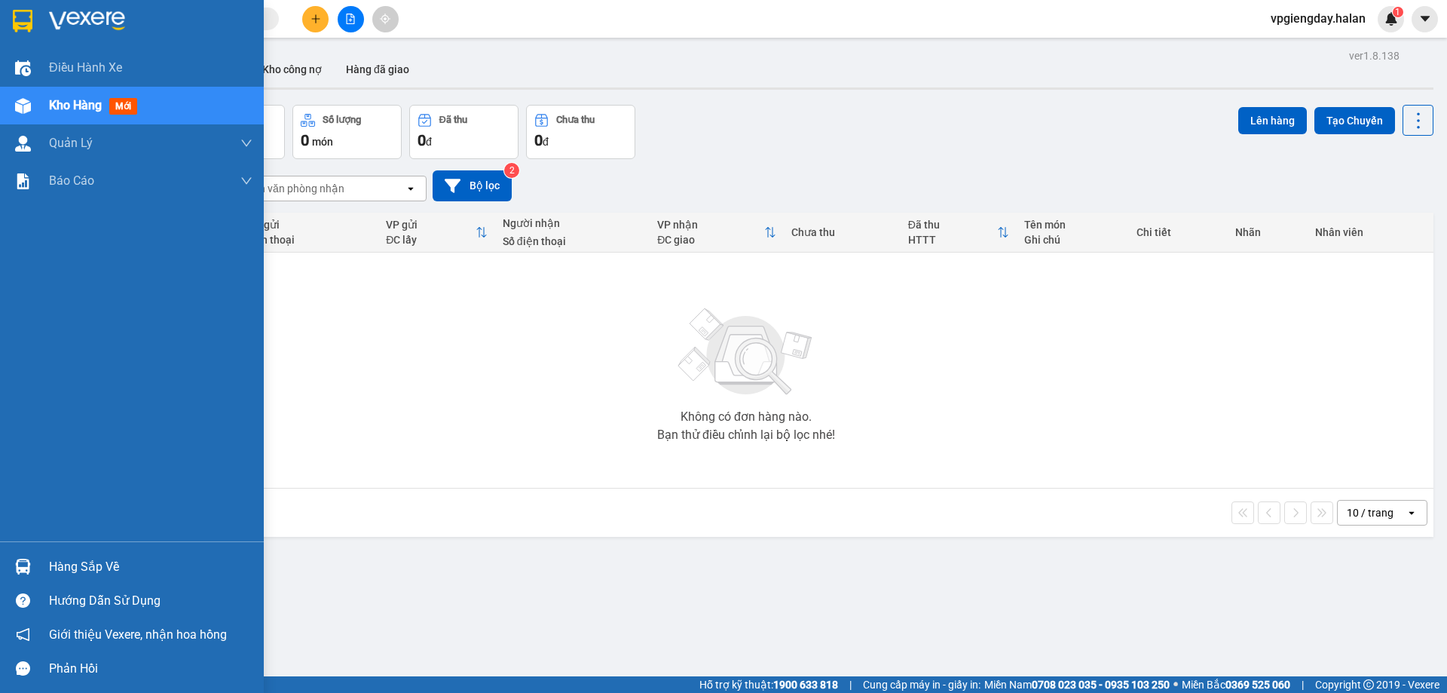
click at [158, 99] on div "Kho hàng mới" at bounding box center [151, 106] width 204 height 38
click at [78, 560] on div "Hàng sắp về" at bounding box center [151, 567] width 204 height 23
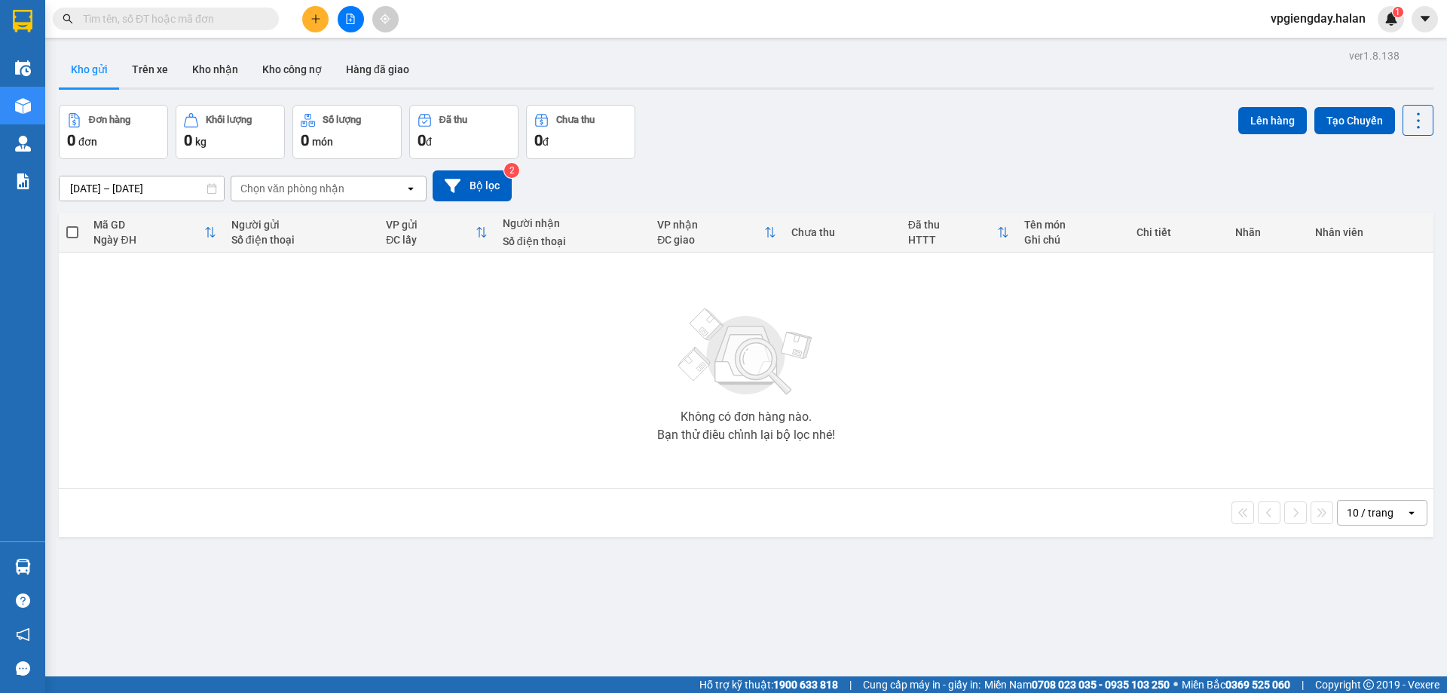
click at [370, 359] on section "Kết quả tìm kiếm ( 0 ) Bộ lọc No Data vpgiengday.halan 1 Điều hành xe Kho hàng …" at bounding box center [723, 346] width 1447 height 693
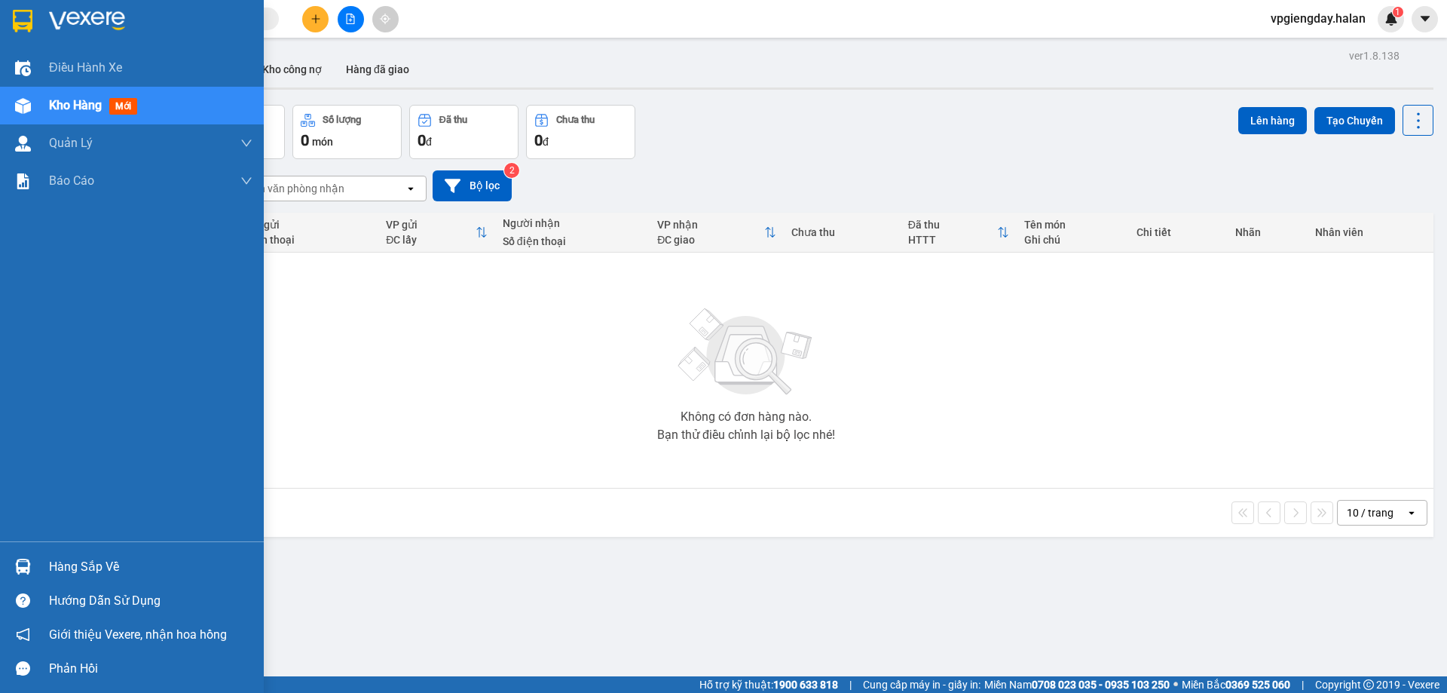
click at [54, 559] on div "Hàng sắp về" at bounding box center [151, 567] width 204 height 23
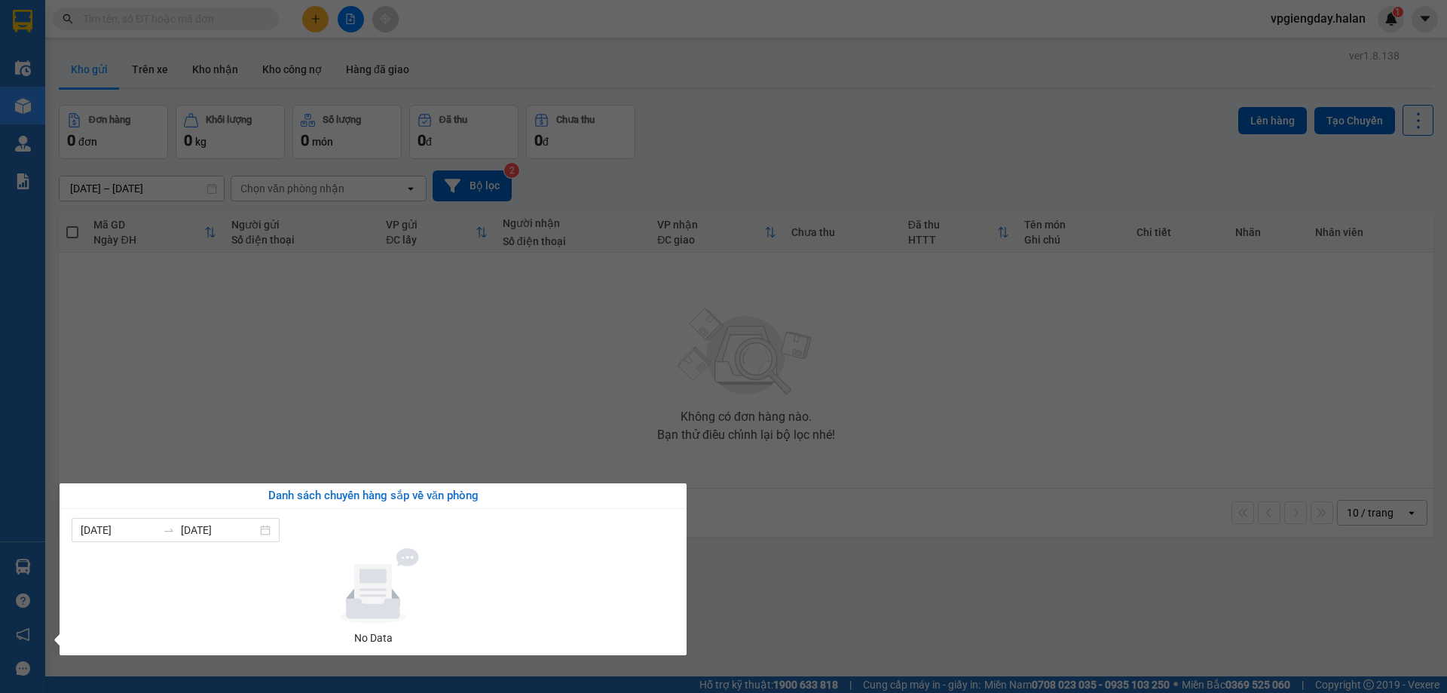
click at [372, 458] on section "Kết quả tìm kiếm ( 0 ) Bộ lọc No Data vpgiengday.halan 1 Điều hành xe Kho hàng …" at bounding box center [723, 346] width 1447 height 693
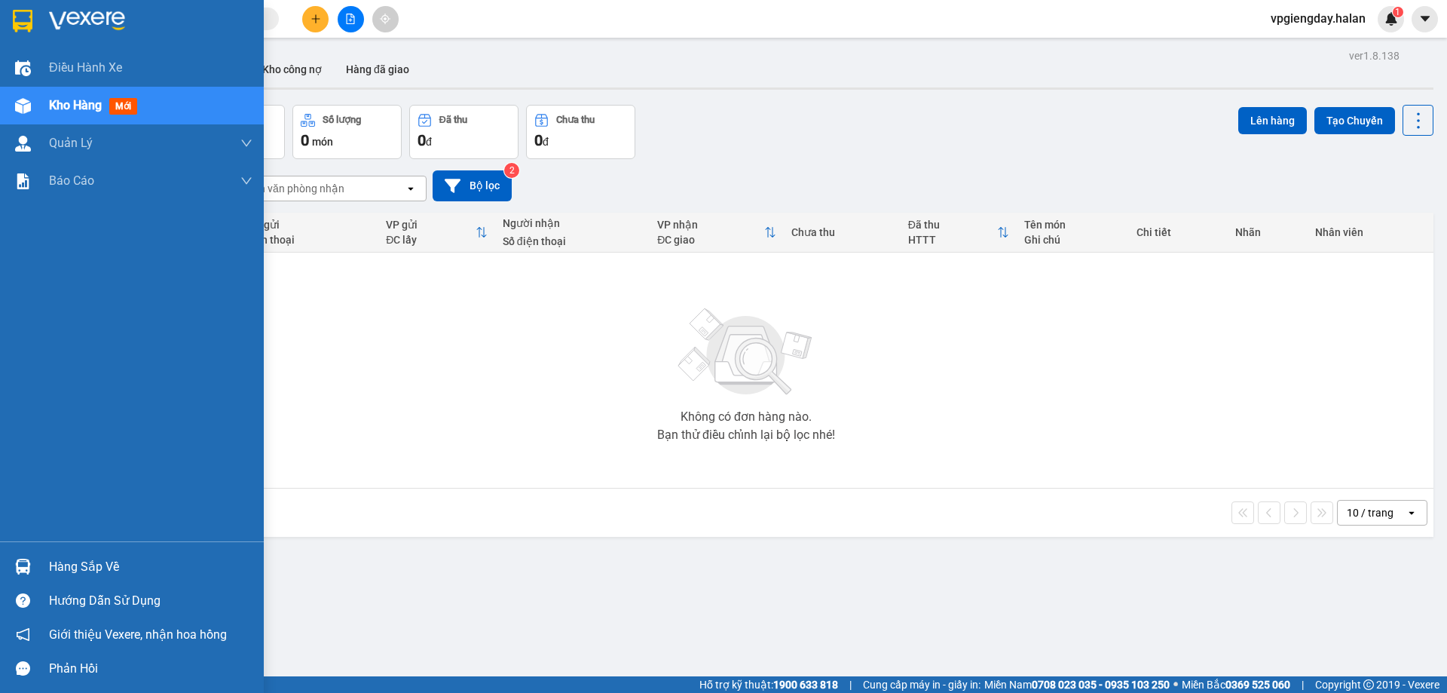
click at [123, 572] on div "Hàng sắp về" at bounding box center [151, 567] width 204 height 23
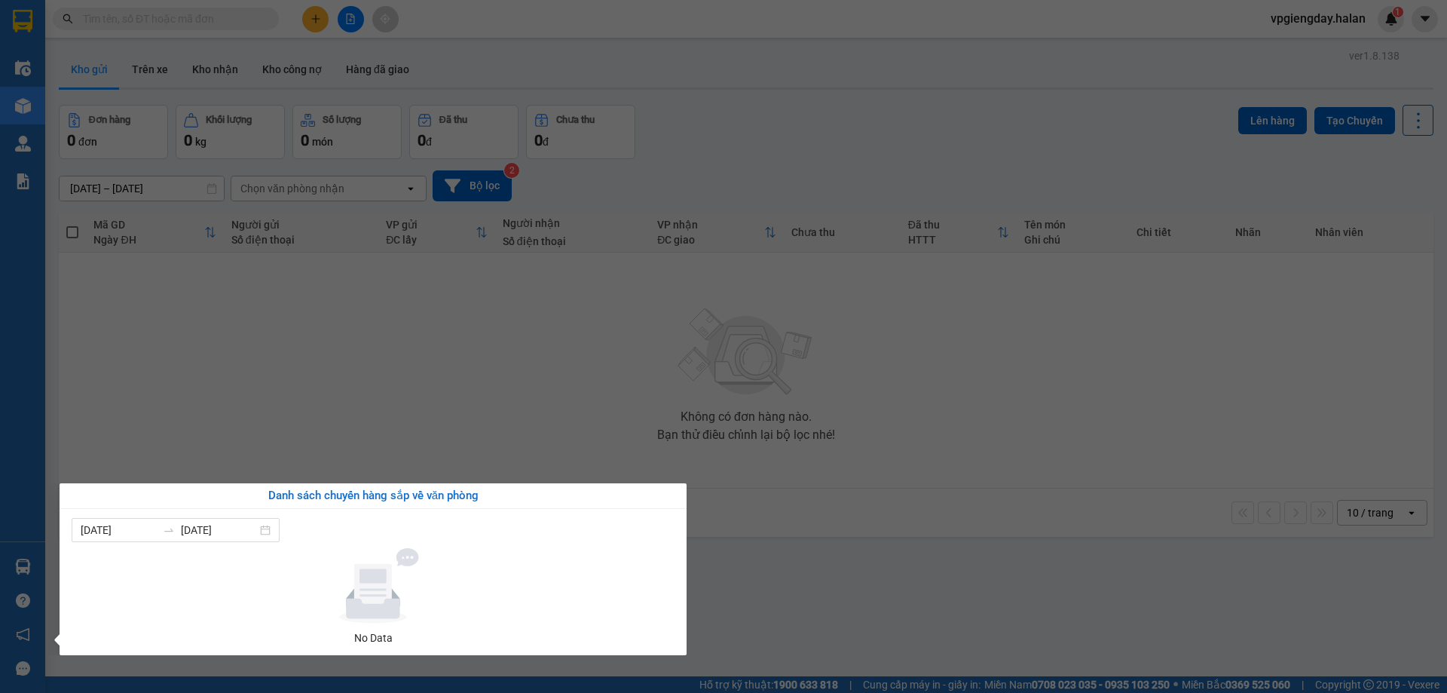
click at [409, 368] on section "Kết quả tìm kiếm ( 0 ) Bộ lọc No Data vpgiengday.halan 1 Điều hành xe Kho hàng …" at bounding box center [723, 346] width 1447 height 693
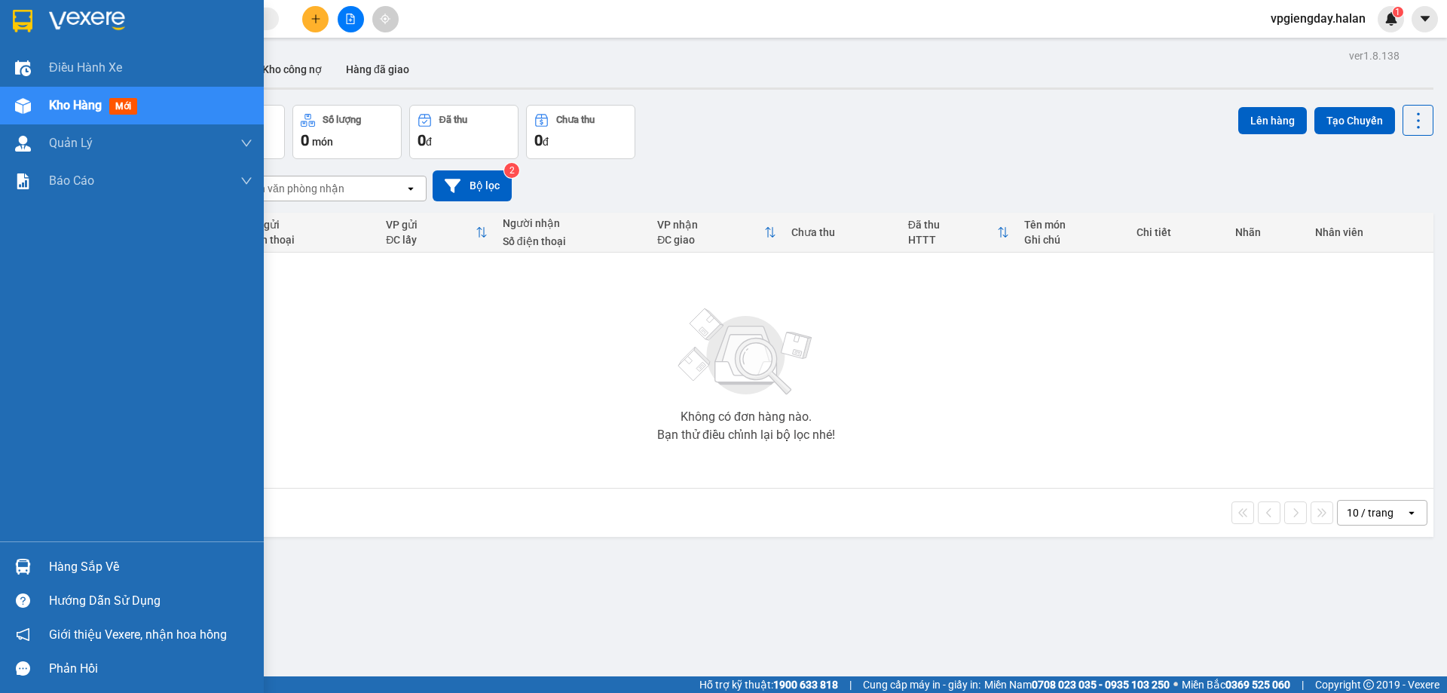
click at [109, 564] on div "Hàng sắp về" at bounding box center [151, 567] width 204 height 23
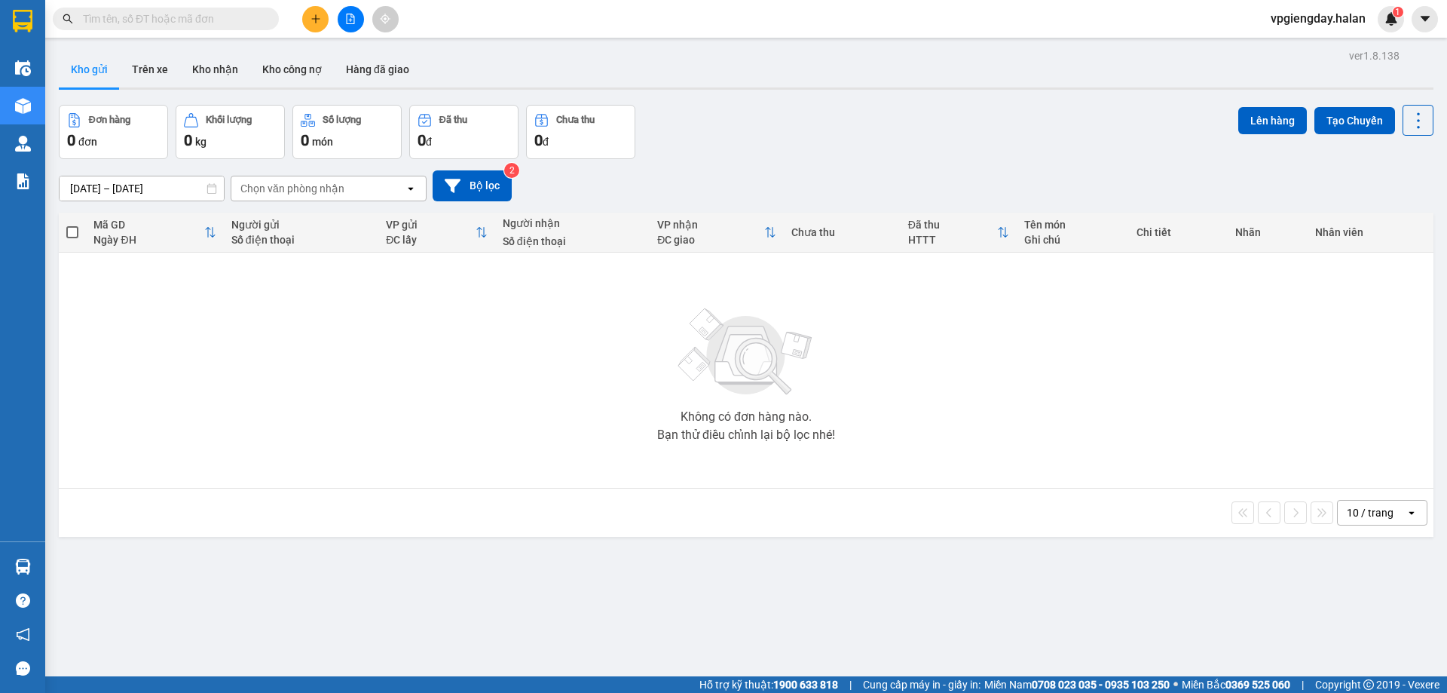
click at [369, 397] on section "Kết quả tìm kiếm ( 0 ) Bộ lọc No Data vpgiengday.halan 1 Điều hành xe Kho hàng …" at bounding box center [723, 346] width 1447 height 693
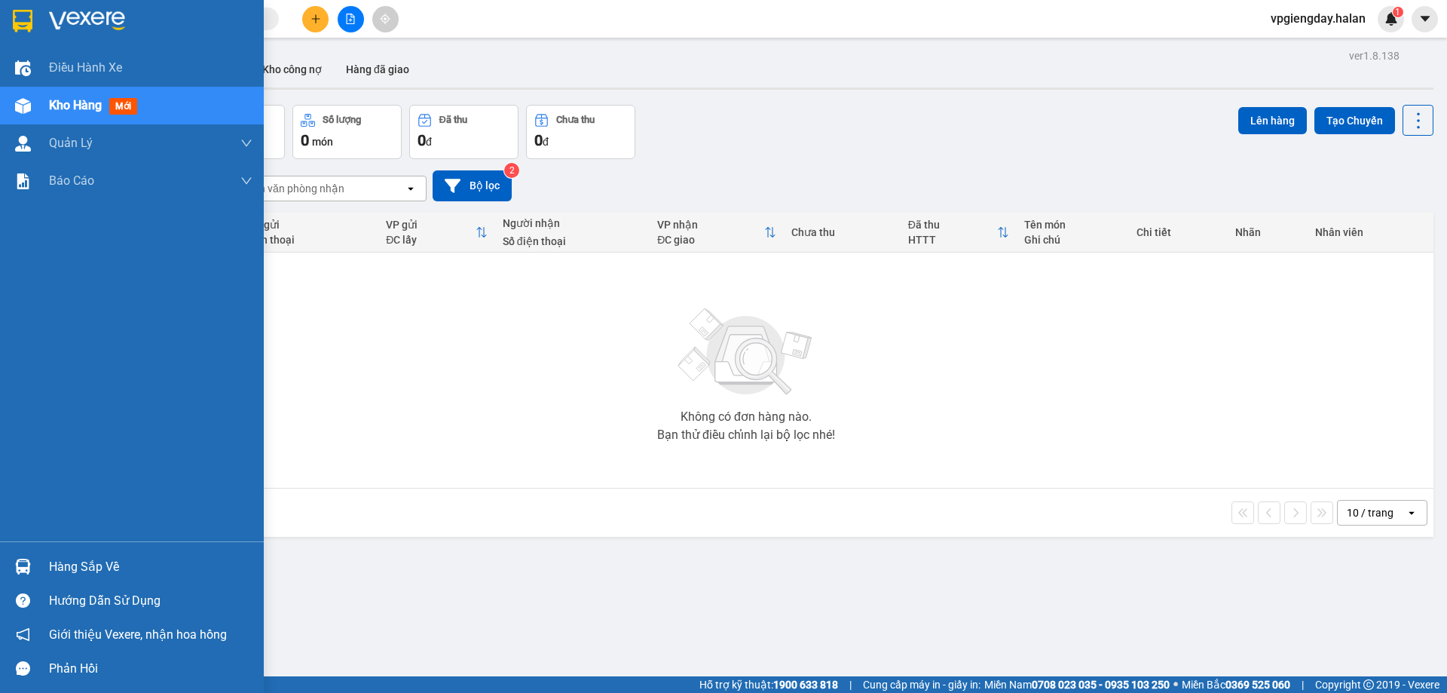
click at [42, 561] on div "Hàng sắp về" at bounding box center [132, 567] width 264 height 34
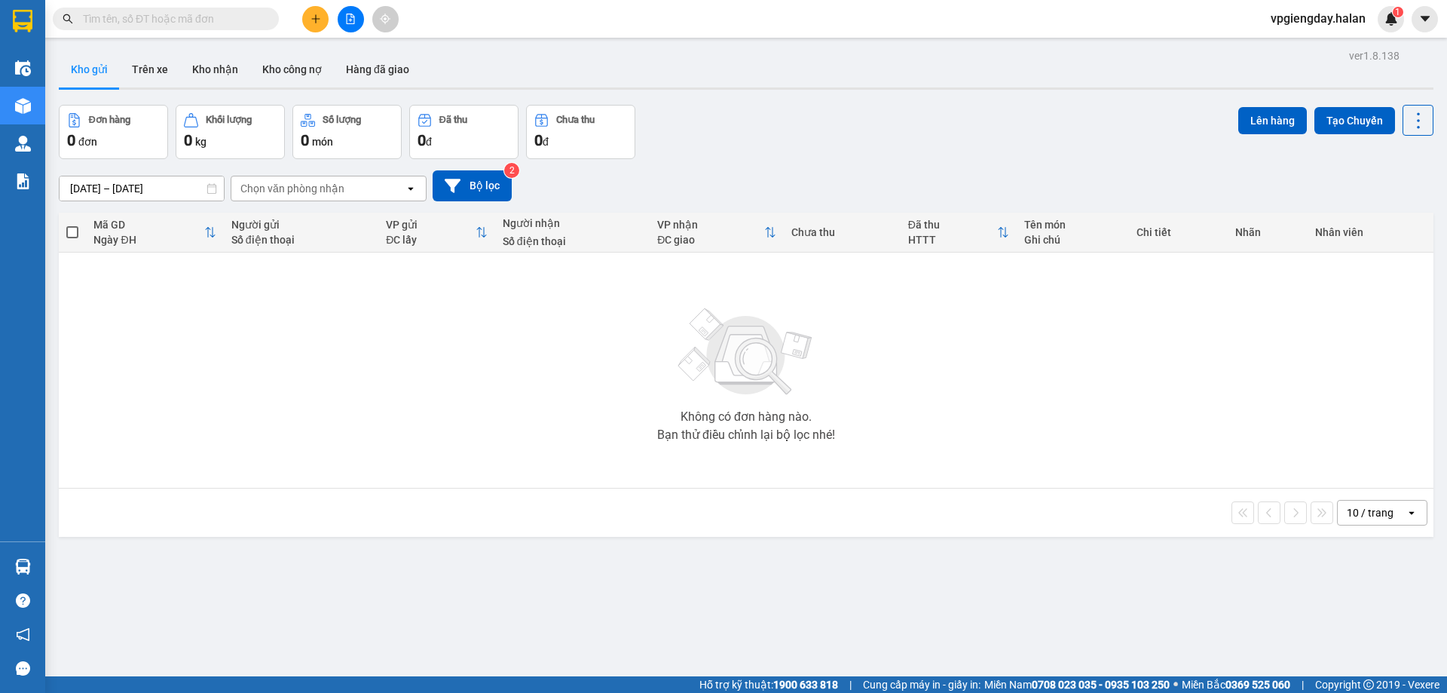
click at [238, 372] on section "Kết quả tìm kiếm ( 0 ) Bộ lọc No Data vpgiengday.halan 1 Điều hành xe Kho hàng …" at bounding box center [723, 346] width 1447 height 693
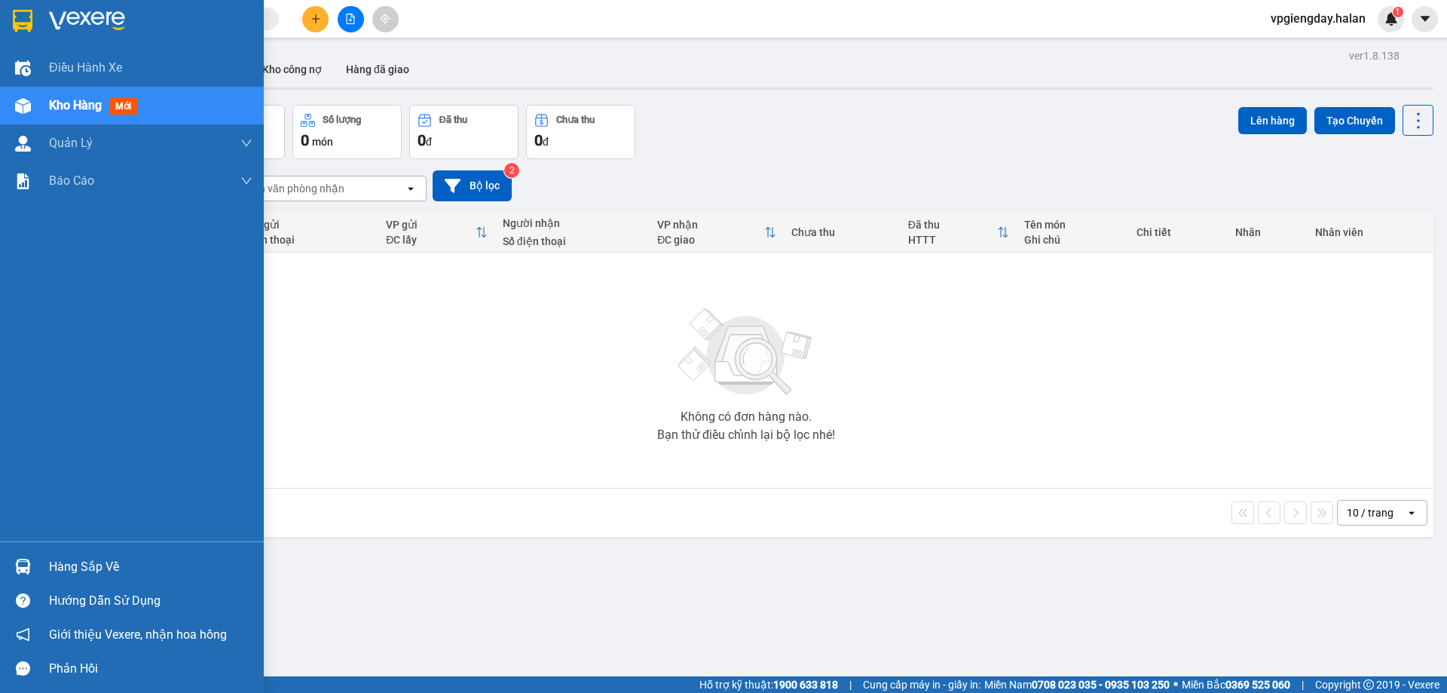
click at [155, 570] on div "Hàng sắp về" at bounding box center [151, 567] width 204 height 23
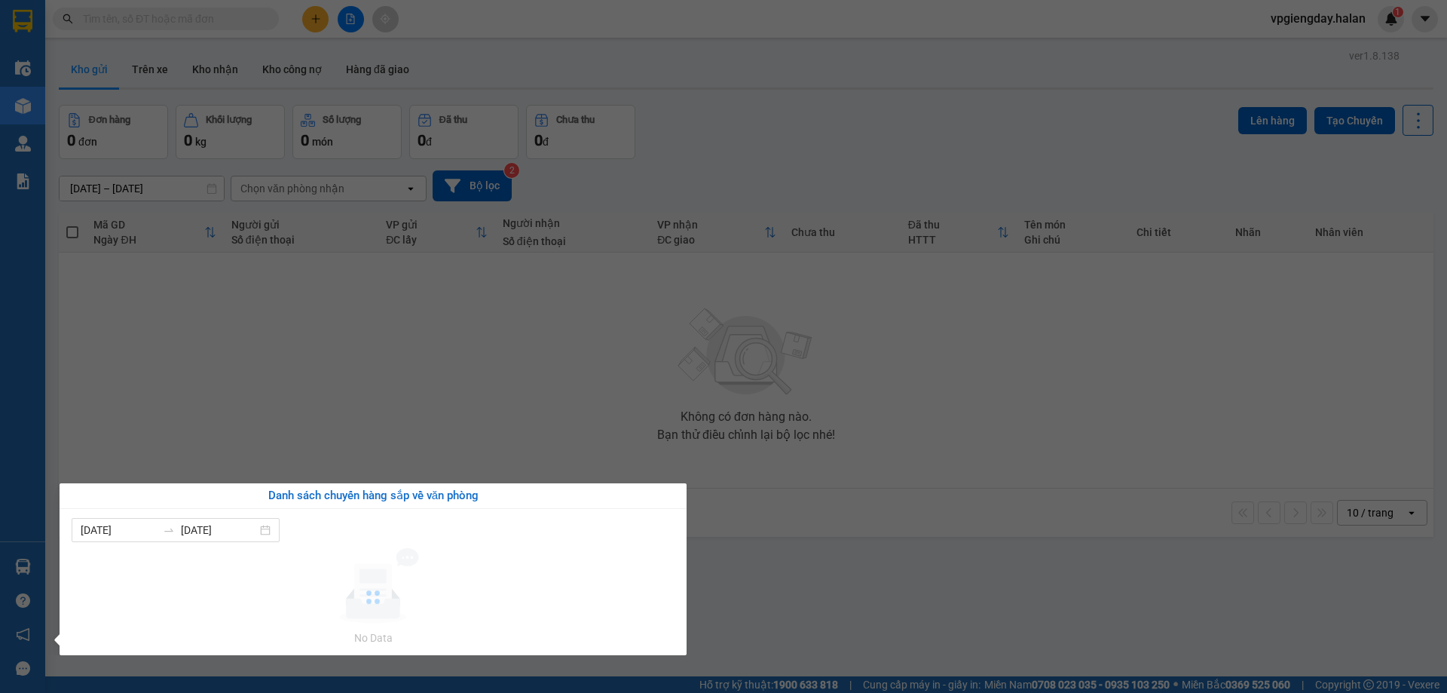
click at [361, 370] on section "Kết quả tìm kiếm ( 0 ) Bộ lọc No Data vpgiengday.halan 1 Điều hành xe Kho hàng …" at bounding box center [723, 346] width 1447 height 693
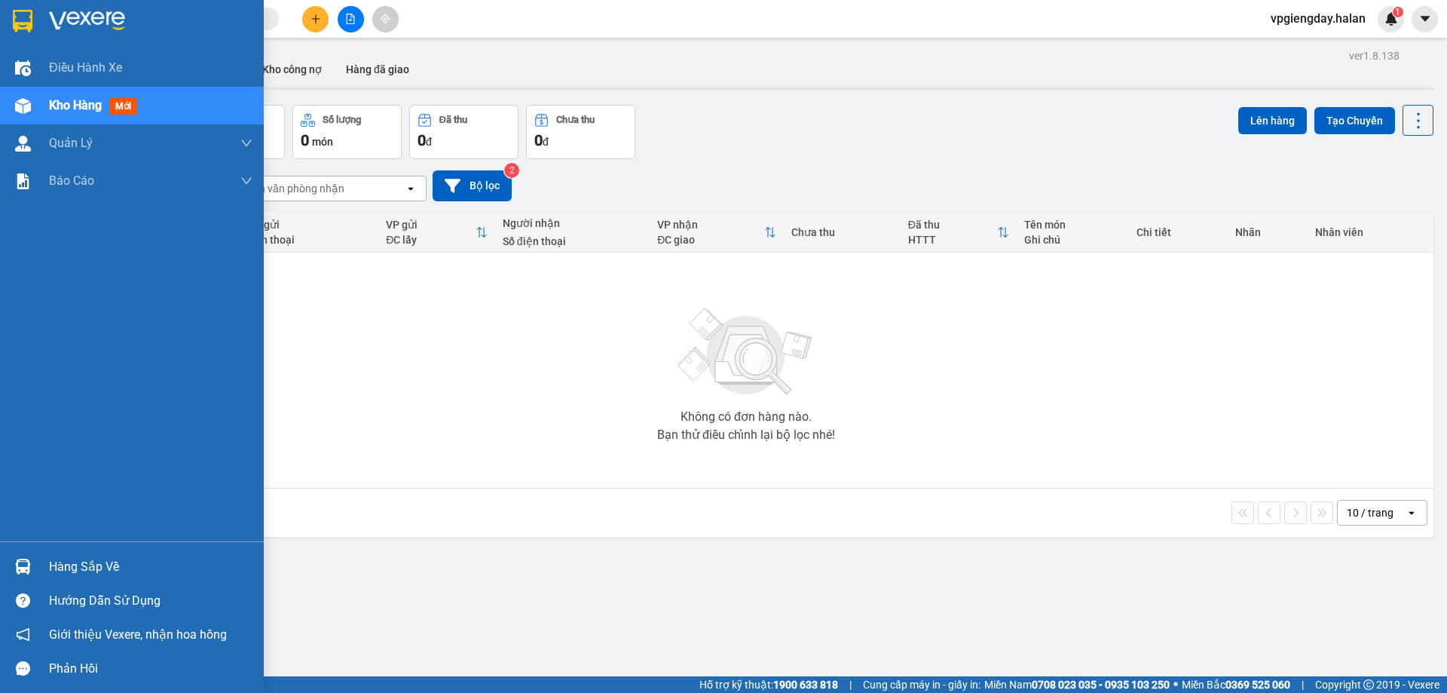
click at [61, 580] on div "Hàng sắp về" at bounding box center [132, 567] width 264 height 34
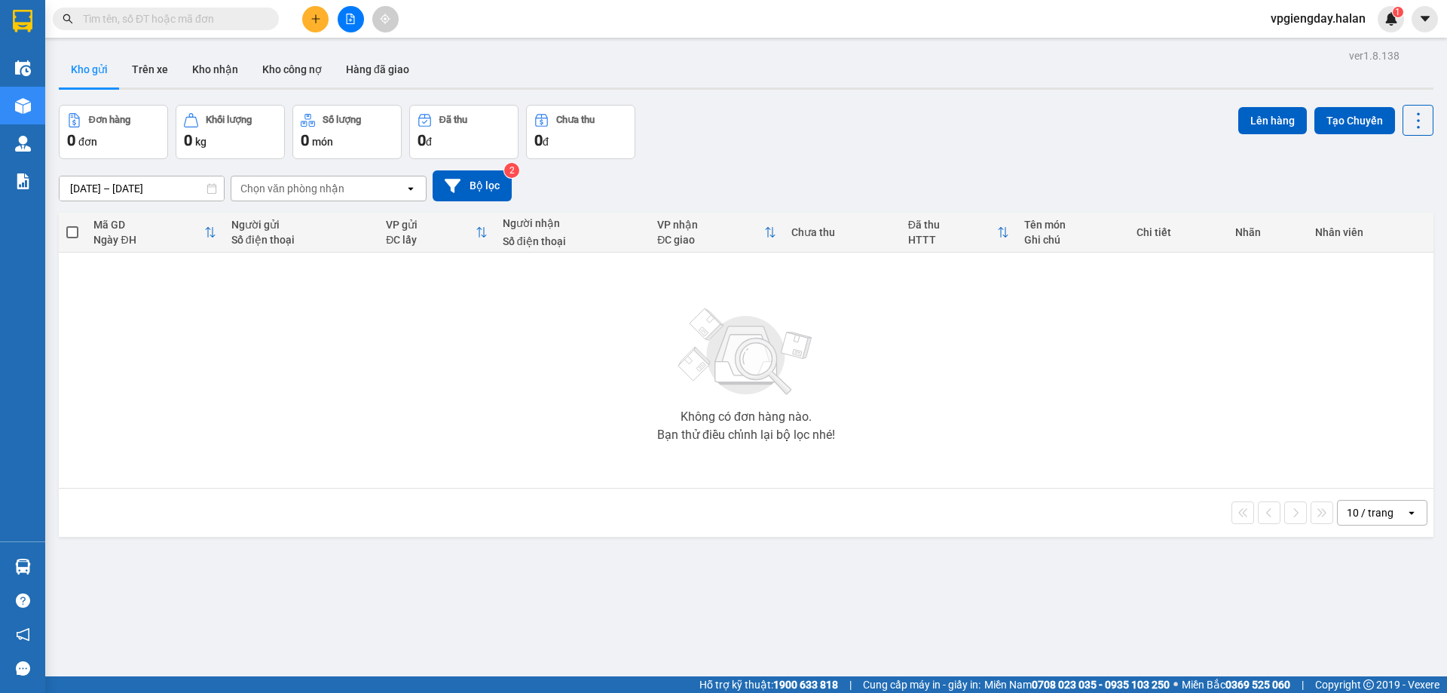
click at [647, 421] on section "Kết quả tìm kiếm ( 0 ) Bộ lọc No Data vpgiengday.halan 1 Điều hành xe Kho hàng …" at bounding box center [723, 346] width 1447 height 693
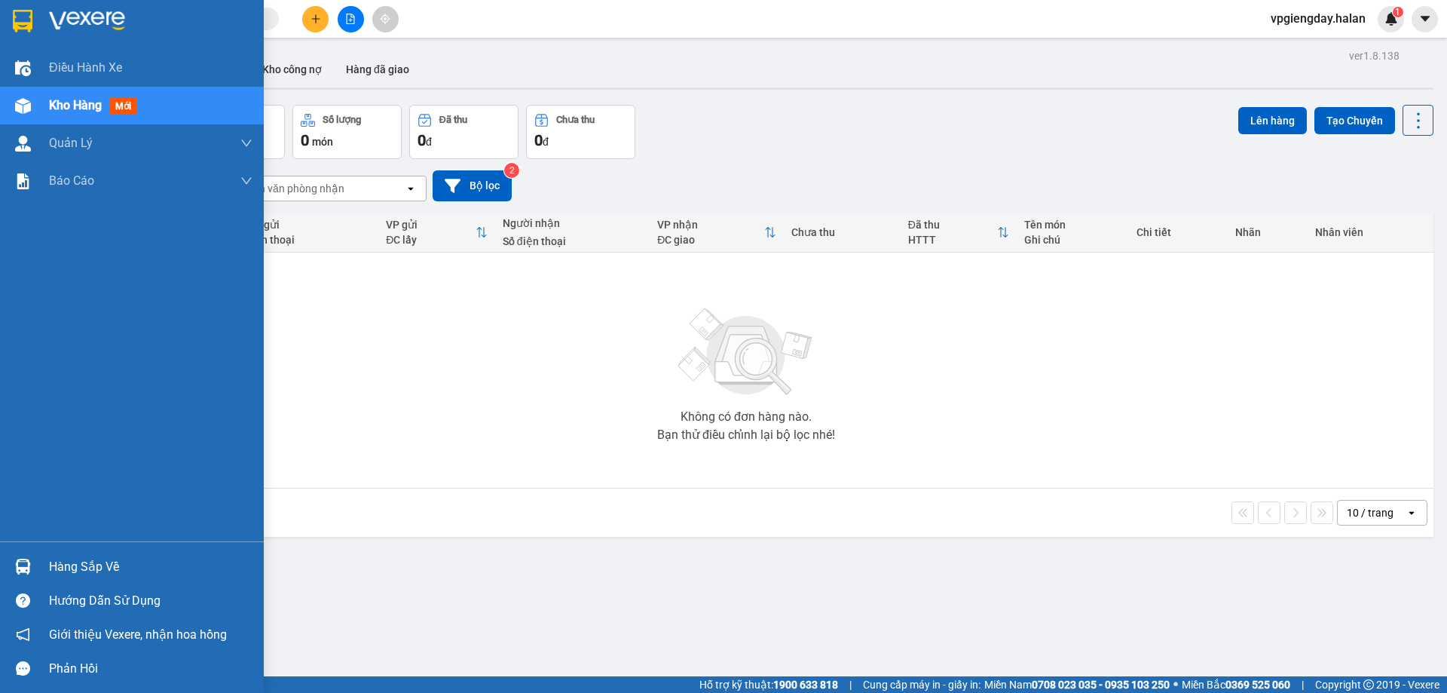
click at [95, 558] on div "Hàng sắp về" at bounding box center [151, 567] width 204 height 23
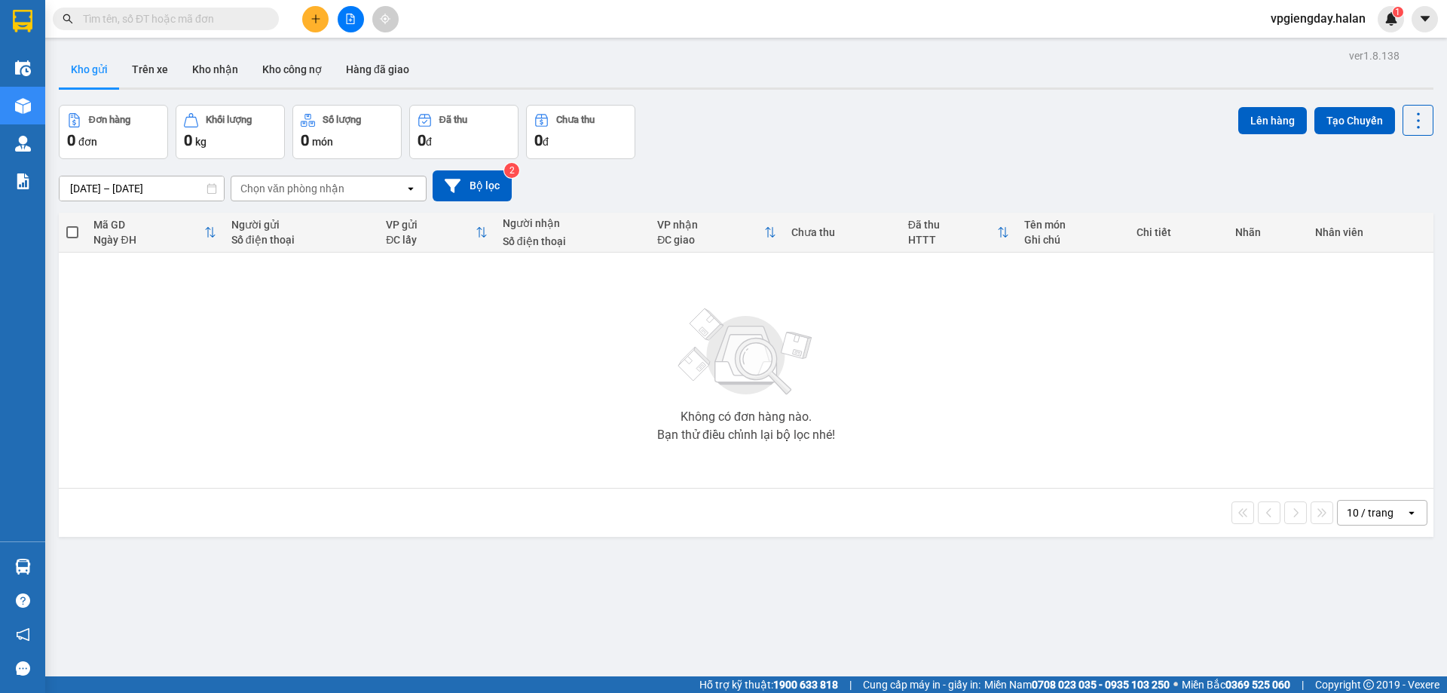
click at [338, 317] on section "Kết quả tìm kiếm ( 0 ) Bộ lọc No Data vpgiengday.halan 1 Điều hành xe Kho hàng …" at bounding box center [723, 346] width 1447 height 693
click at [170, 73] on button "Trên xe" at bounding box center [150, 69] width 60 height 36
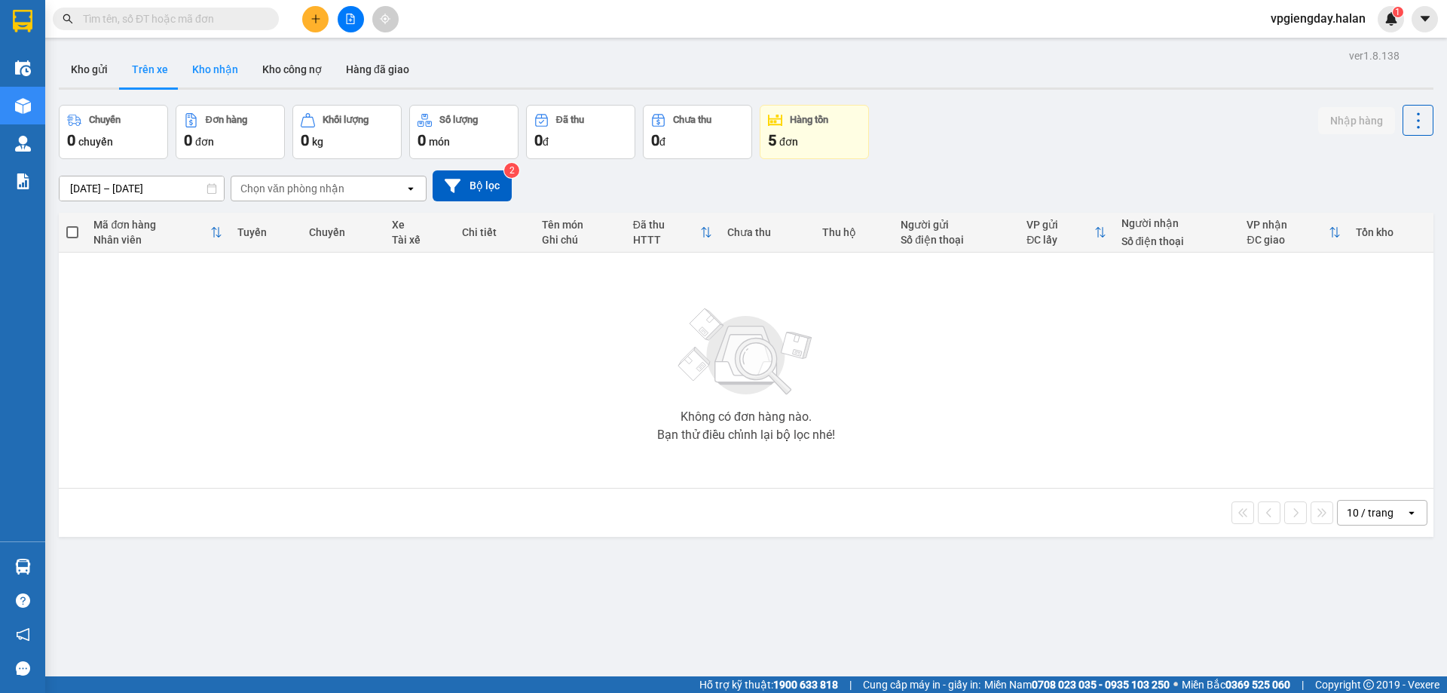
click at [219, 69] on button "Kho nhận" at bounding box center [215, 69] width 70 height 36
type input "15/06/2025 – 13/08/2025"
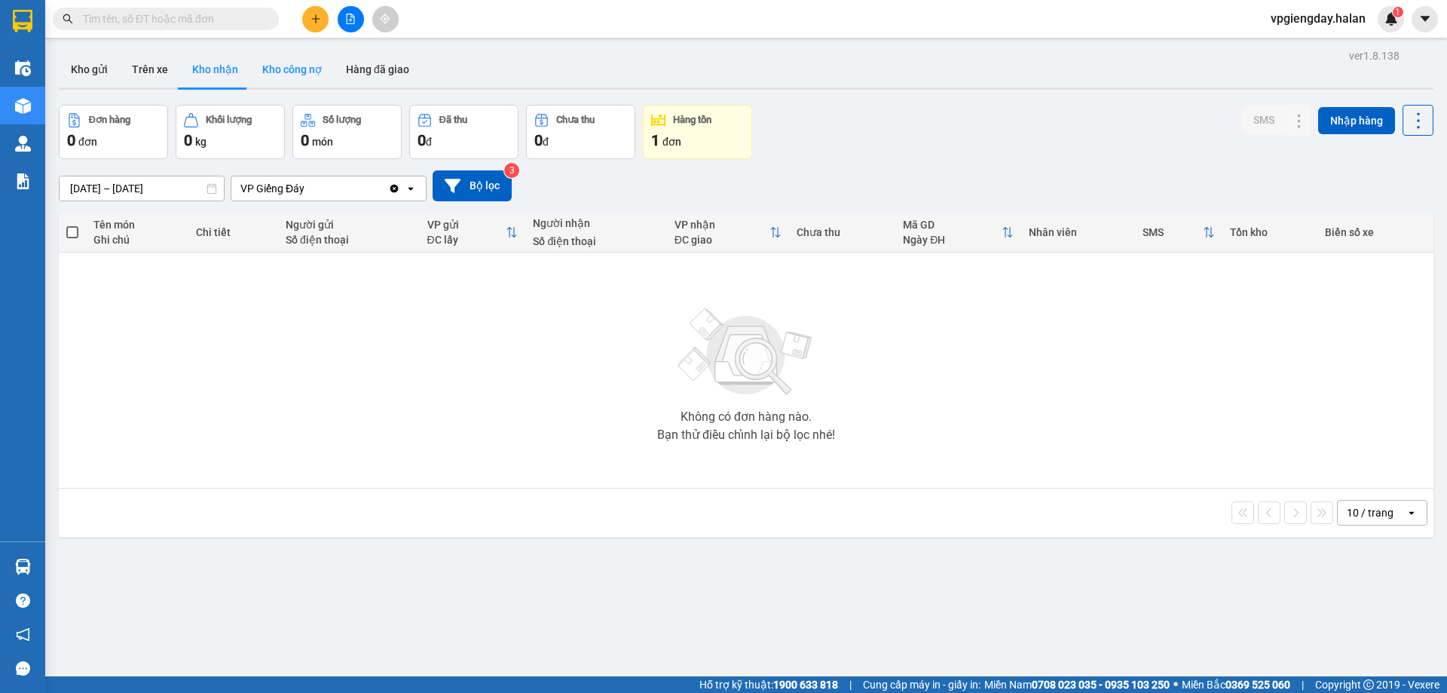
click at [277, 75] on button "Kho công nợ" at bounding box center [292, 69] width 84 height 36
